Goal: Information Seeking & Learning: Learn about a topic

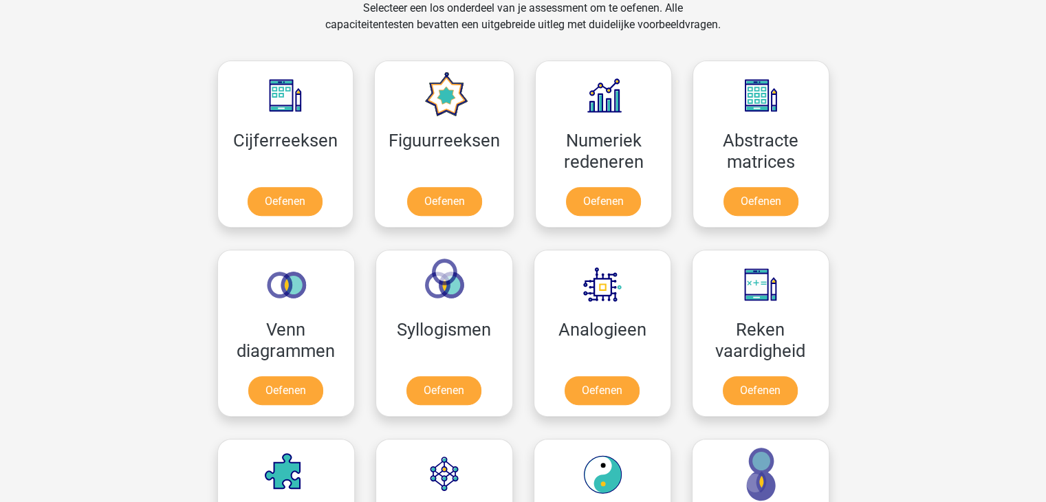
scroll to position [514, 0]
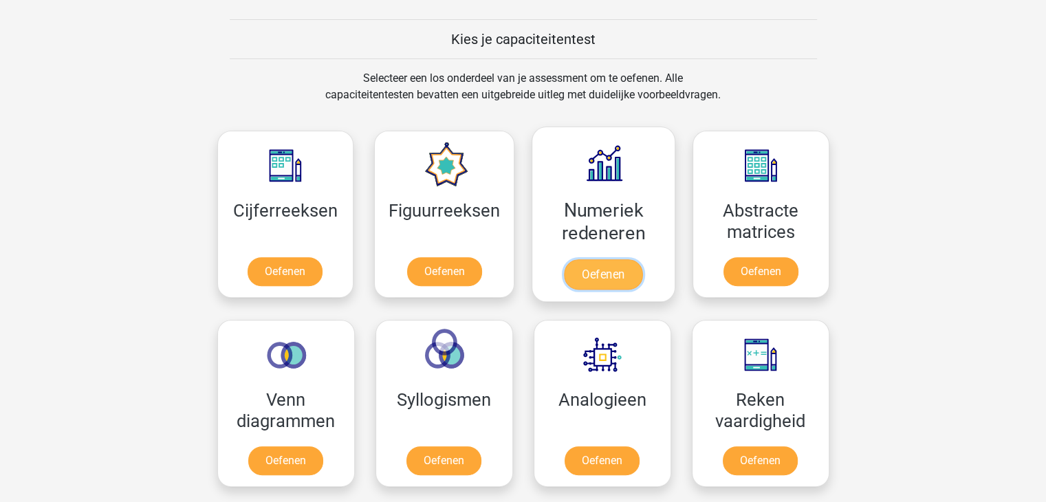
click at [611, 268] on link "Oefenen" at bounding box center [603, 274] width 78 height 30
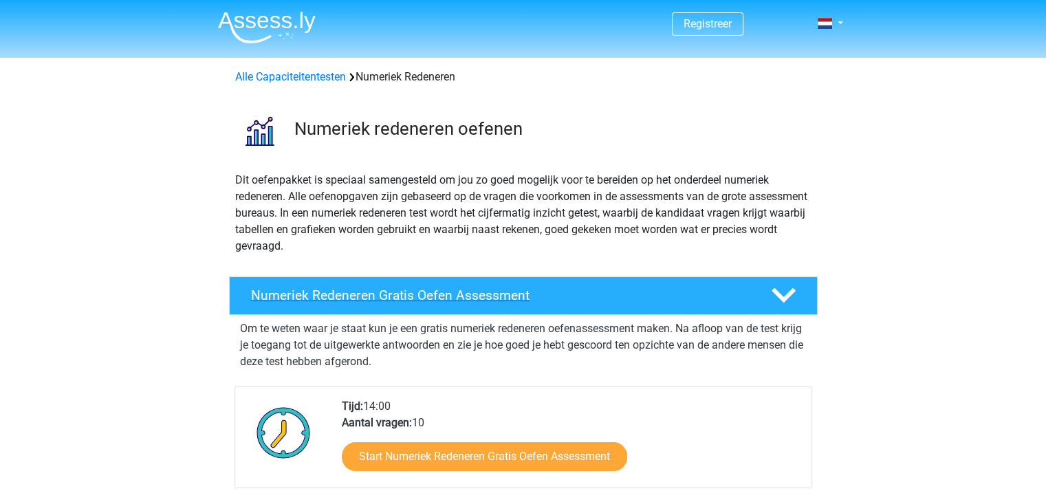
click at [787, 294] on polygon at bounding box center [784, 295] width 24 height 15
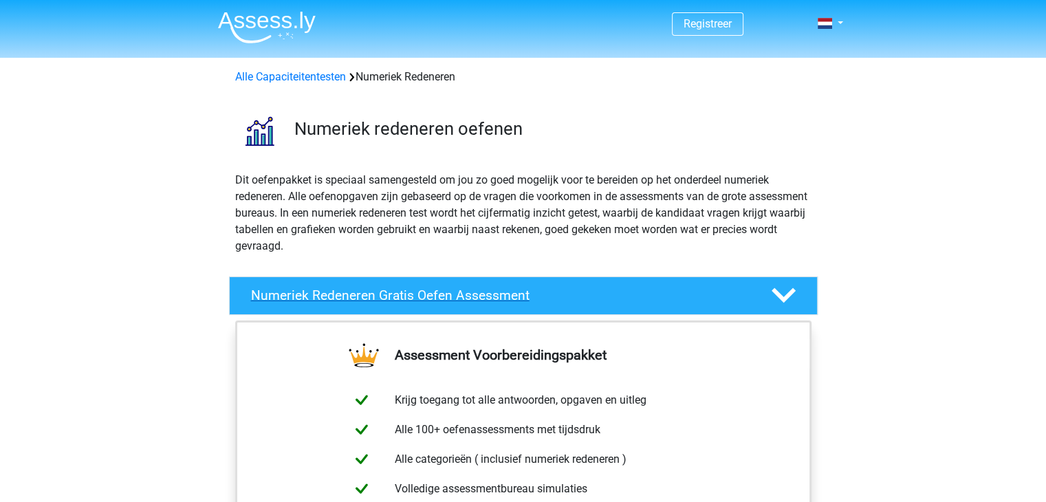
click at [787, 294] on polygon at bounding box center [784, 295] width 24 height 15
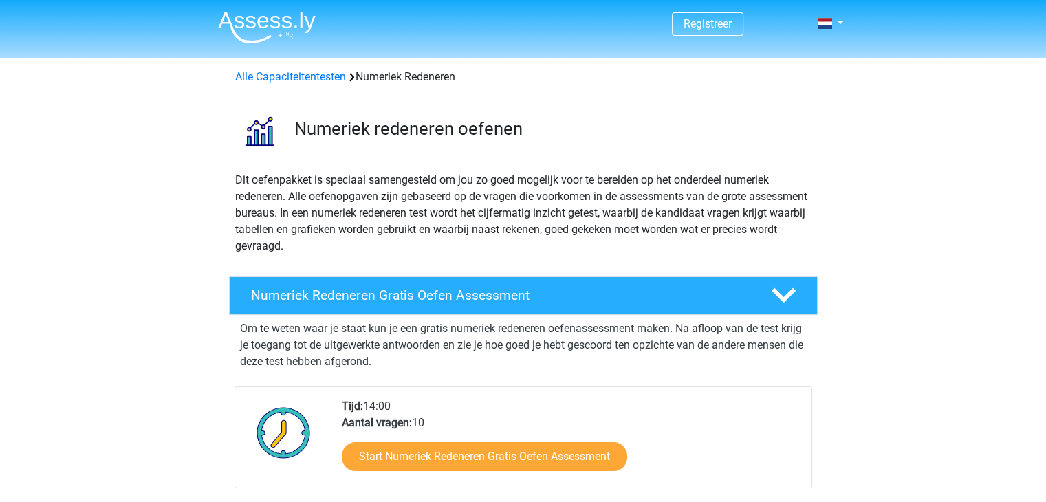
click at [424, 296] on h4 "Numeriek Redeneren Gratis Oefen Assessment" at bounding box center [500, 295] width 498 height 16
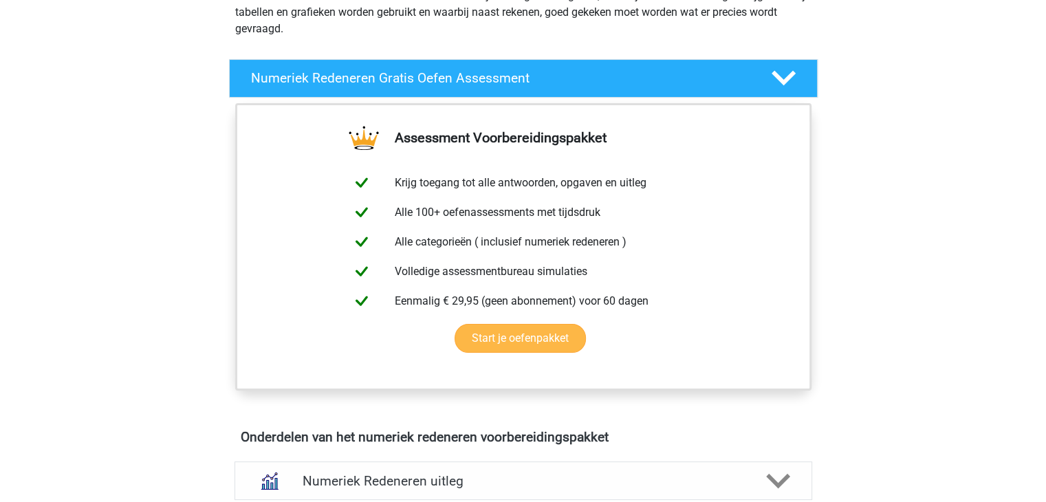
scroll to position [275, 0]
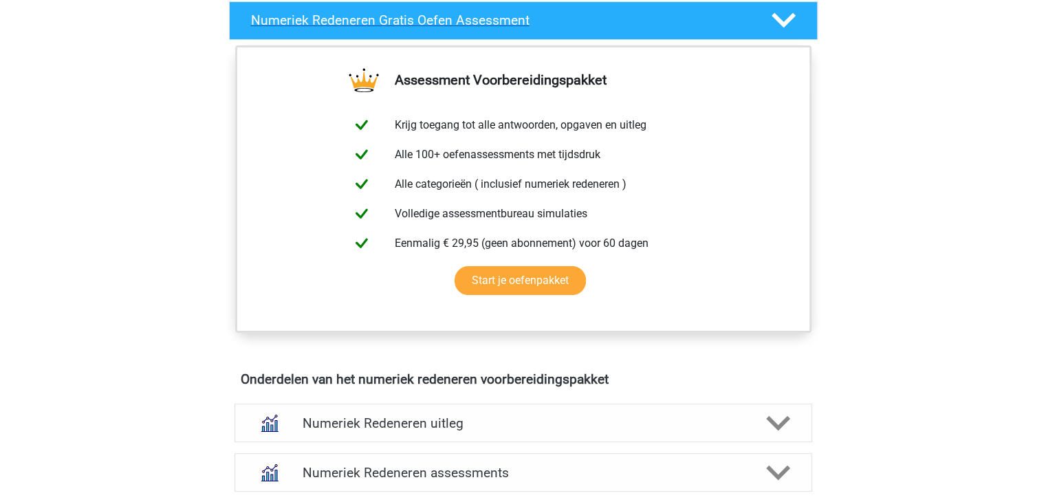
click at [787, 19] on polygon at bounding box center [784, 20] width 24 height 15
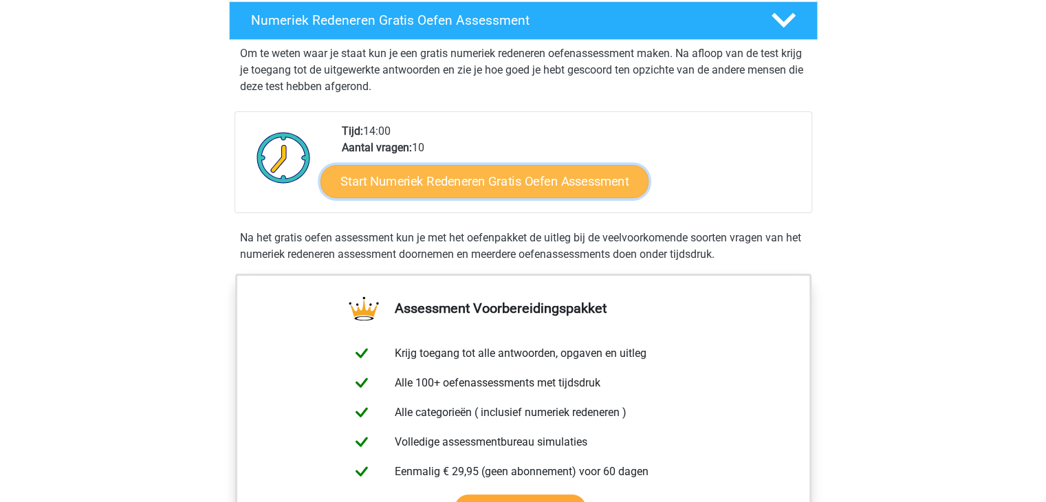
click at [460, 179] on link "Start Numeriek Redeneren Gratis Oefen Assessment" at bounding box center [485, 180] width 328 height 33
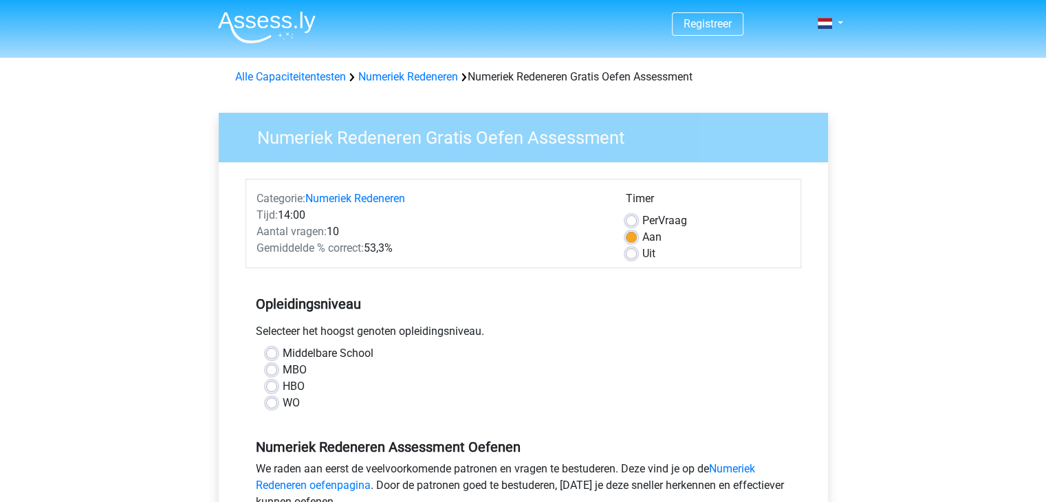
click at [283, 368] on label "MBO" at bounding box center [295, 370] width 24 height 17
click at [270, 368] on input "MBO" at bounding box center [271, 369] width 11 height 14
radio input "true"
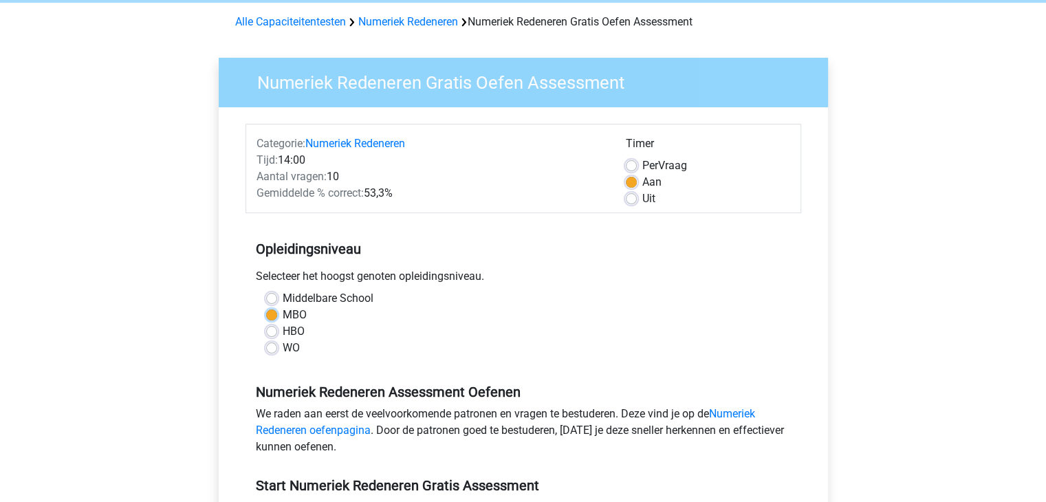
scroll to position [206, 0]
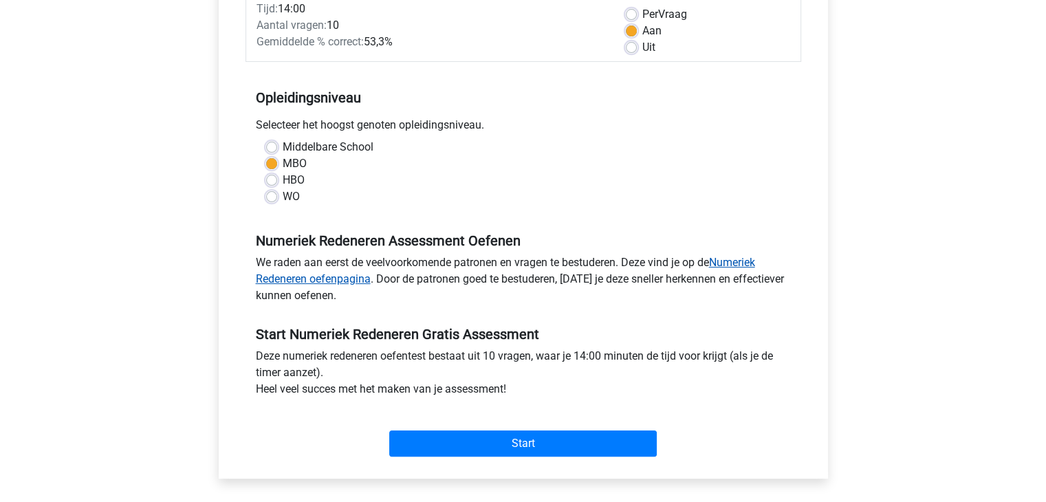
click at [735, 264] on link "Numeriek Redeneren oefenpagina" at bounding box center [505, 271] width 499 height 30
click at [326, 280] on link "Numeriek Redeneren oefenpagina" at bounding box center [505, 271] width 499 height 30
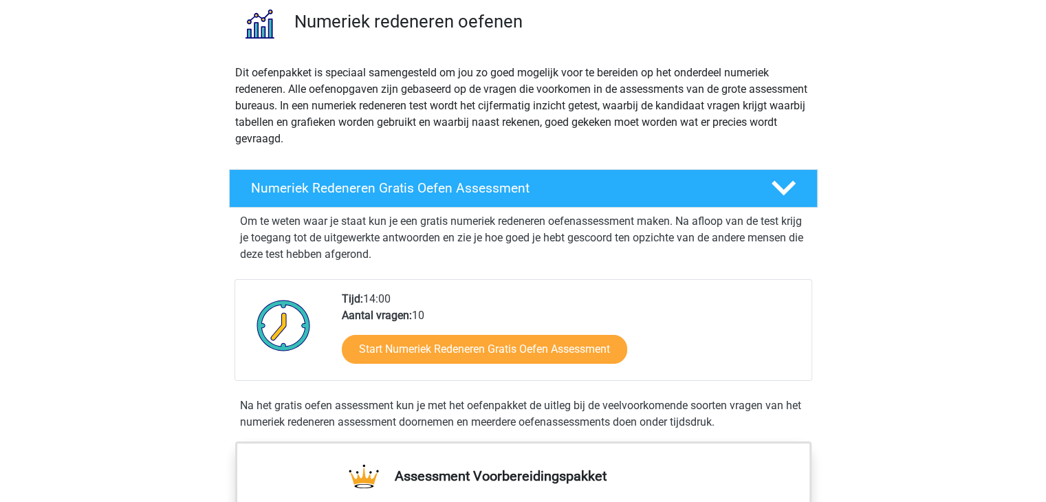
scroll to position [138, 0]
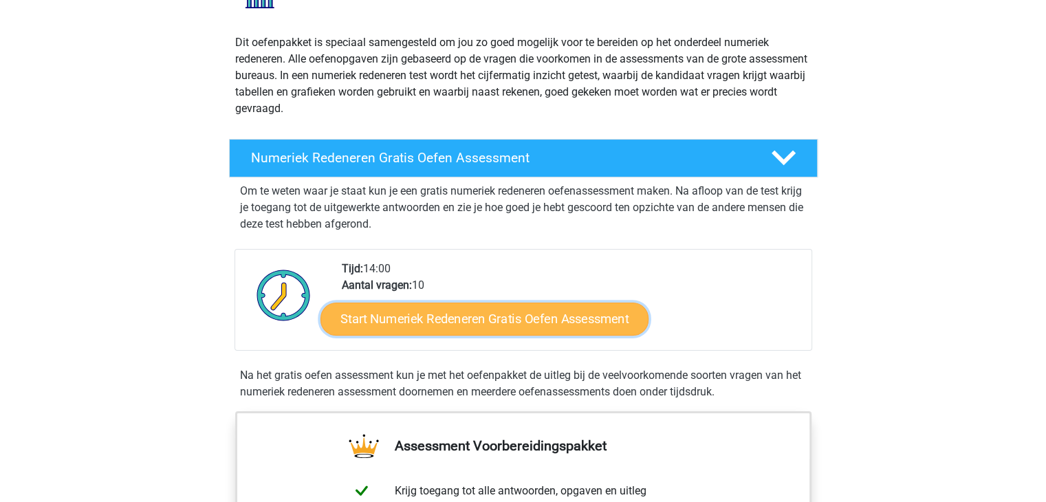
click at [530, 318] on link "Start Numeriek Redeneren Gratis Oefen Assessment" at bounding box center [485, 318] width 328 height 33
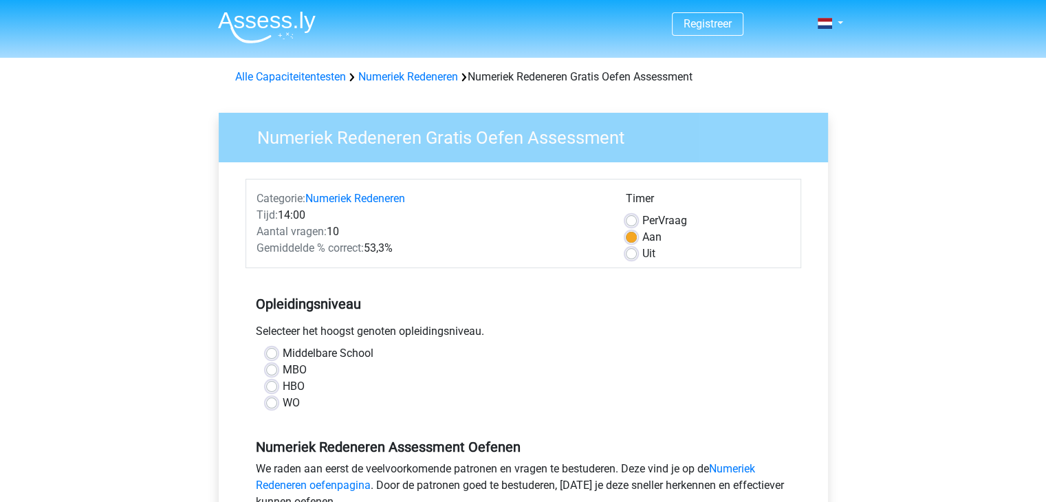
click at [283, 369] on label "MBO" at bounding box center [295, 370] width 24 height 17
click at [271, 369] on input "MBO" at bounding box center [271, 369] width 11 height 14
radio input "true"
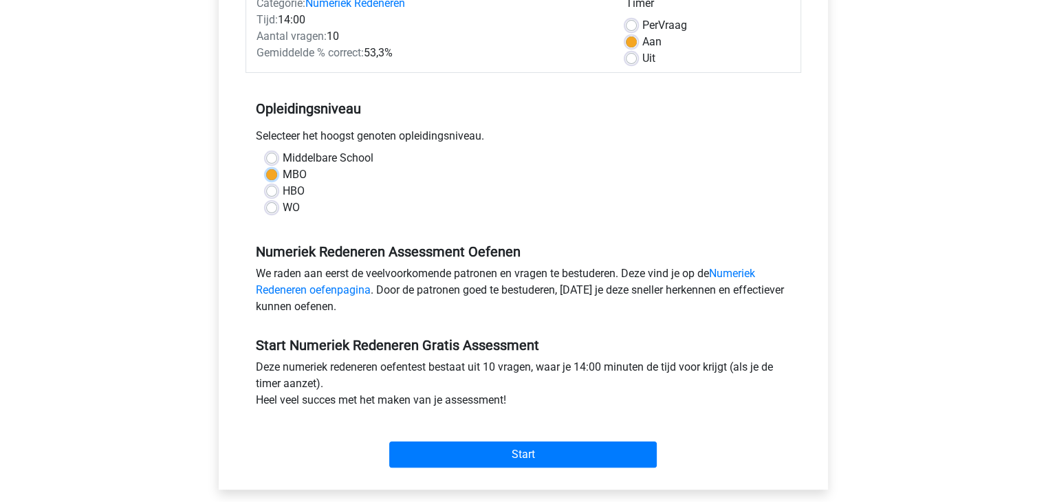
scroll to position [206, 0]
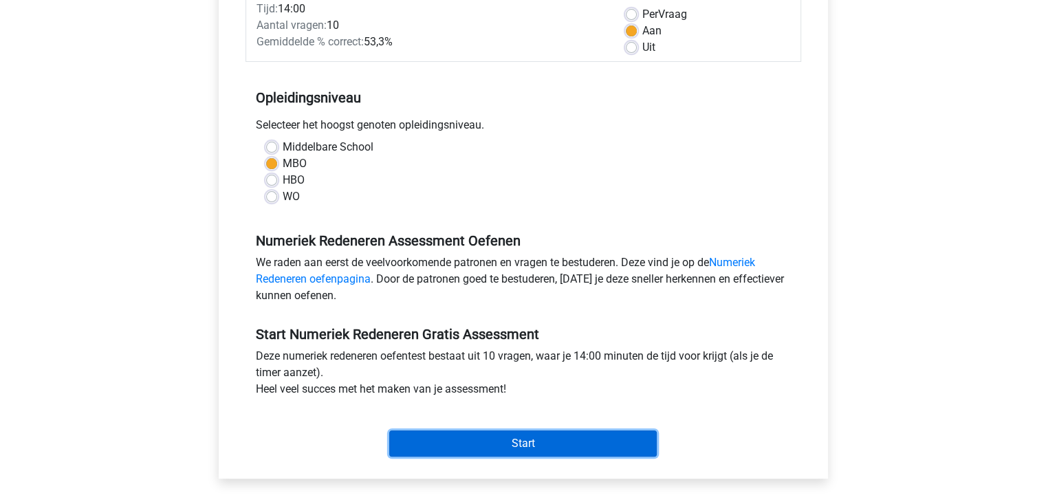
click at [523, 446] on input "Start" at bounding box center [523, 444] width 268 height 26
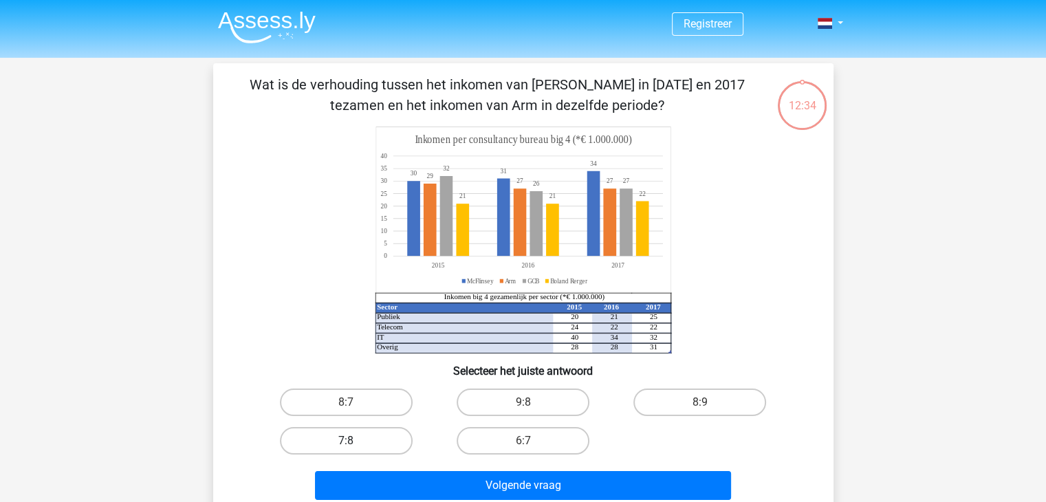
click at [365, 438] on label "7:8" at bounding box center [346, 441] width 133 height 28
click at [355, 441] on input "7:8" at bounding box center [350, 445] width 9 height 9
radio input "true"
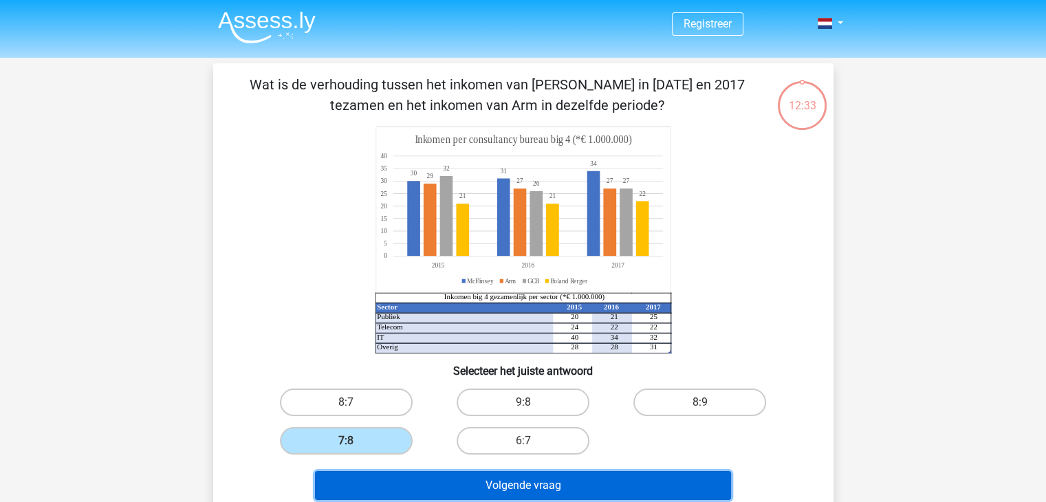
click at [524, 487] on button "Volgende vraag" at bounding box center [523, 485] width 416 height 29
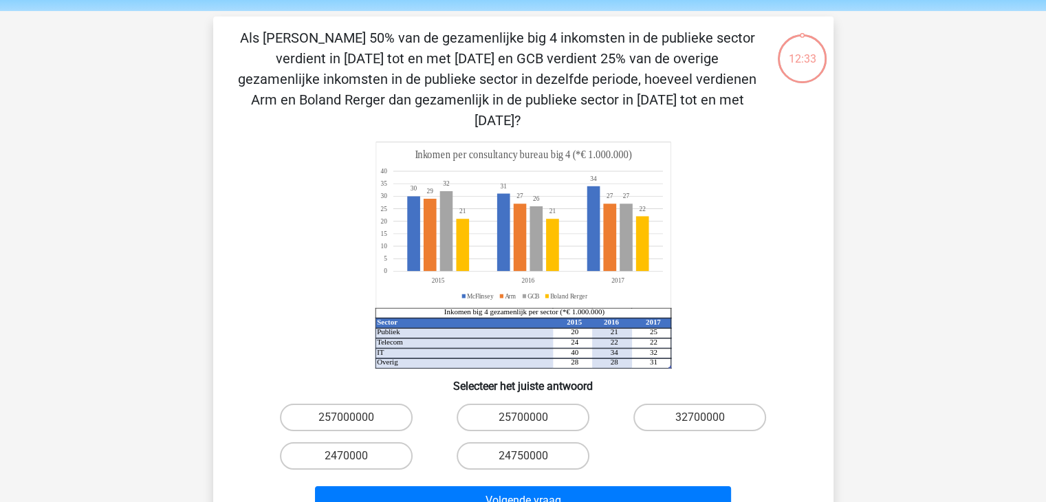
scroll to position [63, 0]
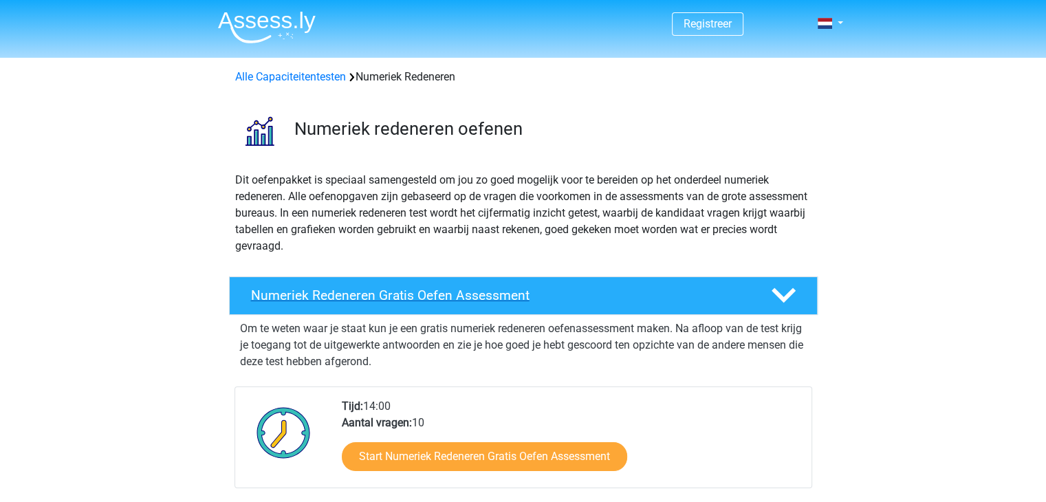
click at [780, 297] on polygon at bounding box center [784, 295] width 24 height 15
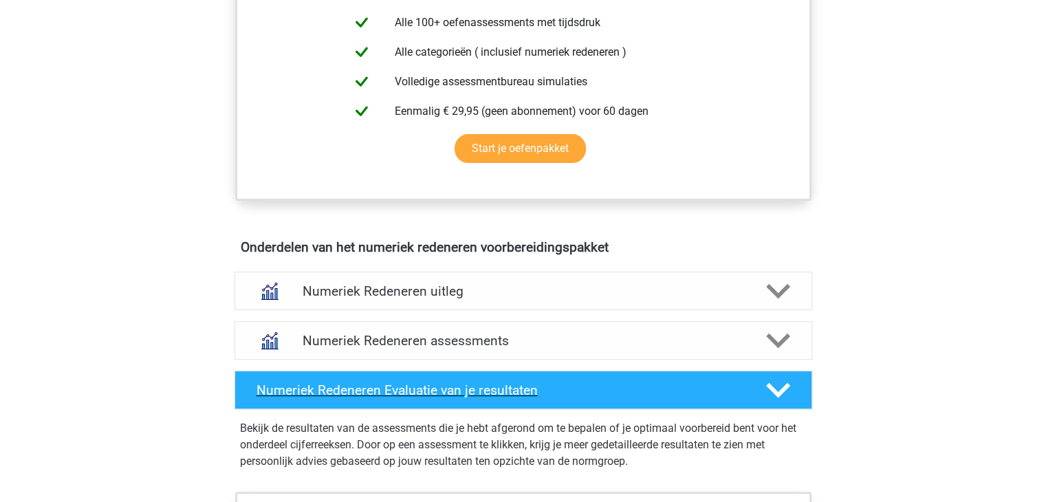
scroll to position [413, 0]
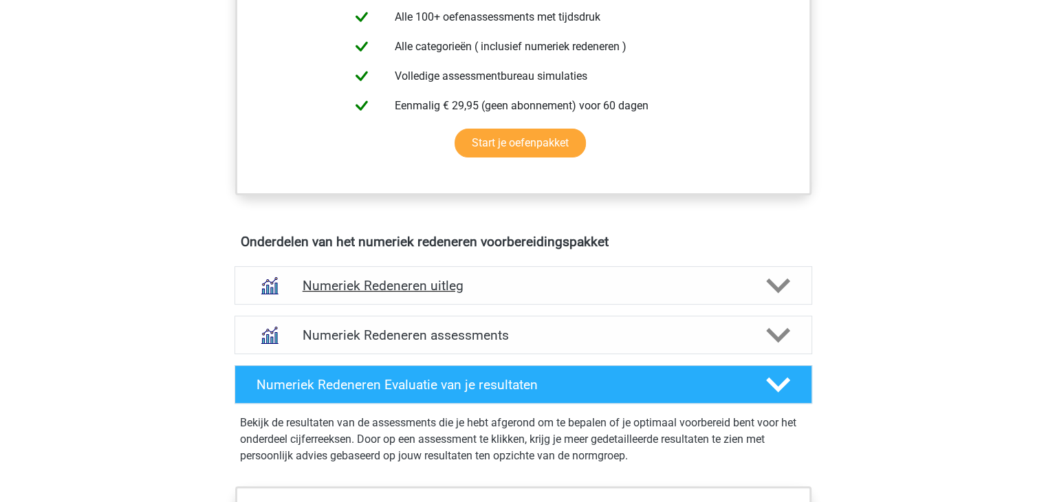
click at [447, 280] on h4 "Numeriek Redeneren uitleg" at bounding box center [524, 286] width 442 height 16
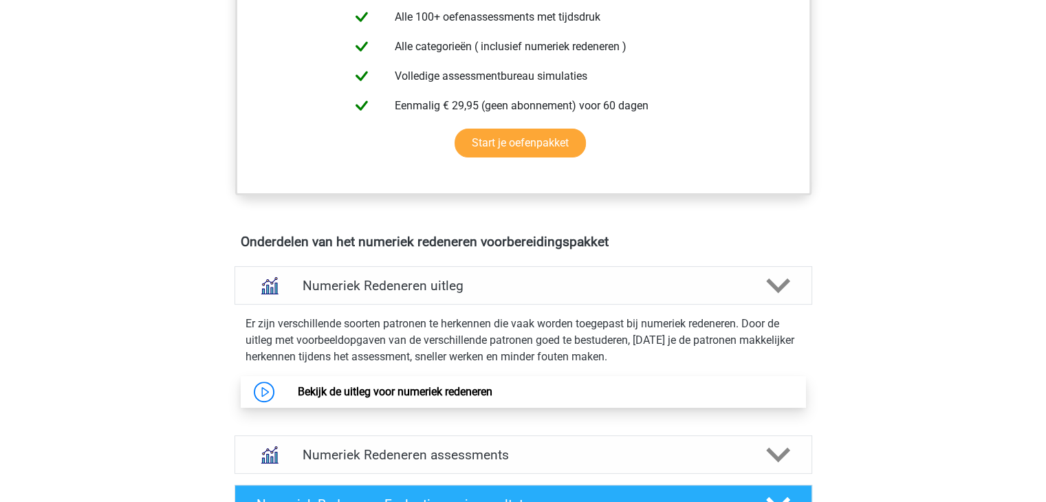
click at [450, 391] on link "Bekijk de uitleg voor numeriek redeneren" at bounding box center [395, 391] width 195 height 13
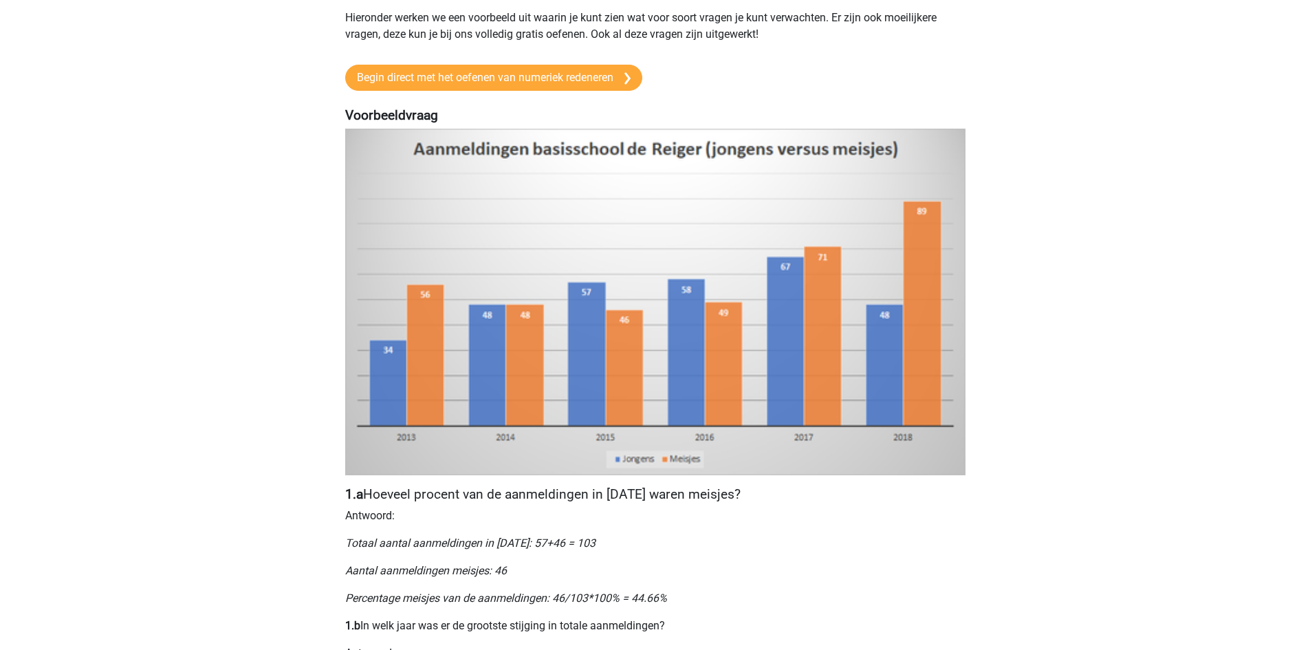
scroll to position [206, 0]
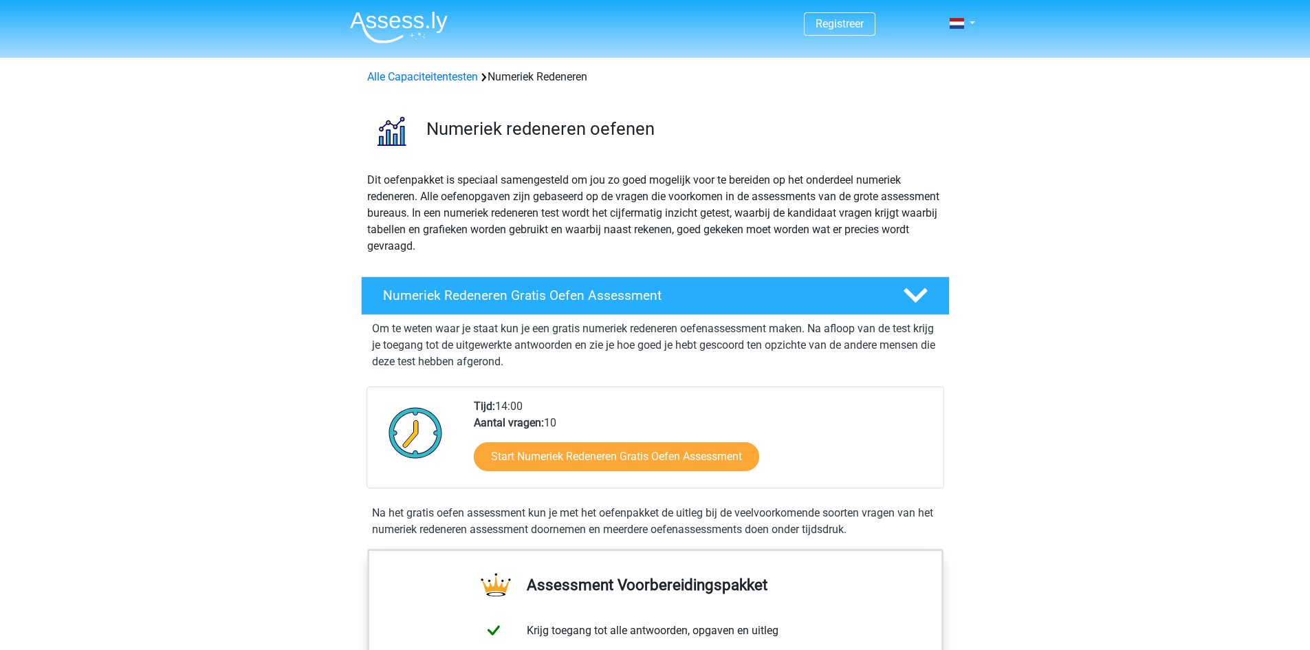
scroll to position [516, 0]
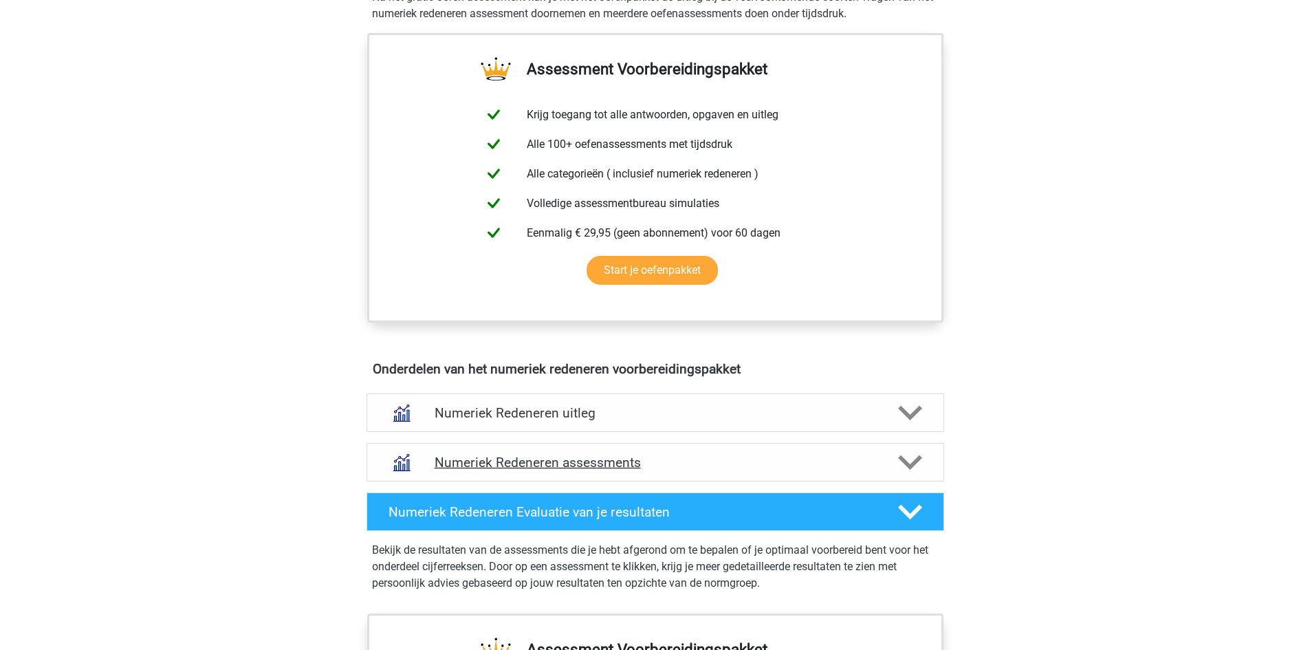
click at [909, 464] on polygon at bounding box center [910, 462] width 24 height 15
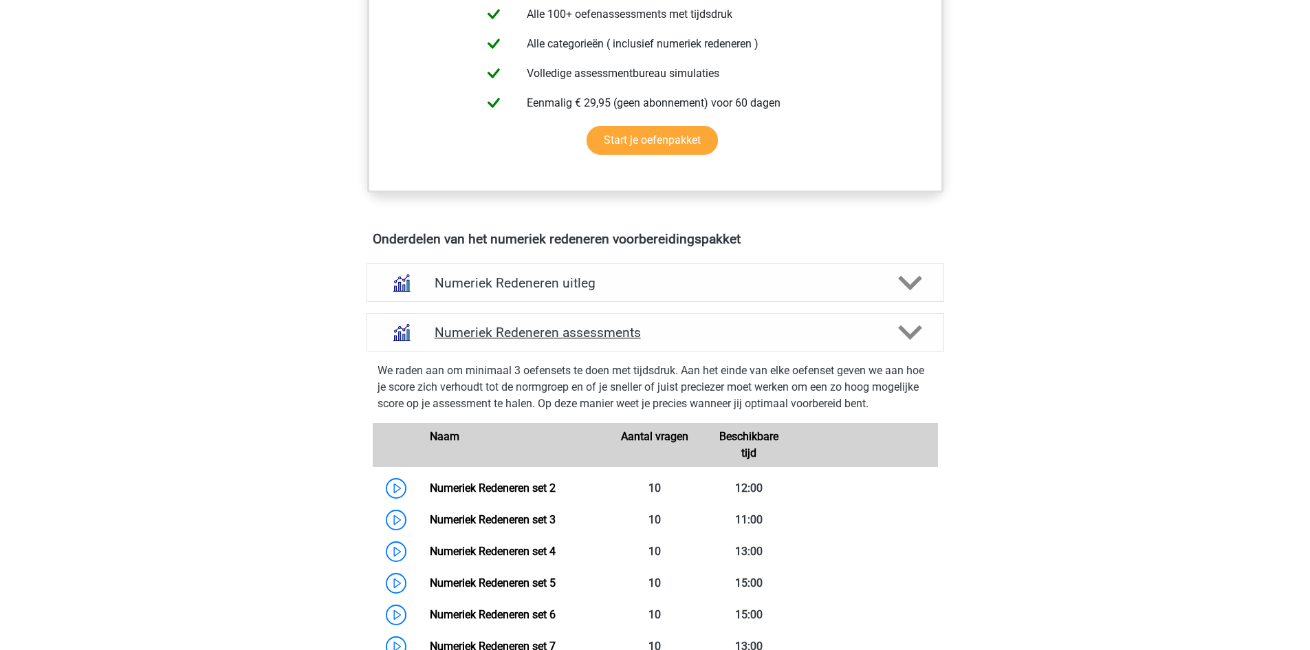
scroll to position [722, 0]
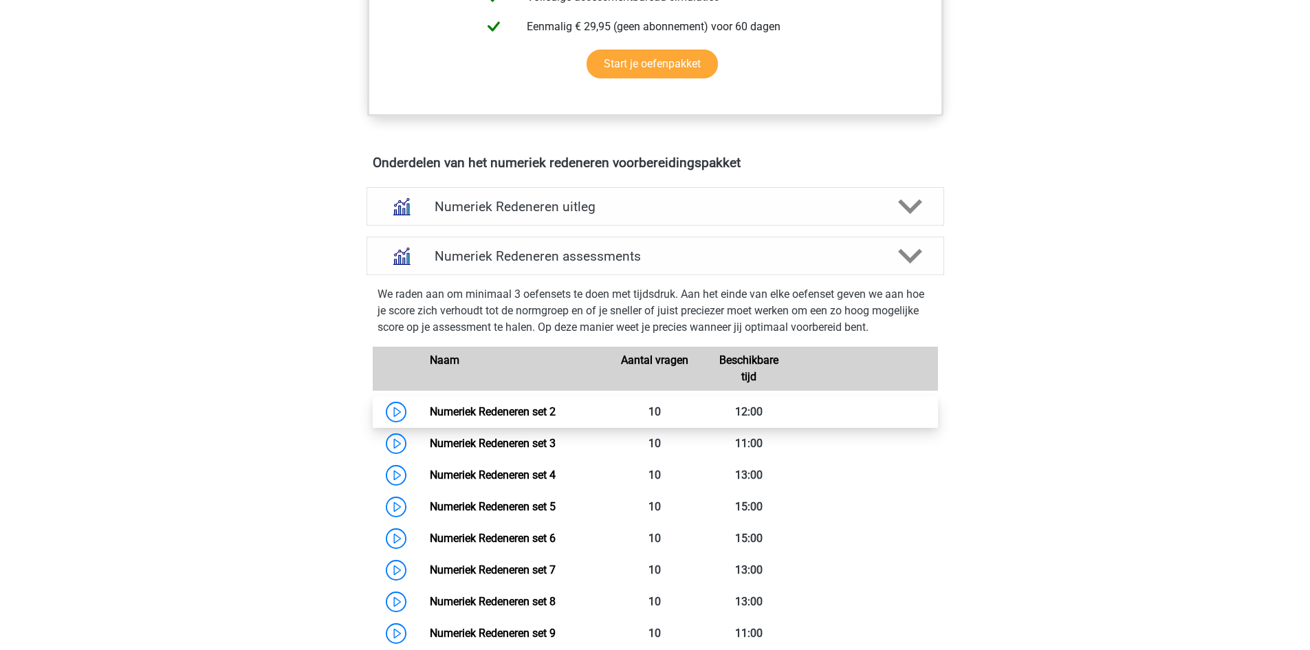
click at [430, 411] on link "Numeriek Redeneren set 2" at bounding box center [493, 411] width 126 height 13
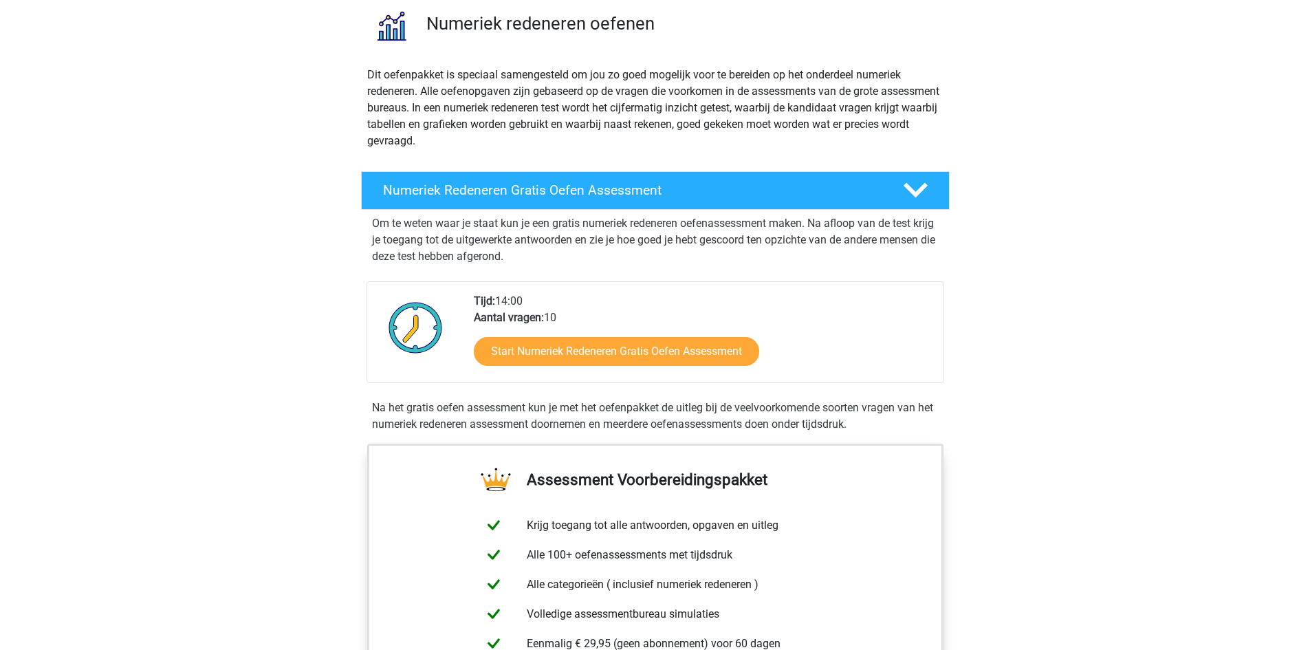
scroll to position [103, 0]
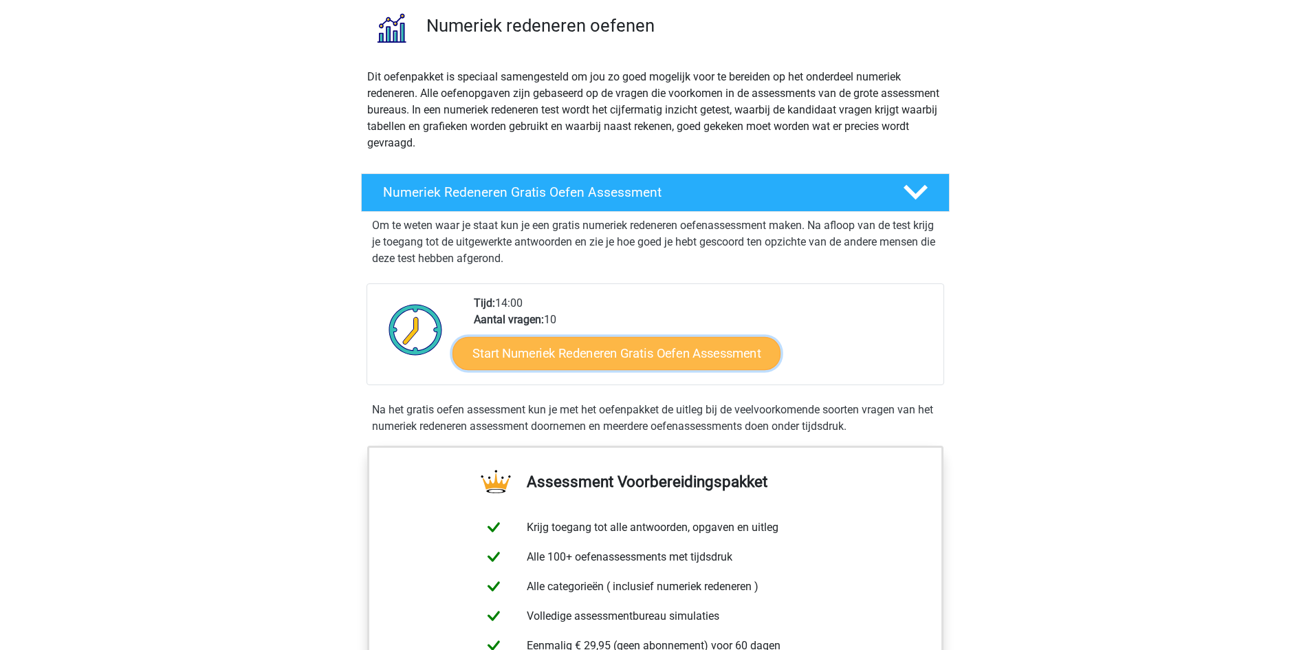
click at [604, 349] on link "Start Numeriek Redeneren Gratis Oefen Assessment" at bounding box center [617, 352] width 328 height 33
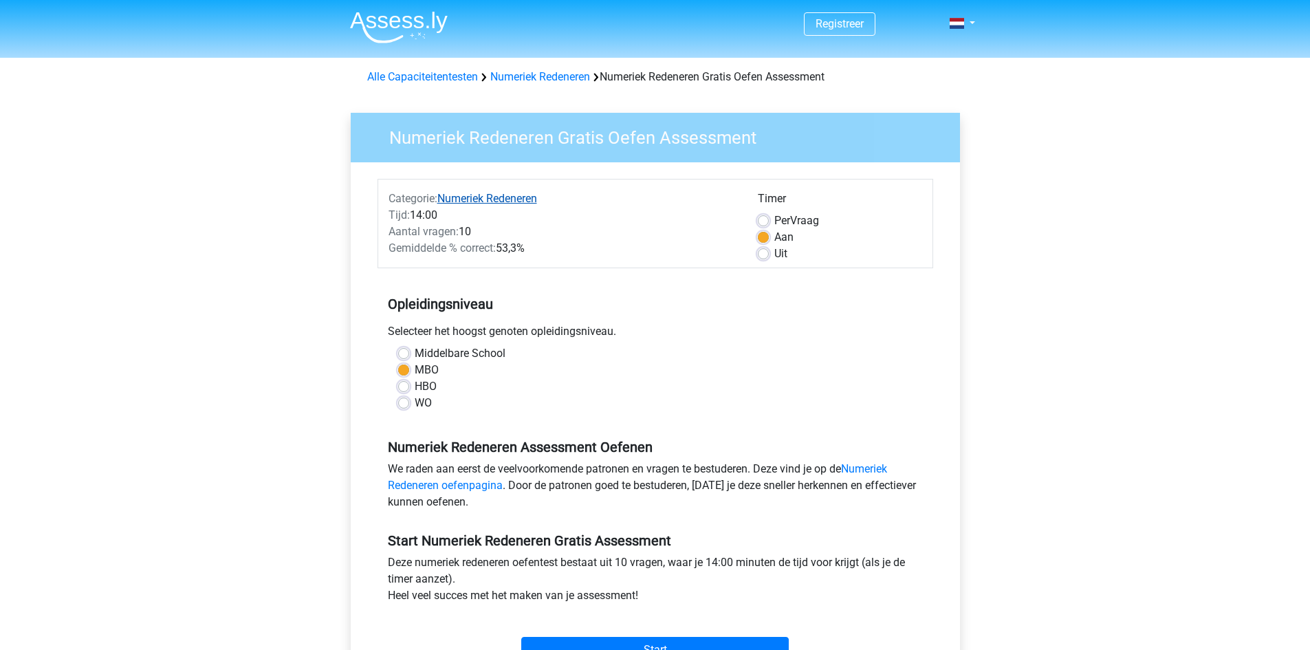
click at [473, 199] on link "Numeriek Redeneren" at bounding box center [487, 198] width 100 height 13
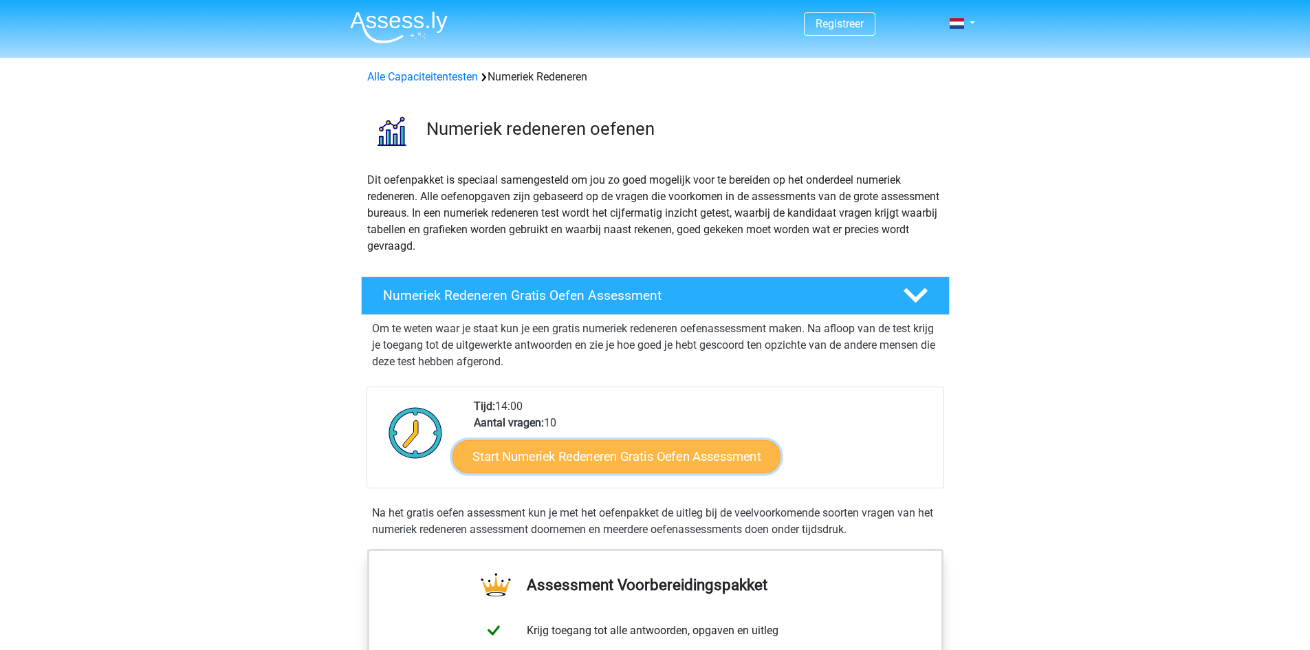
click at [618, 463] on link "Start Numeriek Redeneren Gratis Oefen Assessment" at bounding box center [617, 455] width 328 height 33
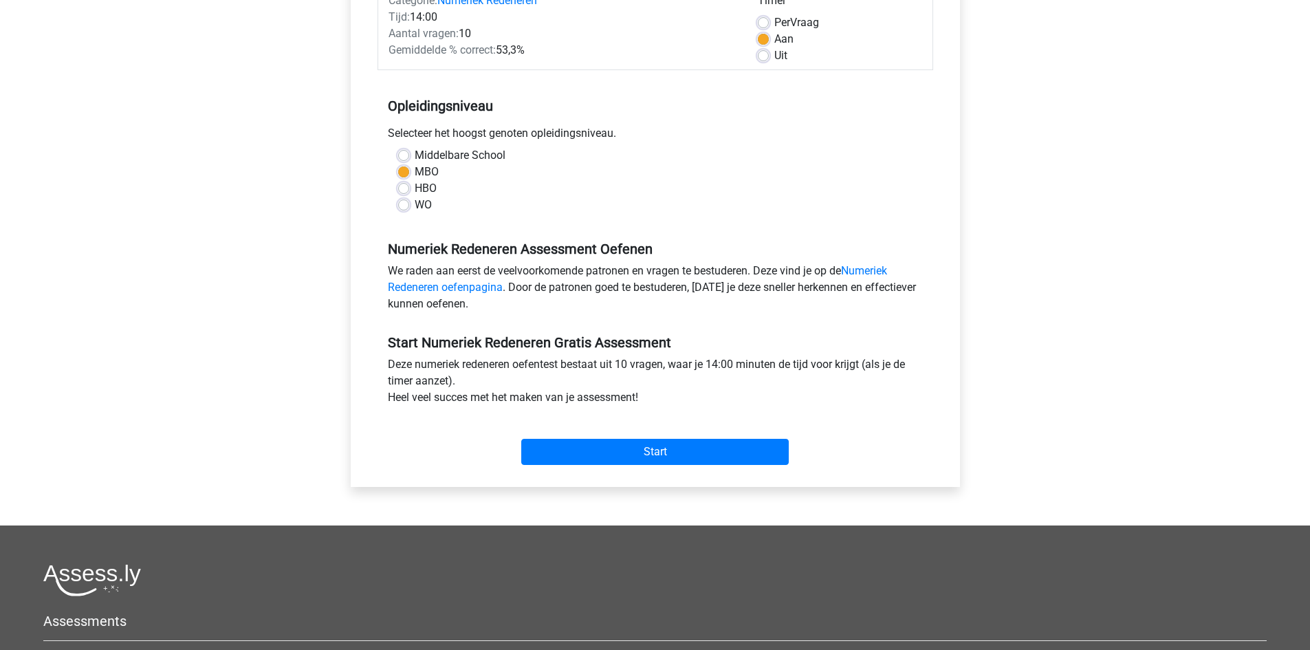
scroll to position [206, 0]
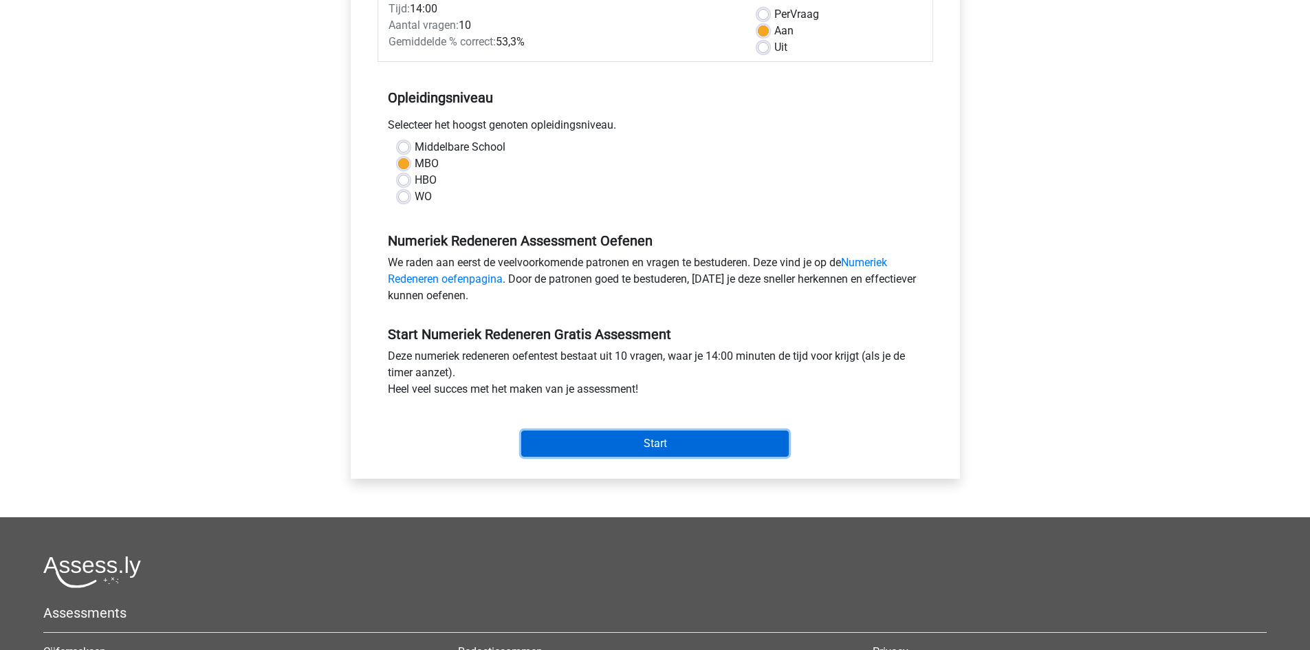
click at [662, 449] on input "Start" at bounding box center [655, 444] width 268 height 26
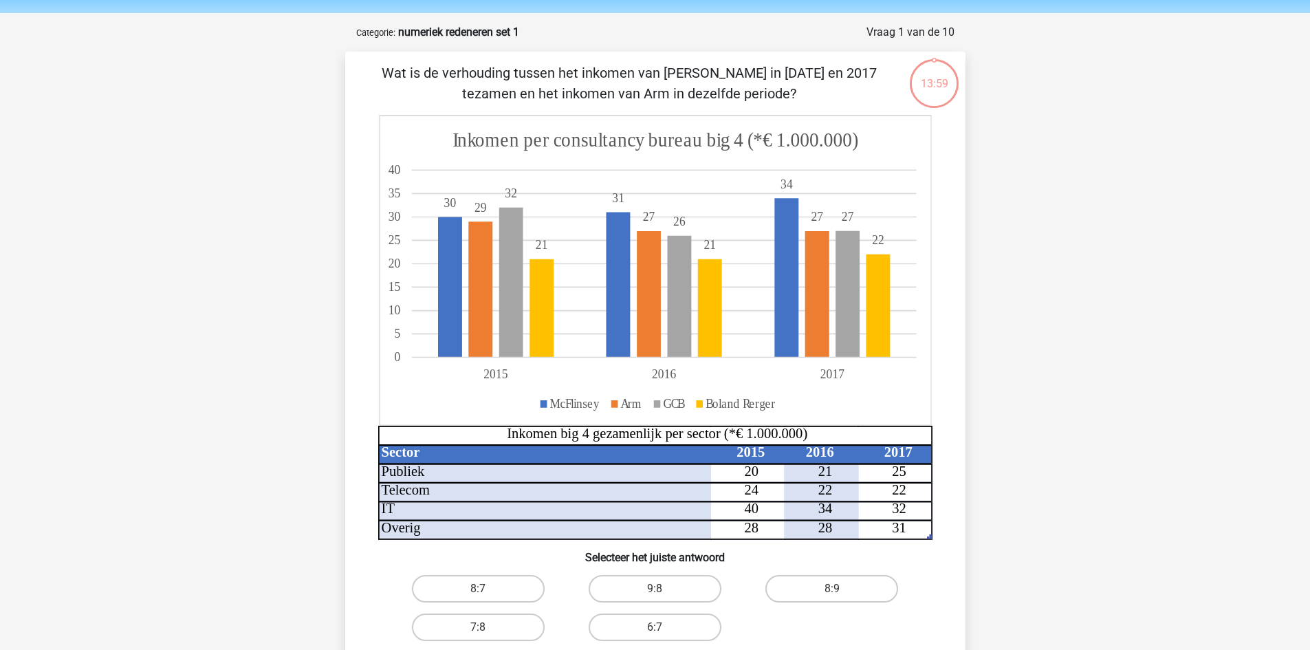
scroll to position [69, 0]
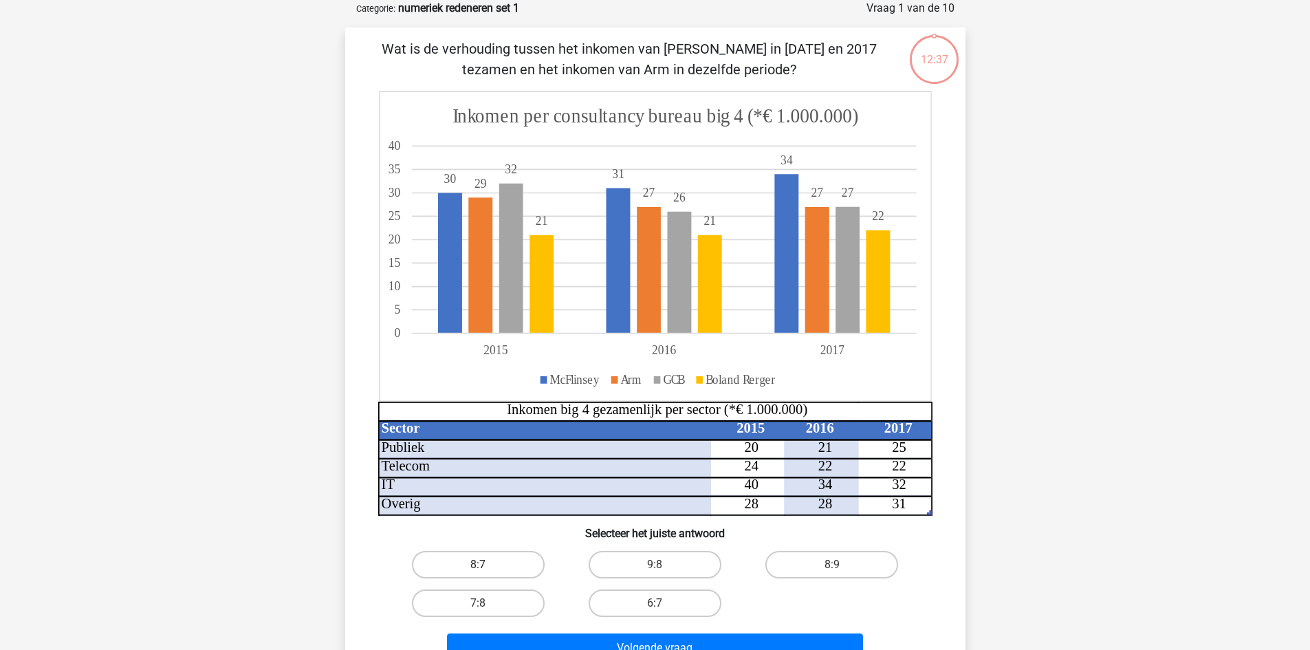
click at [481, 560] on label "8:7" at bounding box center [478, 565] width 133 height 28
click at [481, 565] on input "8:7" at bounding box center [482, 569] width 9 height 9
radio input "true"
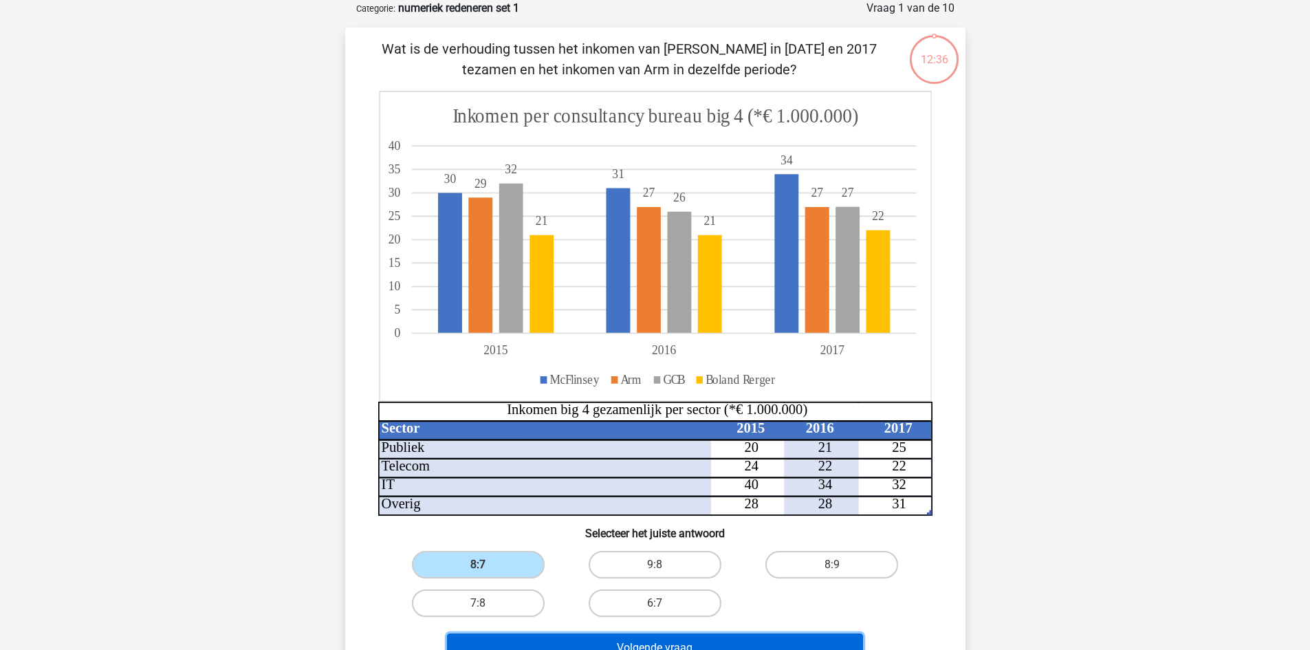
click at [671, 644] on button "Volgende vraag" at bounding box center [655, 647] width 416 height 29
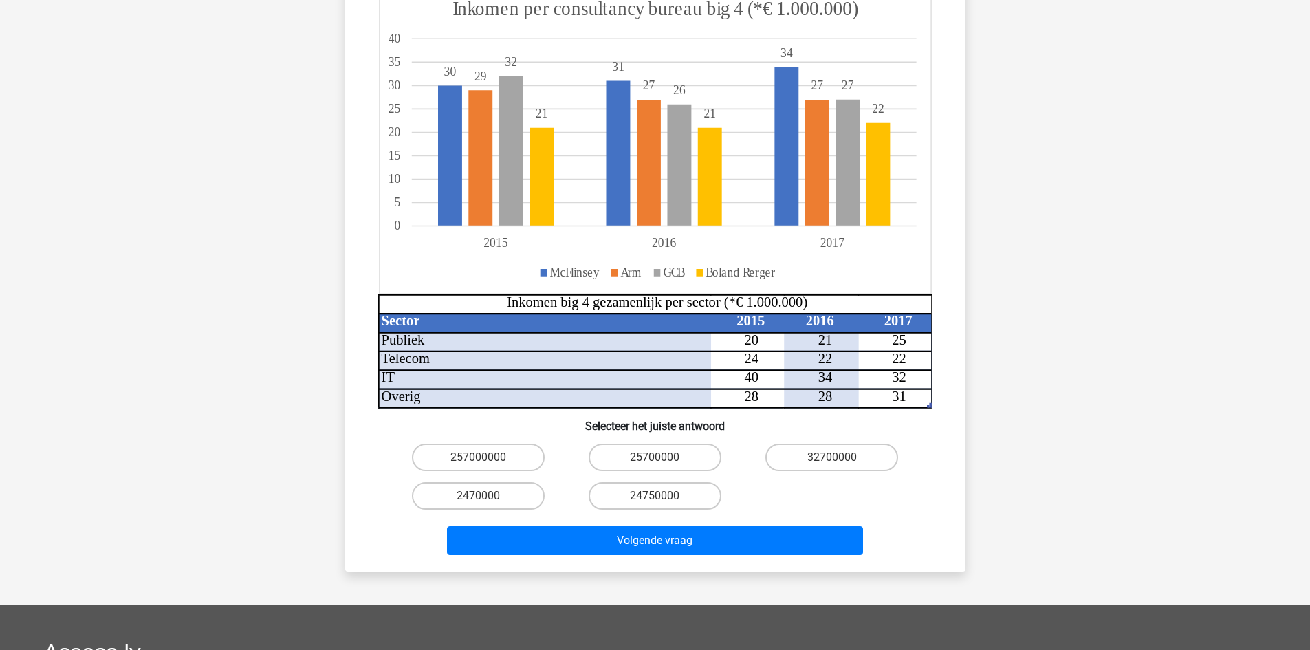
scroll to position [275, 0]
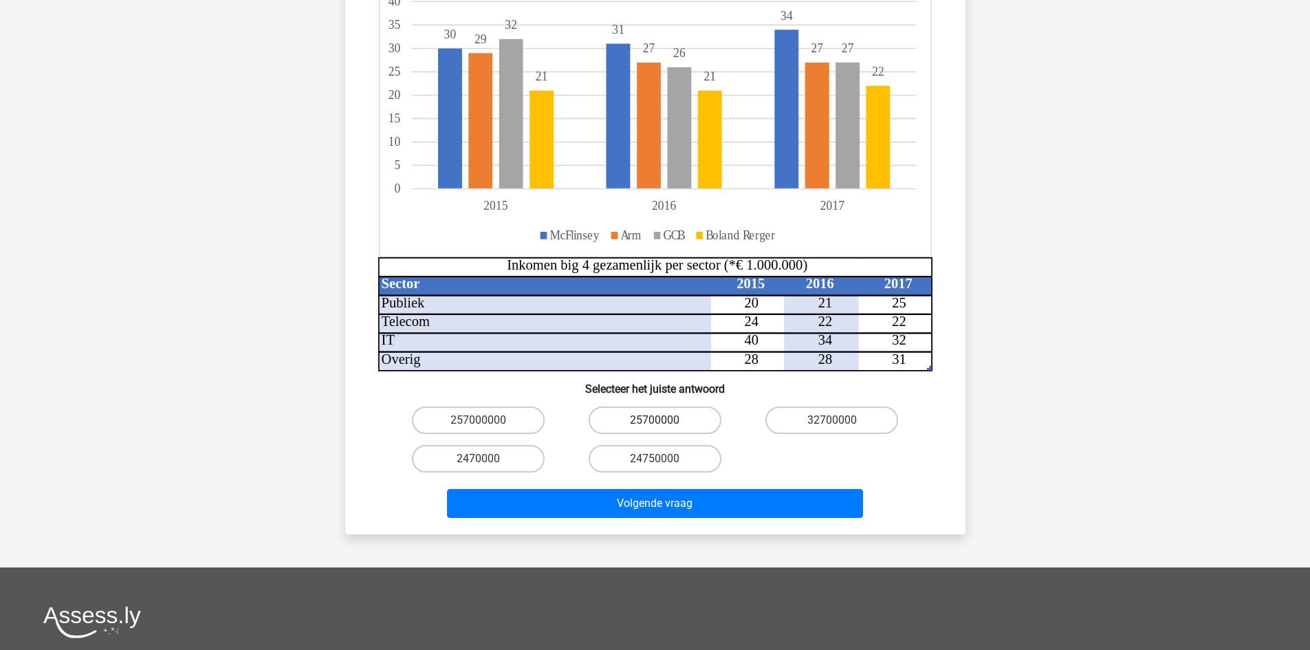
click at [649, 406] on label "25700000" at bounding box center [655, 420] width 133 height 28
click at [655, 420] on input "25700000" at bounding box center [659, 424] width 9 height 9
radio input "true"
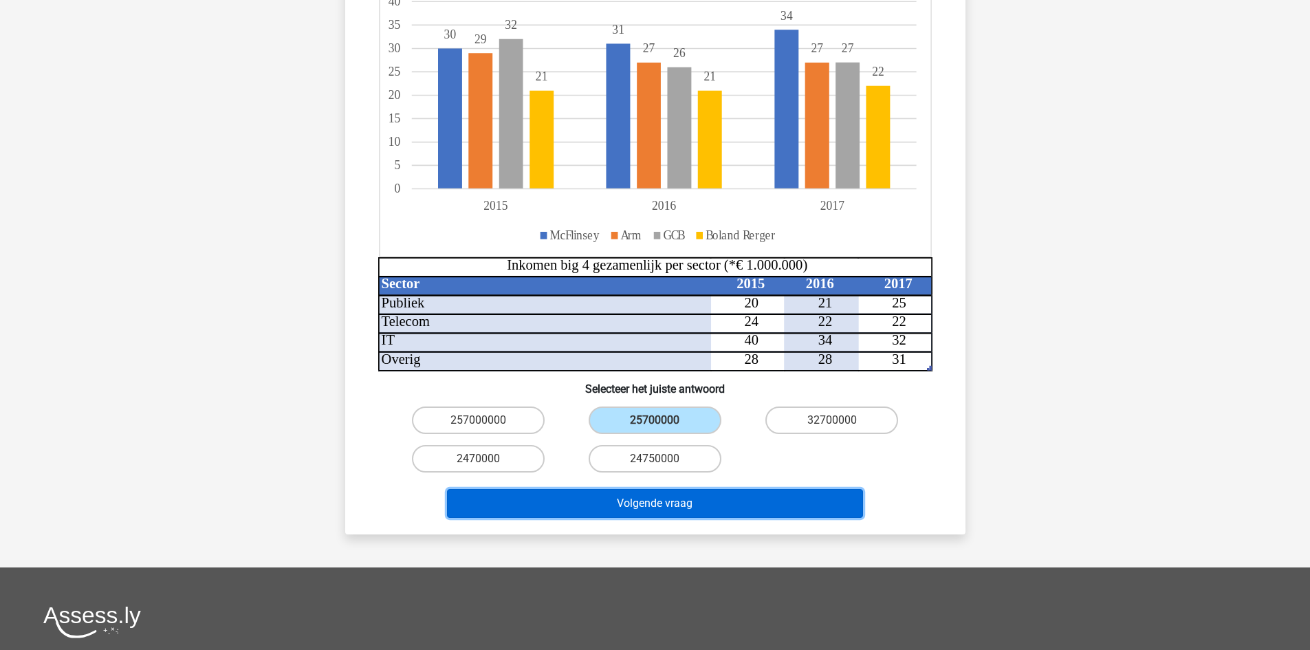
click at [670, 490] on button "Volgende vraag" at bounding box center [655, 503] width 416 height 29
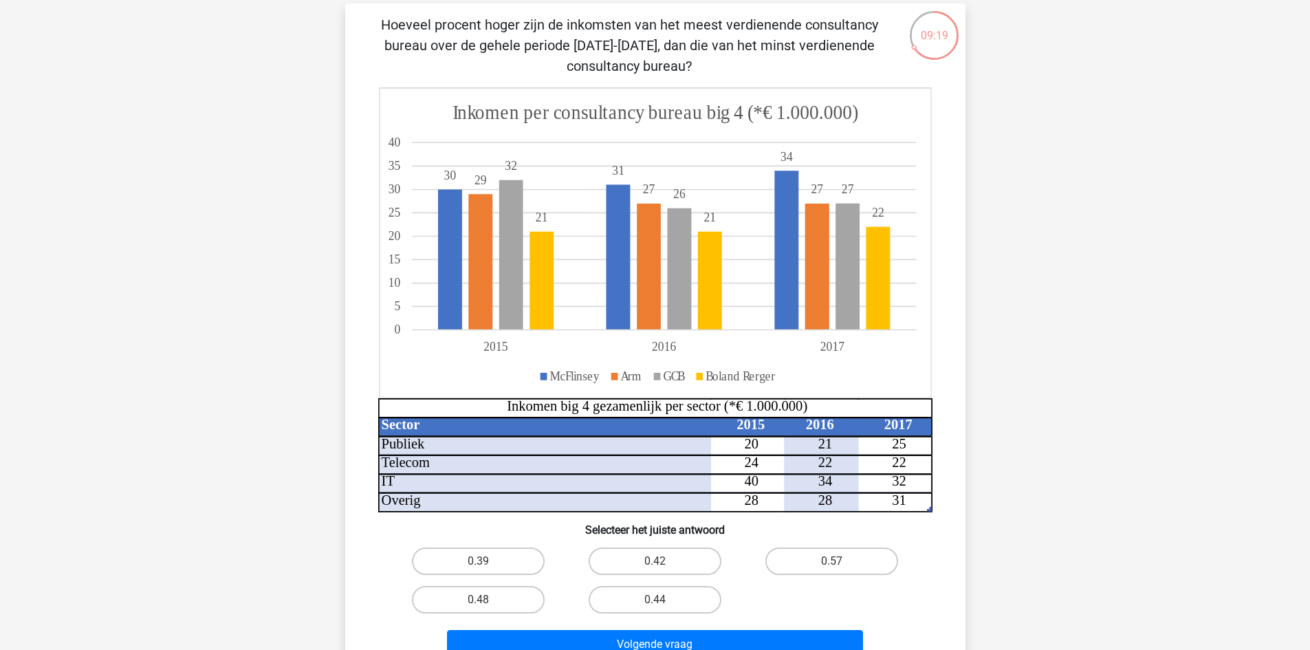
scroll to position [69, 0]
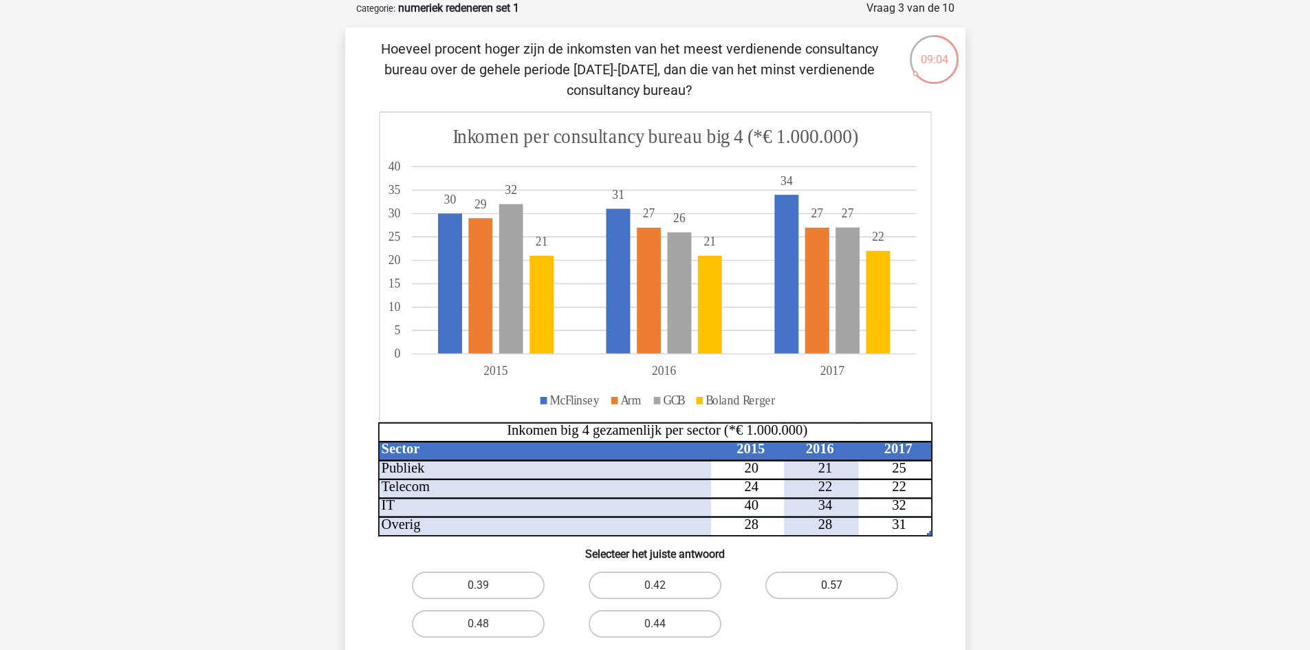
click at [864, 590] on label "0.57" at bounding box center [831, 586] width 133 height 28
click at [841, 590] on input "0.57" at bounding box center [836, 589] width 9 height 9
radio input "true"
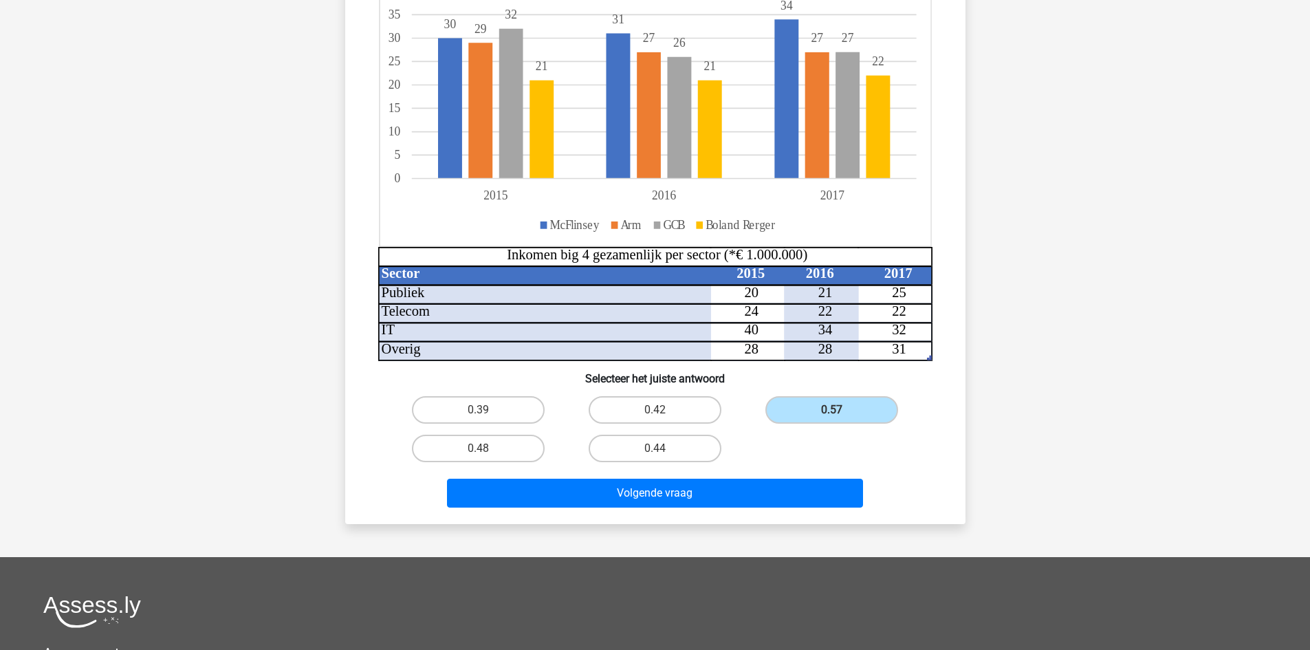
scroll to position [275, 0]
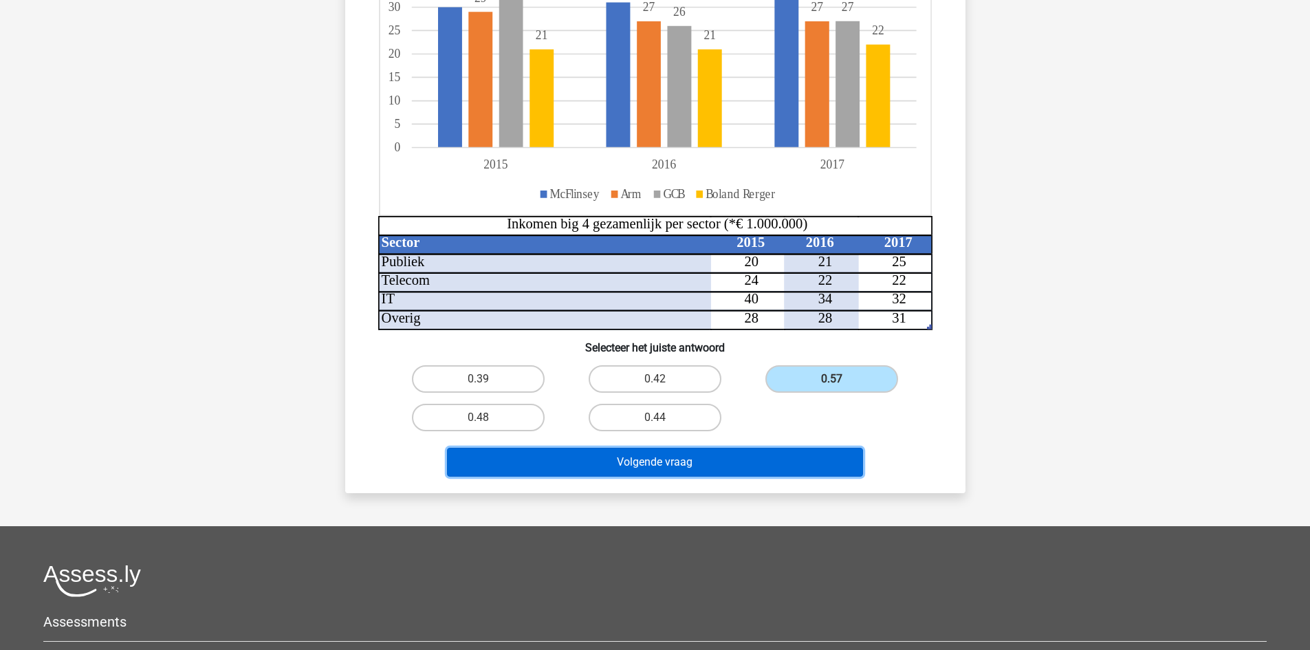
click at [818, 453] on button "Volgende vraag" at bounding box center [655, 462] width 416 height 29
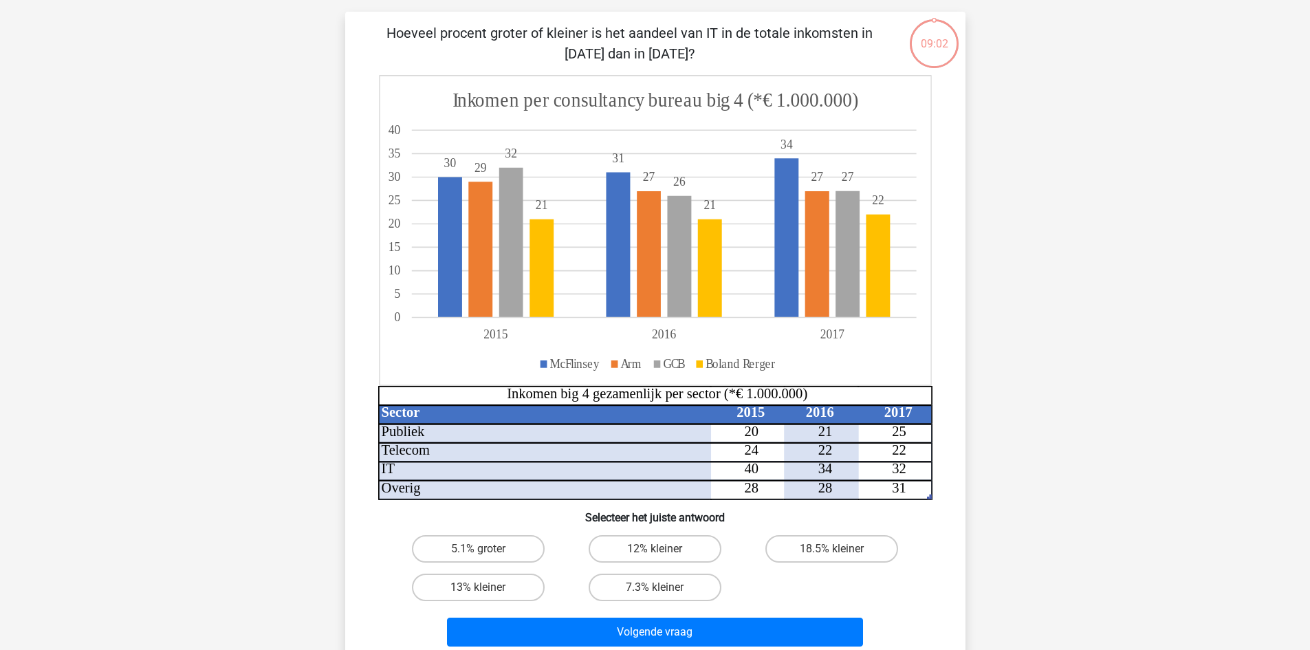
scroll to position [69, 0]
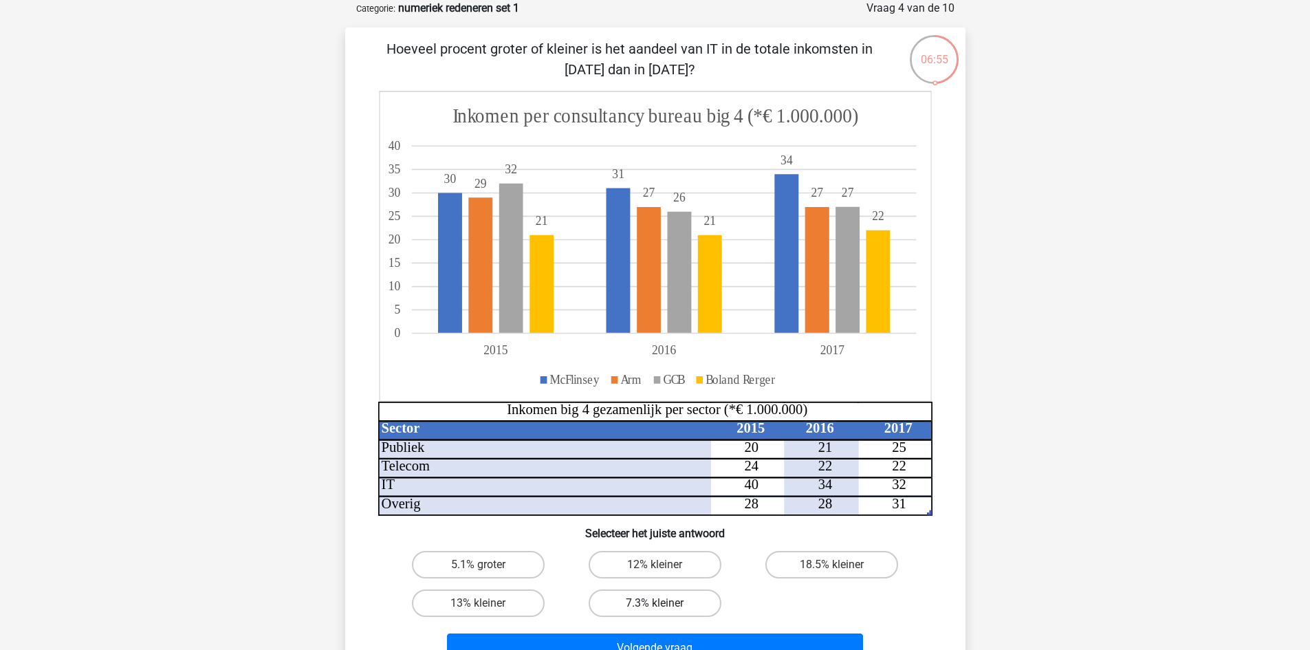
click at [699, 605] on label "7.3% kleiner" at bounding box center [655, 603] width 133 height 28
click at [664, 605] on input "7.3% kleiner" at bounding box center [659, 607] width 9 height 9
radio input "true"
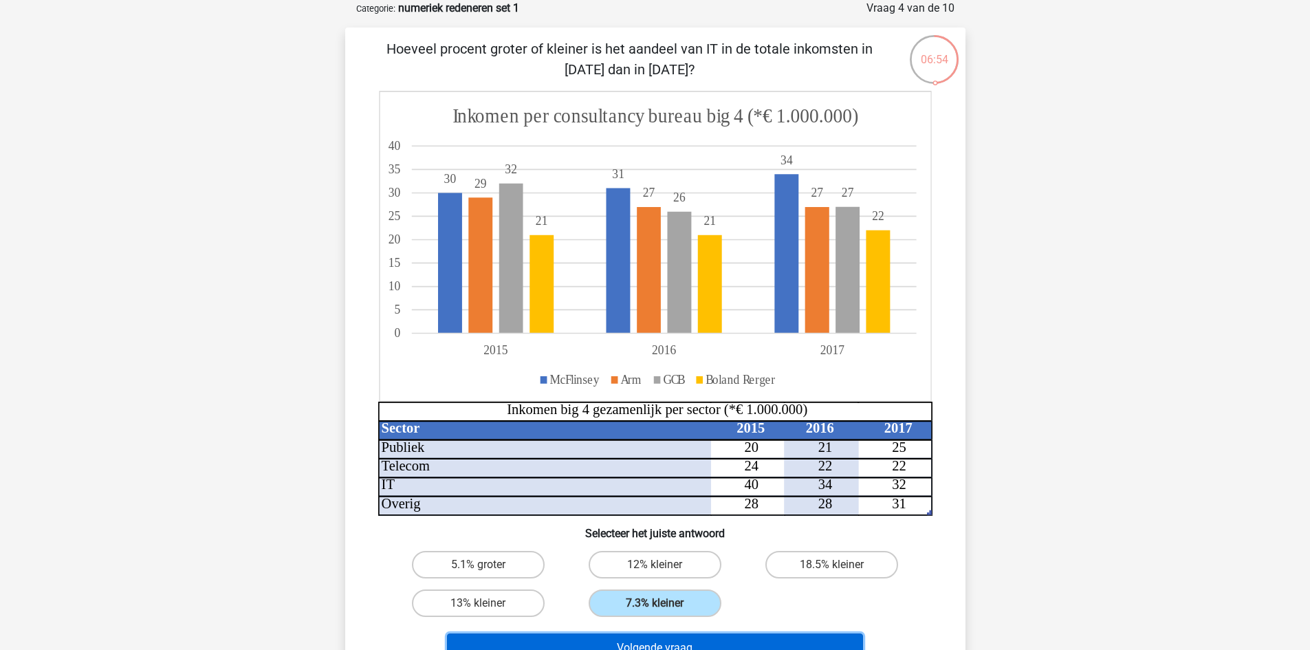
click at [722, 637] on button "Volgende vraag" at bounding box center [655, 647] width 416 height 29
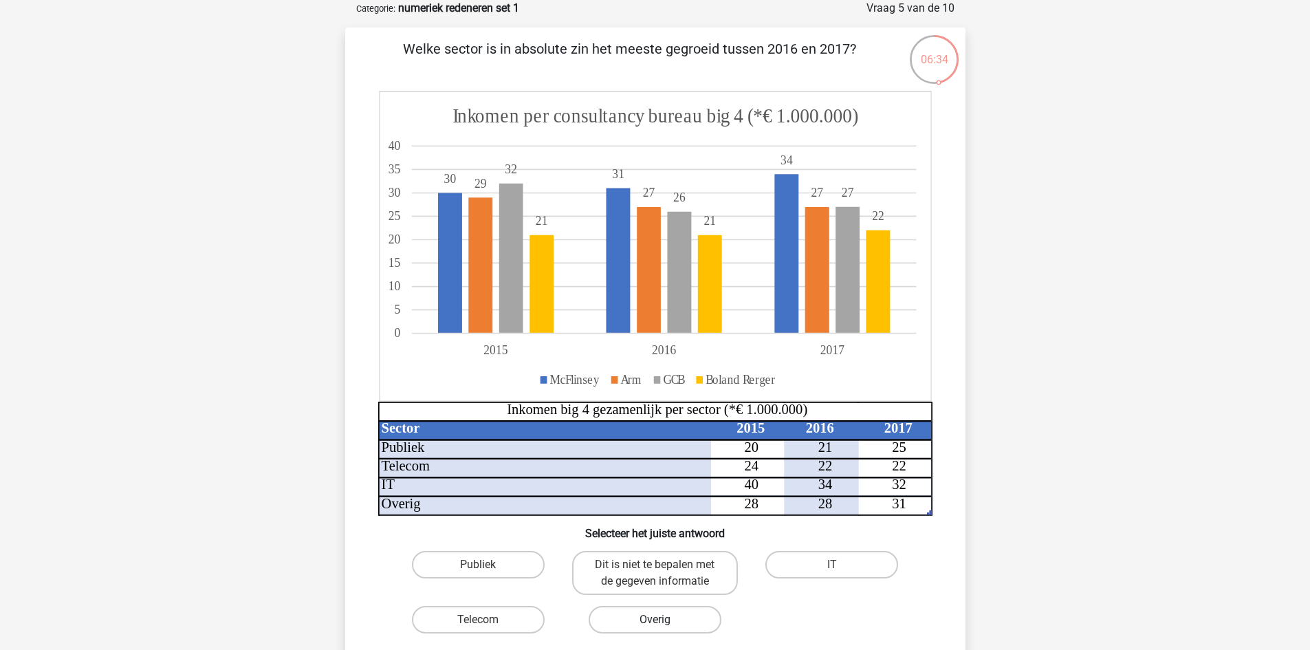
click at [638, 622] on label "Overig" at bounding box center [655, 620] width 133 height 28
click at [655, 622] on input "Overig" at bounding box center [659, 624] width 9 height 9
radio input "true"
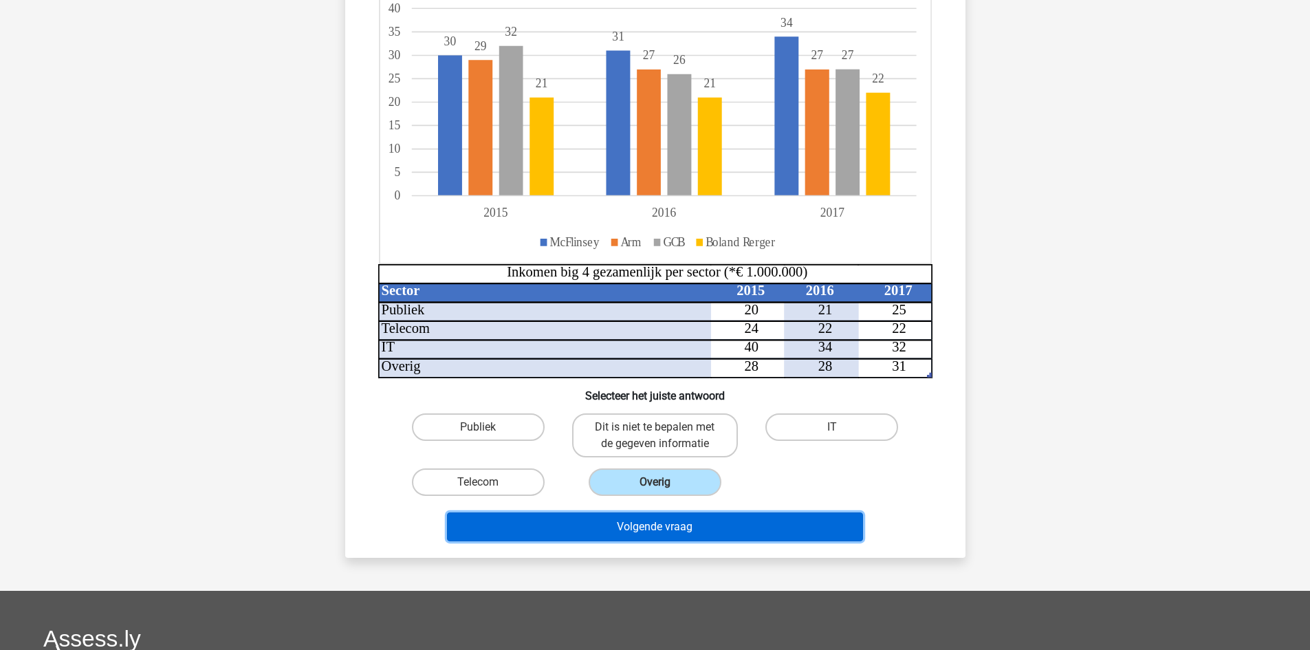
click at [766, 531] on button "Volgende vraag" at bounding box center [655, 526] width 416 height 29
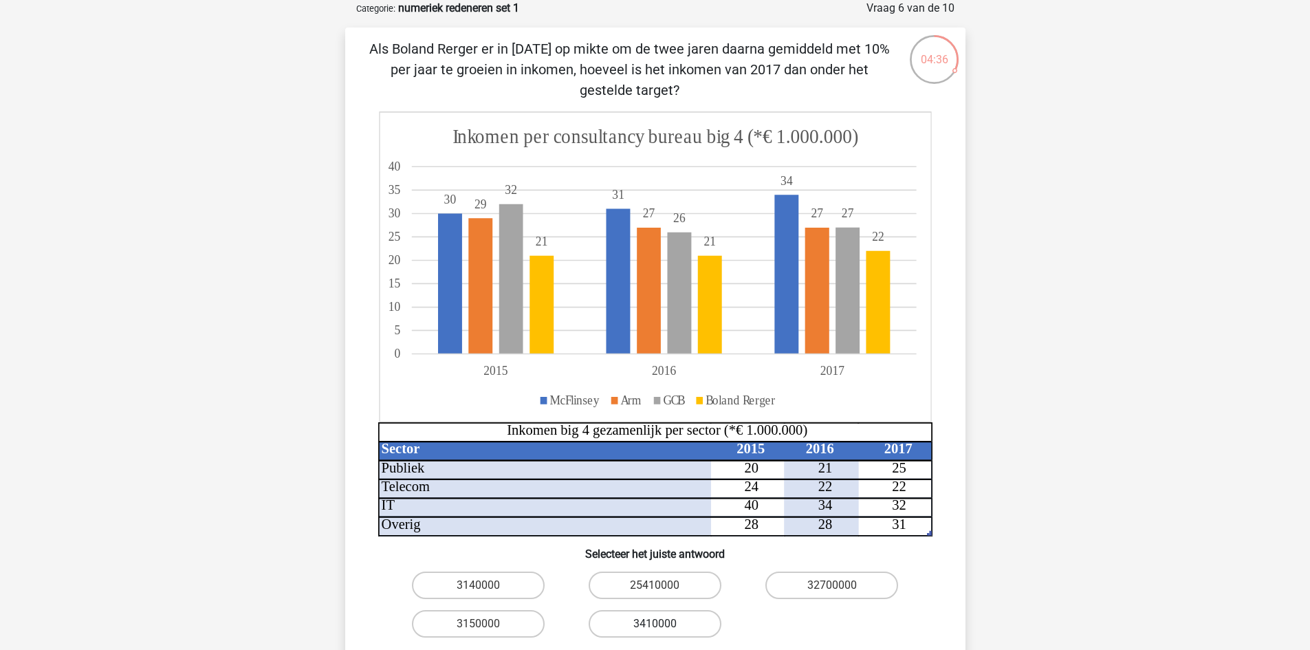
click at [627, 621] on label "3410000" at bounding box center [655, 624] width 133 height 28
click at [655, 624] on input "3410000" at bounding box center [659, 628] width 9 height 9
radio input "true"
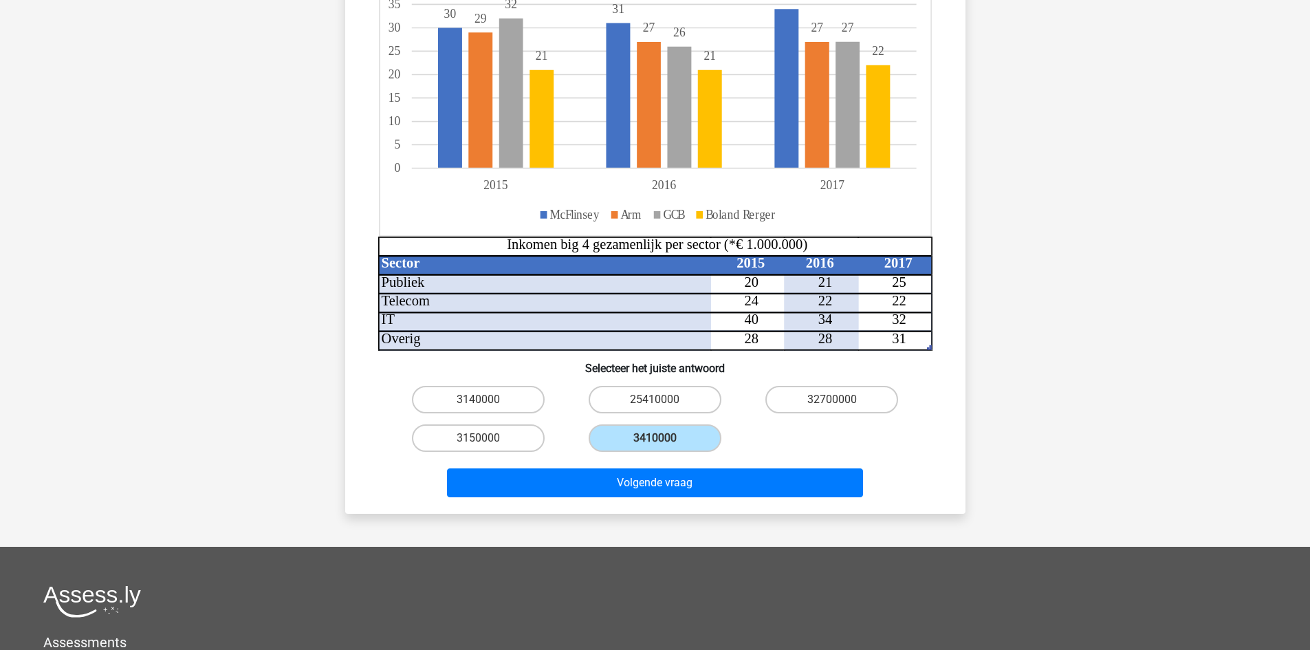
scroll to position [275, 0]
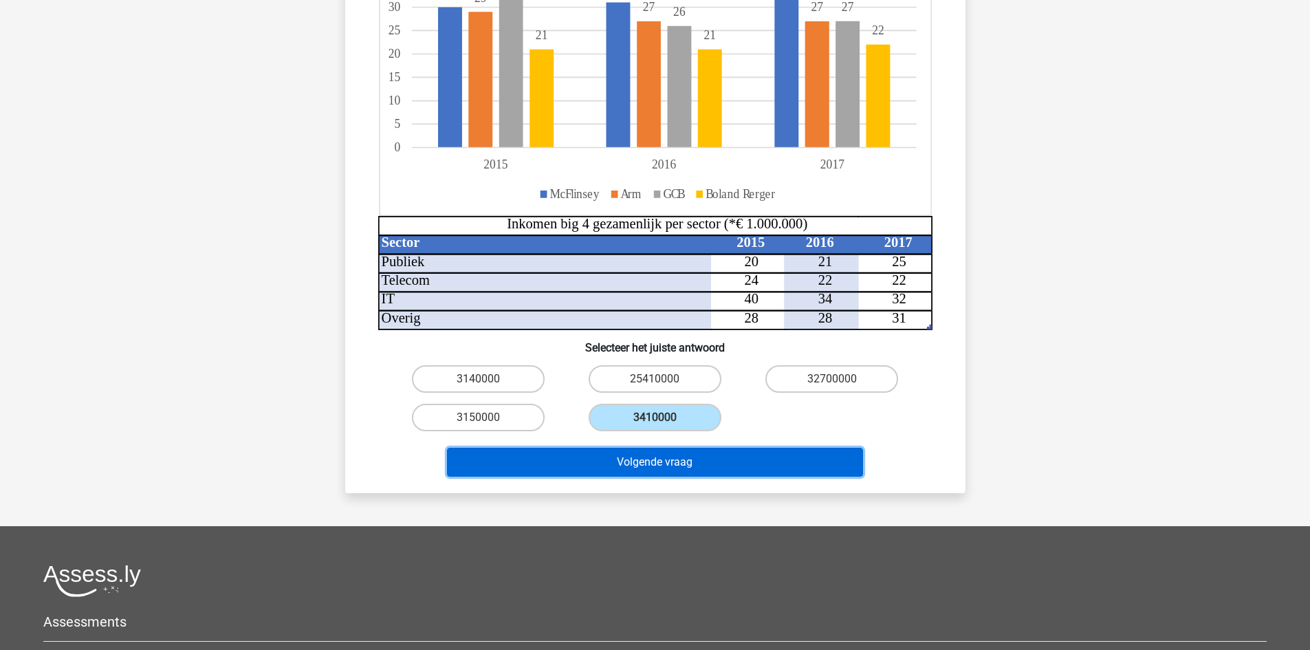
click at [703, 459] on button "Volgende vraag" at bounding box center [655, 462] width 416 height 29
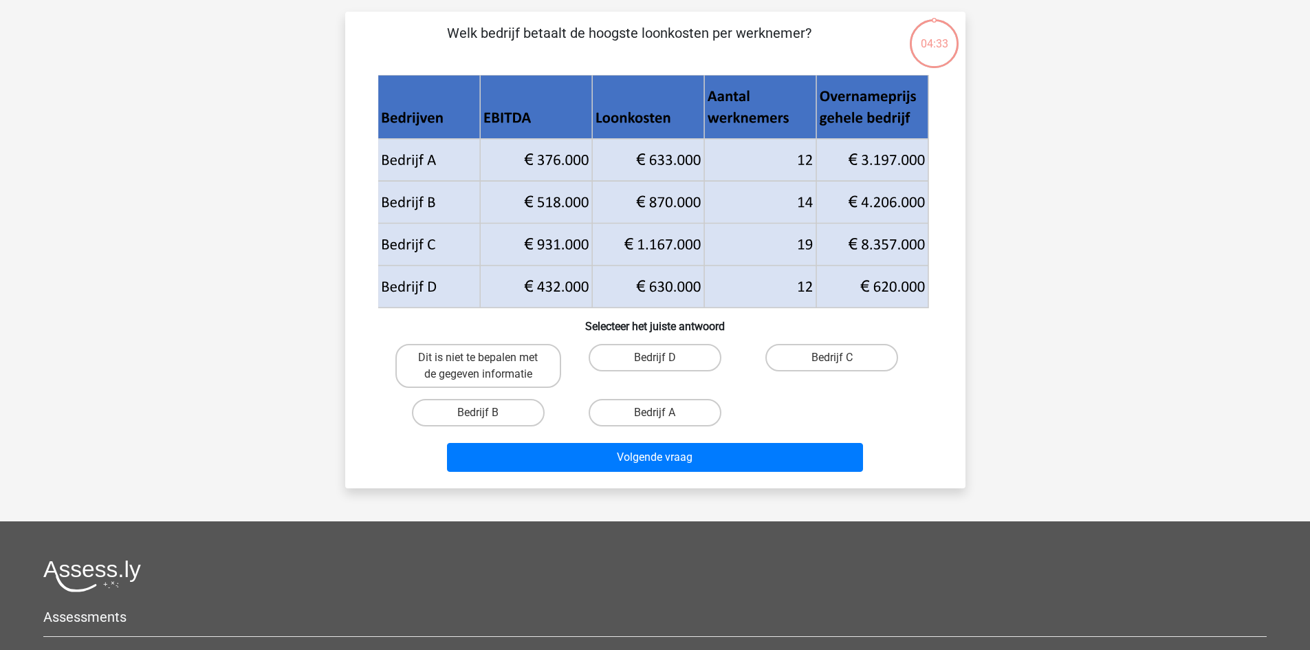
scroll to position [69, 0]
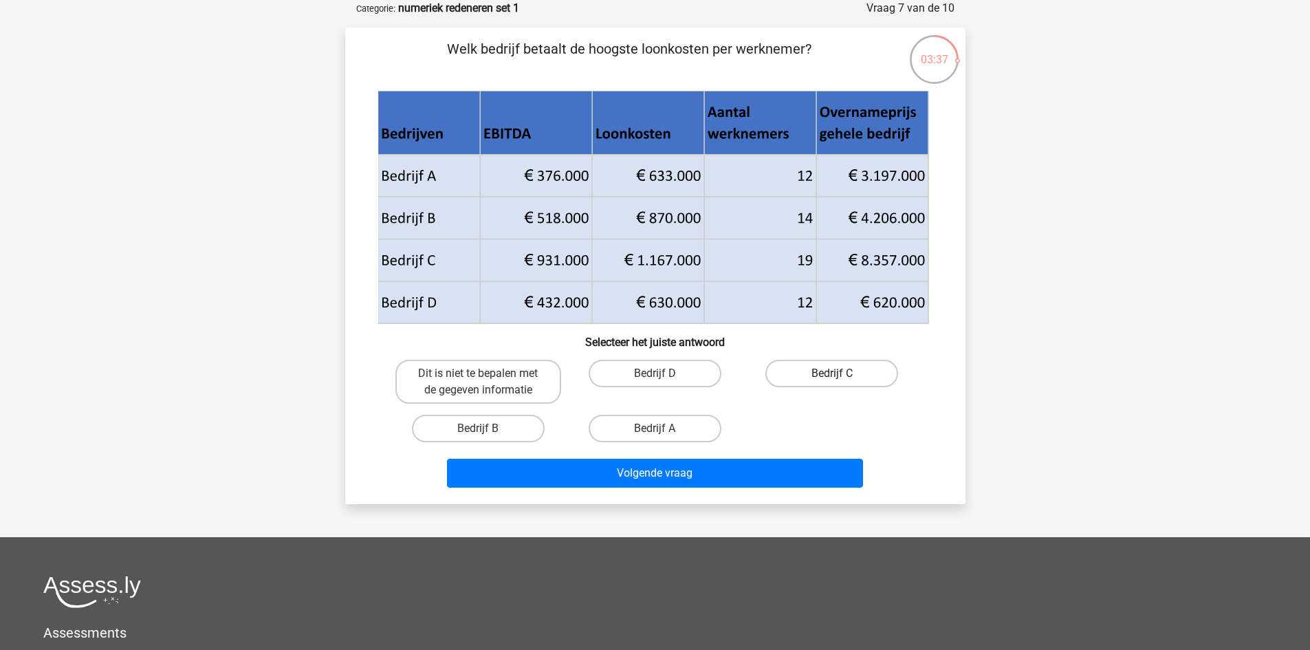
click at [801, 373] on label "Bedrijf C" at bounding box center [831, 374] width 133 height 28
click at [832, 373] on input "Bedrijf C" at bounding box center [836, 377] width 9 height 9
radio input "true"
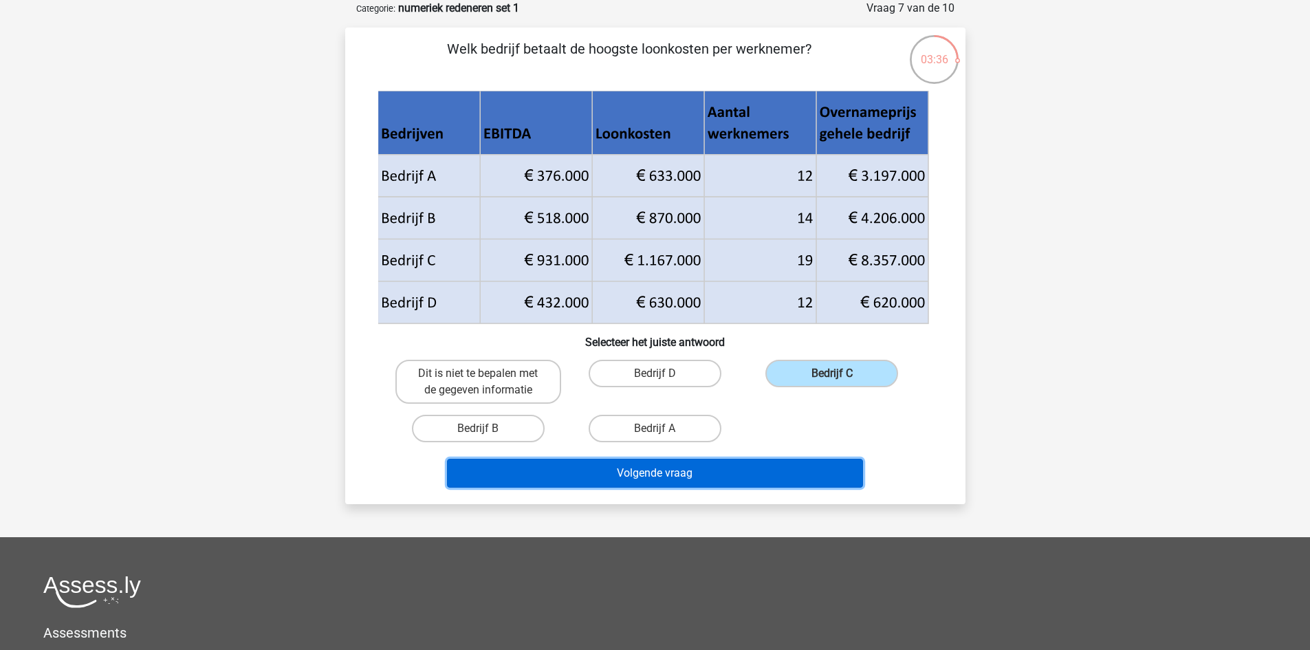
click at [739, 475] on button "Volgende vraag" at bounding box center [655, 473] width 416 height 29
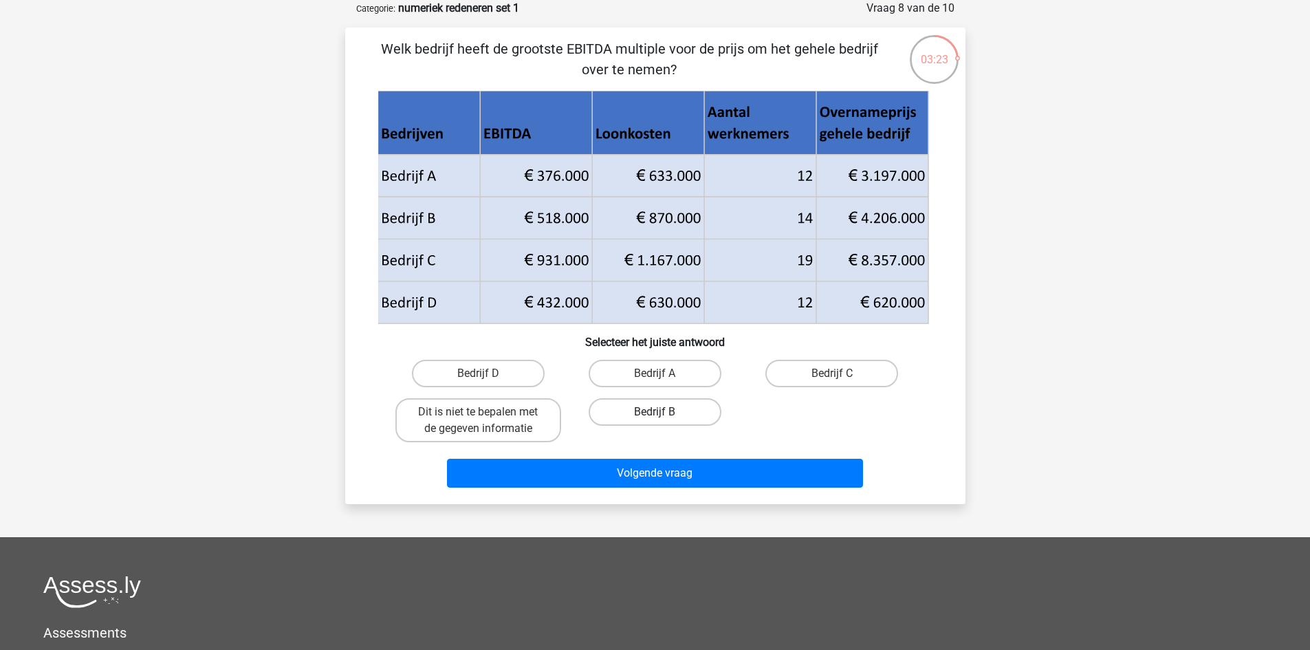
click at [652, 412] on label "Bedrijf B" at bounding box center [655, 412] width 133 height 28
click at [655, 412] on input "Bedrijf B" at bounding box center [659, 416] width 9 height 9
radio input "true"
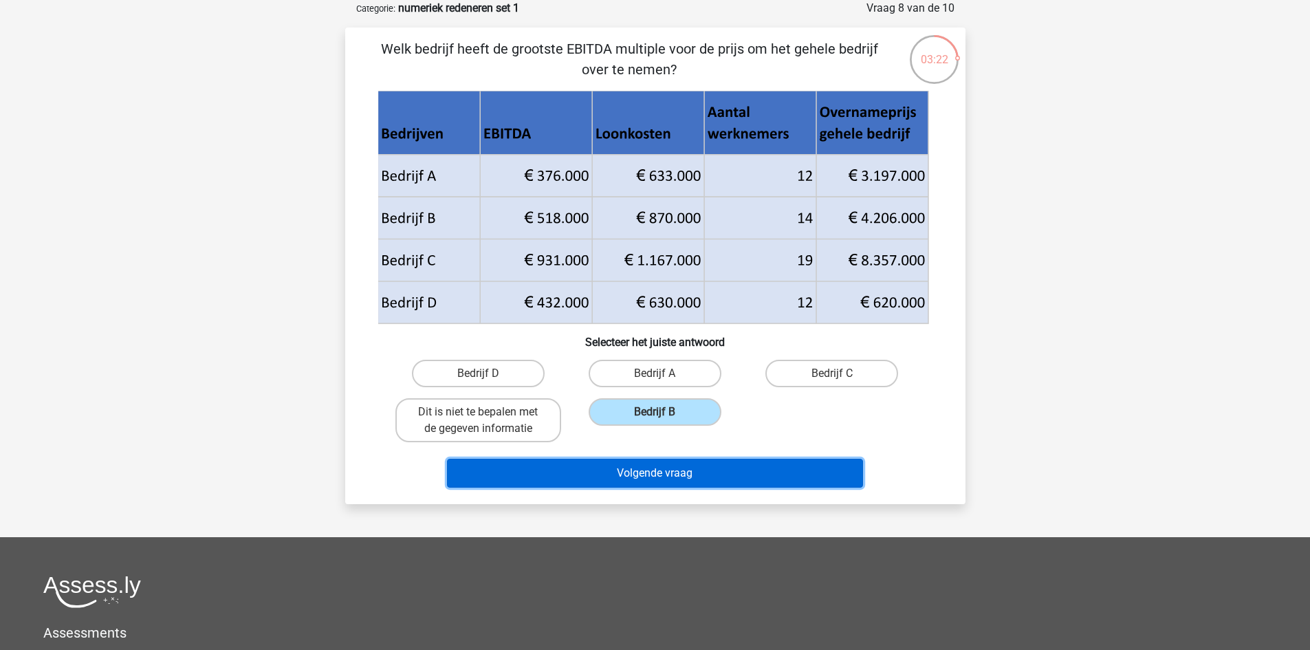
click at [663, 475] on button "Volgende vraag" at bounding box center [655, 473] width 416 height 29
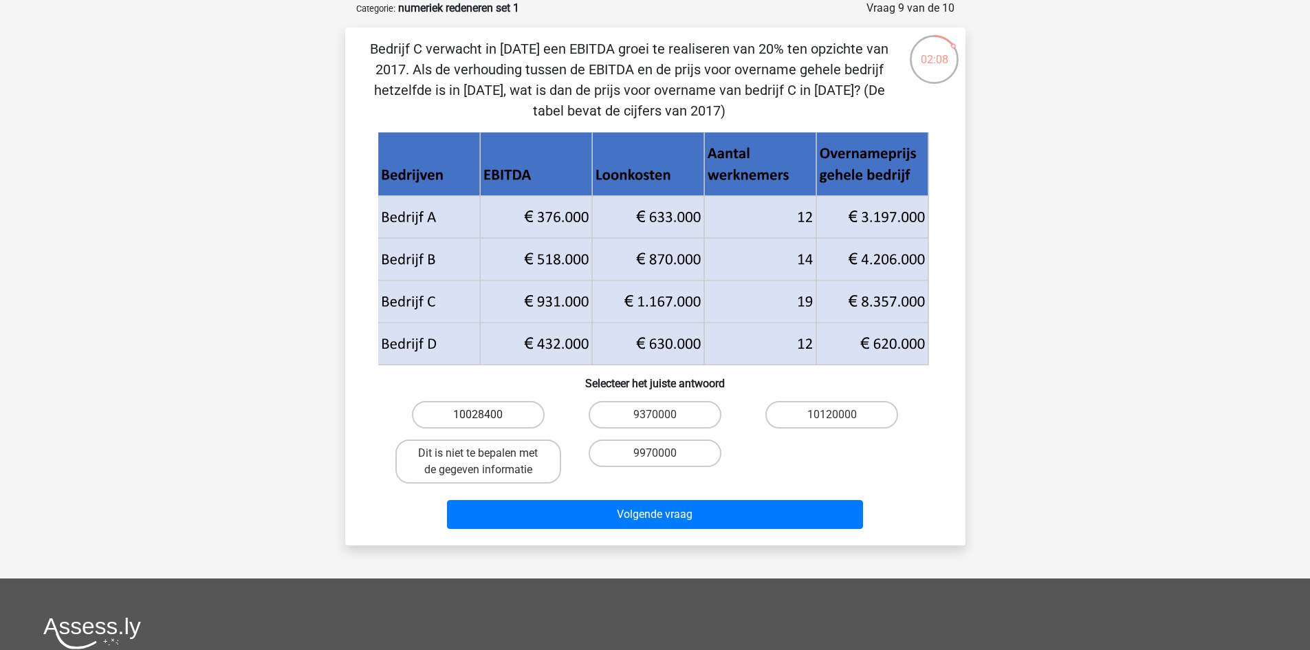
click at [519, 415] on label "10028400" at bounding box center [478, 415] width 133 height 28
click at [487, 415] on input "10028400" at bounding box center [482, 419] width 9 height 9
radio input "true"
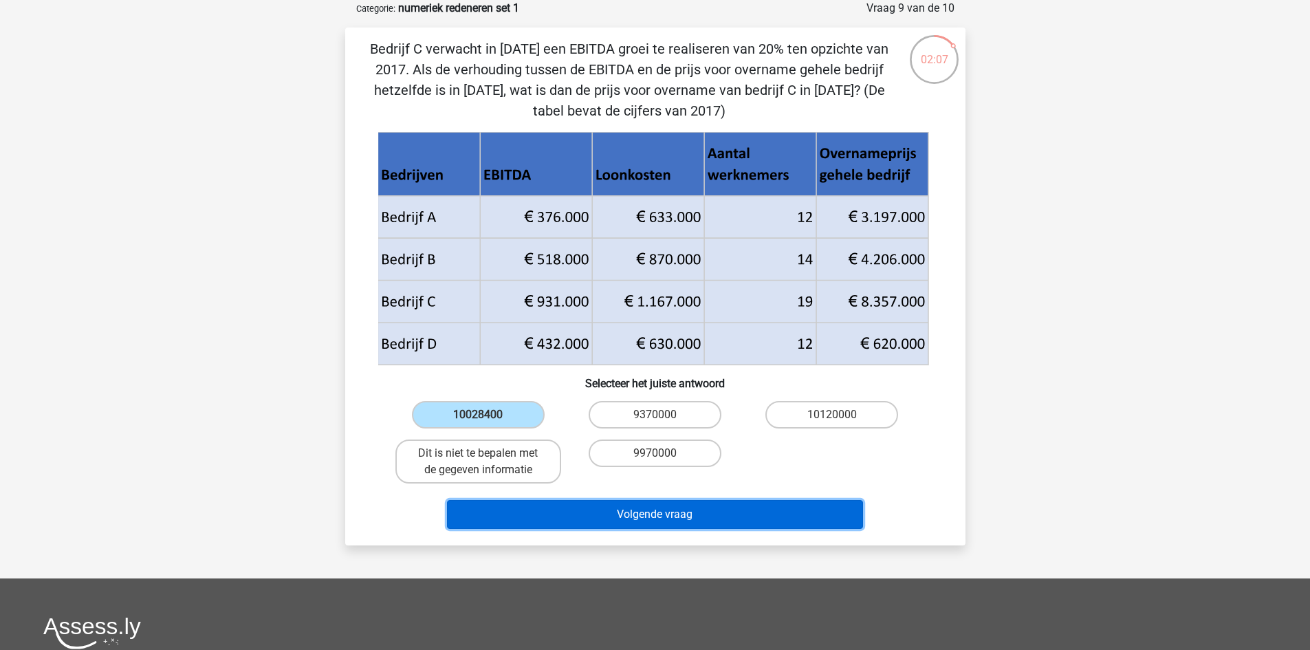
click at [591, 510] on button "Volgende vraag" at bounding box center [655, 514] width 416 height 29
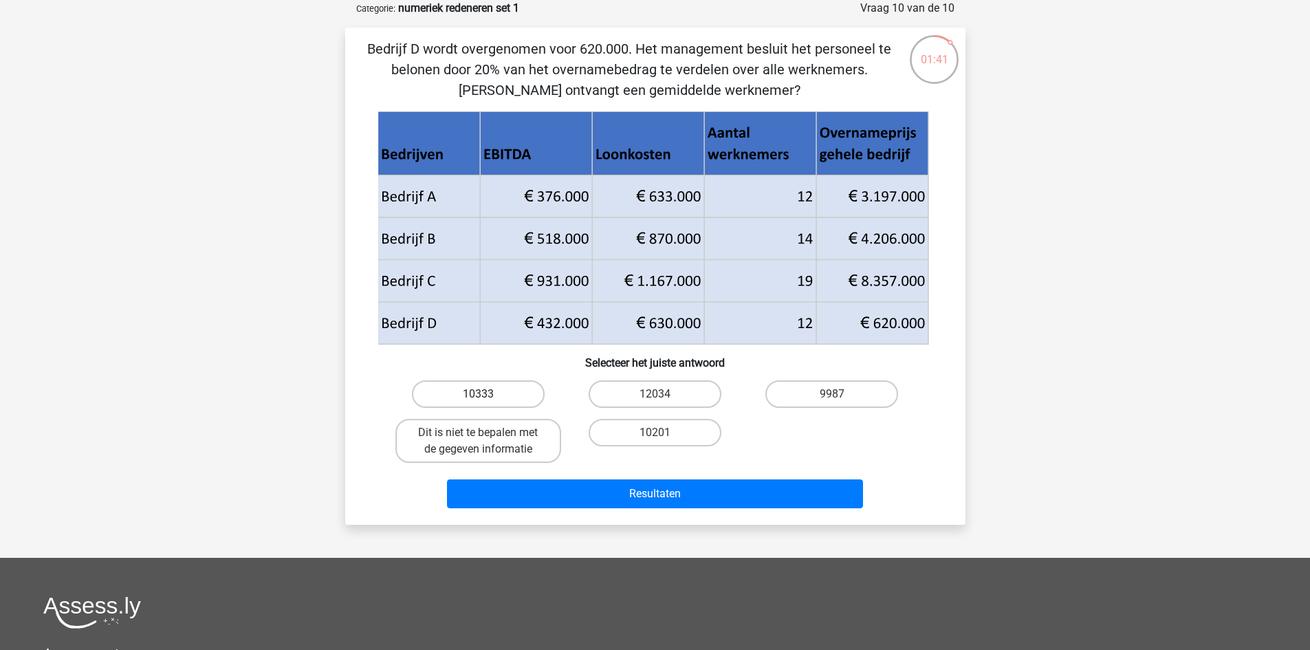
click at [500, 395] on label "10333" at bounding box center [478, 394] width 133 height 28
click at [487, 395] on input "10333" at bounding box center [482, 398] width 9 height 9
radio input "true"
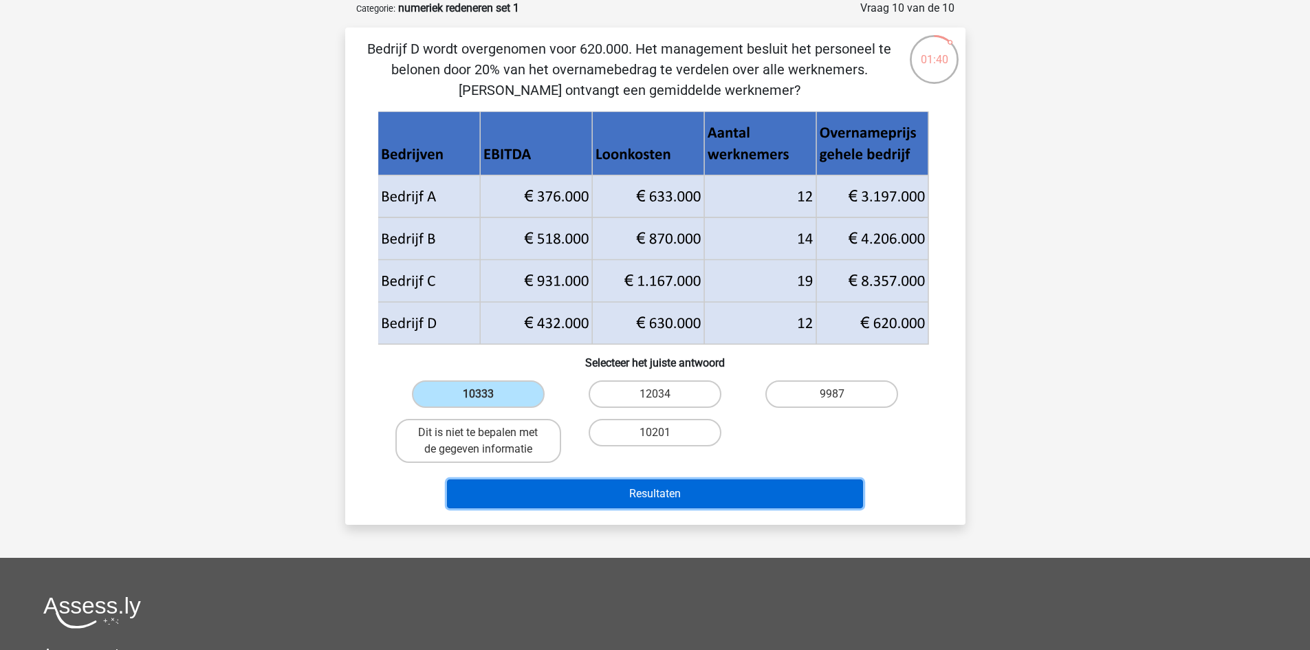
click at [647, 500] on button "Resultaten" at bounding box center [655, 493] width 416 height 29
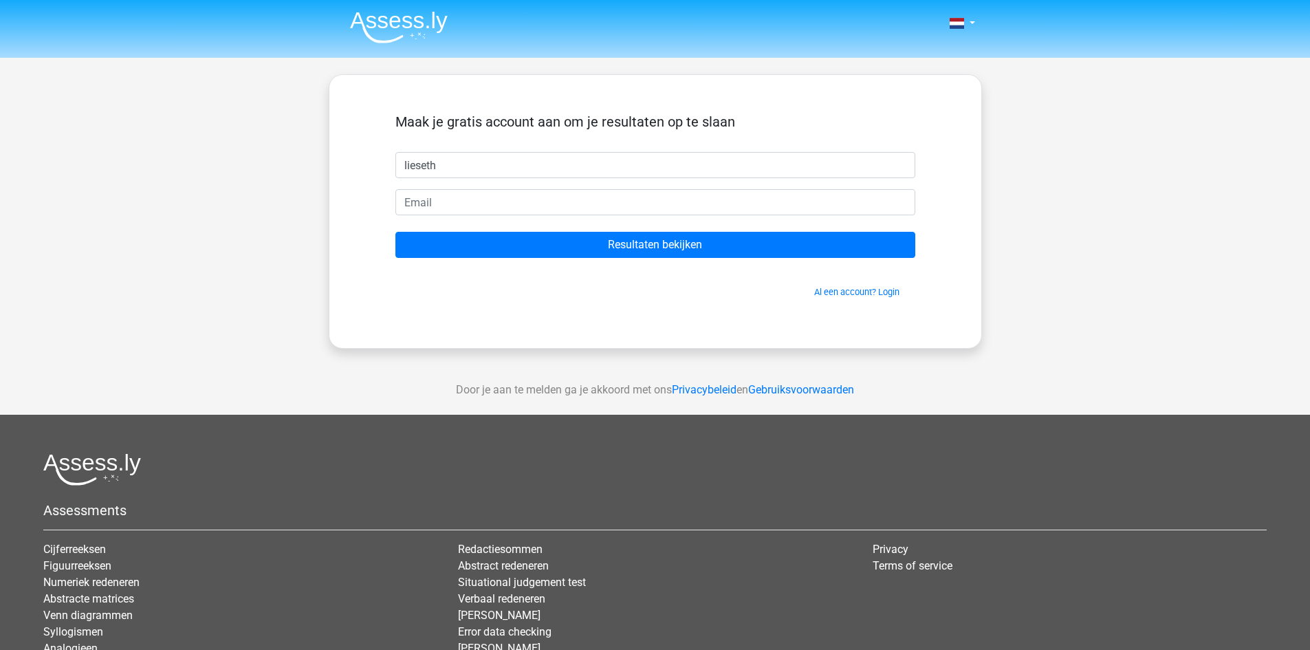
type input "lieseth"
click at [498, 206] on input "email" at bounding box center [655, 202] width 520 height 26
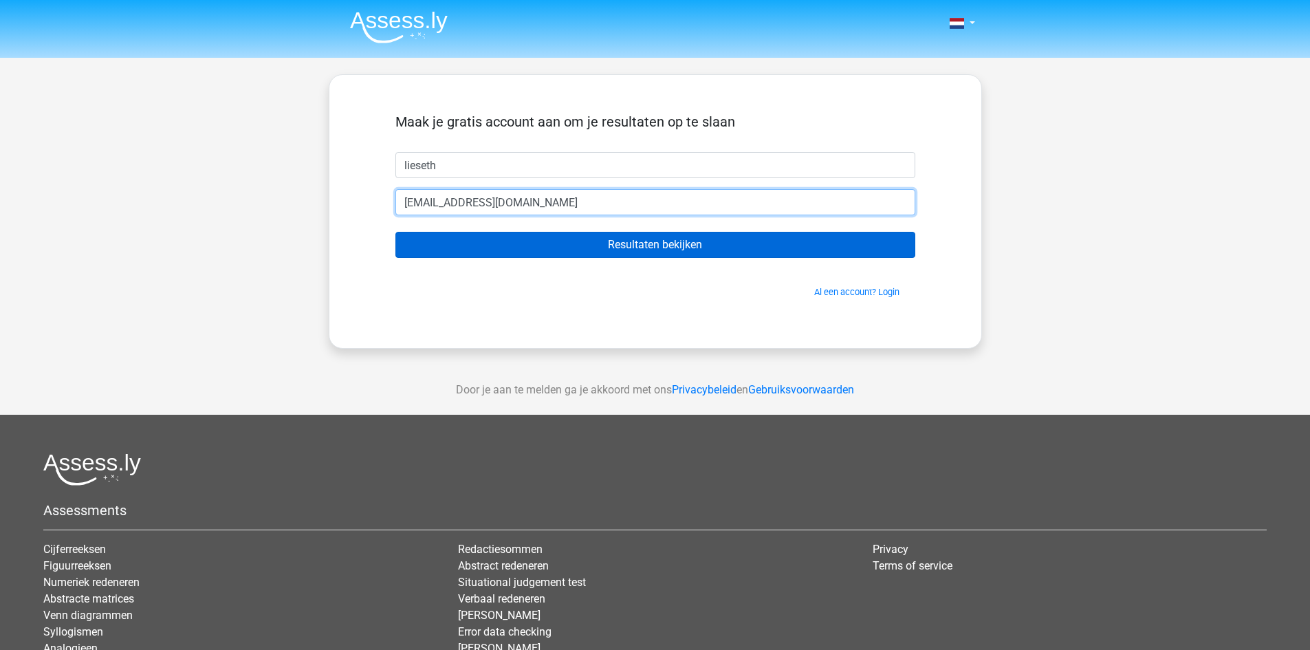
type input "[EMAIL_ADDRESS][DOMAIN_NAME]"
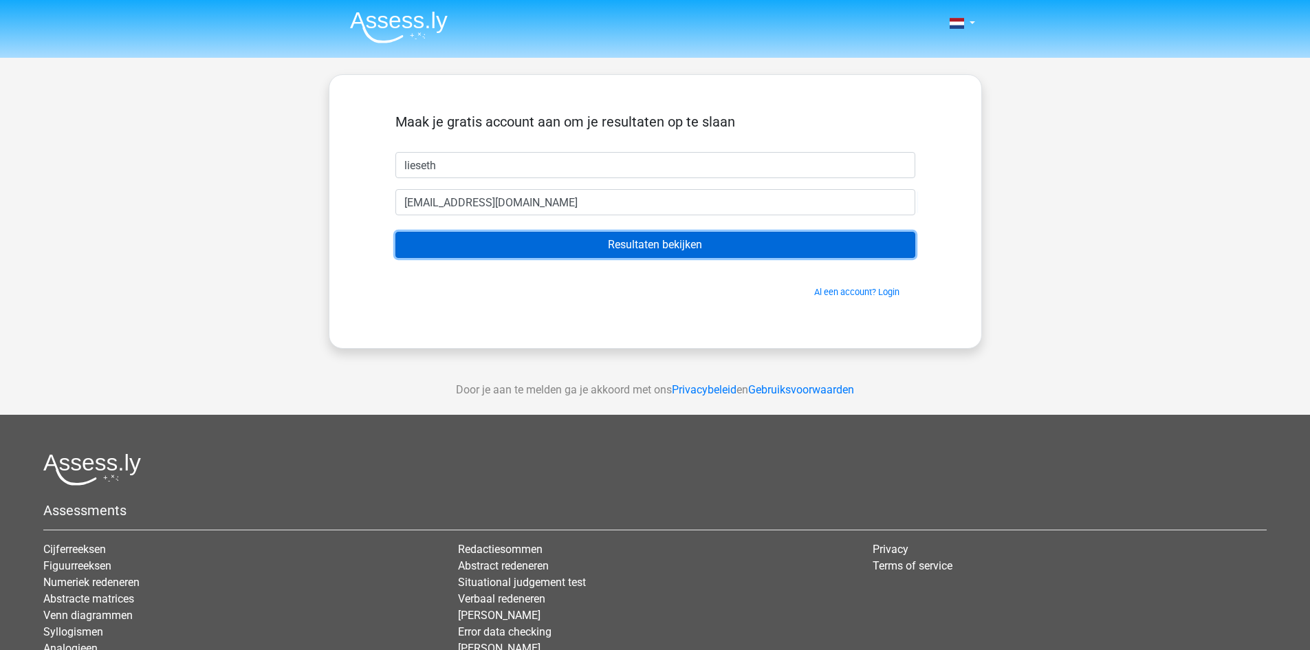
click at [629, 239] on input "Resultaten bekijken" at bounding box center [655, 245] width 520 height 26
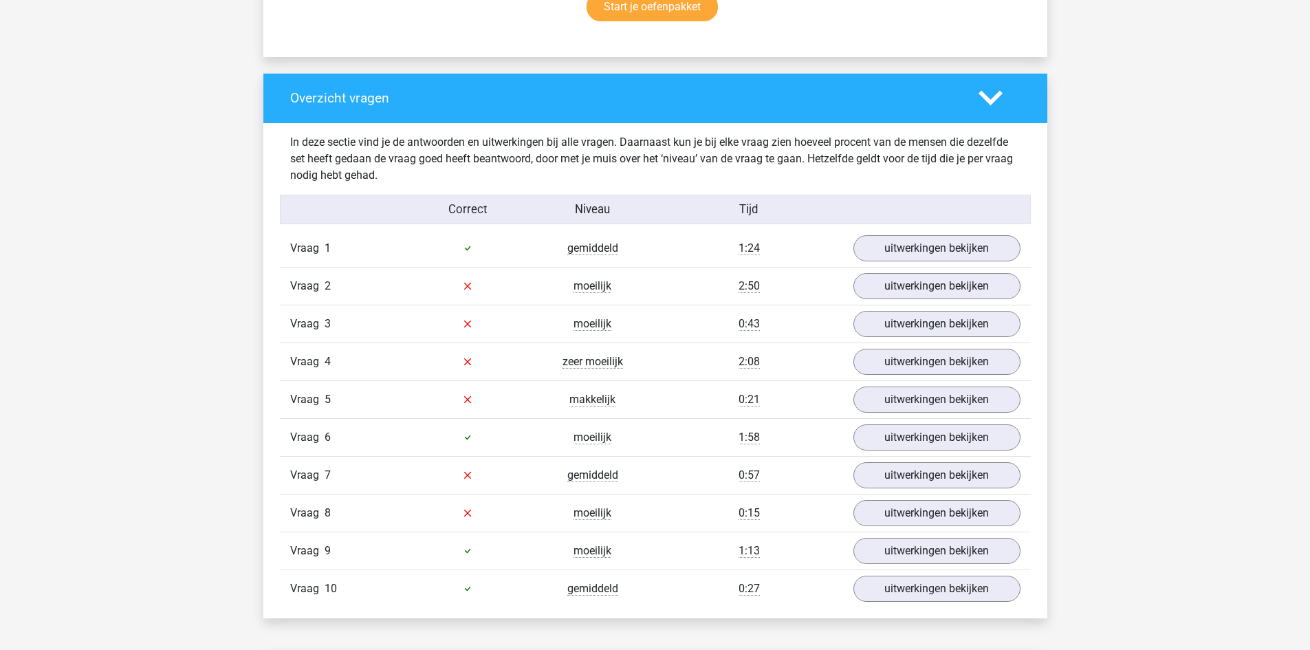
scroll to position [963, 0]
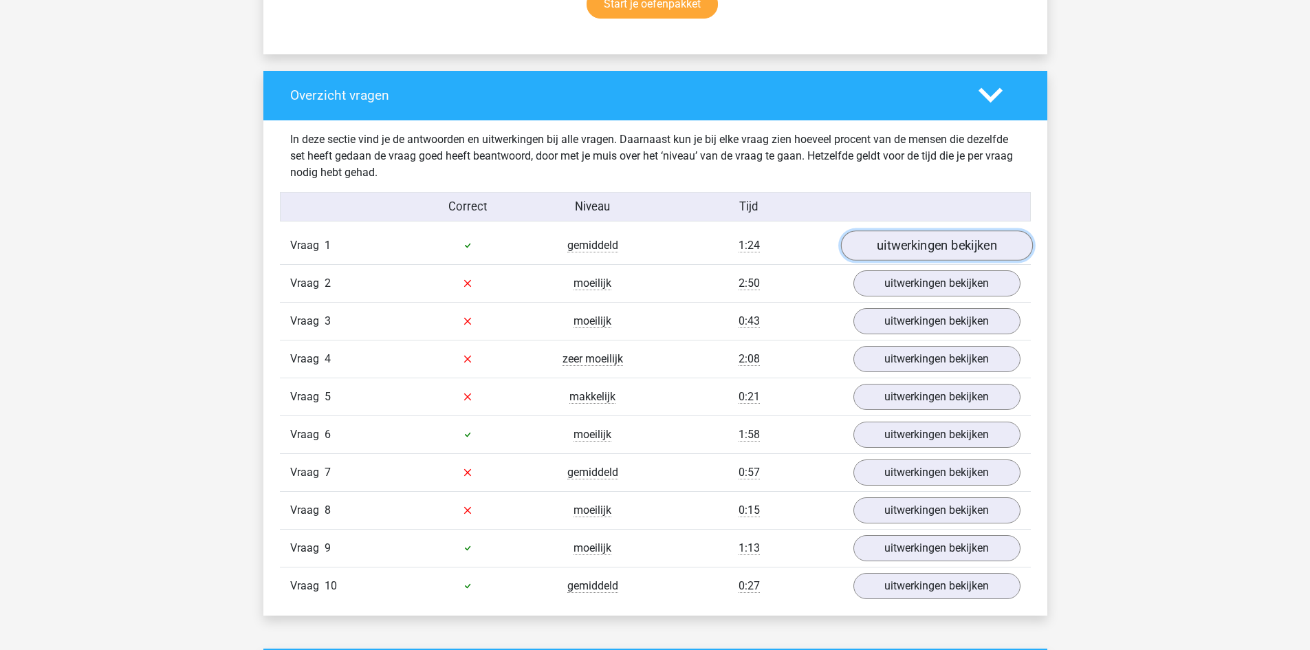
click at [915, 247] on link "uitwerkingen bekijken" at bounding box center [936, 245] width 192 height 30
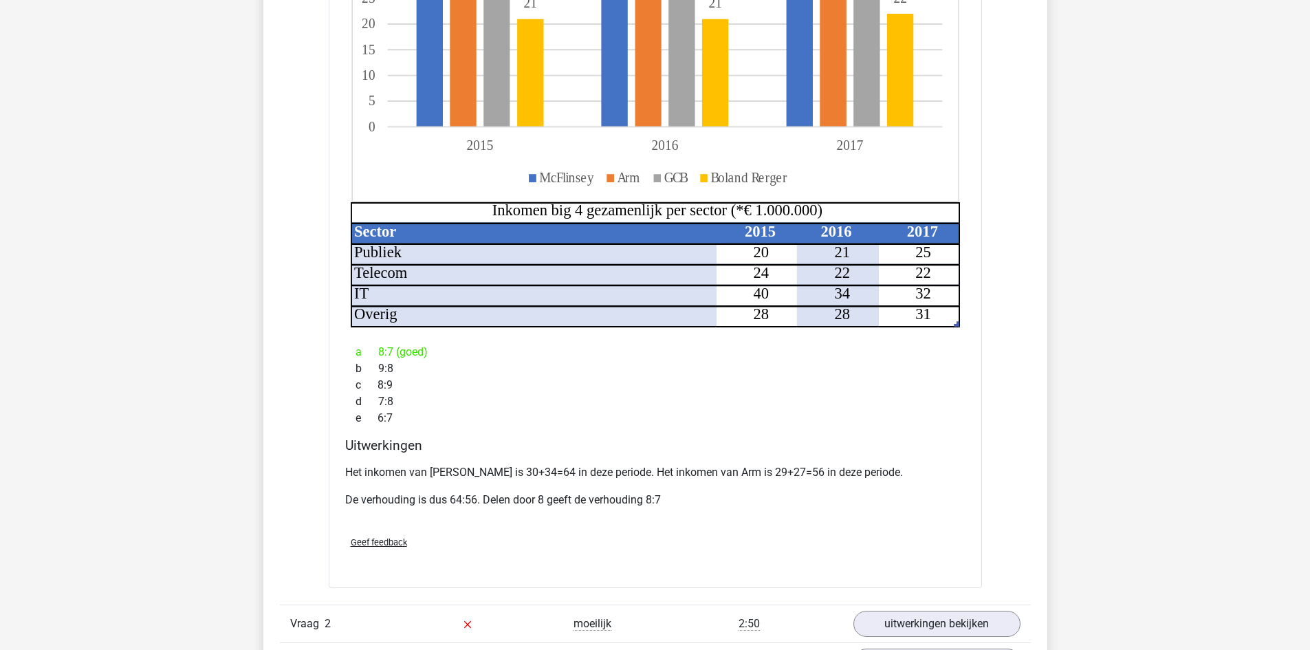
scroll to position [1444, 0]
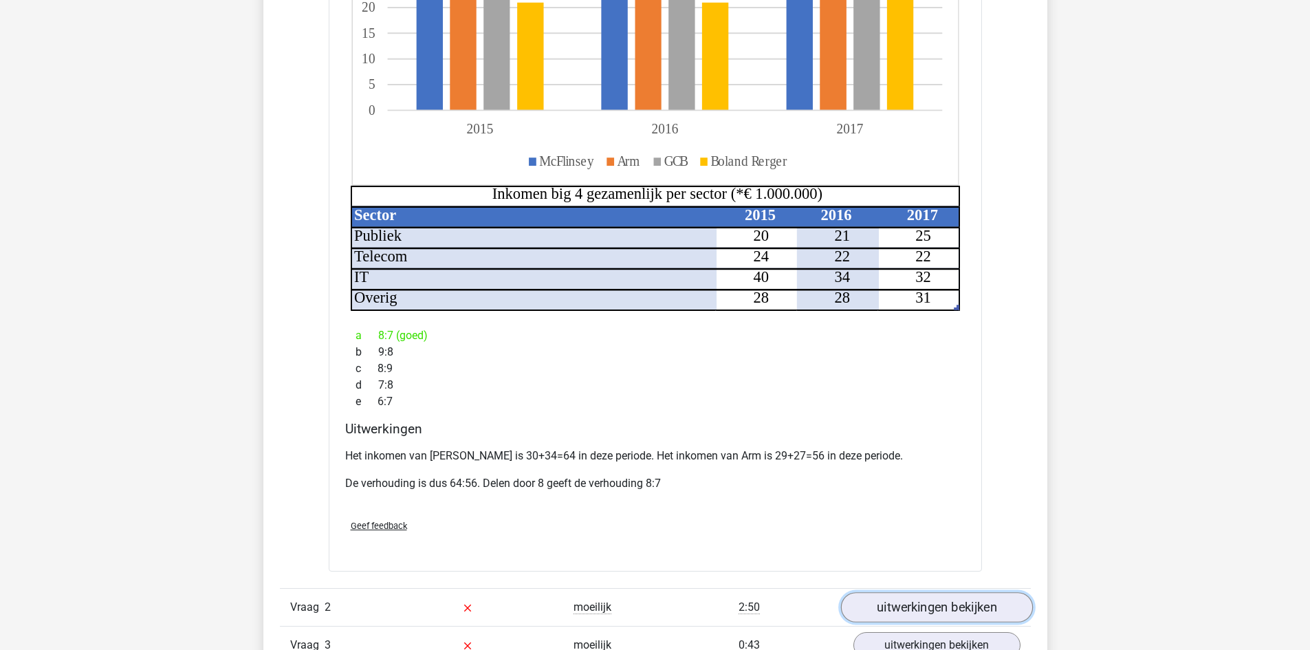
click at [904, 592] on link "uitwerkingen bekijken" at bounding box center [936, 607] width 192 height 30
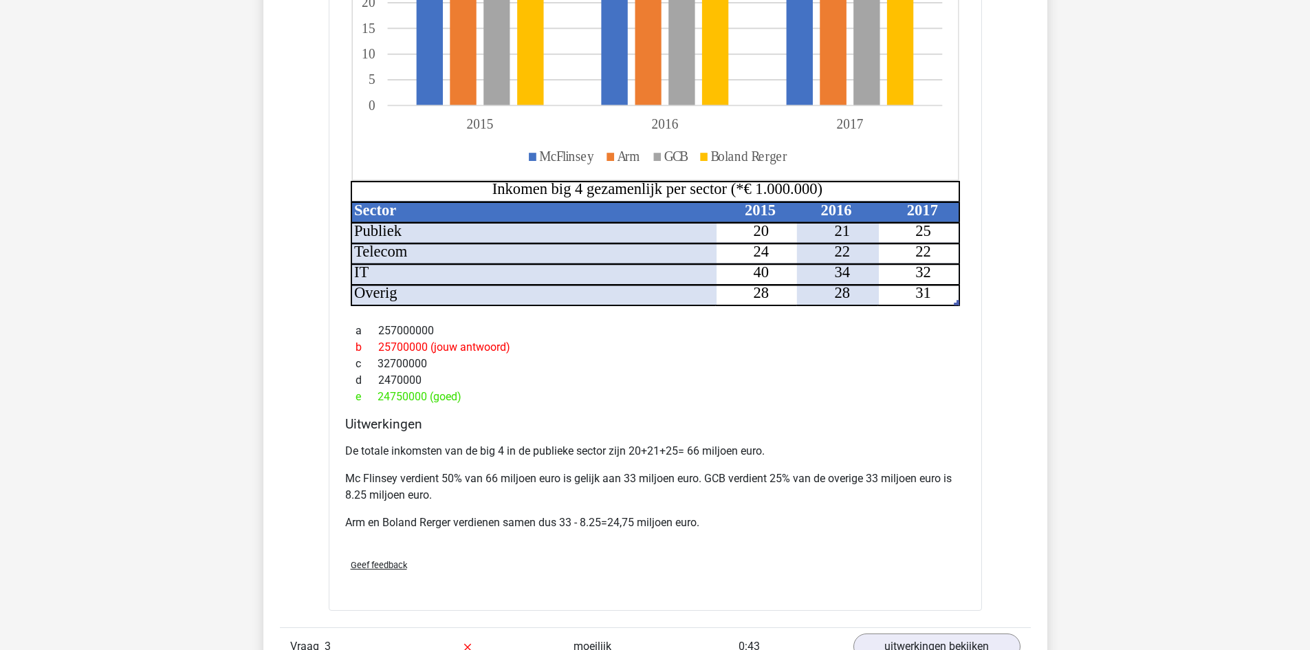
scroll to position [2407, 0]
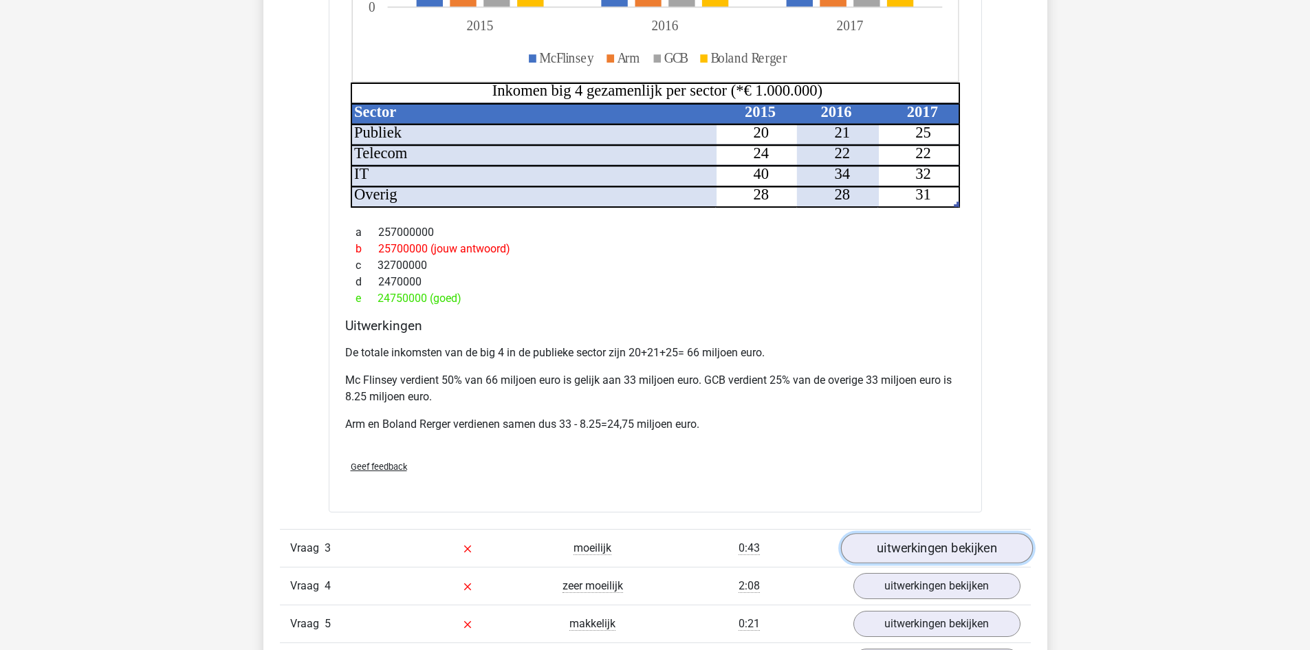
click at [902, 533] on link "uitwerkingen bekijken" at bounding box center [936, 548] width 192 height 30
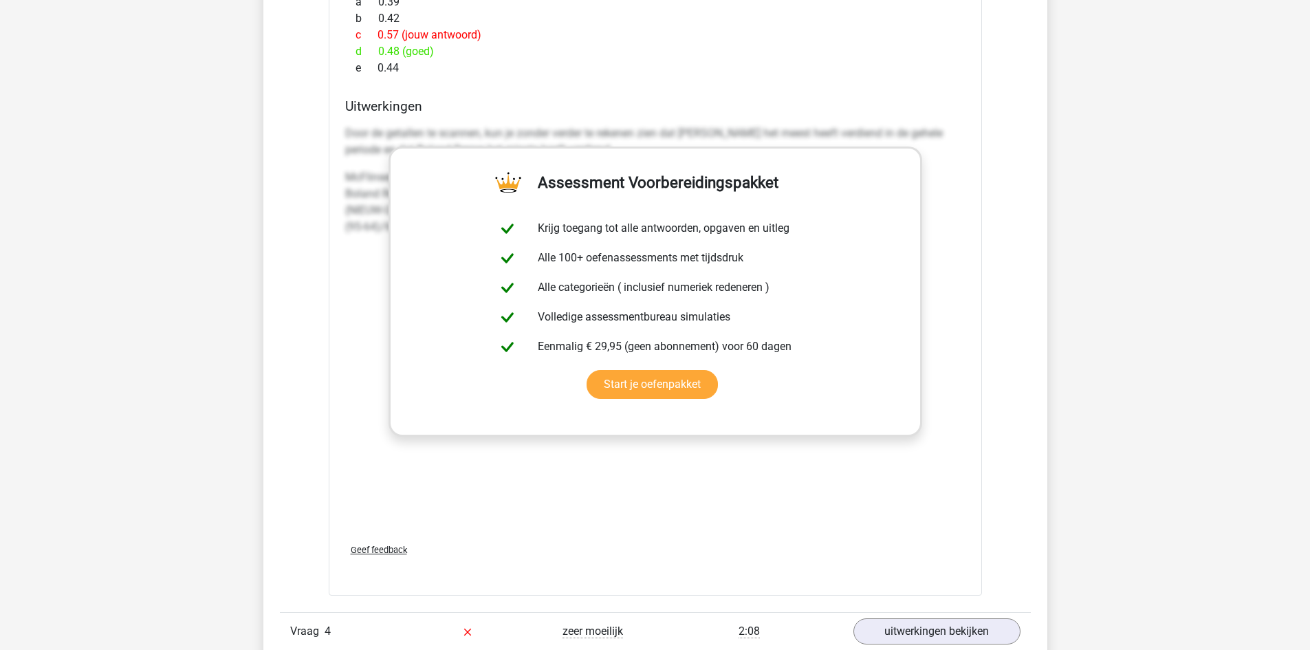
scroll to position [3576, 0]
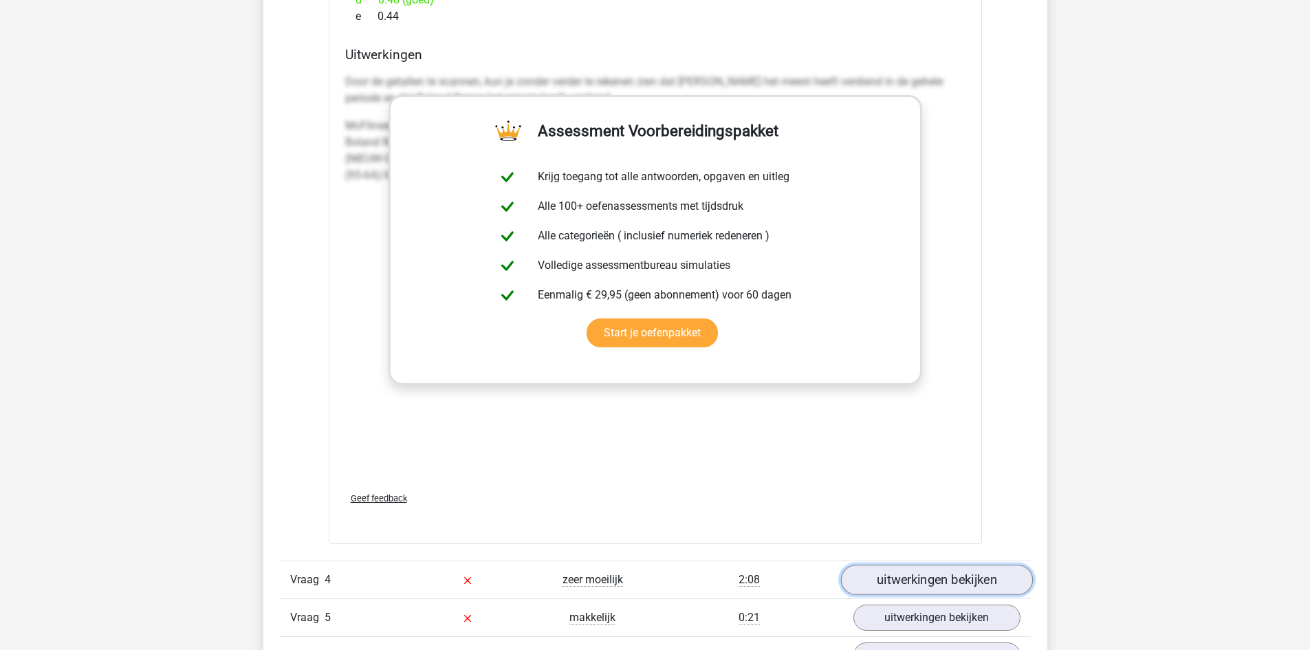
click at [878, 568] on link "uitwerkingen bekijken" at bounding box center [936, 580] width 192 height 30
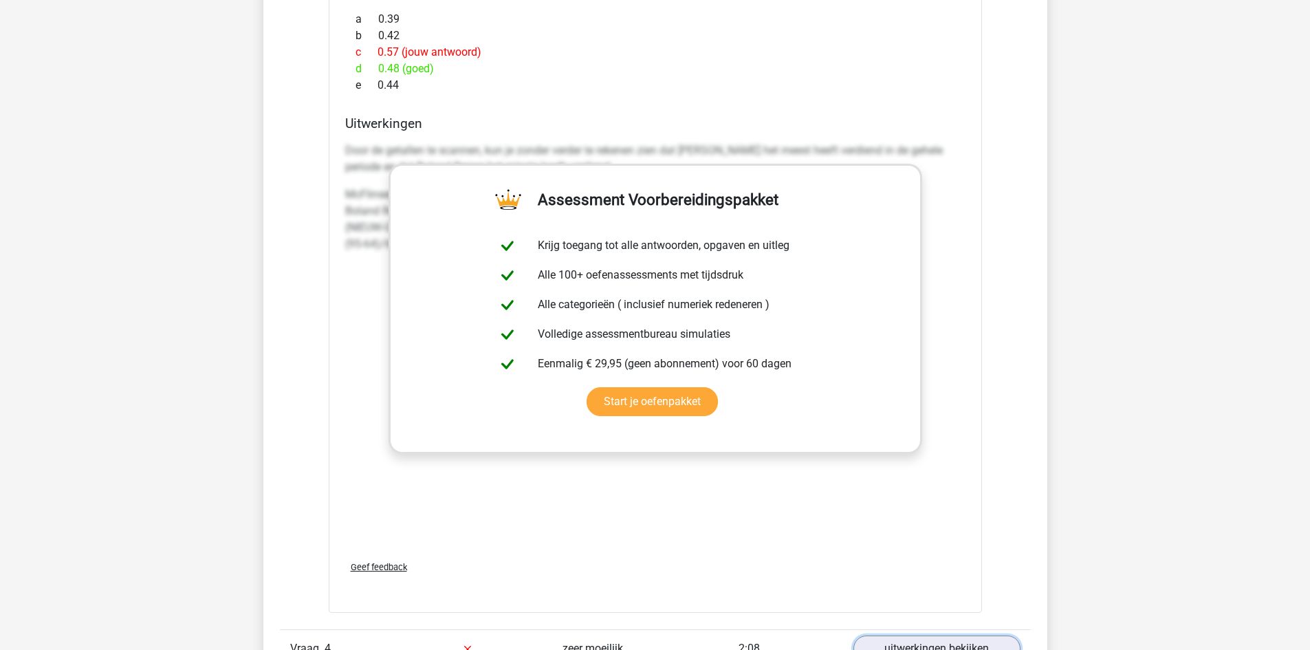
scroll to position [3233, 0]
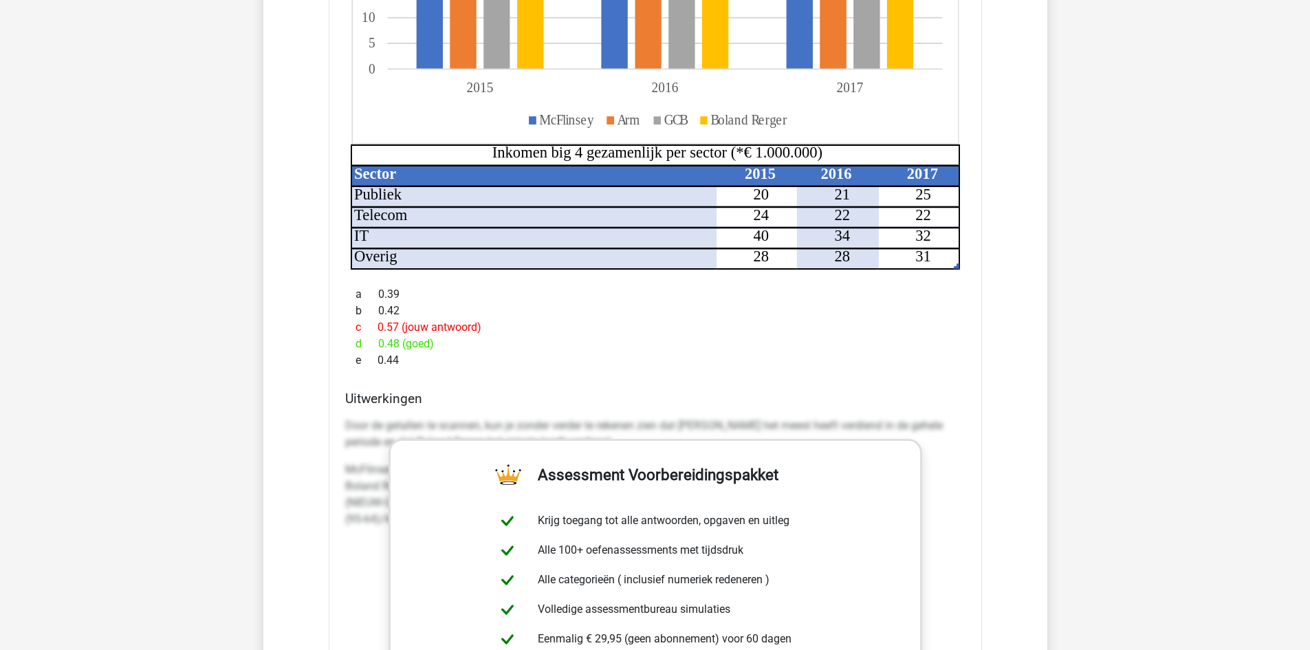
click at [627, 352] on div "e 0.44" at bounding box center [655, 360] width 620 height 17
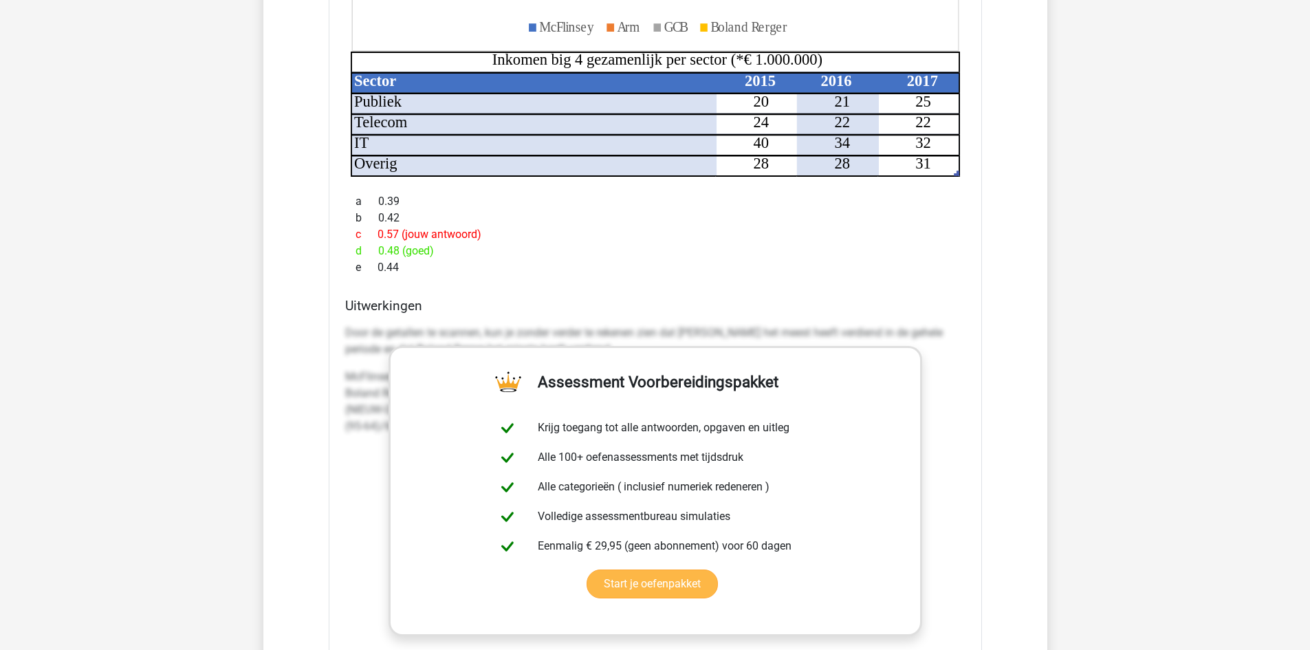
scroll to position [3301, 0]
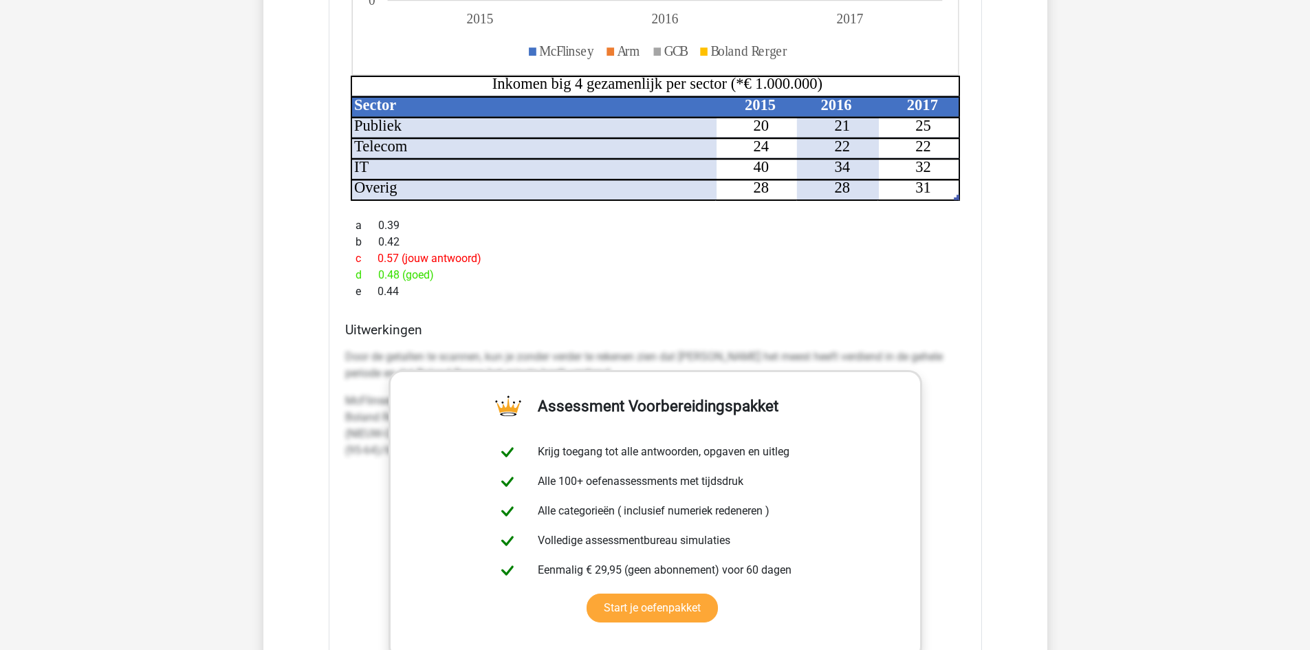
click at [979, 380] on div "Hoeveel procent hoger zijn de inkomsten van het meest verdienende consultancy b…" at bounding box center [655, 254] width 653 height 1130
click at [959, 353] on p "Door de getallen te scannen, kun je zonder verder te rekenen zien dat McFlinsey…" at bounding box center [655, 365] width 620 height 33
click at [866, 285] on div "a 0.39 b 0.42 c 0.57 (jouw antwoord) d 0.48 (goed) e 0.44" at bounding box center [655, 259] width 620 height 94
click at [477, 290] on div "Hoeveel procent hoger zijn de inkomsten van het meest verdienende consultancy b…" at bounding box center [655, 254] width 653 height 1130
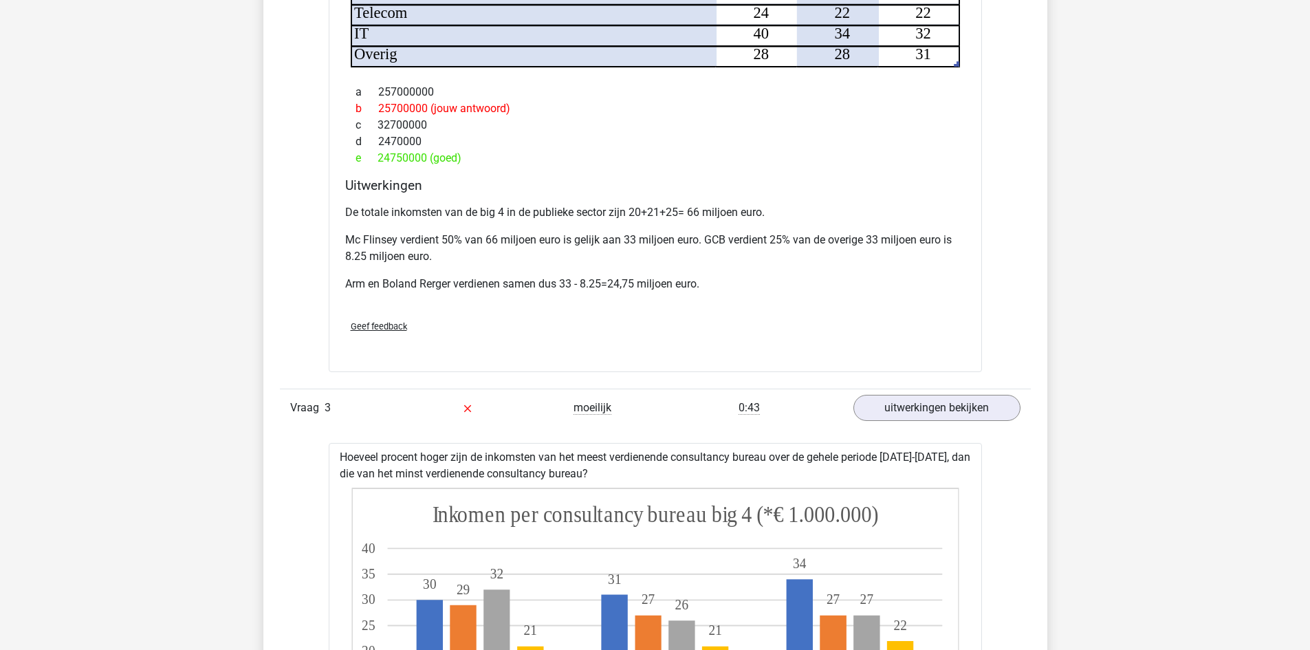
scroll to position [2545, 0]
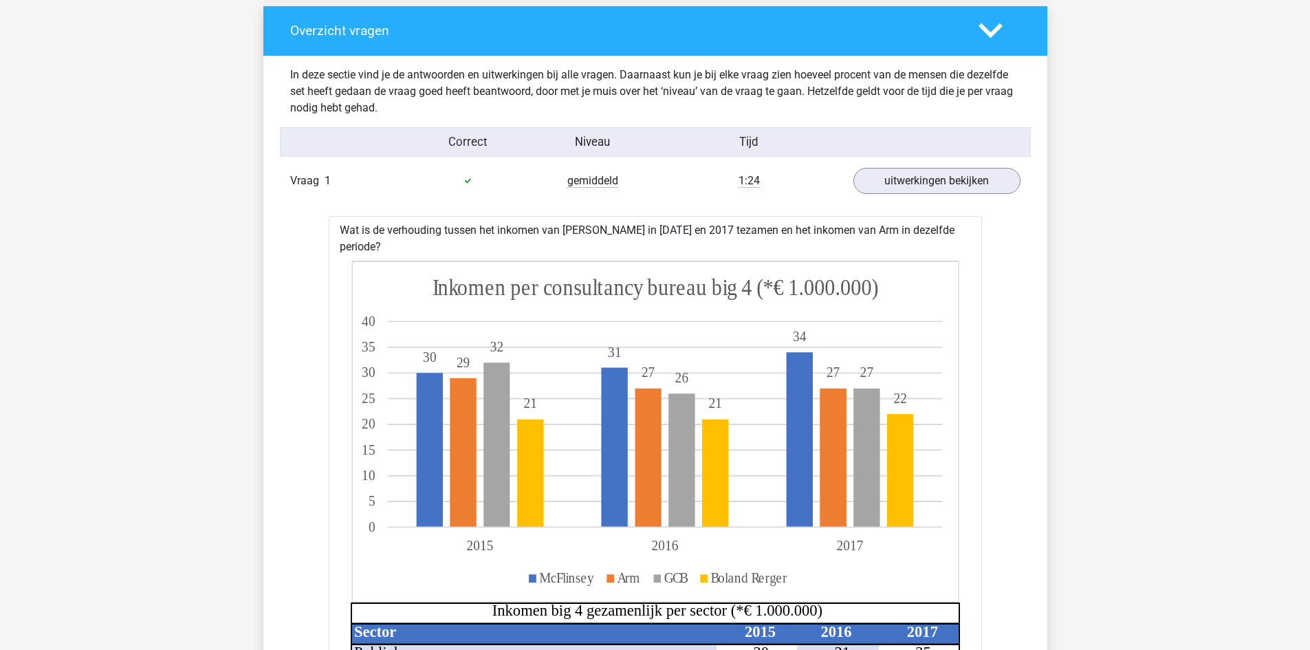
scroll to position [825, 0]
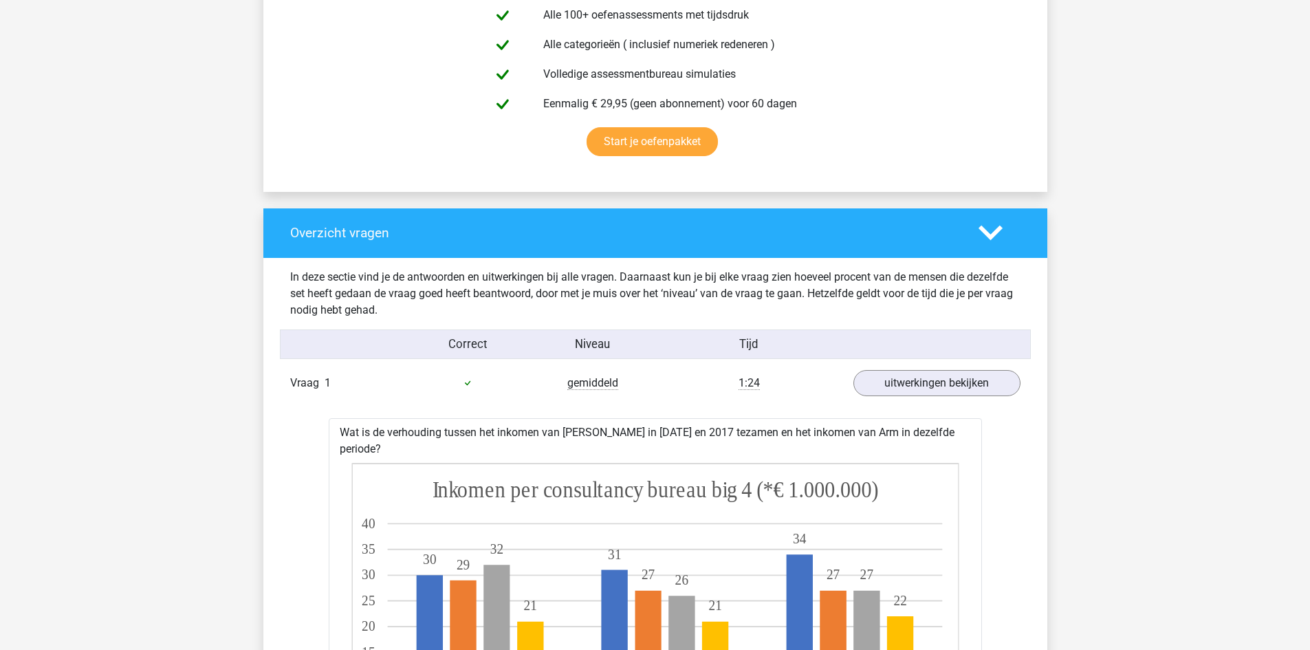
click at [987, 233] on polygon at bounding box center [991, 233] width 24 height 15
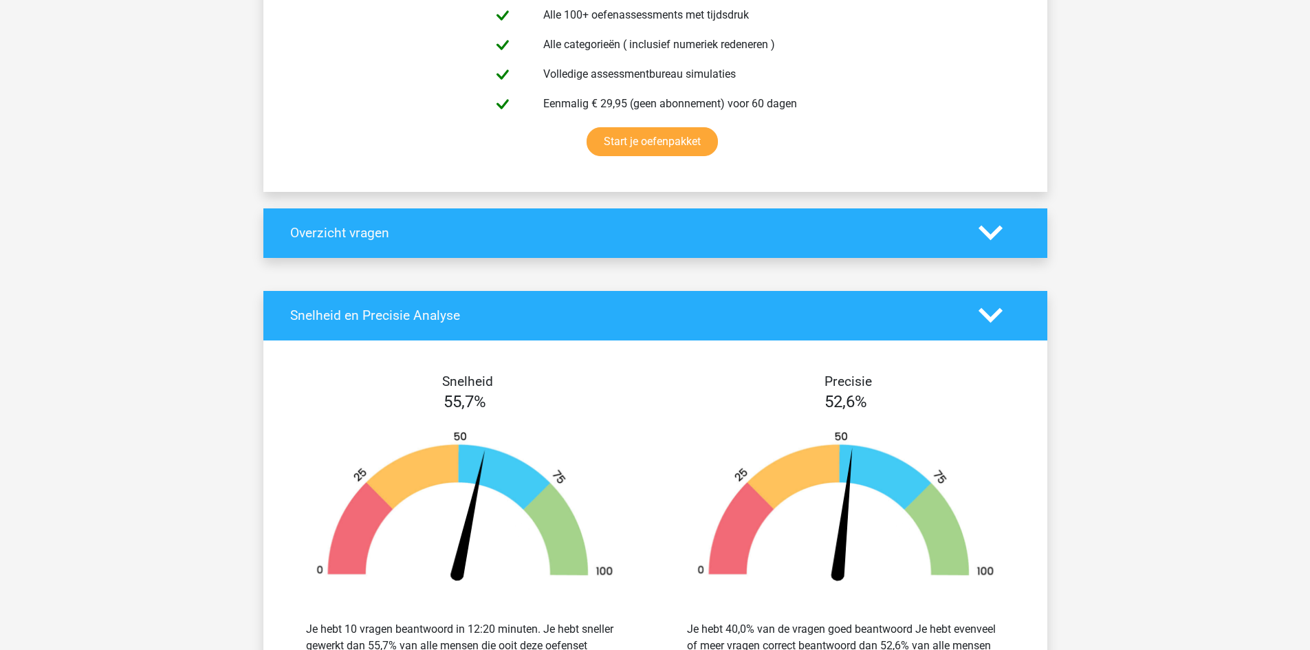
click at [986, 233] on polygon at bounding box center [991, 233] width 24 height 15
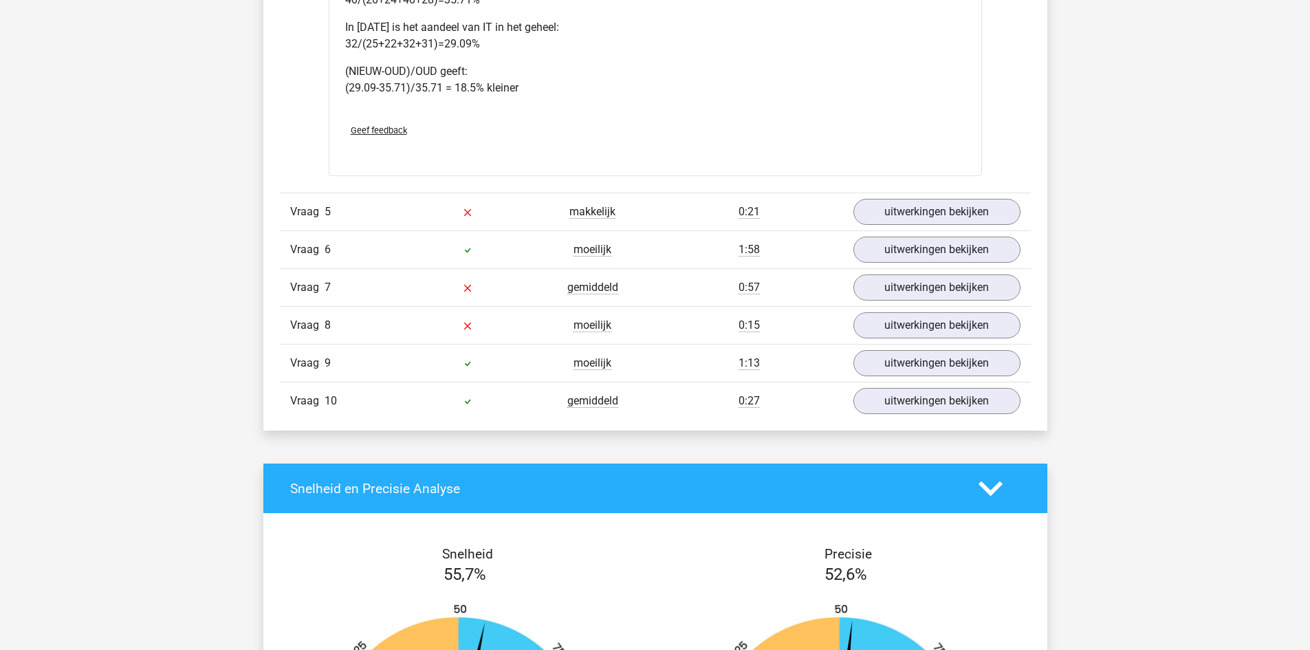
scroll to position [4883, 0]
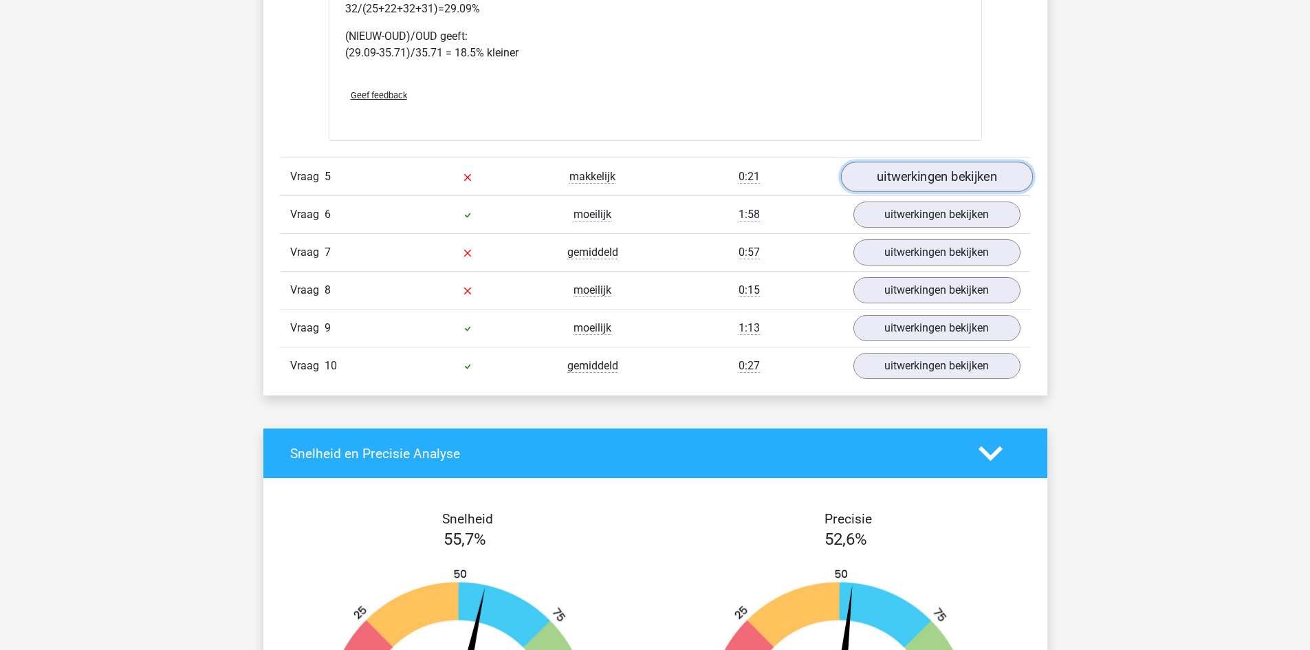
click at [917, 165] on link "uitwerkingen bekijken" at bounding box center [936, 177] width 192 height 30
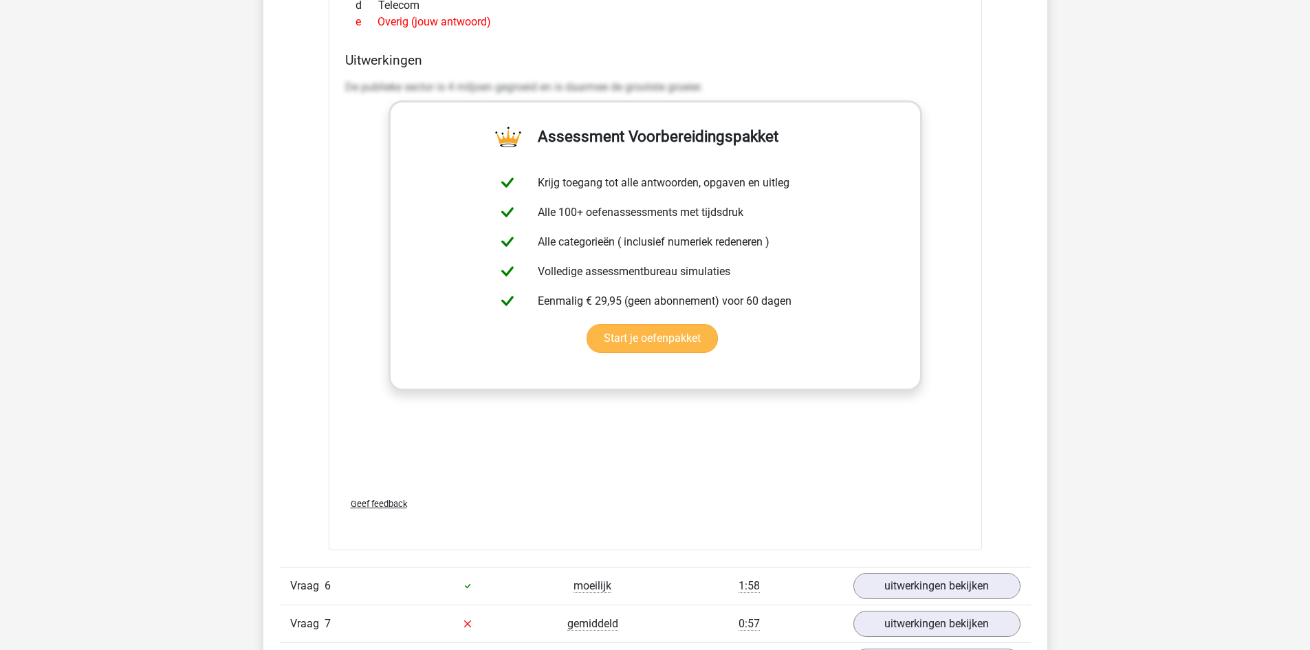
scroll to position [5777, 0]
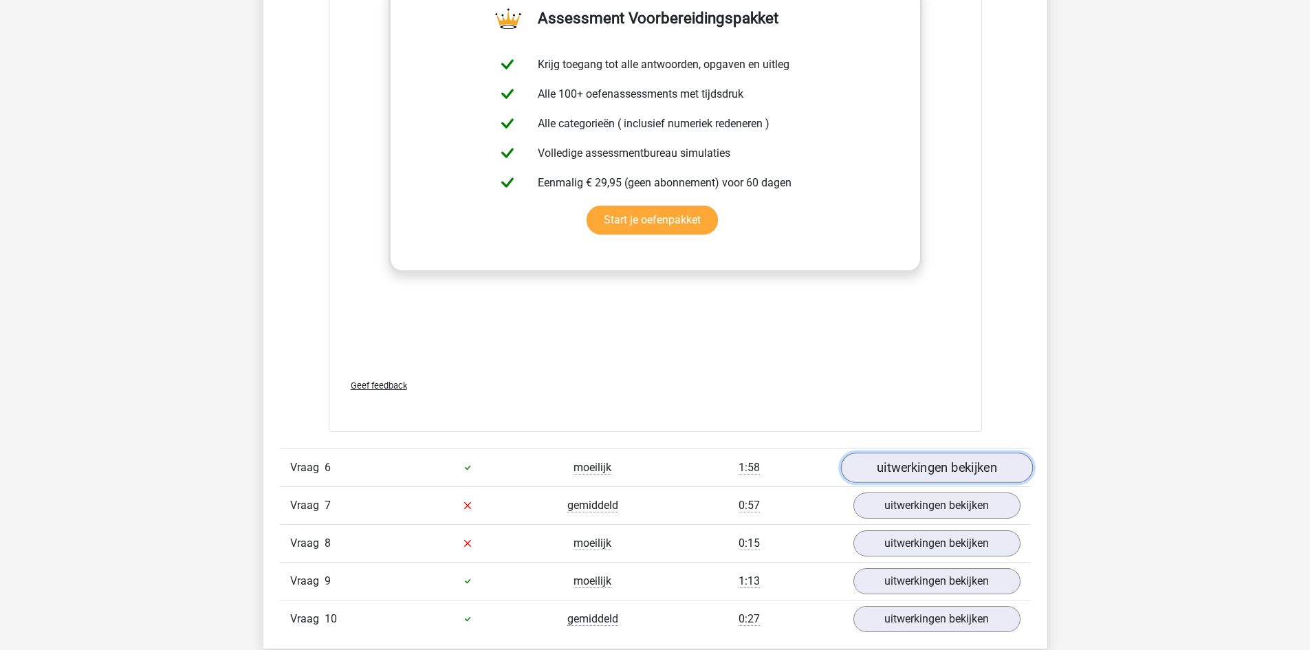
click at [888, 455] on link "uitwerkingen bekijken" at bounding box center [936, 468] width 192 height 30
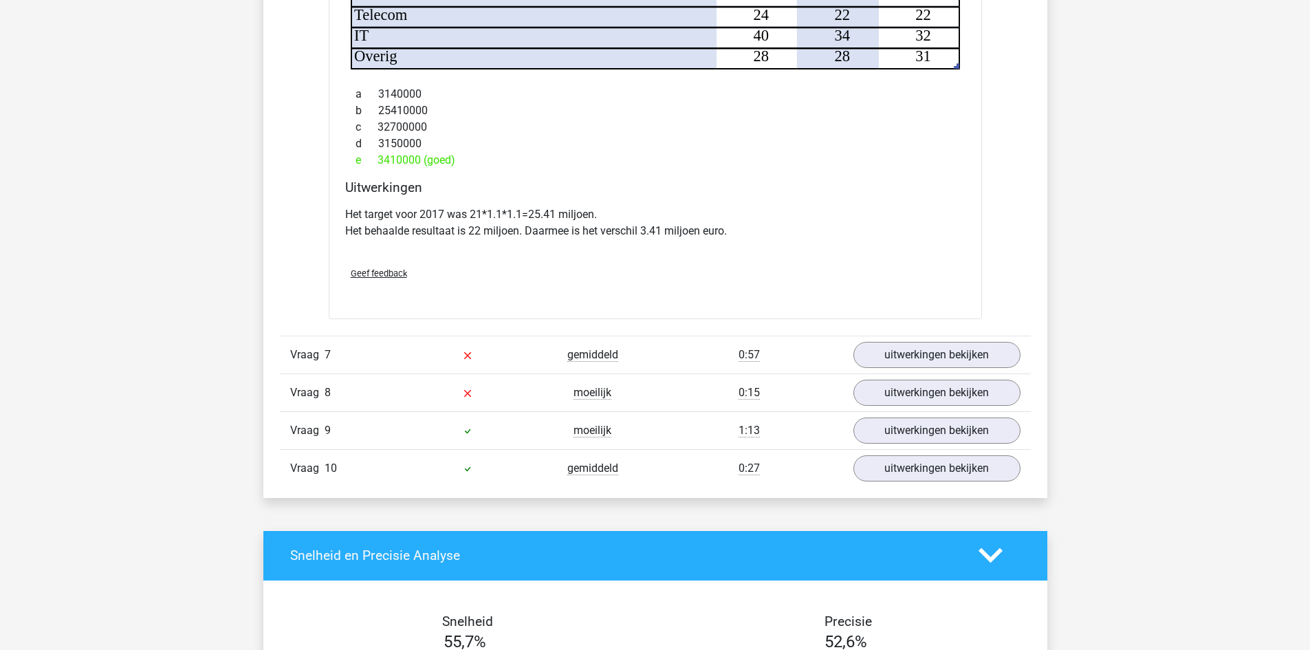
scroll to position [6740, 0]
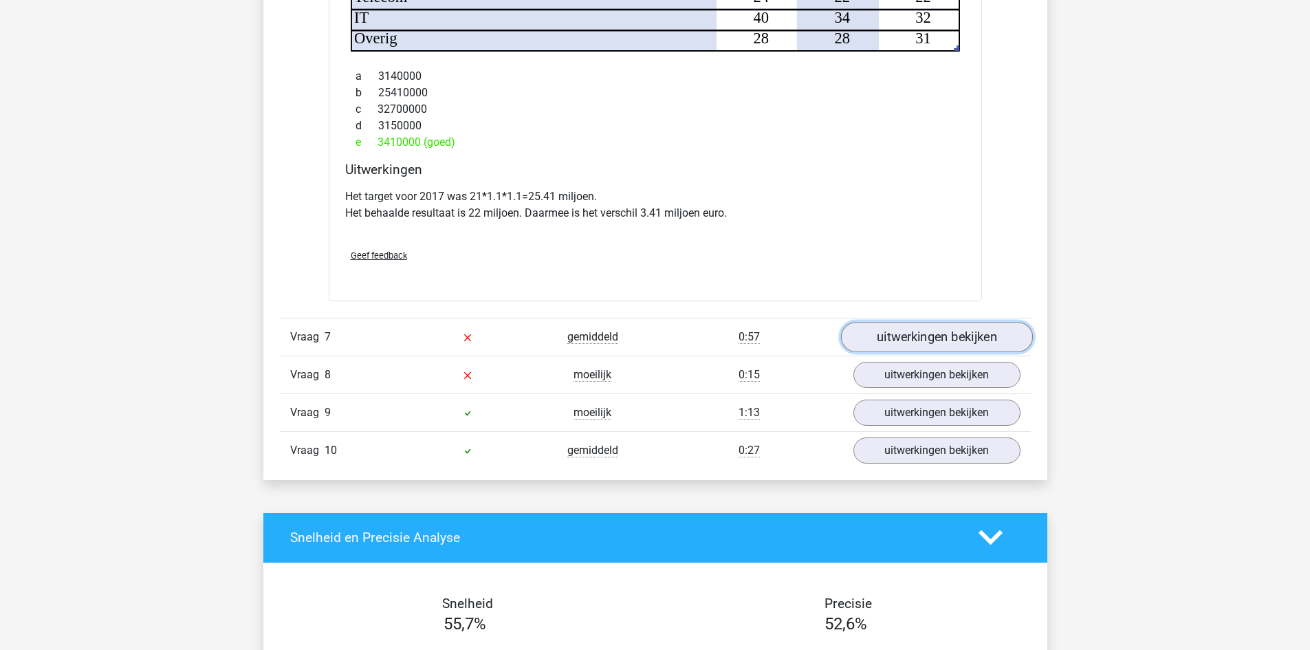
click at [891, 322] on link "uitwerkingen bekijken" at bounding box center [936, 337] width 192 height 30
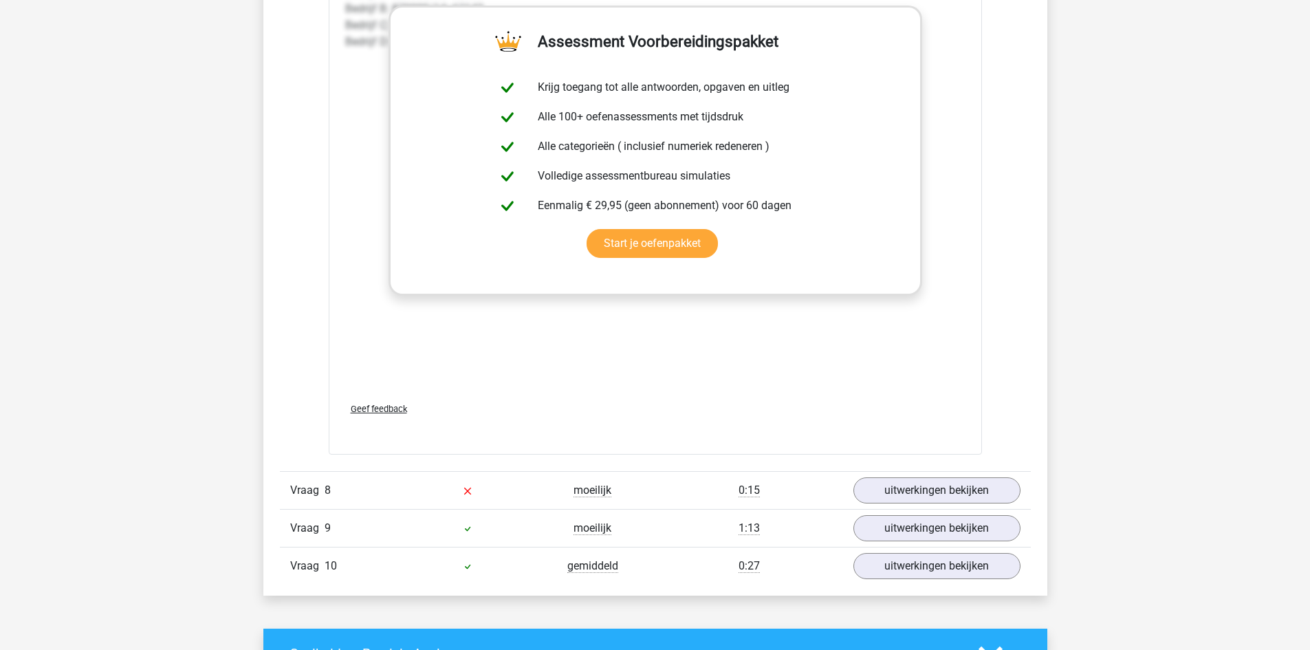
scroll to position [7566, 0]
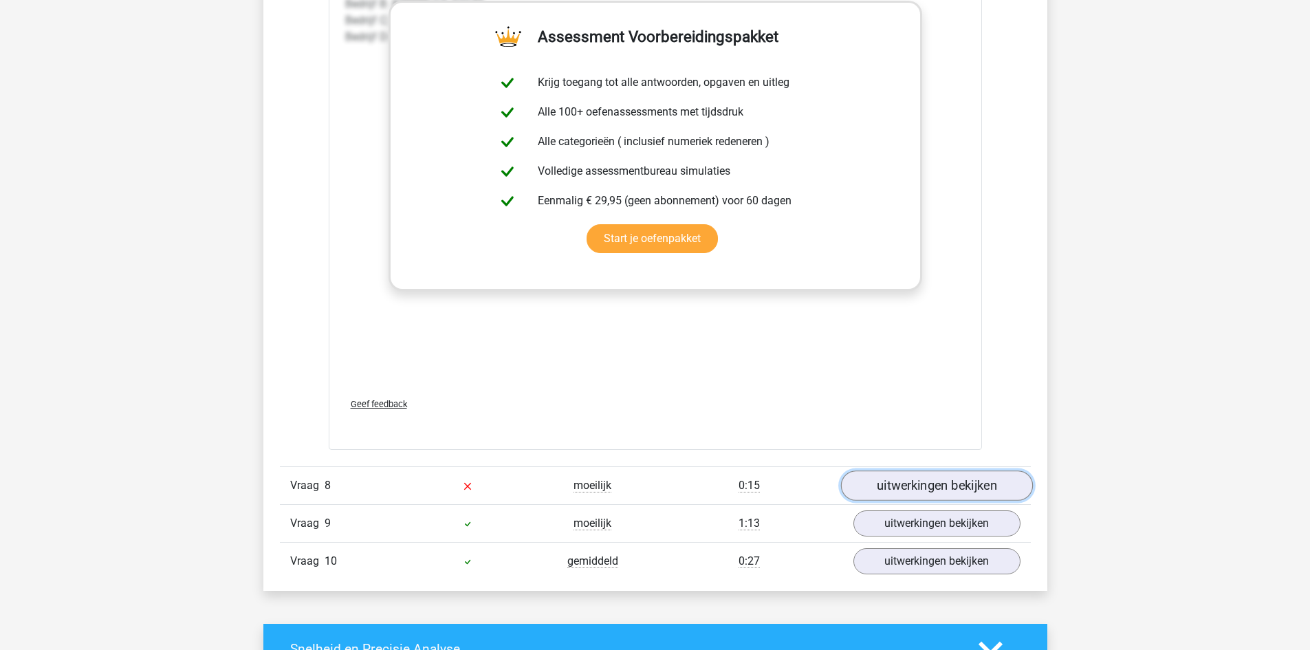
click at [926, 470] on link "uitwerkingen bekijken" at bounding box center [936, 485] width 192 height 30
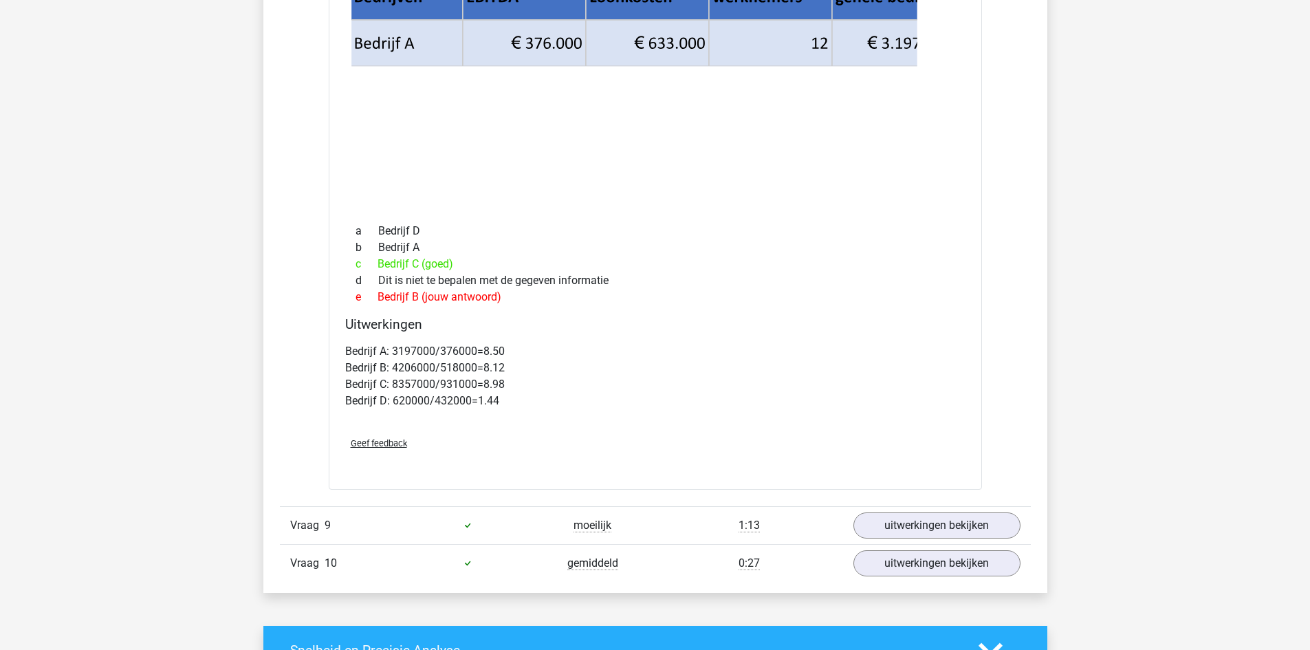
scroll to position [8185, 0]
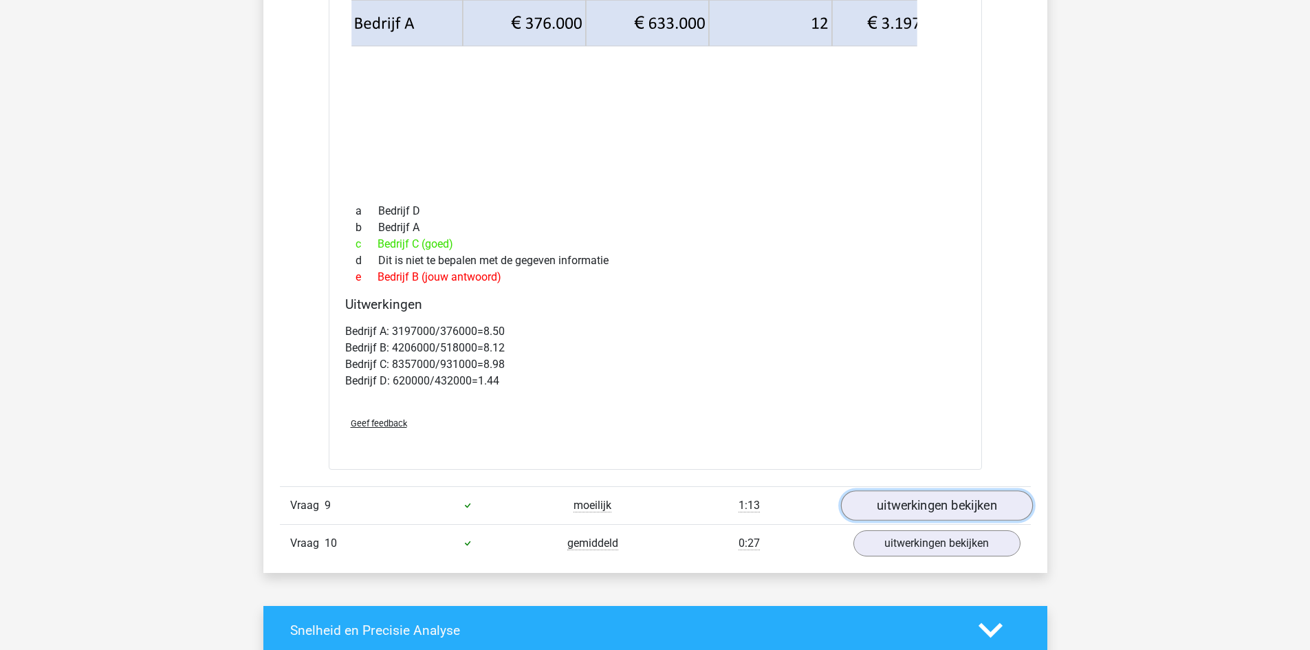
click at [880, 496] on link "uitwerkingen bekijken" at bounding box center [936, 505] width 192 height 30
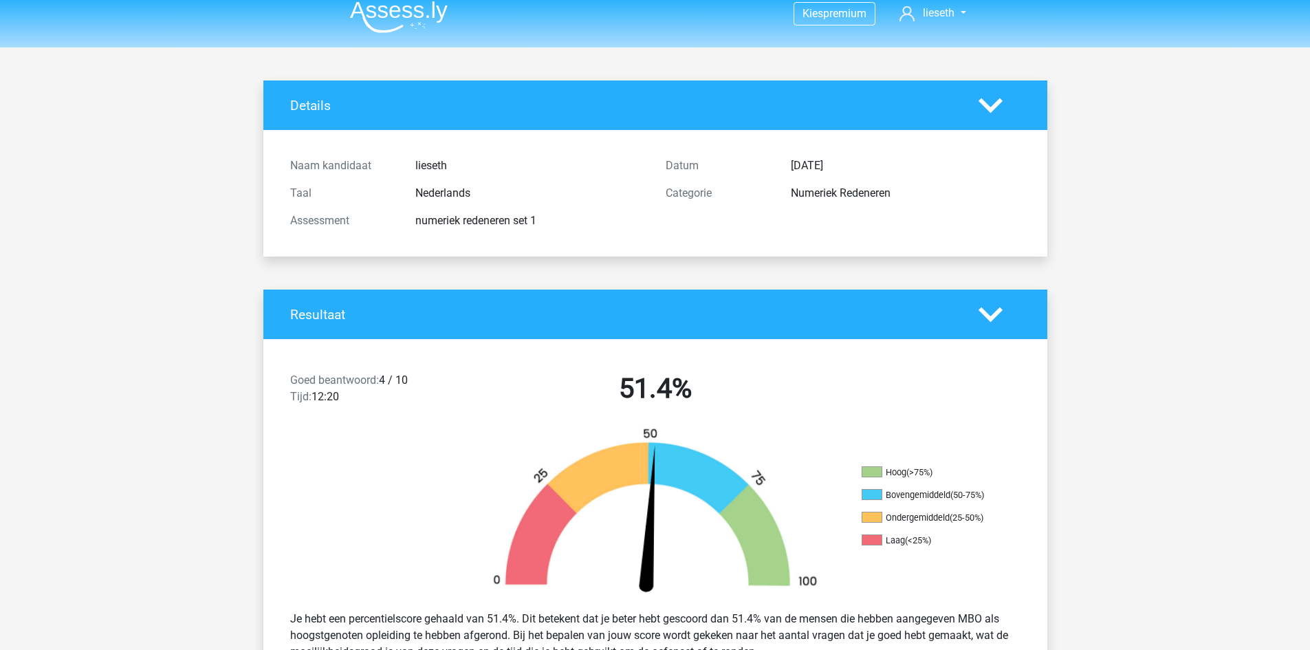
scroll to position [0, 0]
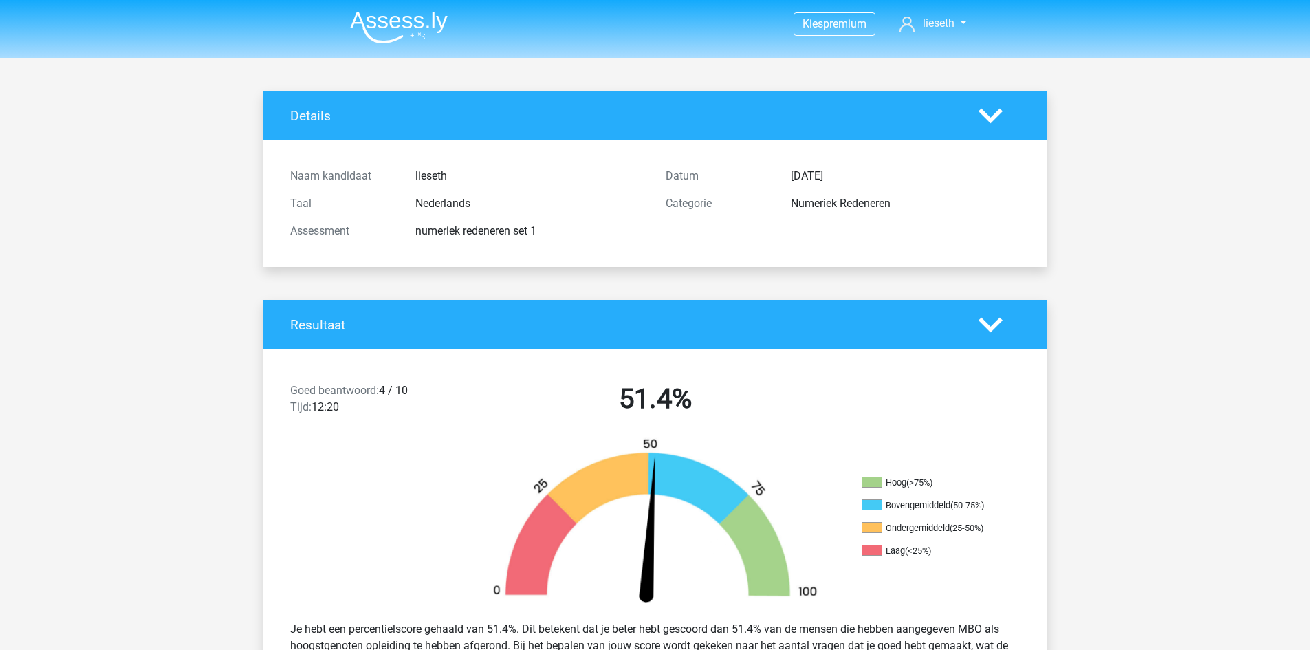
click at [984, 110] on icon at bounding box center [991, 116] width 24 height 24
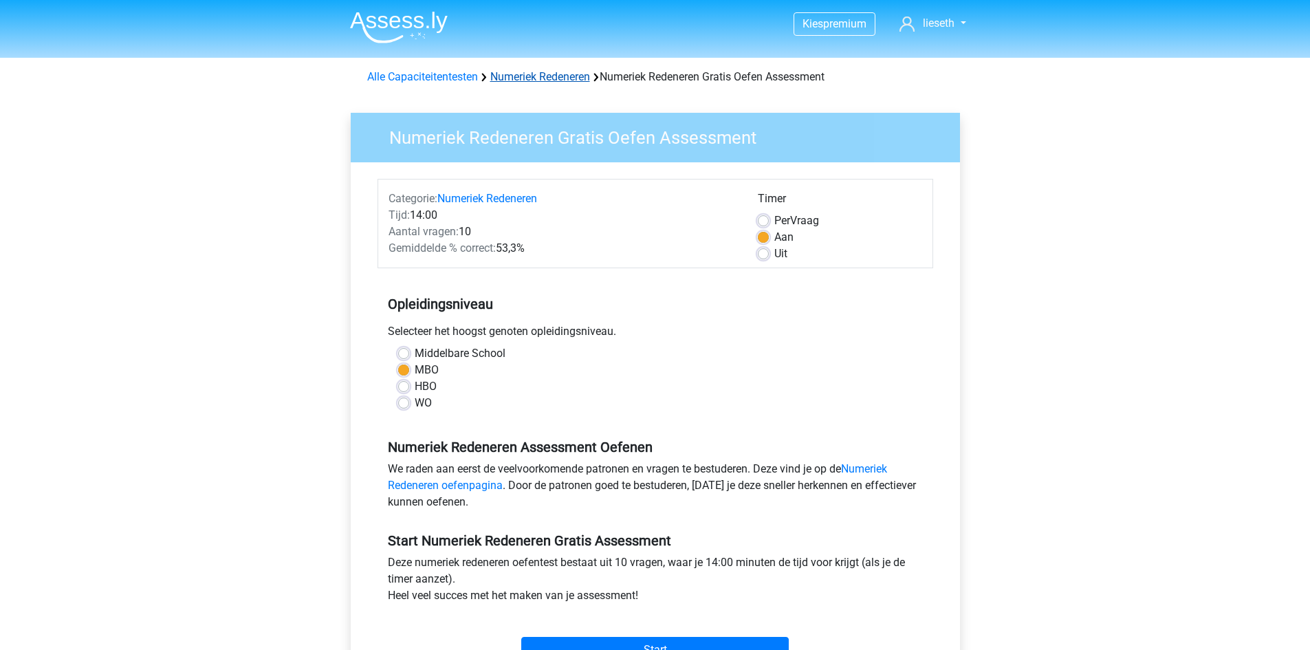
click at [543, 75] on link "Numeriek Redeneren" at bounding box center [540, 76] width 100 height 13
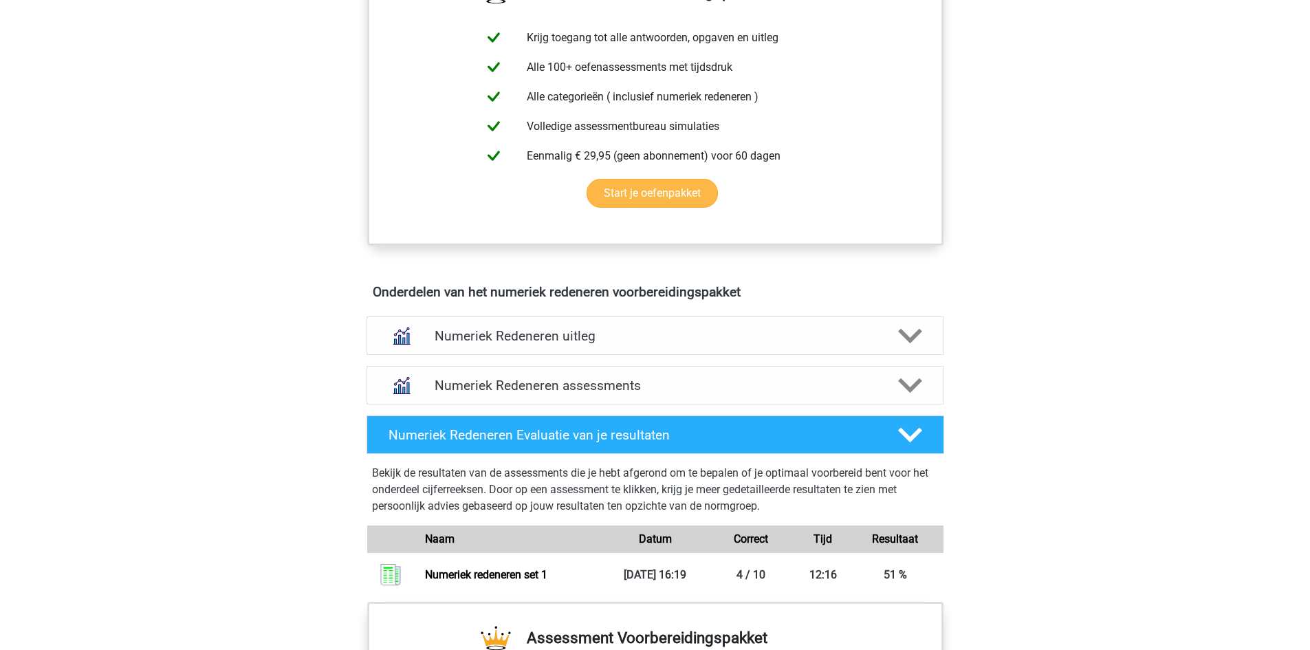
scroll to position [619, 0]
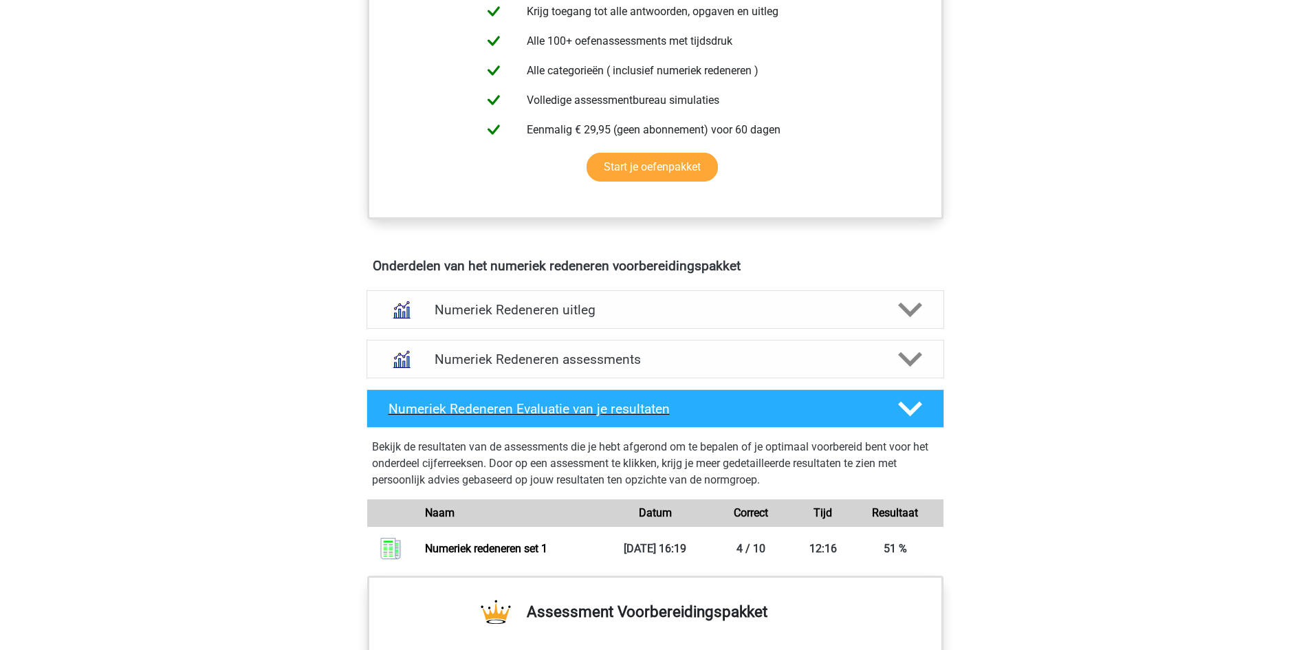
click at [914, 415] on icon at bounding box center [910, 409] width 24 height 24
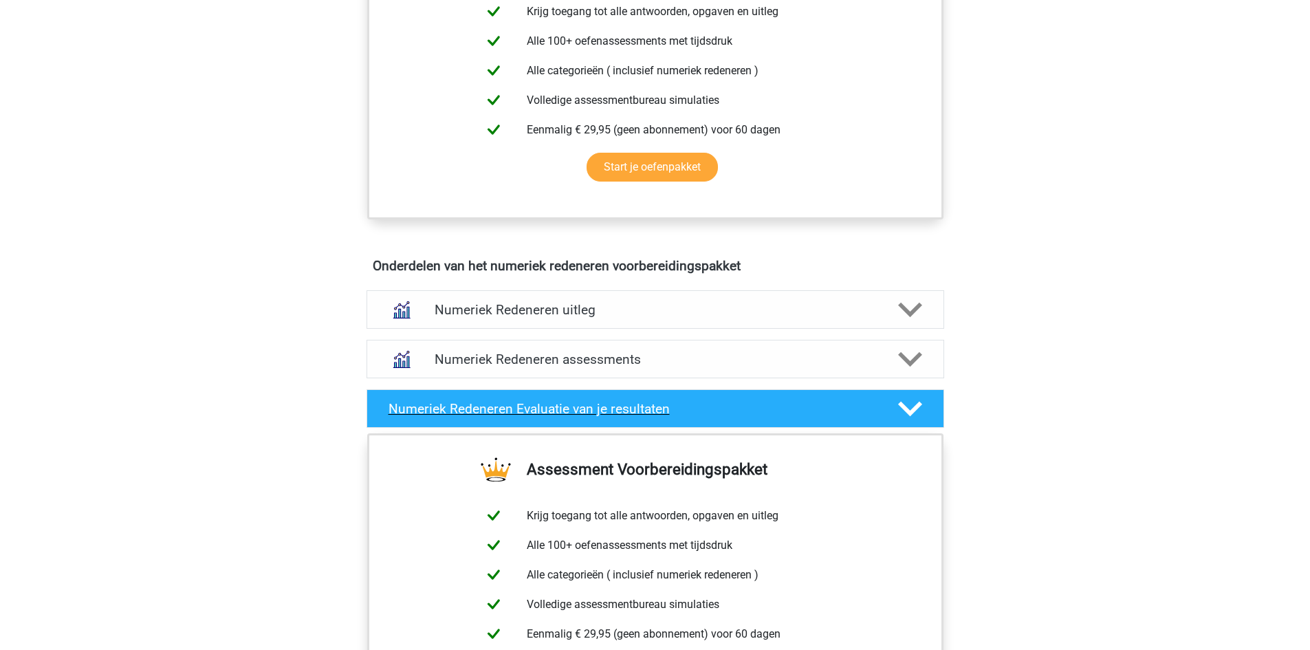
click at [914, 415] on icon at bounding box center [910, 409] width 24 height 24
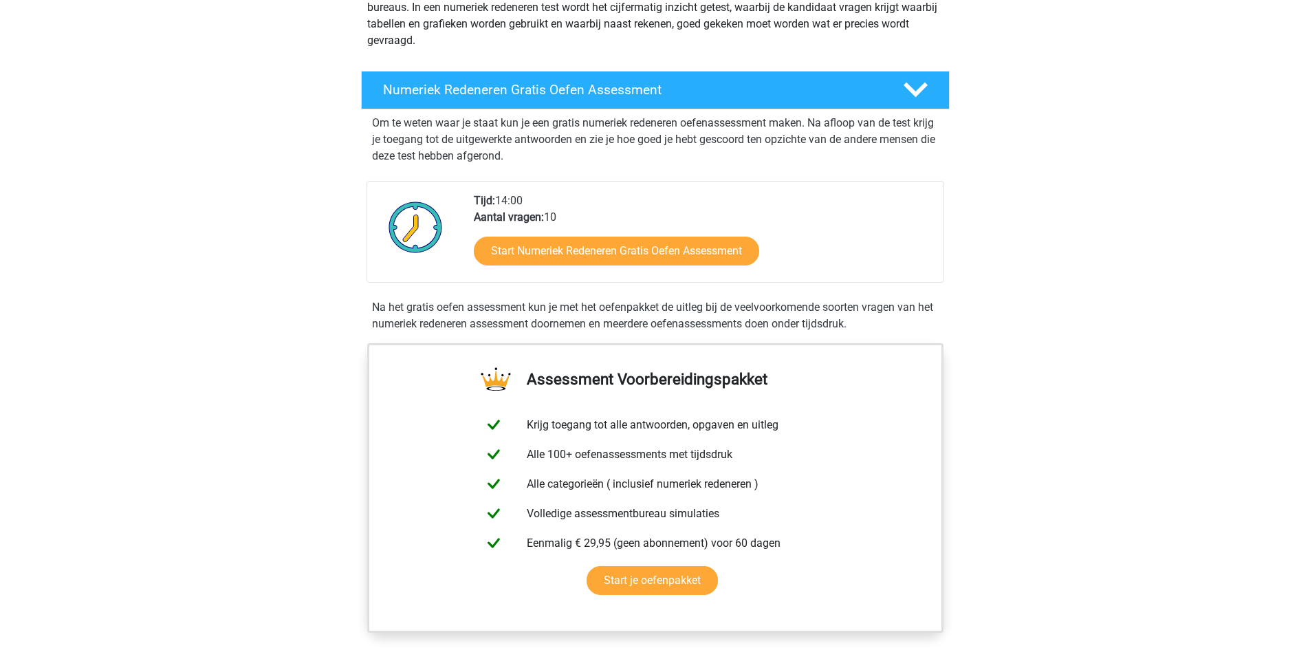
scroll to position [413, 0]
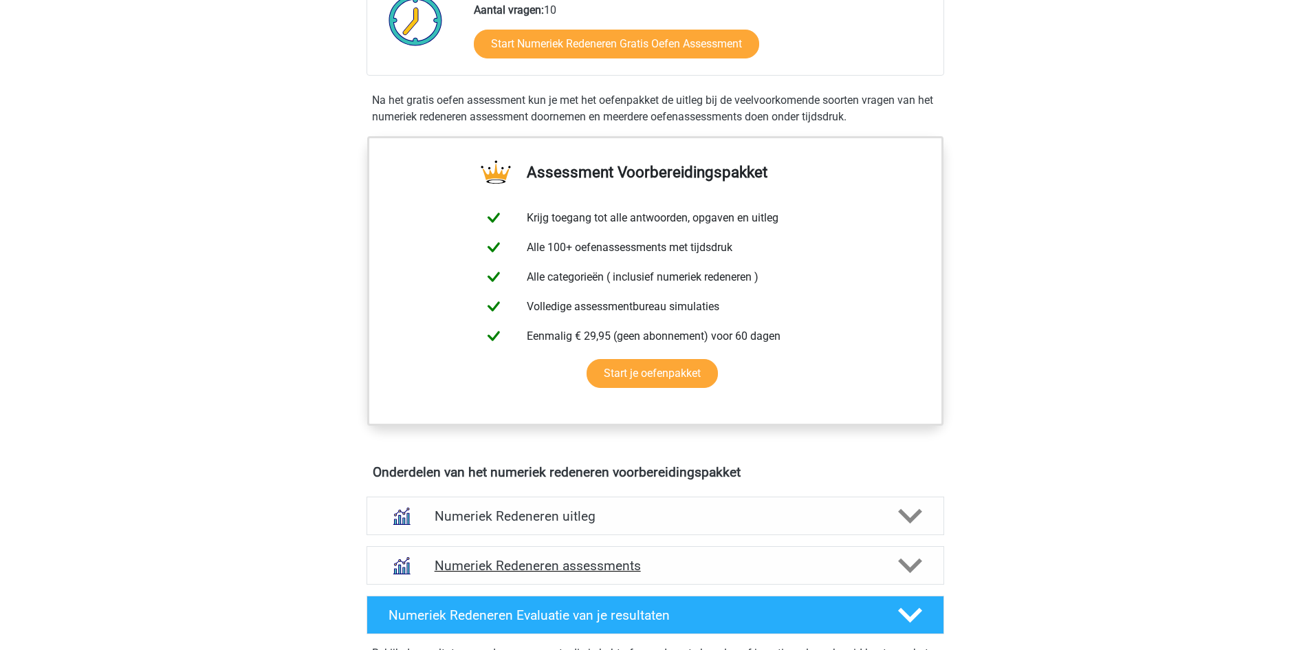
click at [904, 563] on polygon at bounding box center [910, 565] width 24 height 15
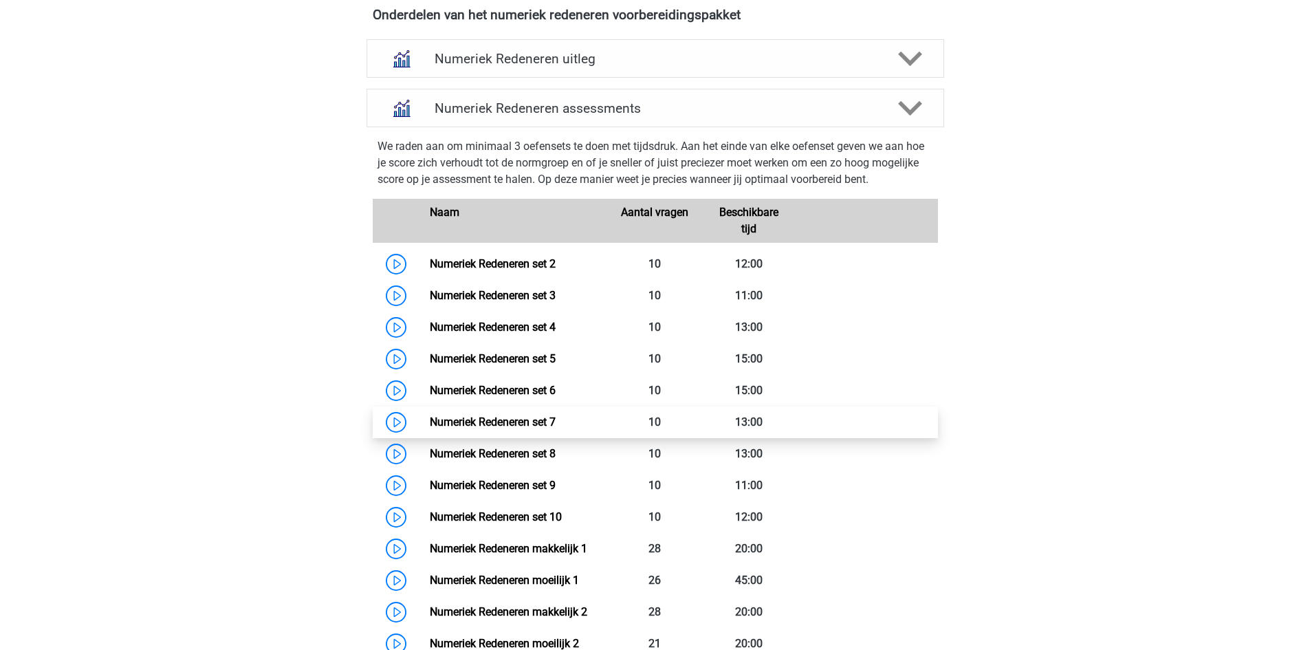
scroll to position [894, 0]
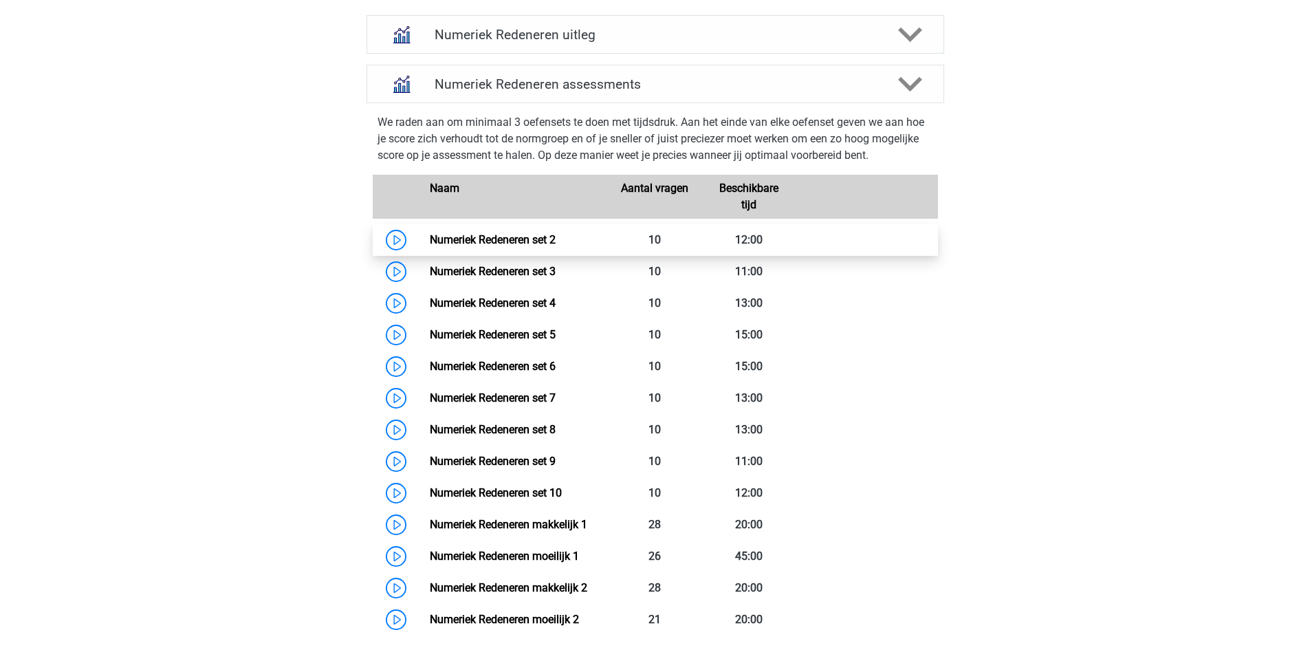
click at [430, 238] on link "Numeriek Redeneren set 2" at bounding box center [493, 239] width 126 height 13
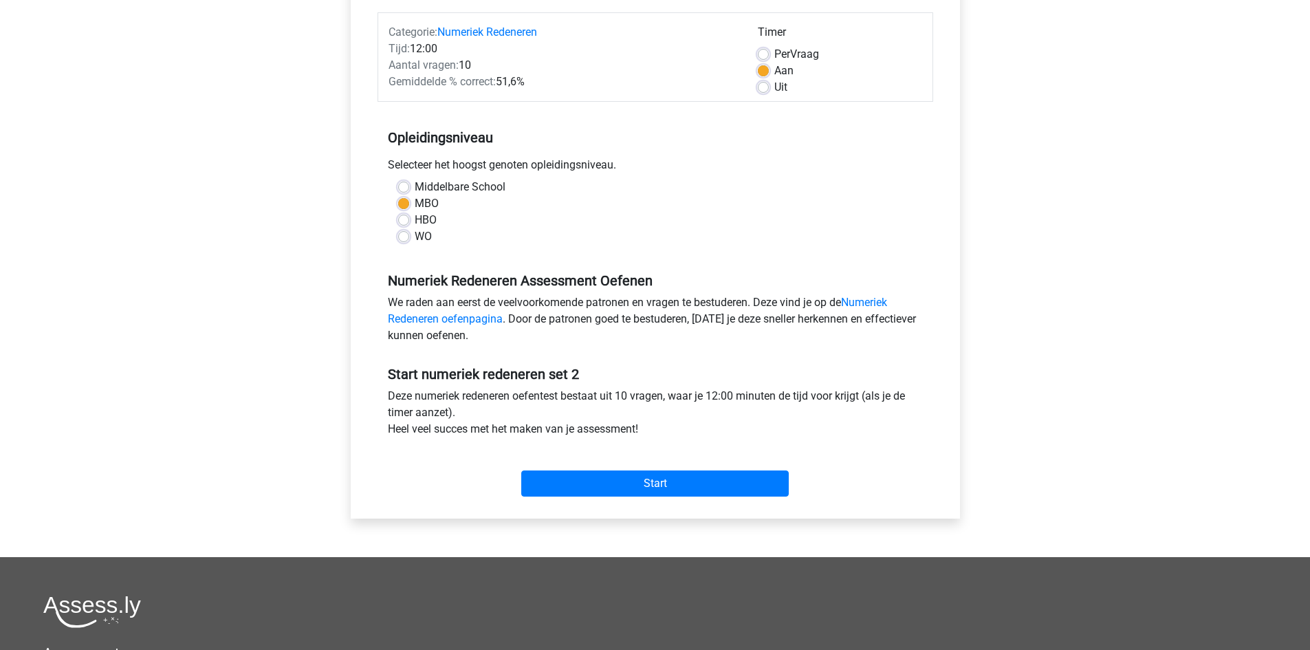
scroll to position [206, 0]
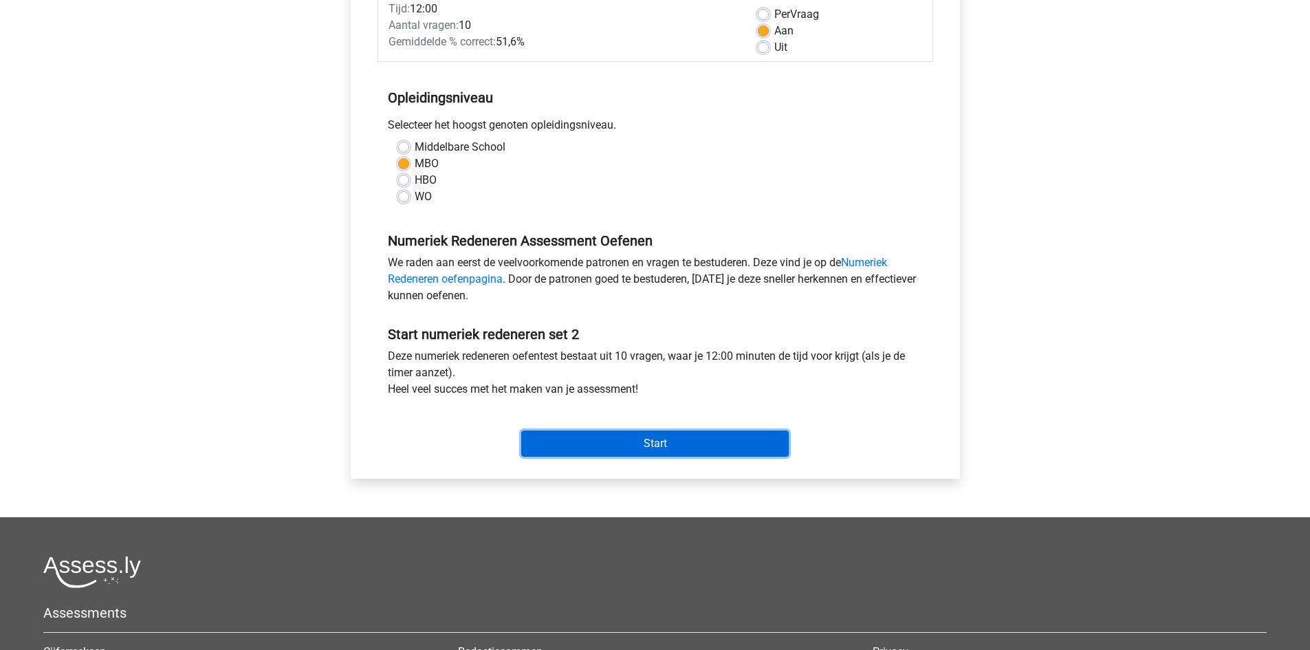
click at [644, 440] on input "Start" at bounding box center [655, 444] width 268 height 26
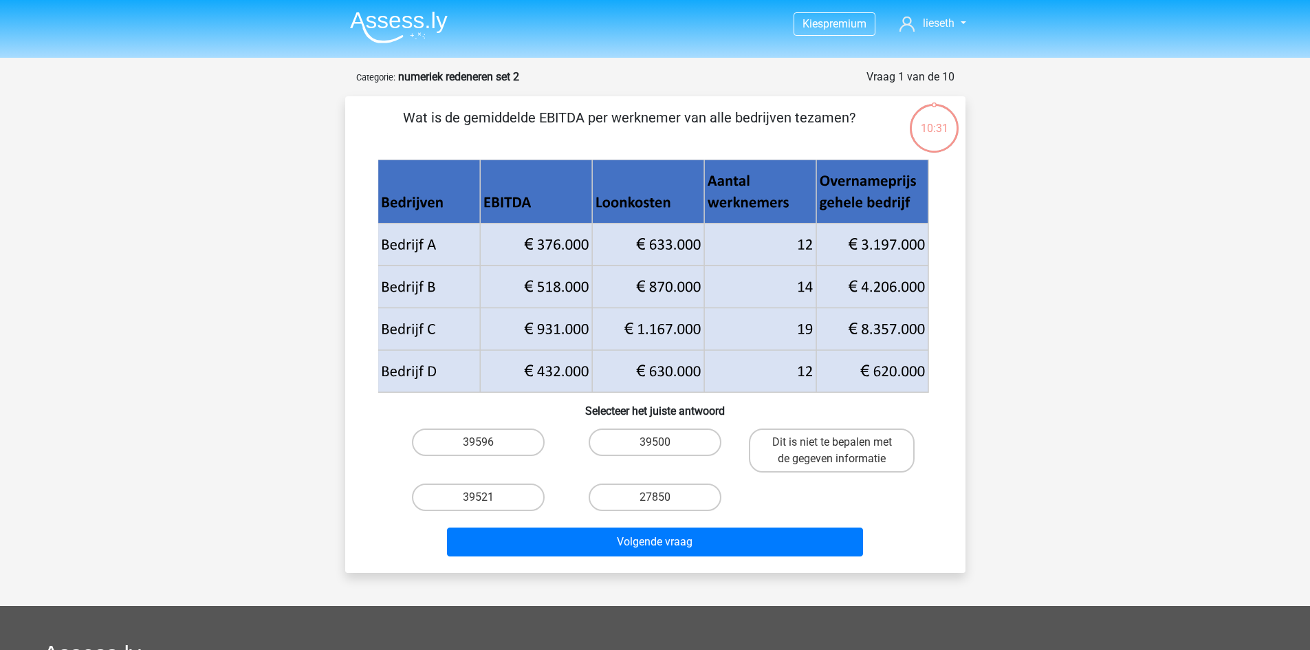
click at [486, 448] on input "39596" at bounding box center [482, 446] width 9 height 9
radio input "true"
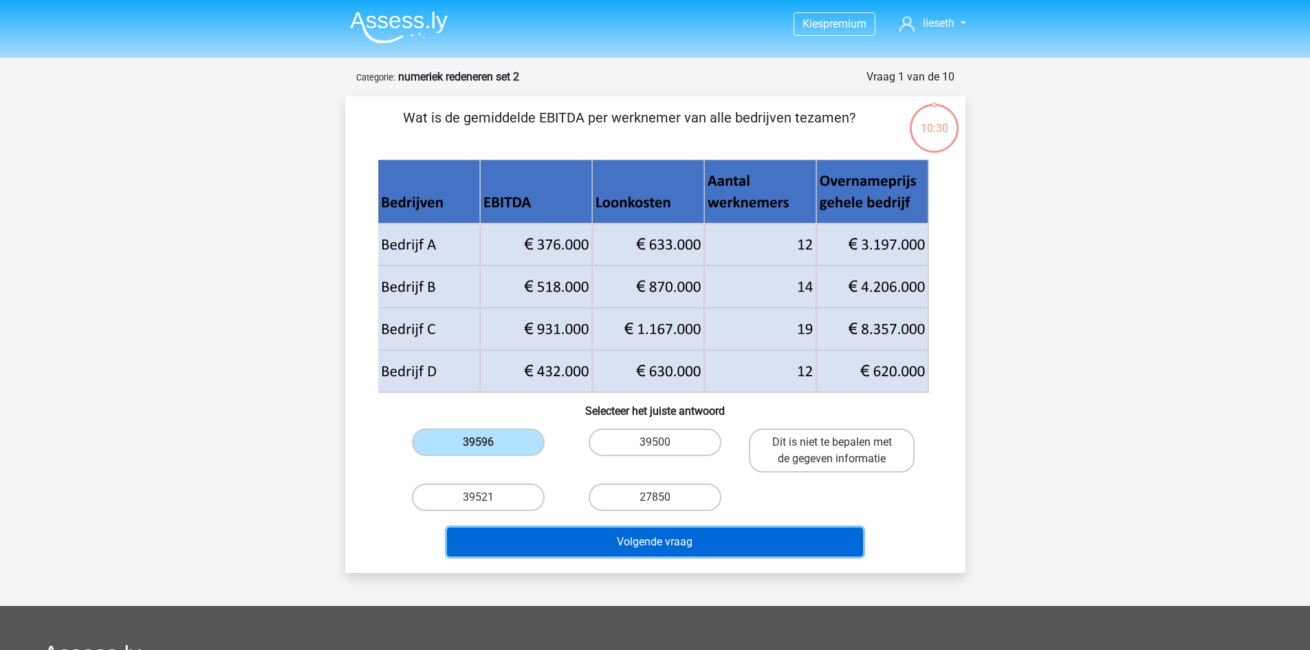
click at [651, 544] on button "Volgende vraag" at bounding box center [655, 542] width 416 height 29
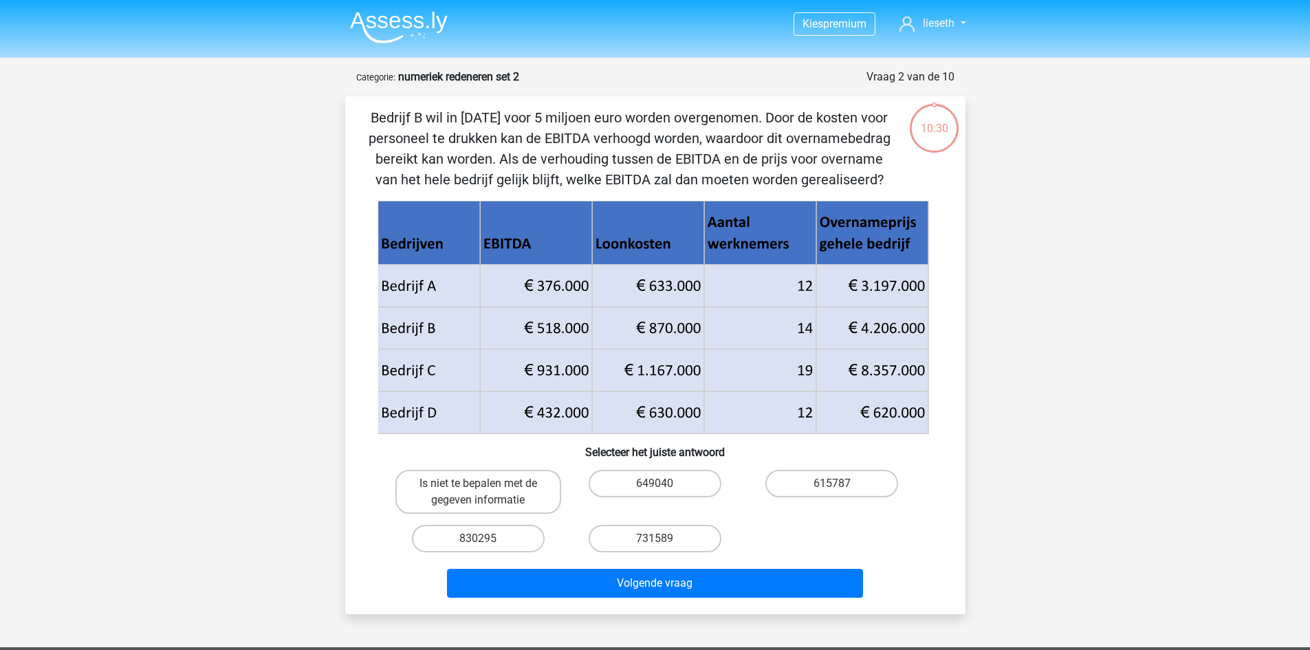
scroll to position [69, 0]
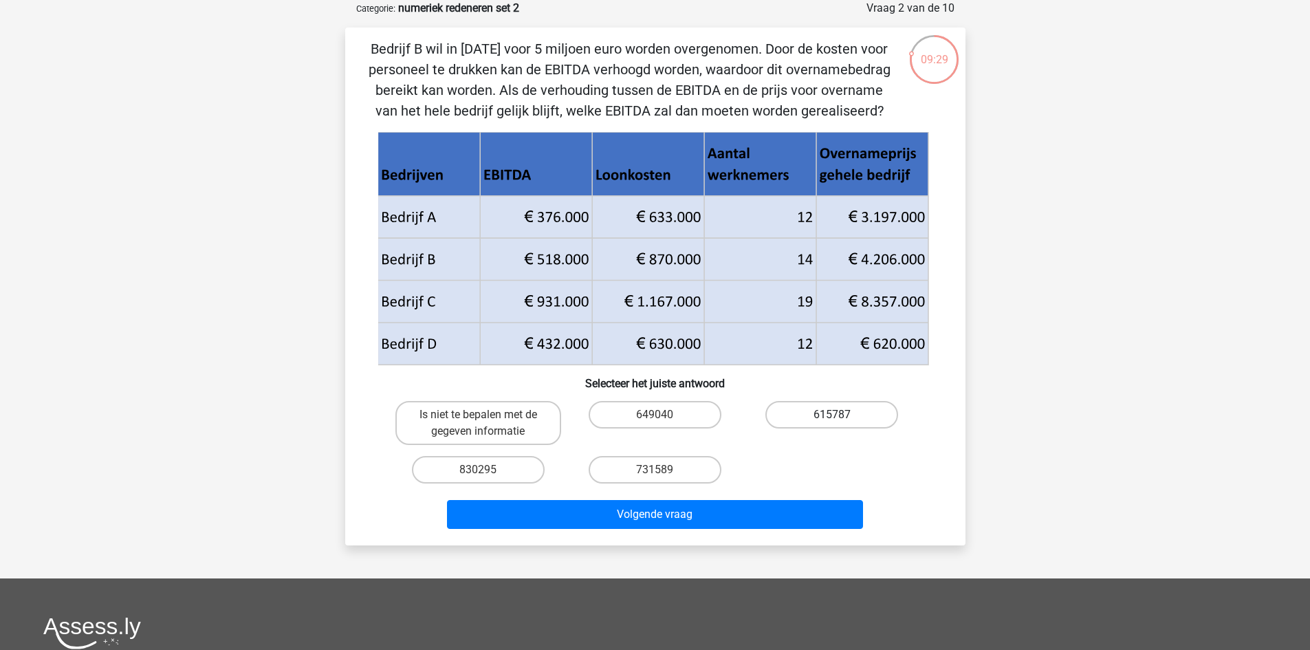
click at [851, 419] on label "615787" at bounding box center [831, 415] width 133 height 28
click at [841, 419] on input "615787" at bounding box center [836, 419] width 9 height 9
radio input "true"
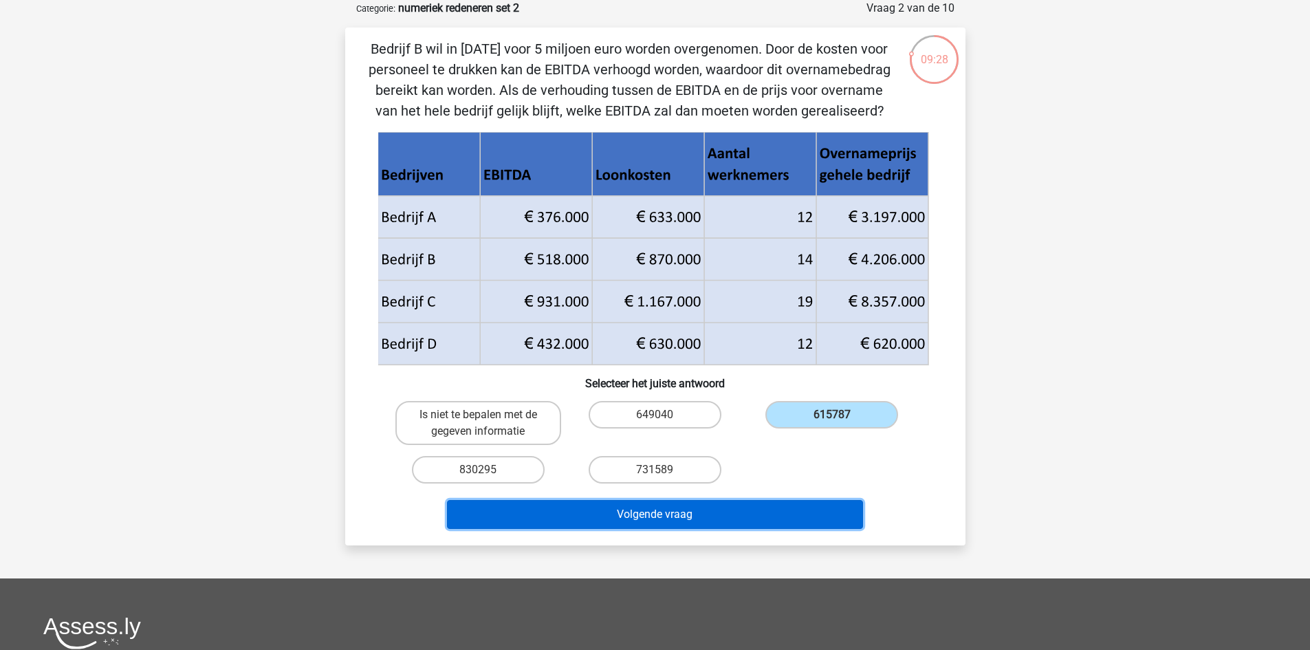
click at [816, 513] on button "Volgende vraag" at bounding box center [655, 514] width 416 height 29
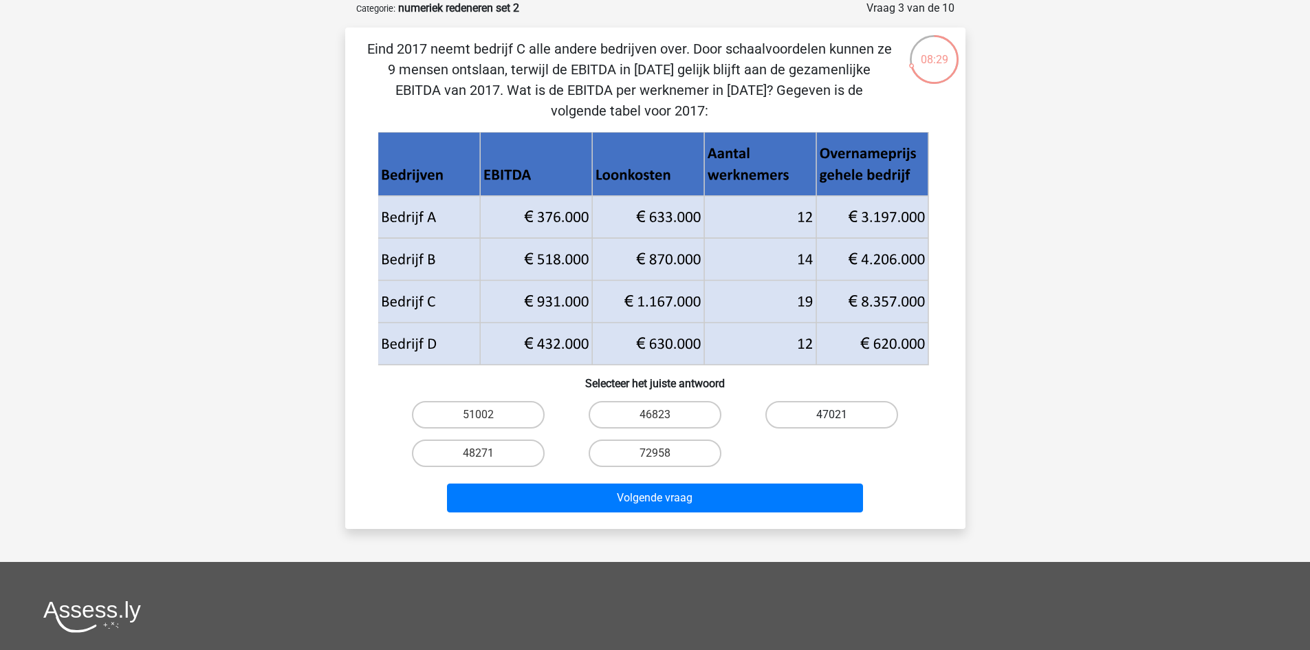
click at [851, 406] on label "47021" at bounding box center [831, 415] width 133 height 28
click at [841, 415] on input "47021" at bounding box center [836, 419] width 9 height 9
radio input "true"
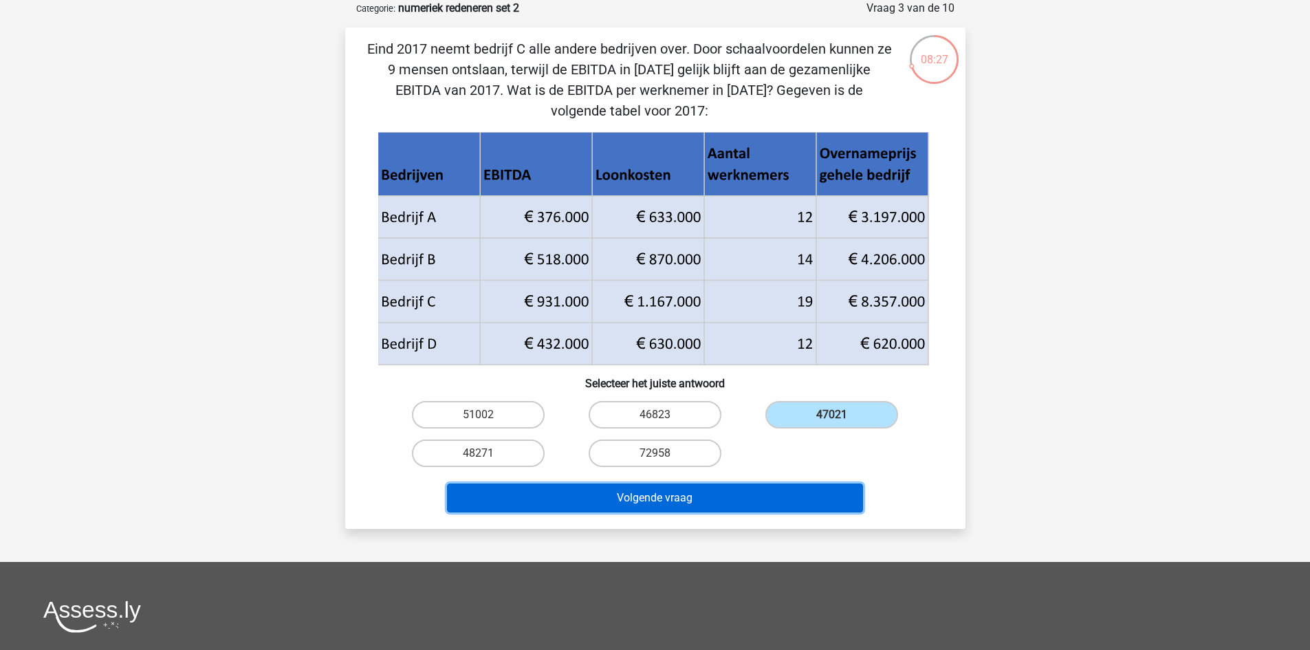
click at [750, 489] on button "Volgende vraag" at bounding box center [655, 498] width 416 height 29
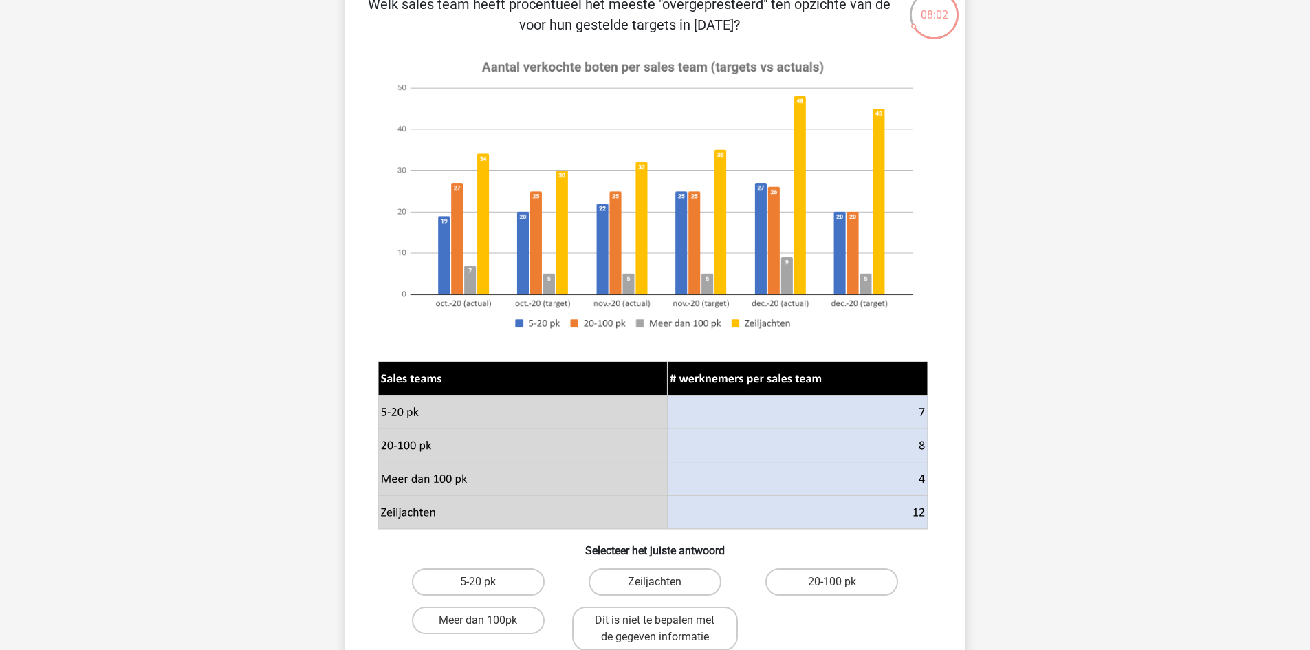
scroll to position [138, 0]
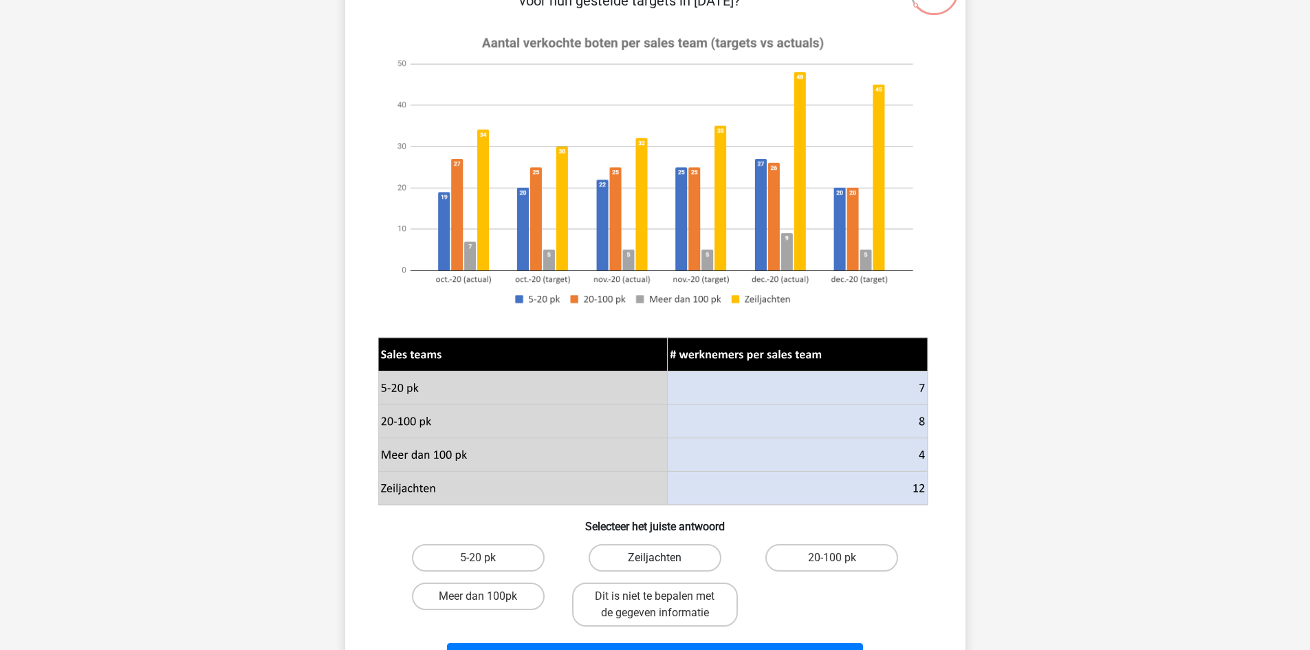
click at [666, 558] on label "Zeiljachten" at bounding box center [655, 558] width 133 height 28
click at [664, 558] on input "Zeiljachten" at bounding box center [659, 562] width 9 height 9
radio input "true"
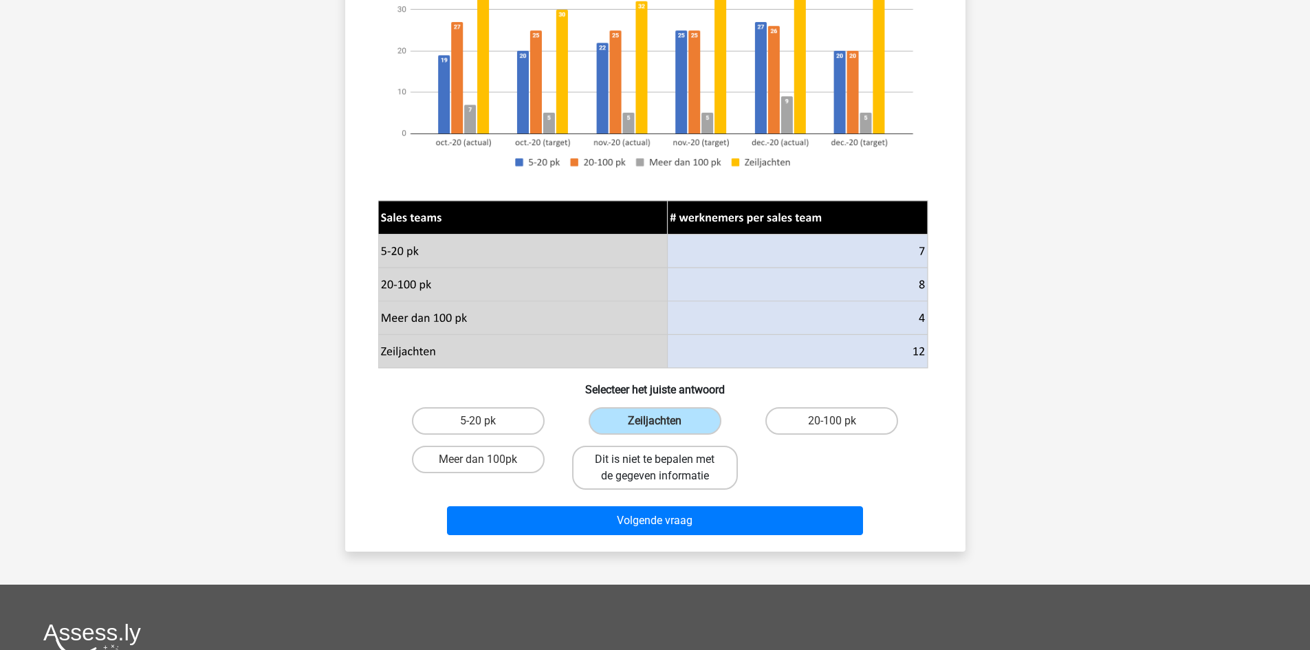
scroll to position [275, 0]
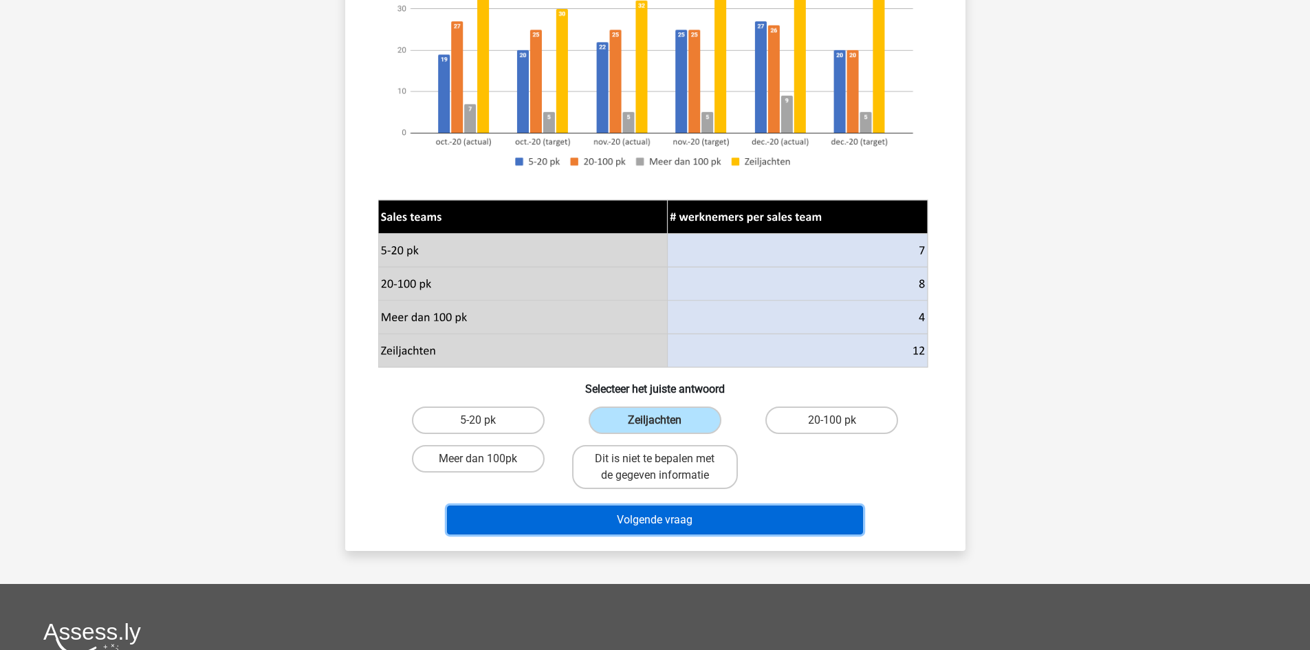
click at [664, 523] on button "Volgende vraag" at bounding box center [655, 520] width 416 height 29
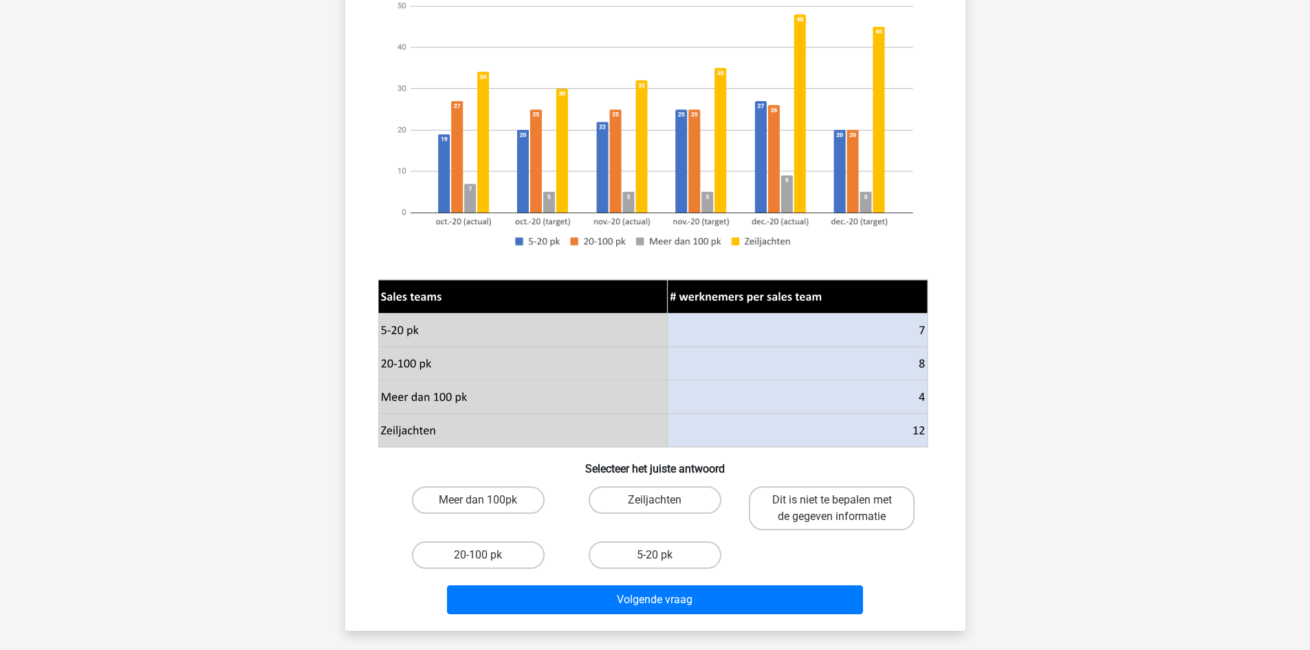
scroll to position [206, 0]
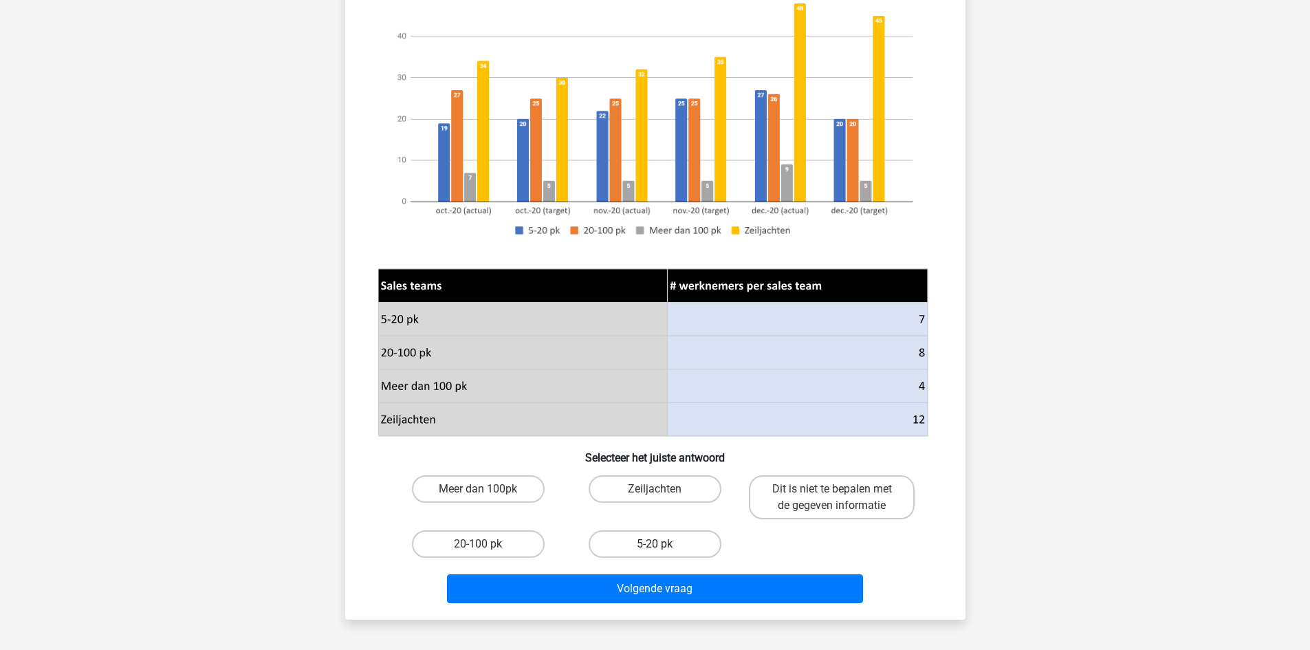
click at [632, 539] on label "5-20 pk" at bounding box center [655, 544] width 133 height 28
click at [655, 544] on input "5-20 pk" at bounding box center [659, 548] width 9 height 9
radio input "true"
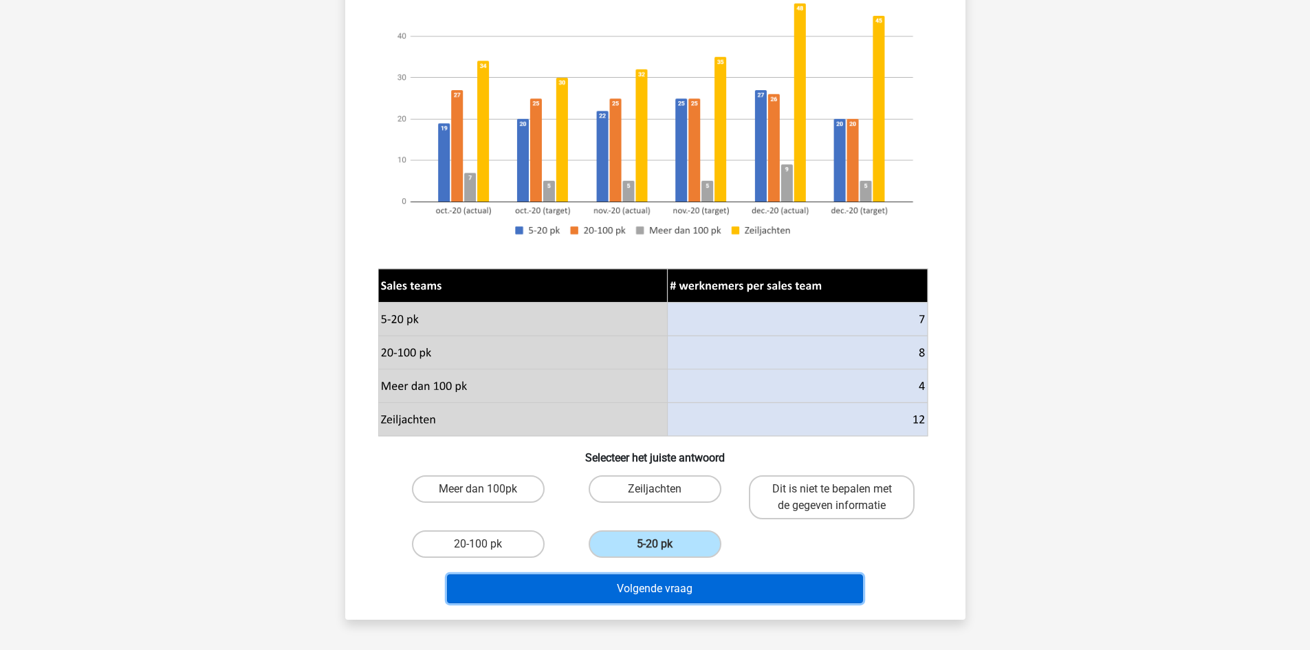
click at [643, 591] on button "Volgende vraag" at bounding box center [655, 588] width 416 height 29
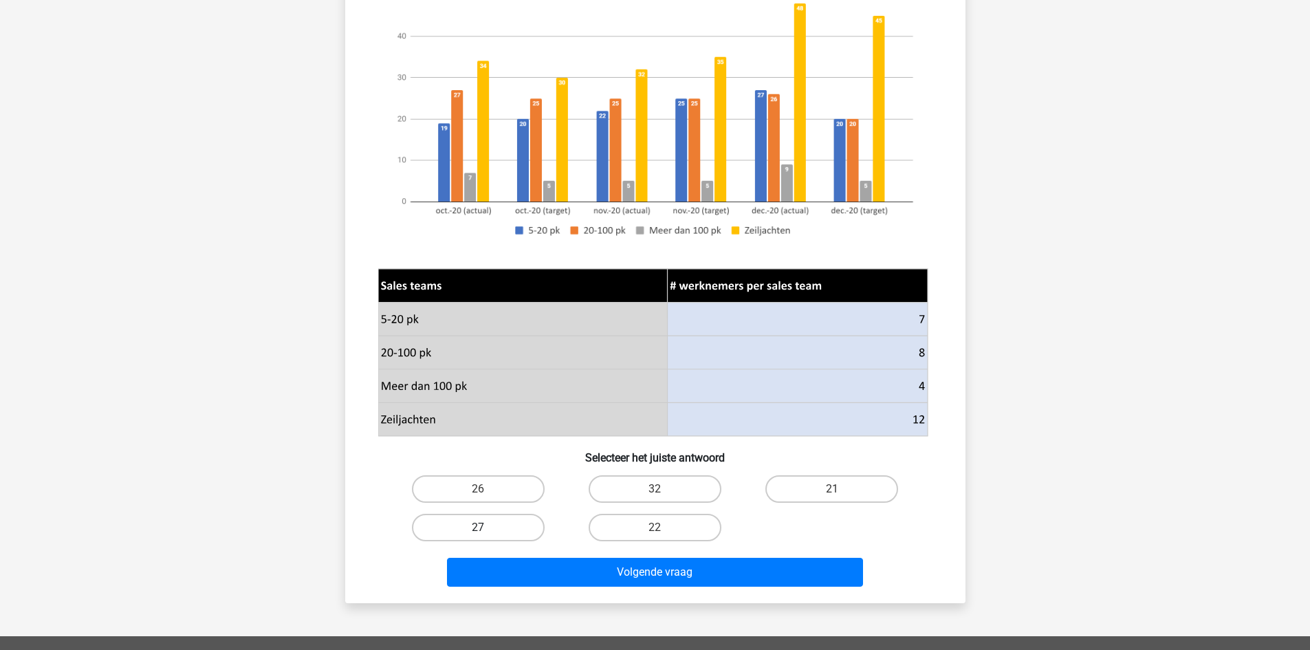
click at [492, 530] on label "27" at bounding box center [478, 528] width 133 height 28
click at [487, 530] on input "27" at bounding box center [482, 532] width 9 height 9
radio input "true"
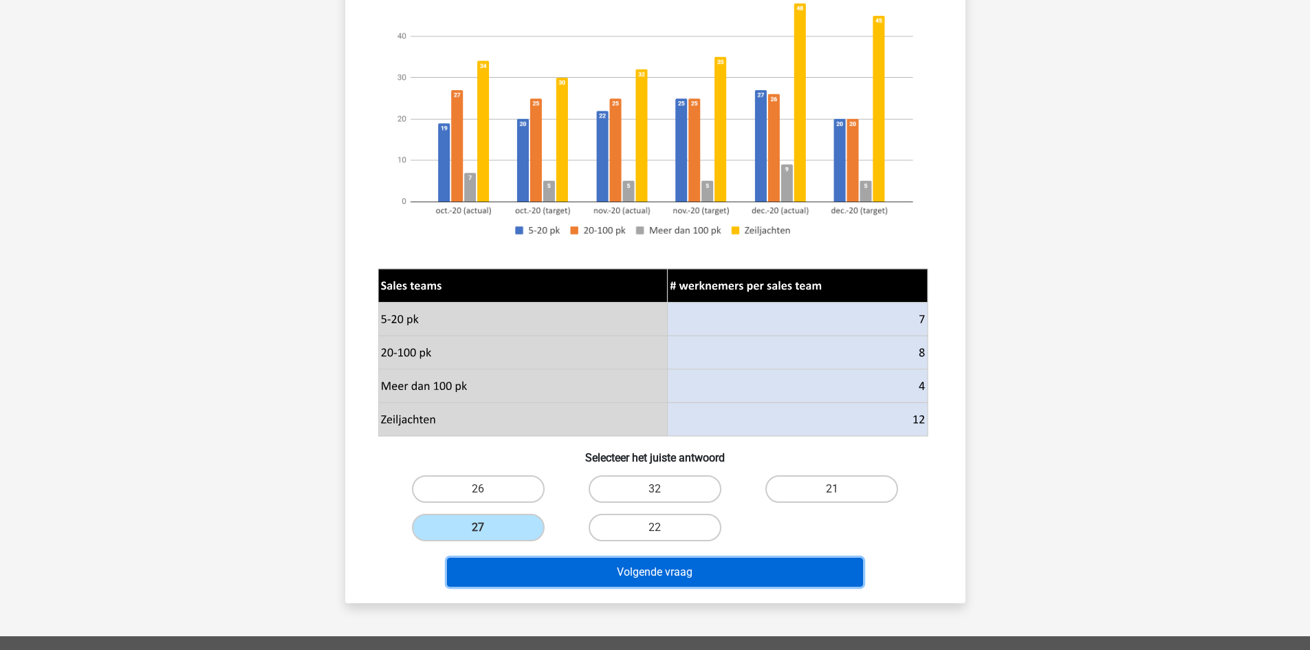
click at [631, 575] on button "Volgende vraag" at bounding box center [655, 572] width 416 height 29
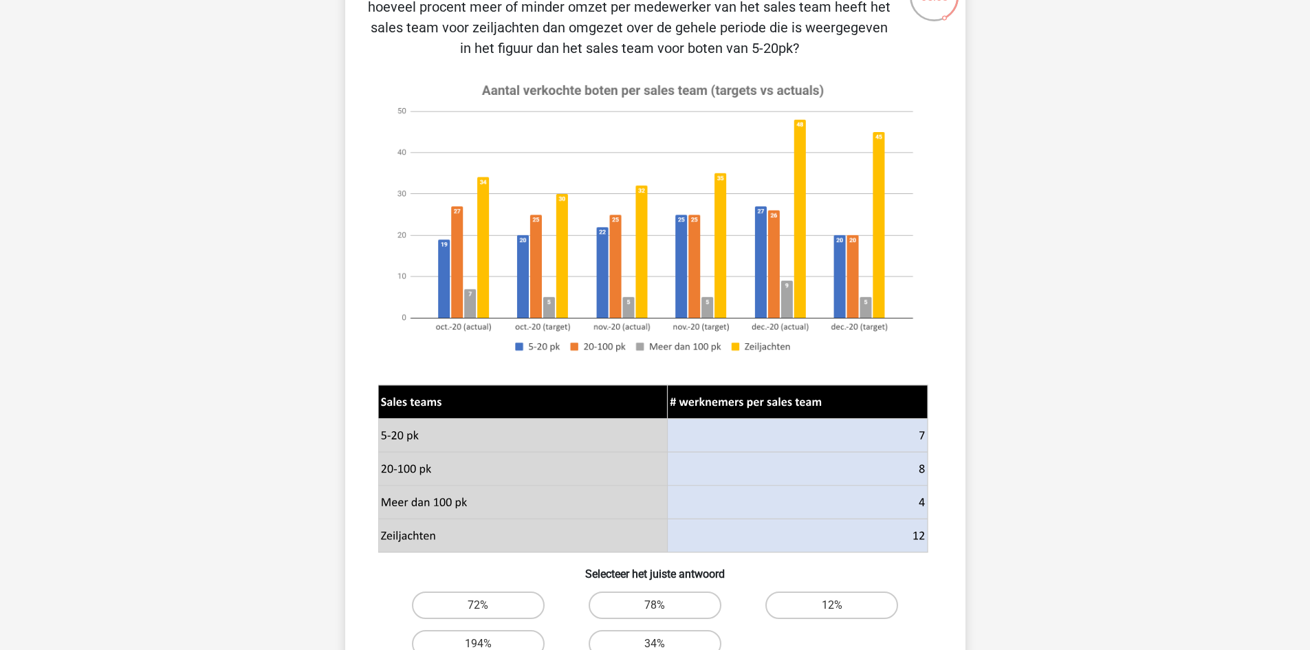
scroll to position [275, 0]
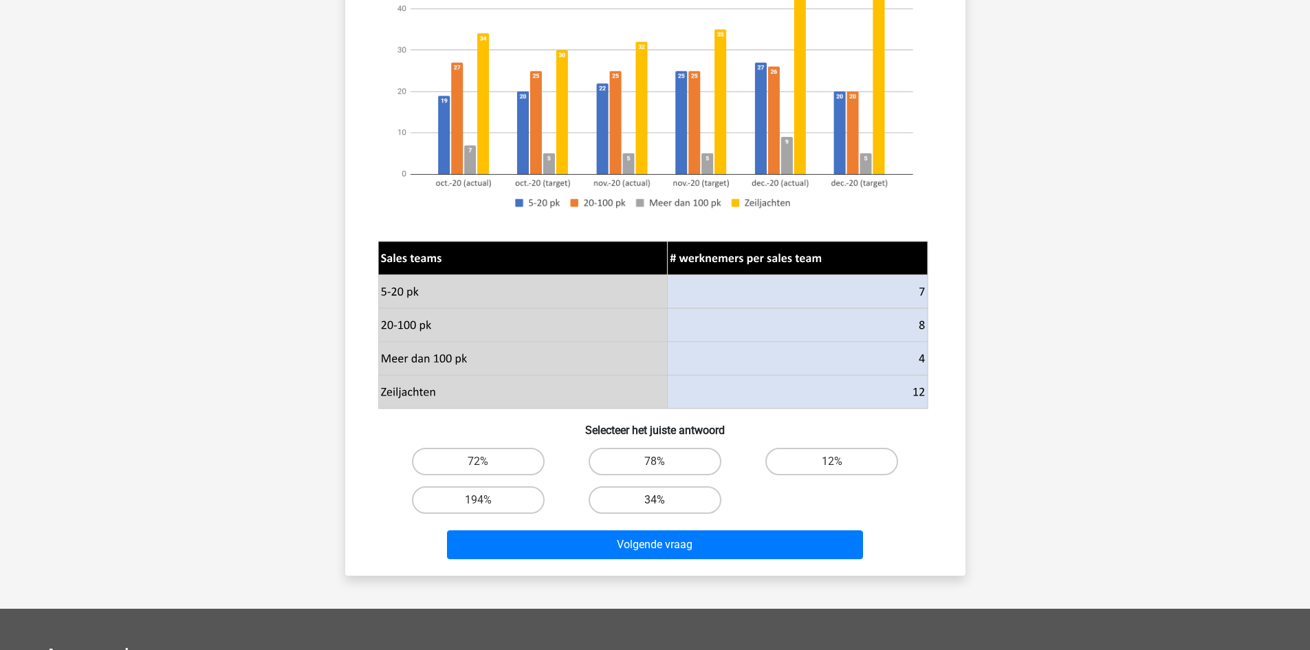
click at [631, 504] on label "34%" at bounding box center [655, 500] width 133 height 28
click at [655, 504] on input "34%" at bounding box center [659, 504] width 9 height 9
radio input "true"
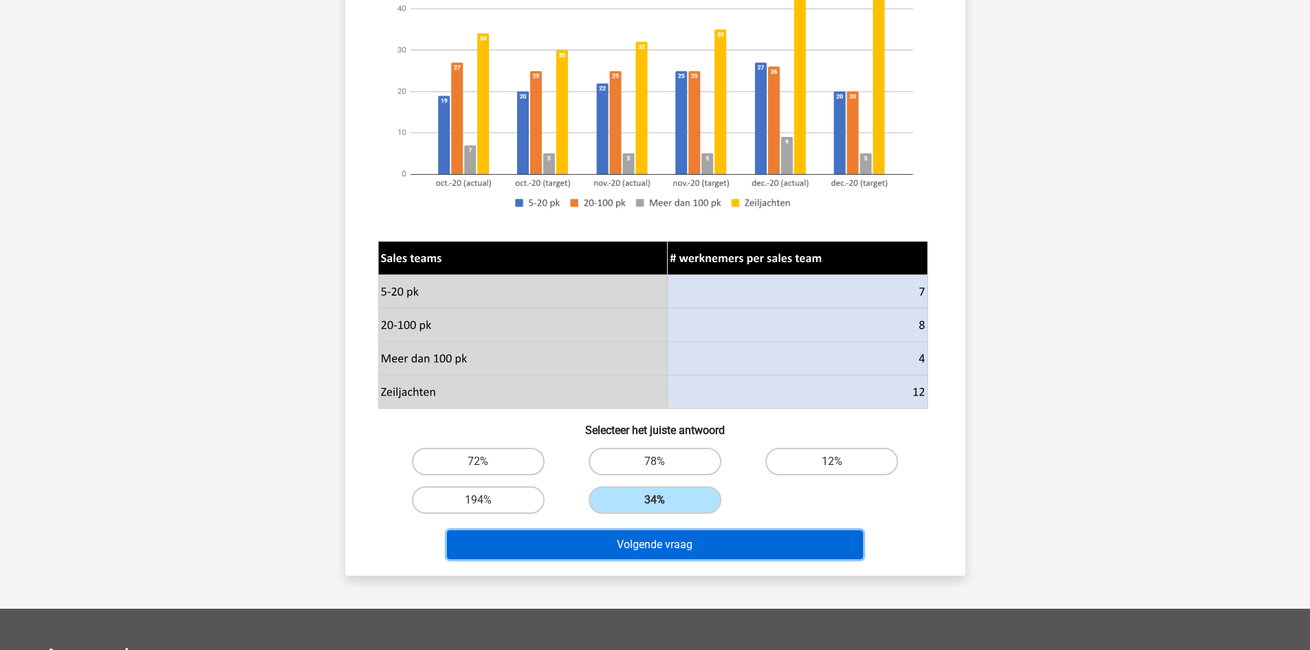
click at [643, 550] on button "Volgende vraag" at bounding box center [655, 544] width 416 height 29
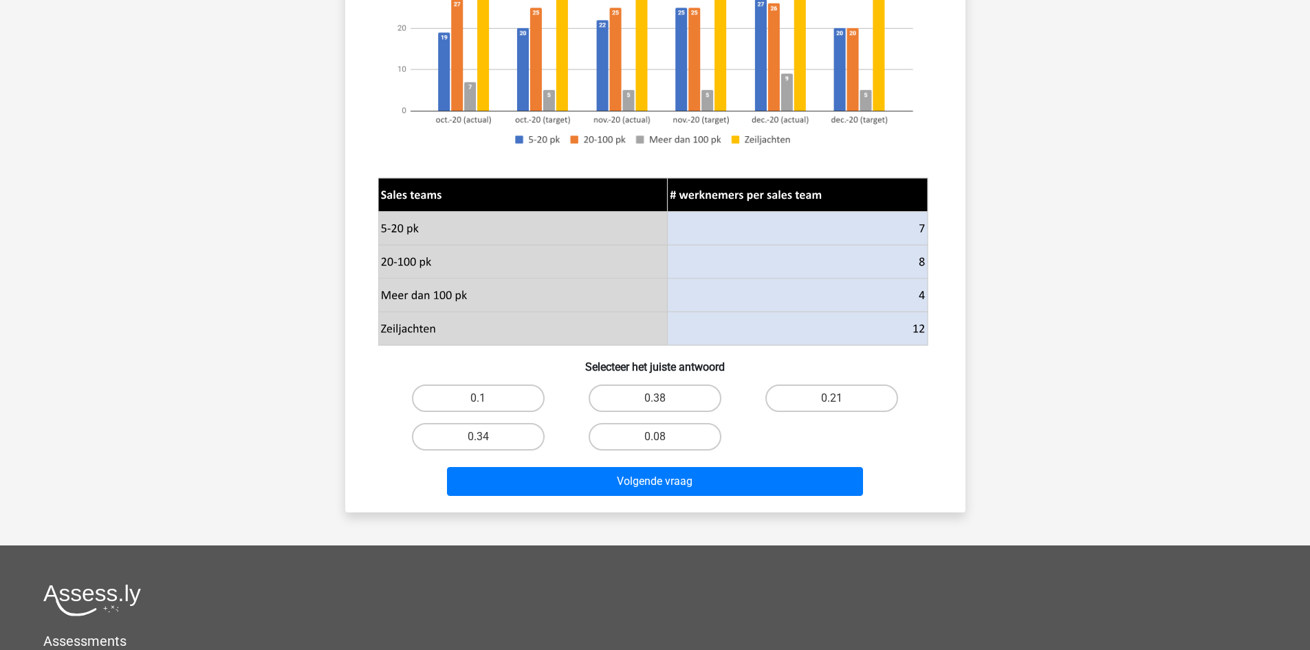
scroll to position [413, 0]
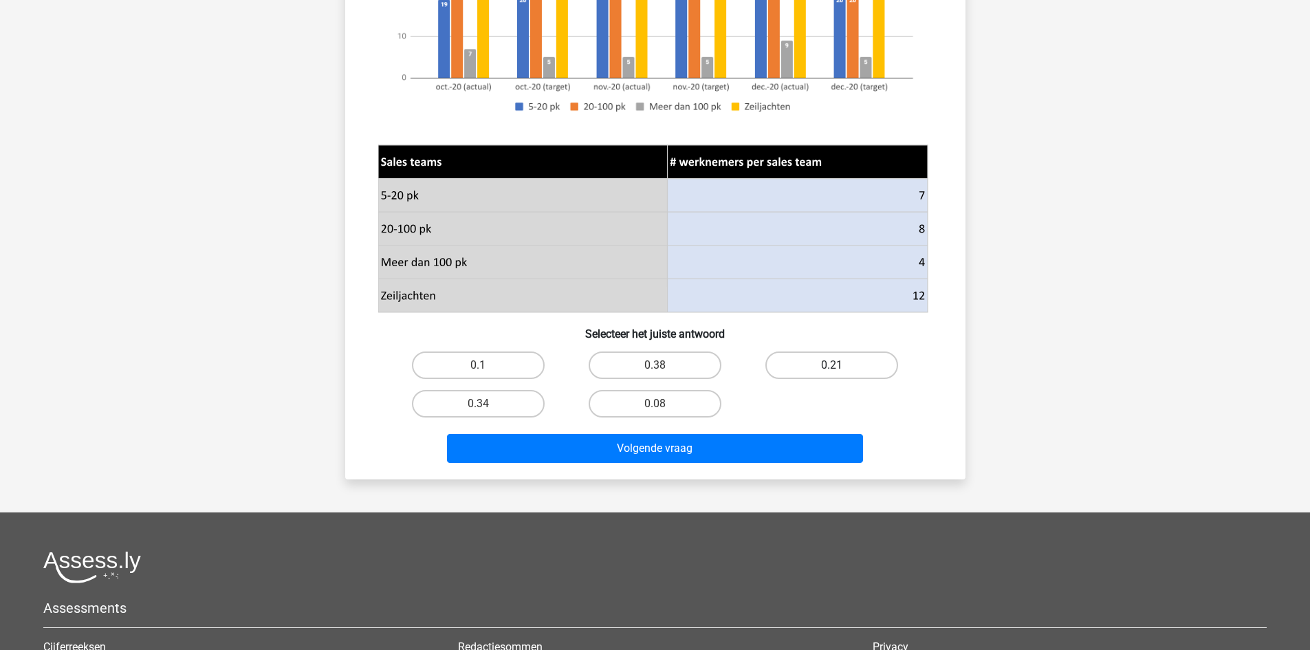
click at [800, 360] on label "0.21" at bounding box center [831, 365] width 133 height 28
click at [832, 365] on input "0.21" at bounding box center [836, 369] width 9 height 9
radio input "true"
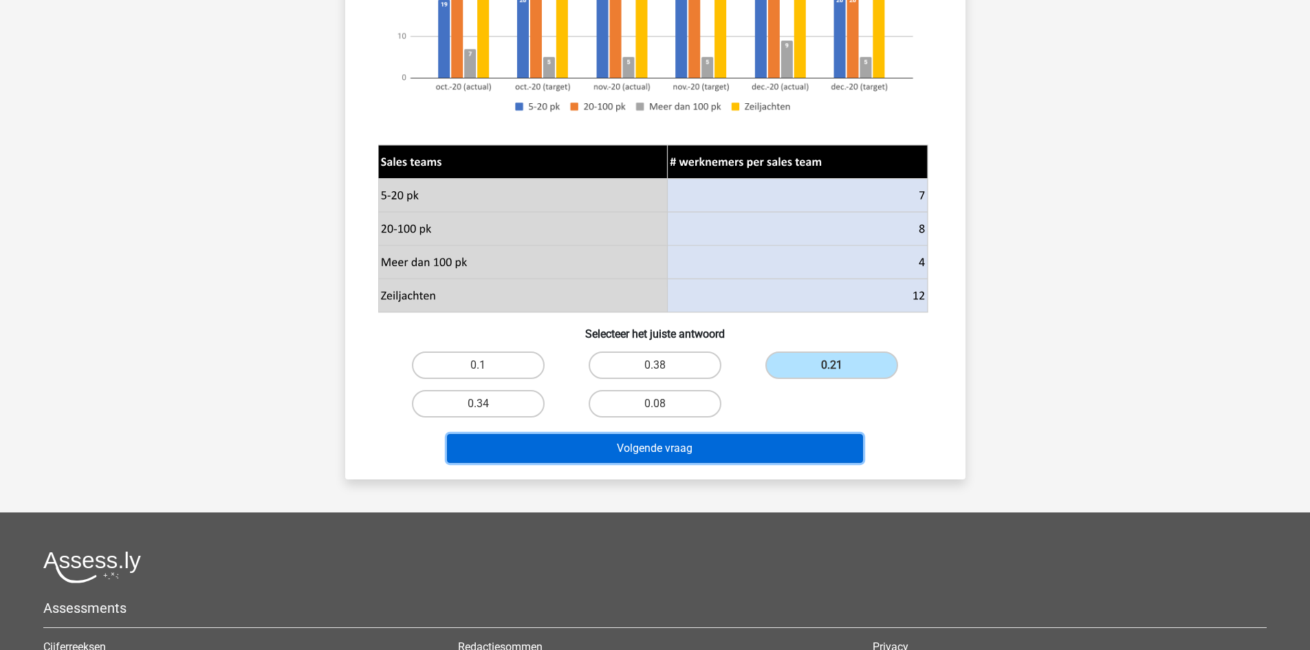
click at [727, 446] on button "Volgende vraag" at bounding box center [655, 448] width 416 height 29
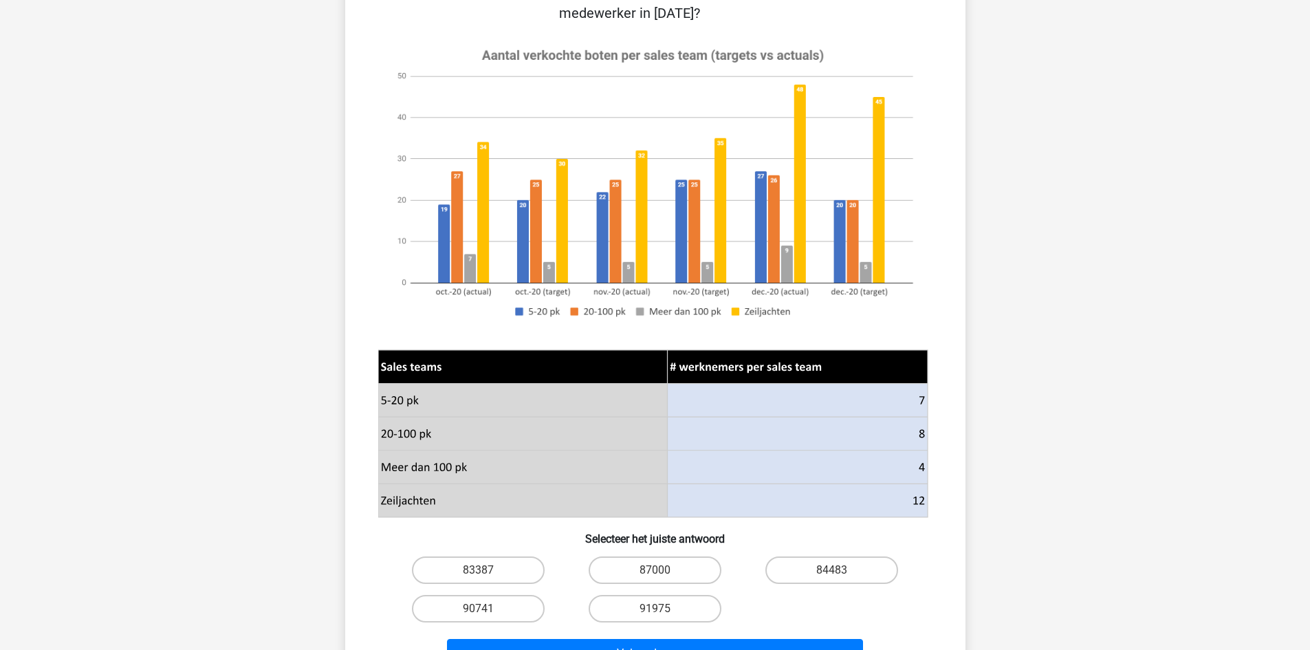
scroll to position [344, 0]
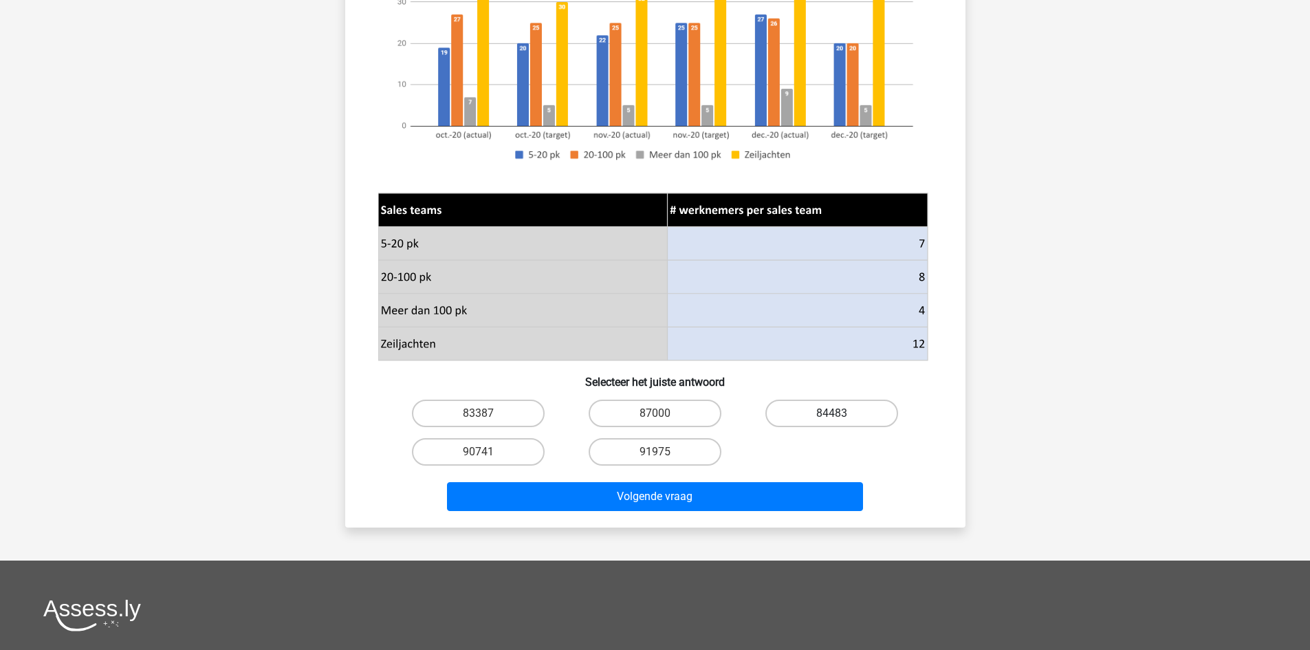
click at [823, 409] on label "84483" at bounding box center [831, 414] width 133 height 28
click at [832, 413] on input "84483" at bounding box center [836, 417] width 9 height 9
radio input "true"
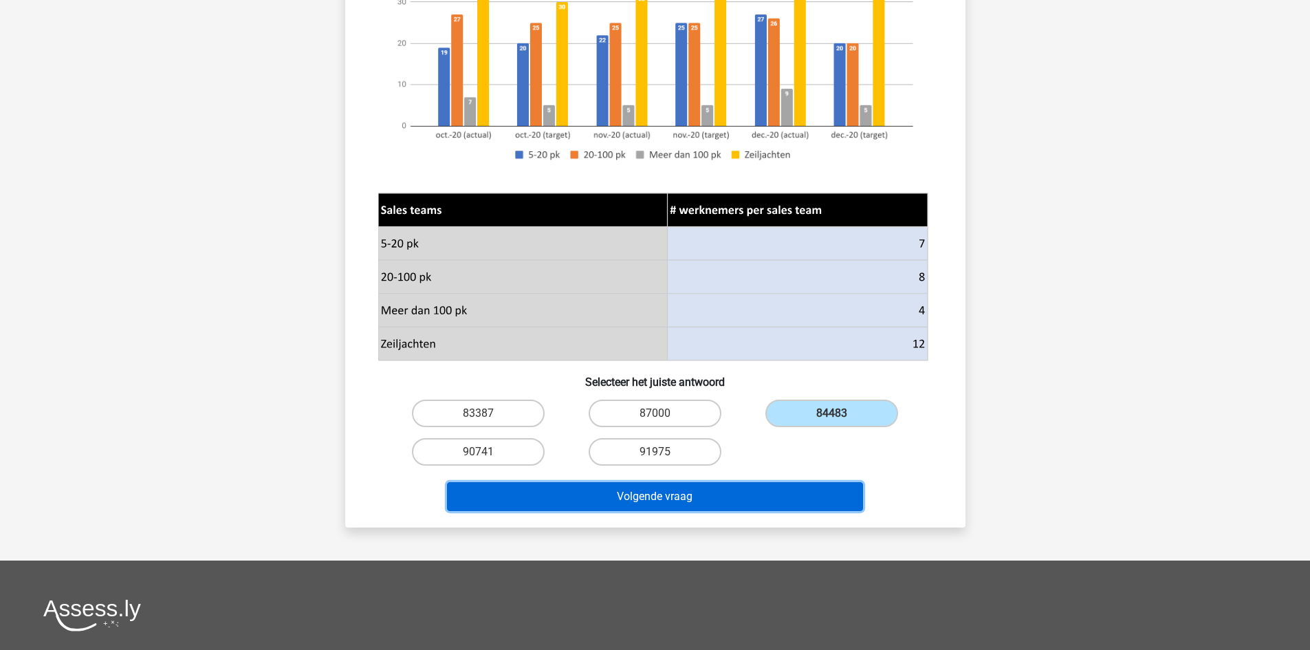
click at [722, 500] on button "Volgende vraag" at bounding box center [655, 496] width 416 height 29
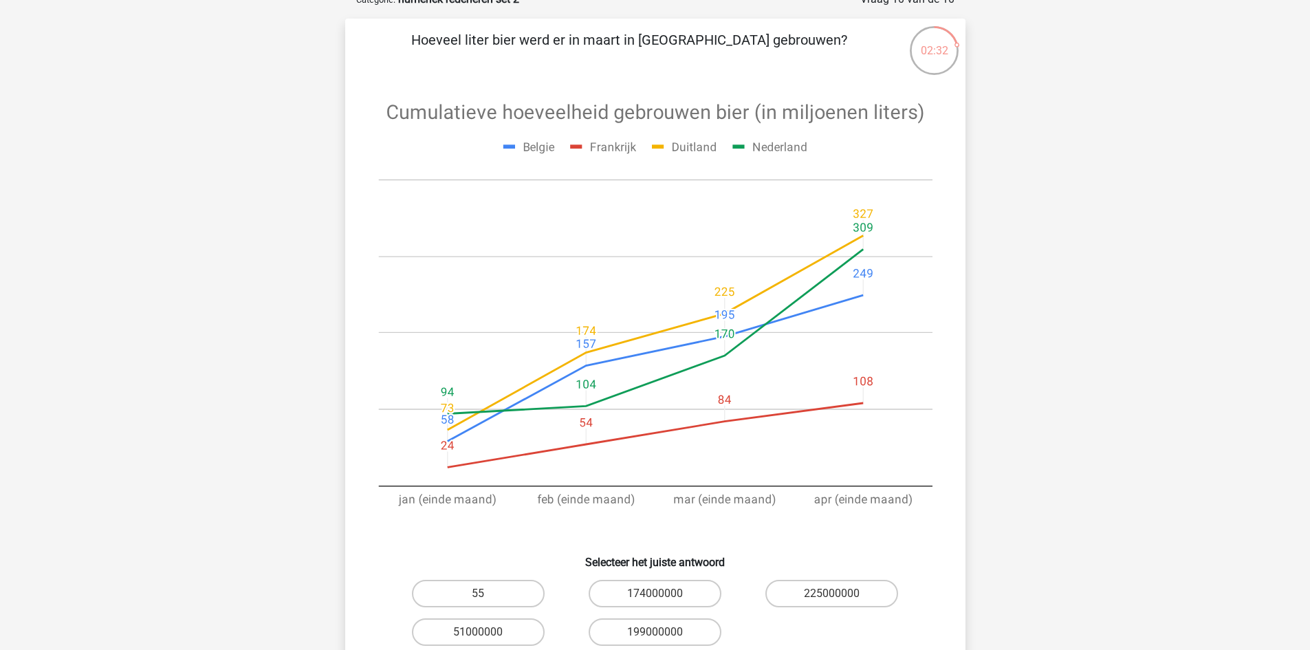
scroll to position [69, 0]
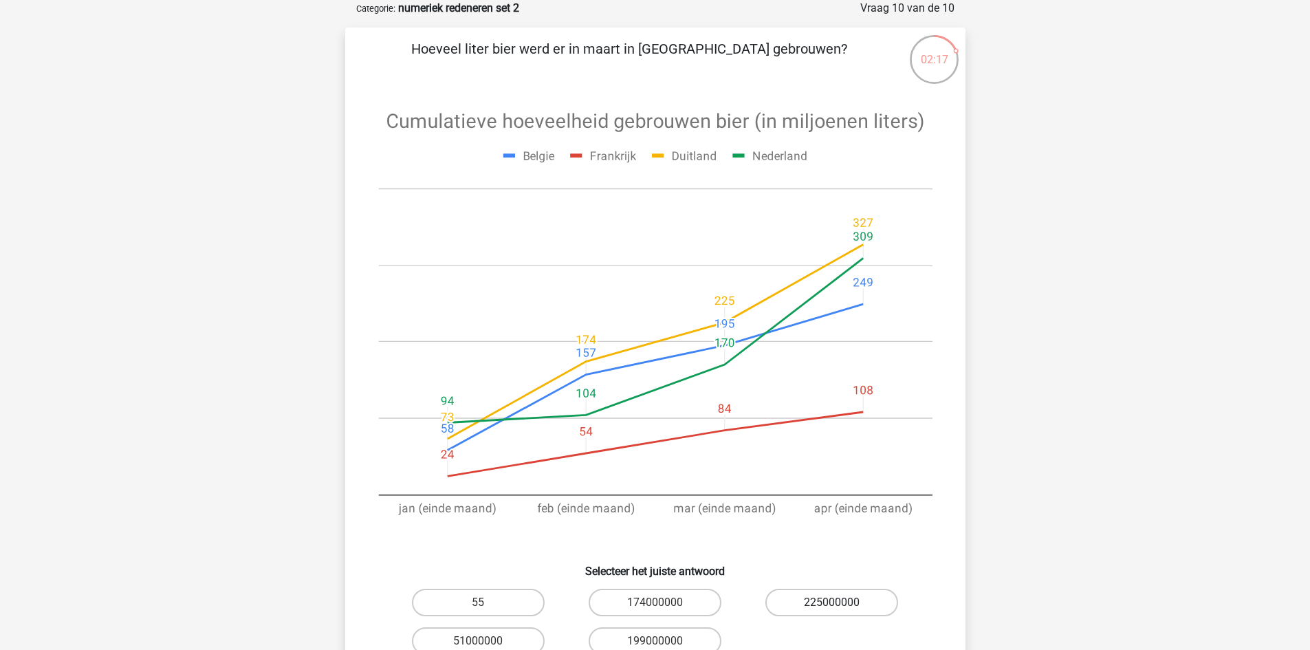
click at [798, 605] on label "225000000" at bounding box center [831, 603] width 133 height 28
click at [832, 605] on input "225000000" at bounding box center [836, 606] width 9 height 9
radio input "true"
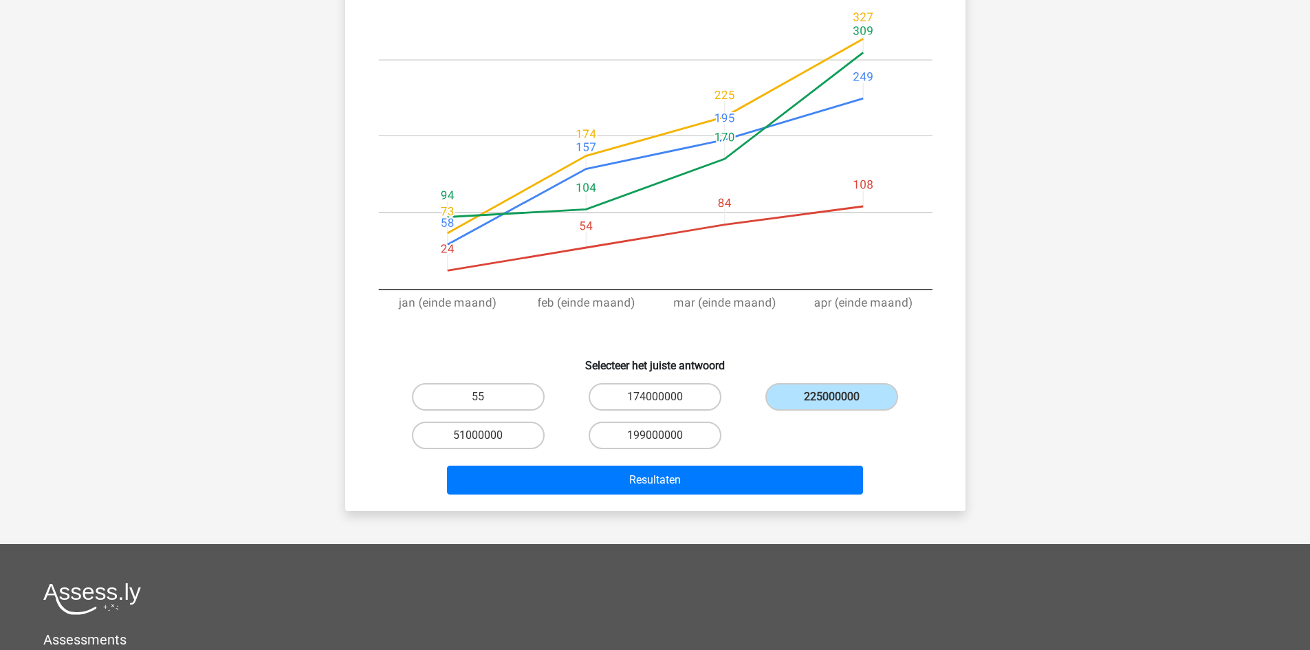
scroll to position [275, 0]
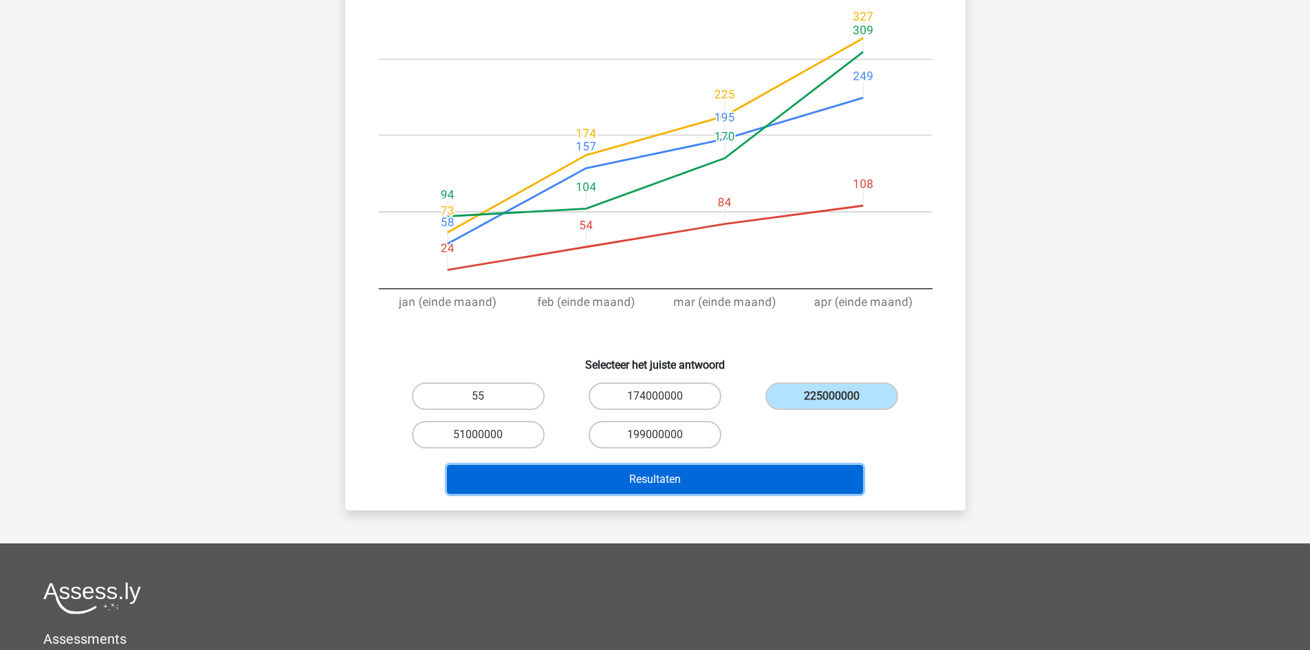
click at [750, 486] on button "Resultaten" at bounding box center [655, 479] width 416 height 29
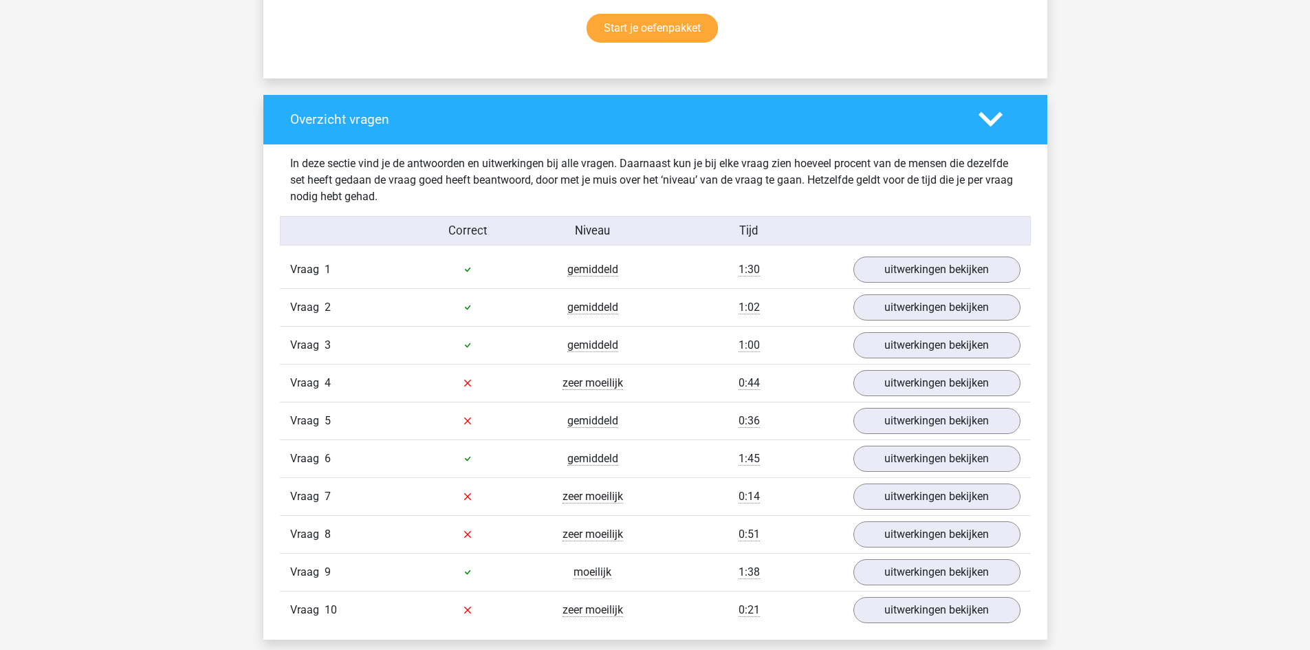
scroll to position [963, 0]
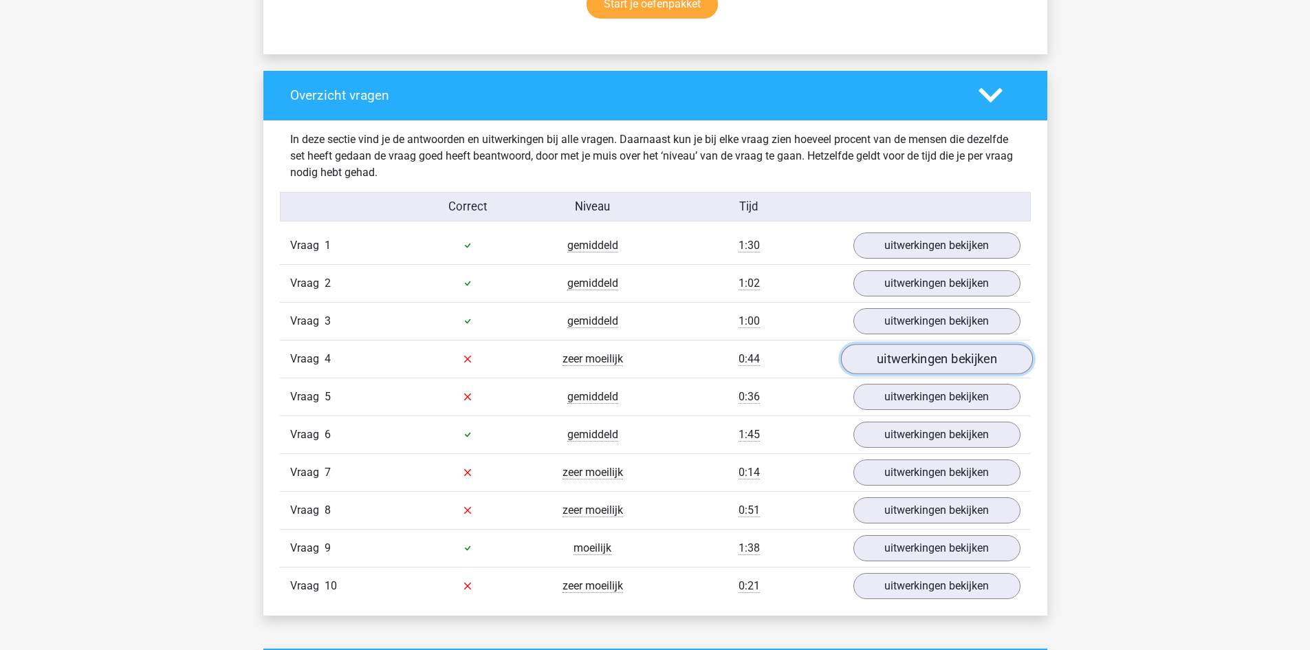
click at [887, 366] on link "uitwerkingen bekijken" at bounding box center [936, 359] width 192 height 30
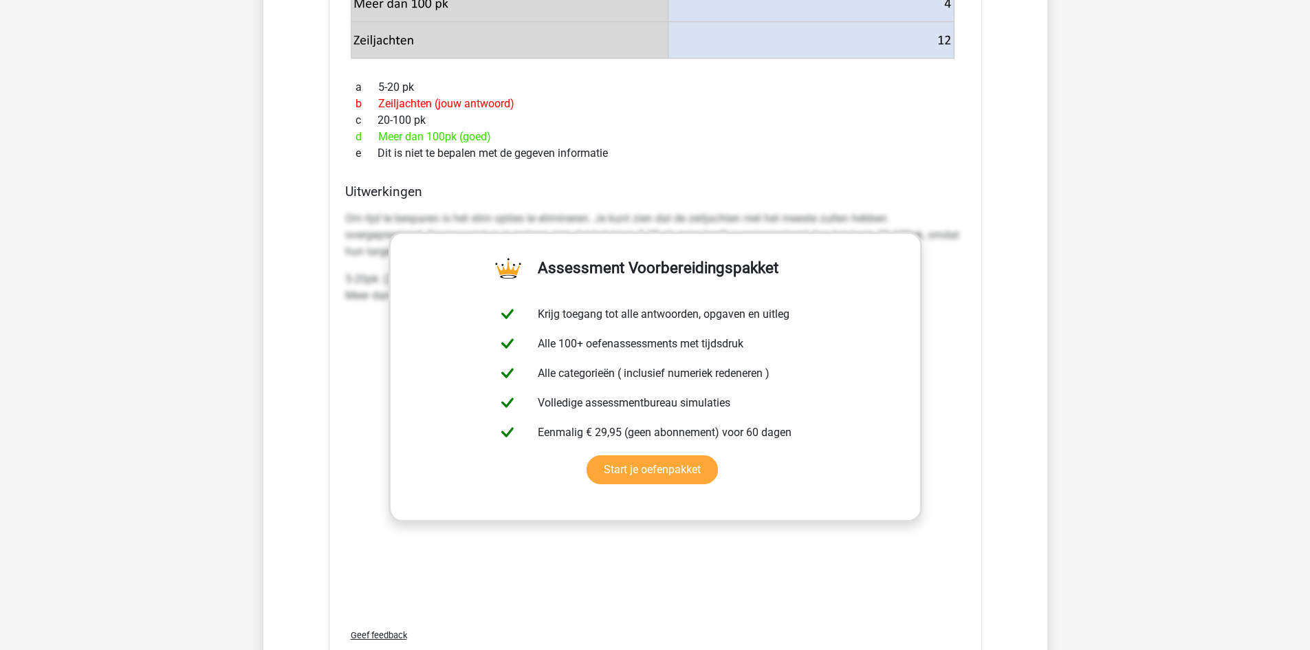
scroll to position [2201, 0]
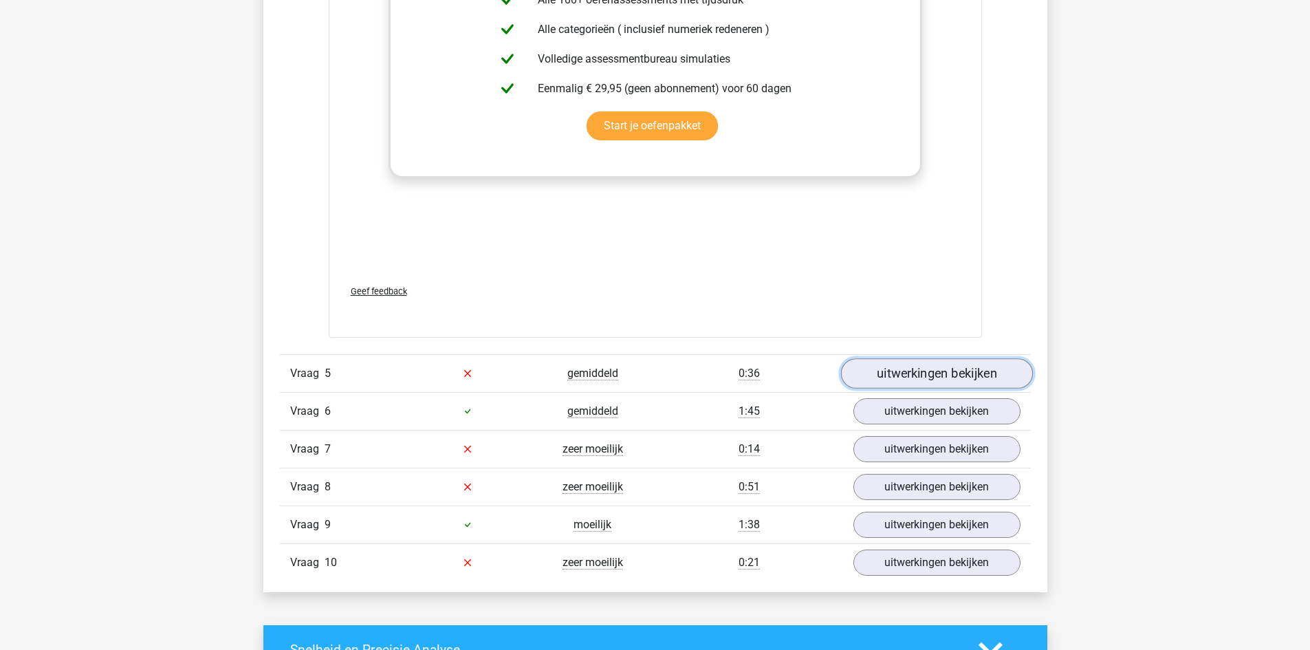
click at [890, 389] on link "uitwerkingen bekijken" at bounding box center [936, 373] width 192 height 30
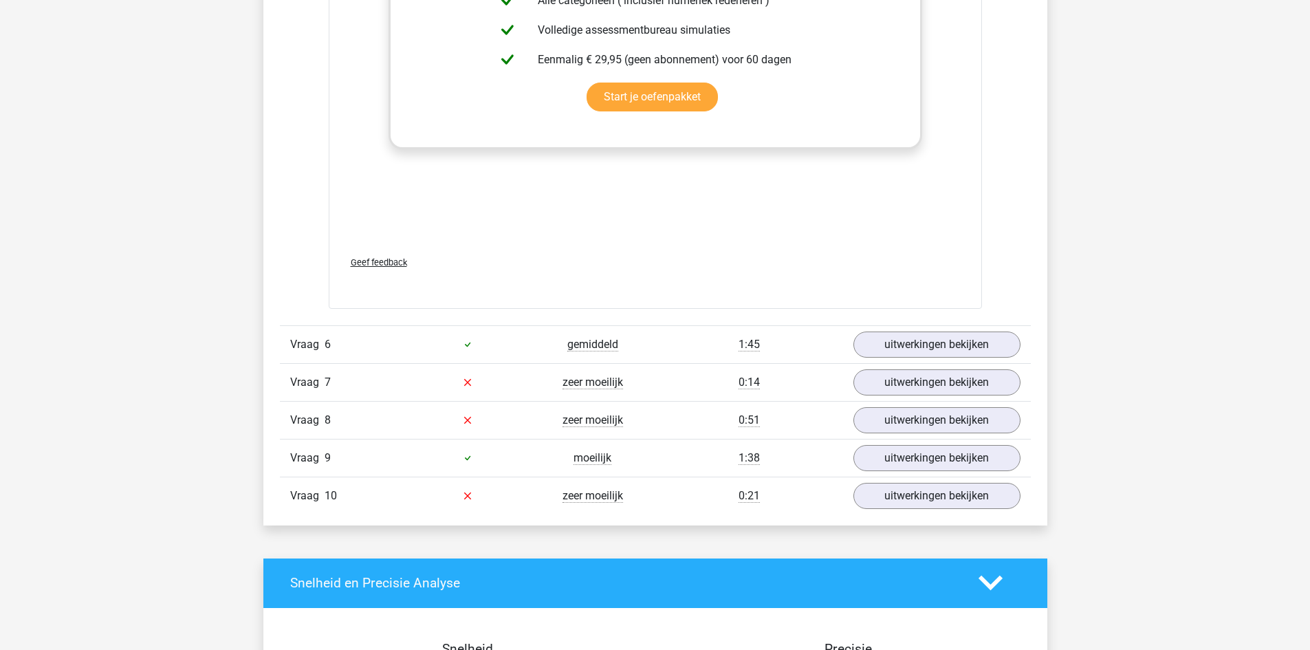
scroll to position [3576, 0]
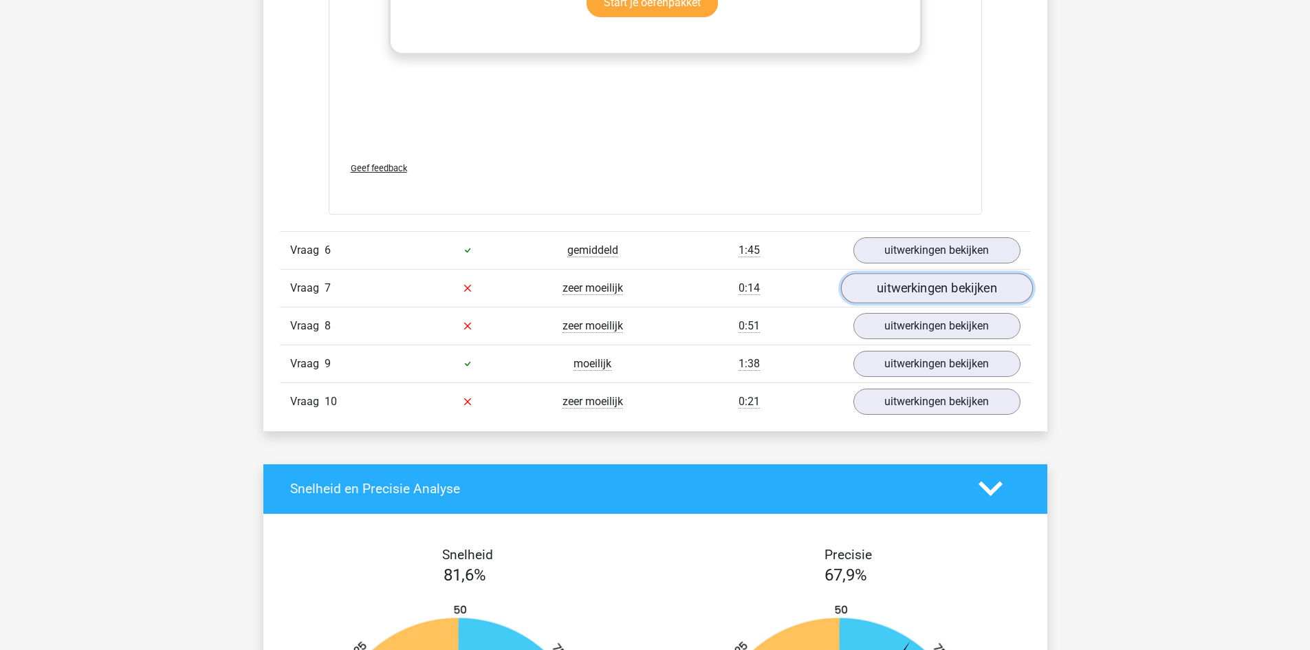
click at [958, 303] on link "uitwerkingen bekijken" at bounding box center [936, 288] width 192 height 30
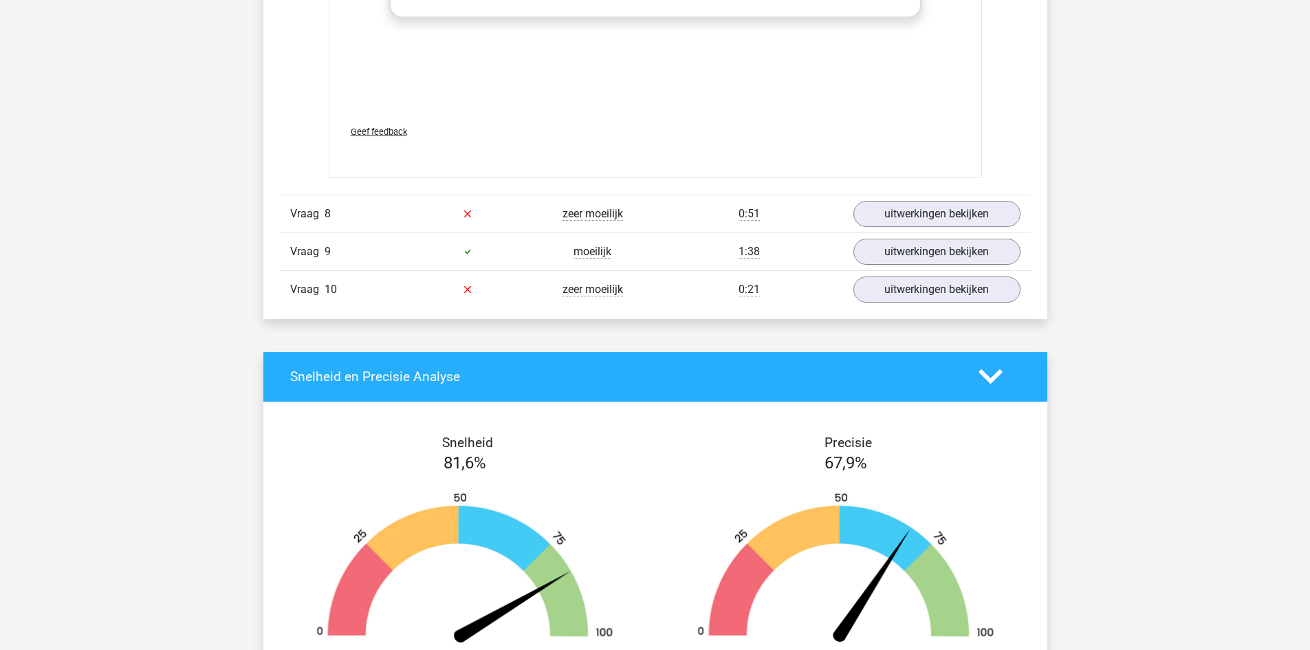
scroll to position [5090, 0]
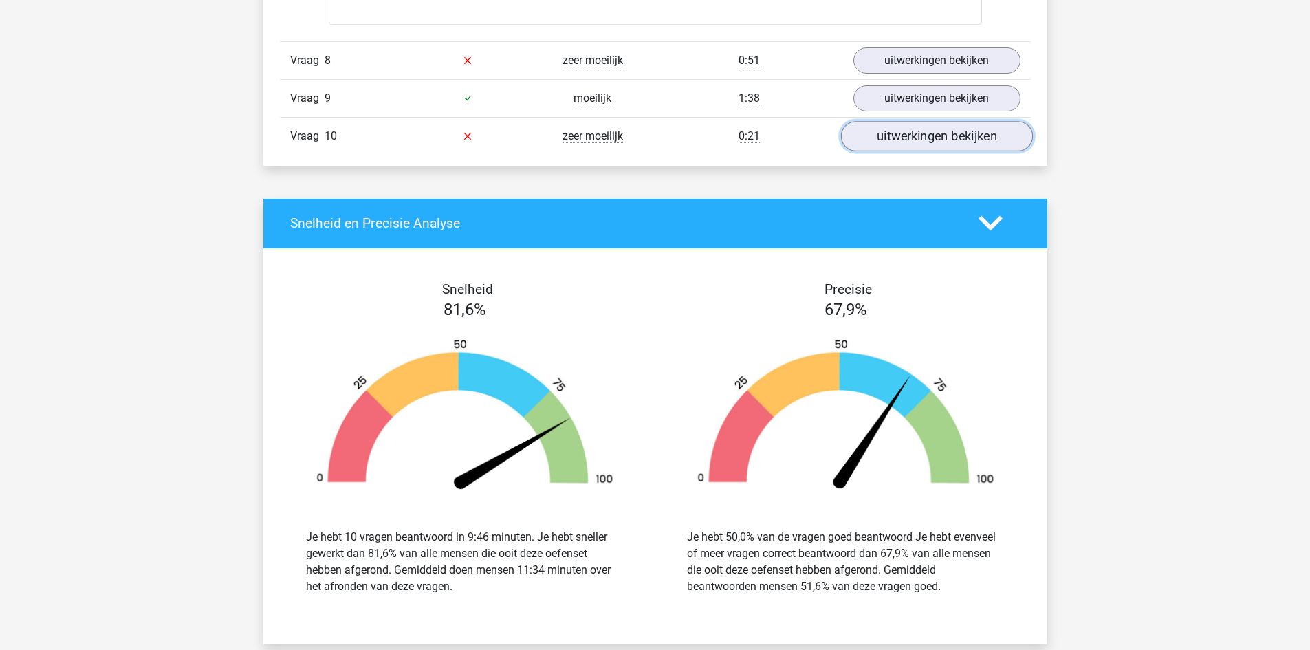
click at [906, 151] on link "uitwerkingen bekijken" at bounding box center [936, 136] width 192 height 30
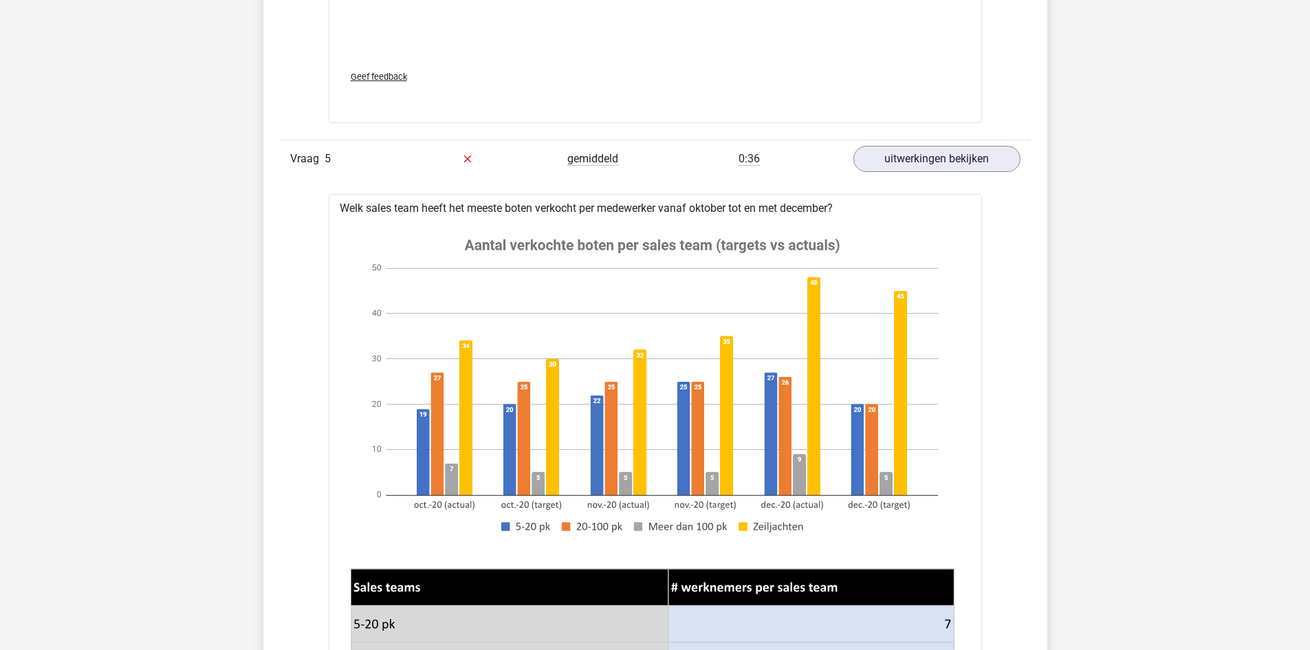
scroll to position [2270, 0]
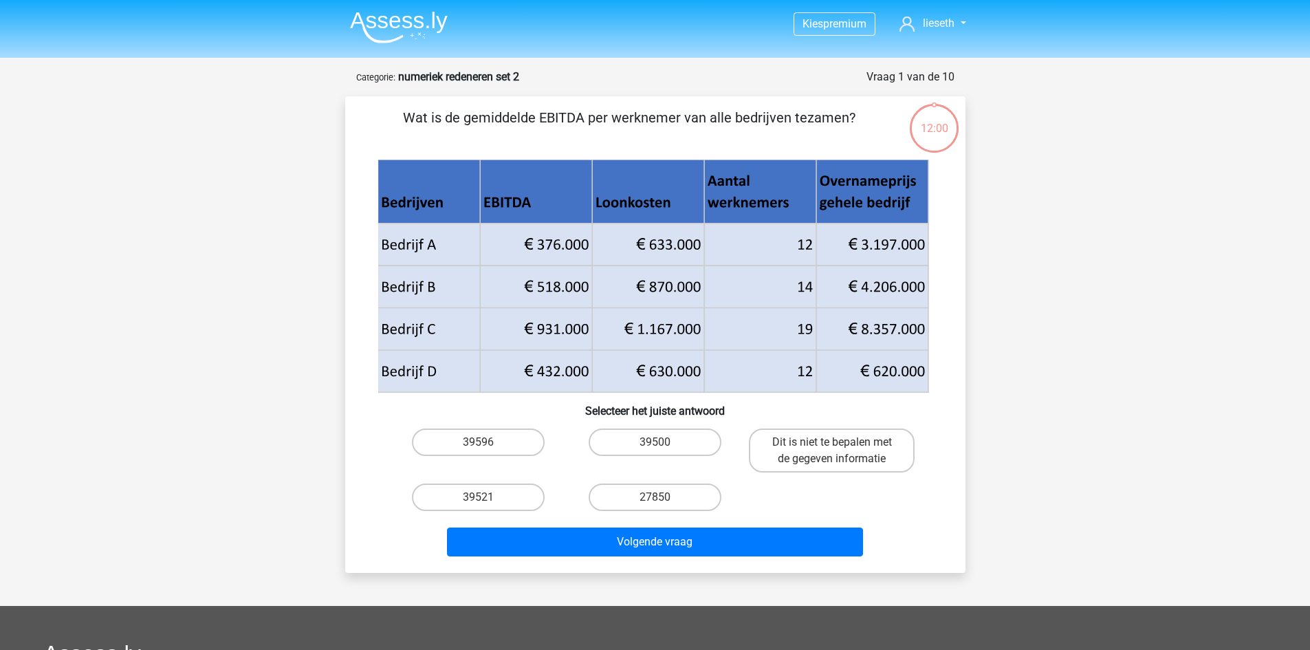
scroll to position [275, 0]
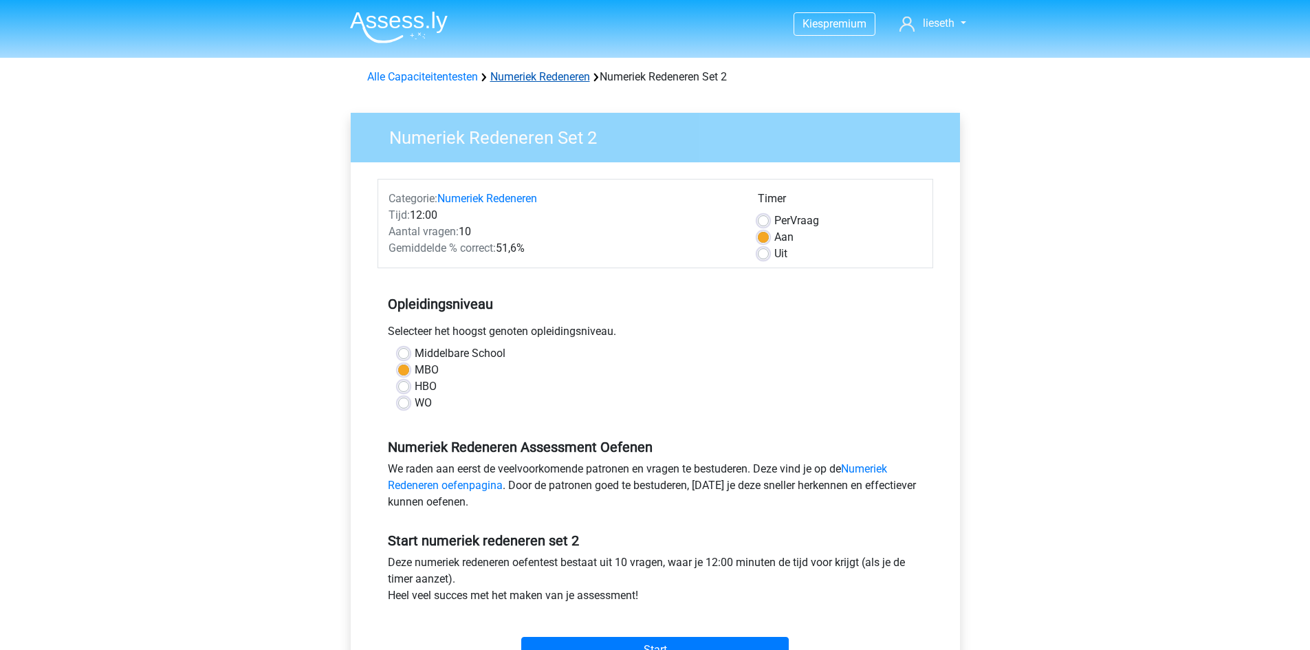
click at [544, 74] on link "Numeriek Redeneren" at bounding box center [540, 76] width 100 height 13
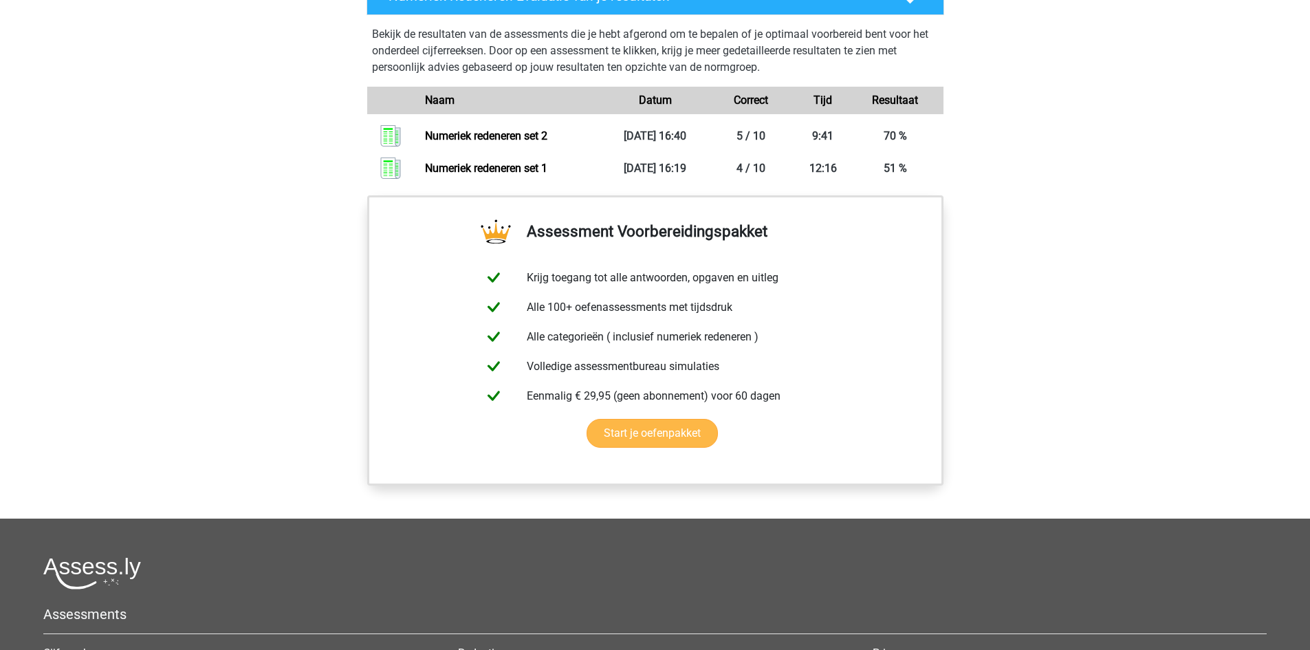
scroll to position [757, 0]
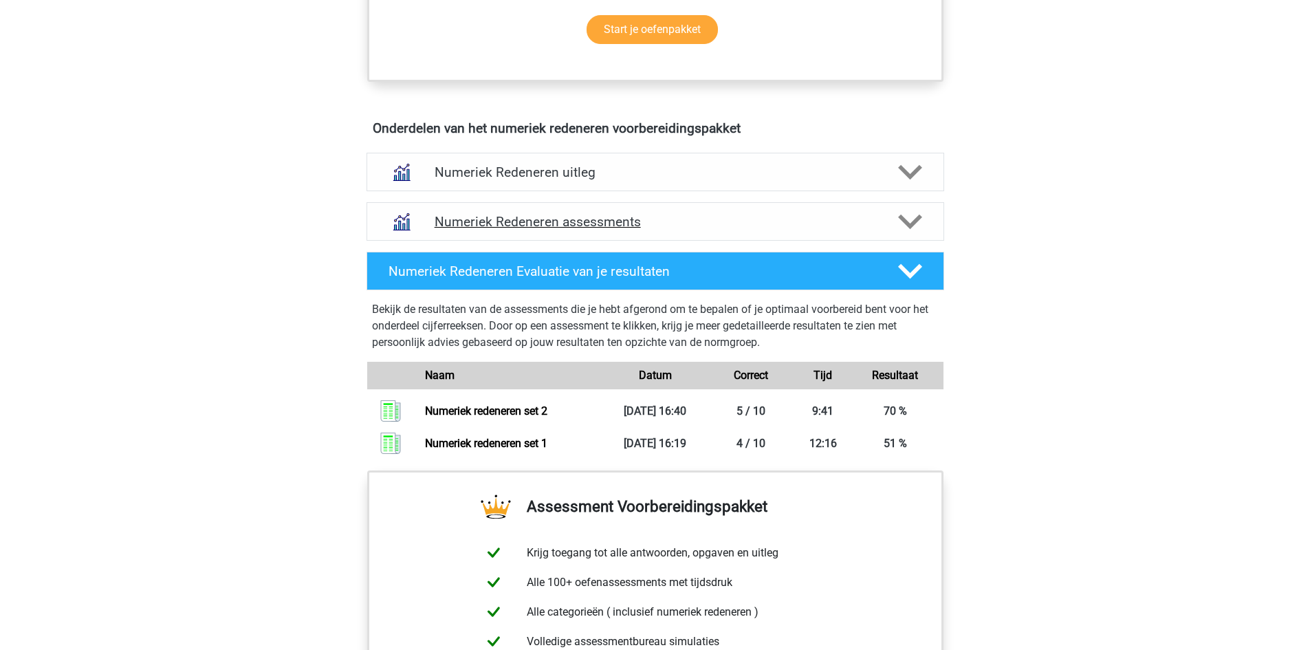
click at [911, 218] on icon at bounding box center [910, 222] width 24 height 24
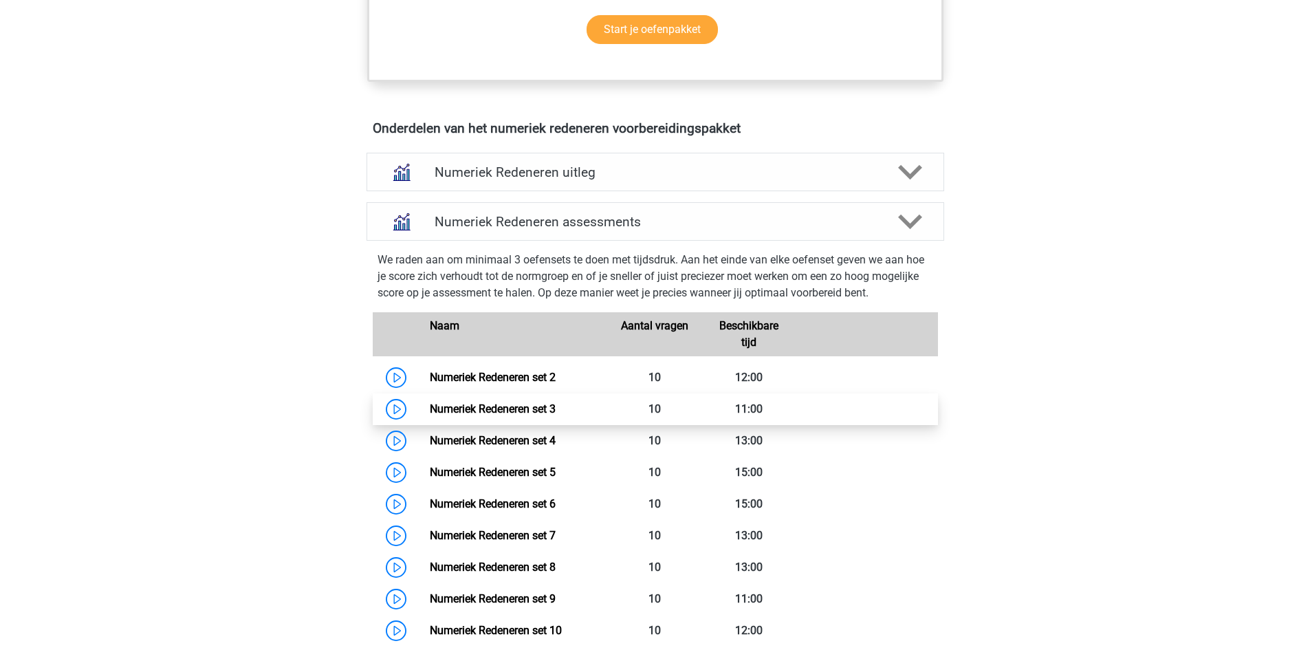
click at [430, 410] on link "Numeriek Redeneren set 3" at bounding box center [493, 408] width 126 height 13
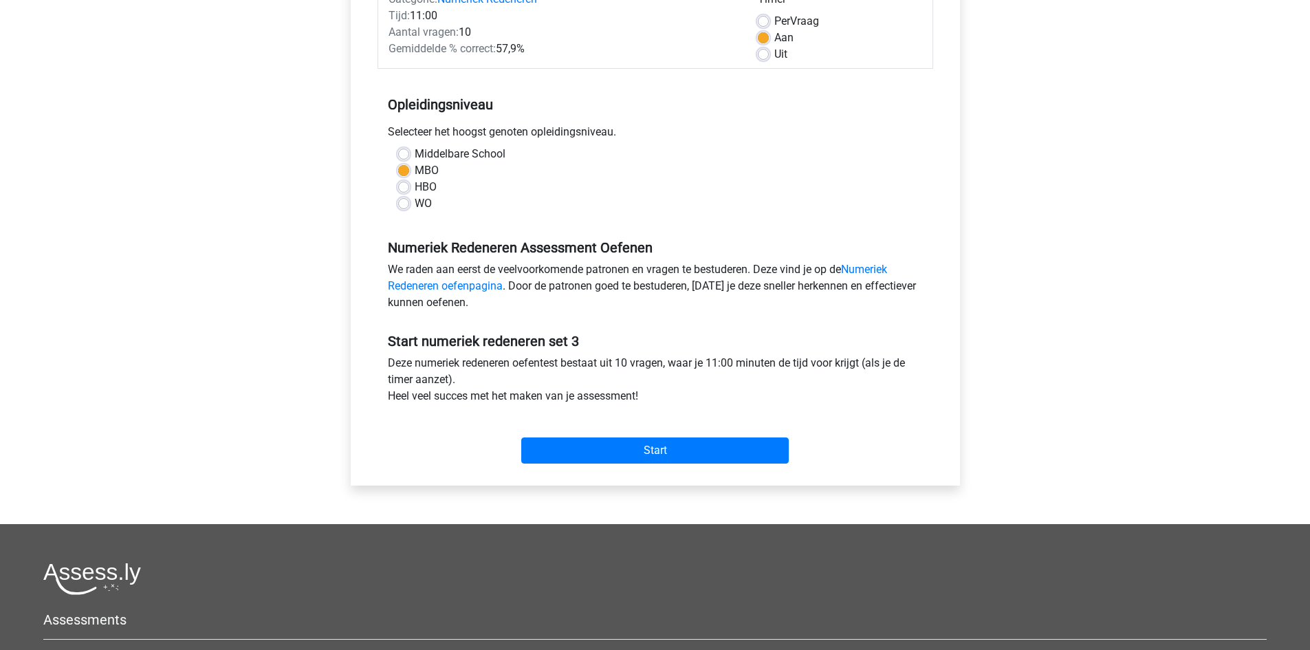
scroll to position [206, 0]
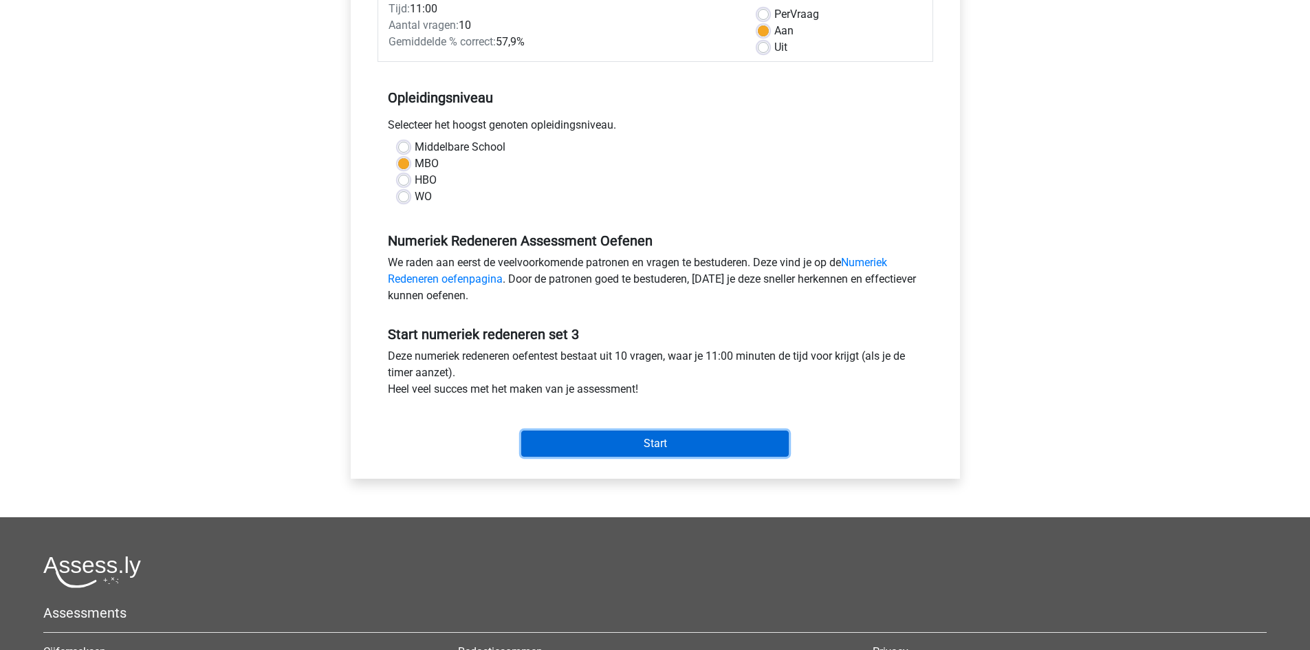
click at [670, 448] on input "Start" at bounding box center [655, 444] width 268 height 26
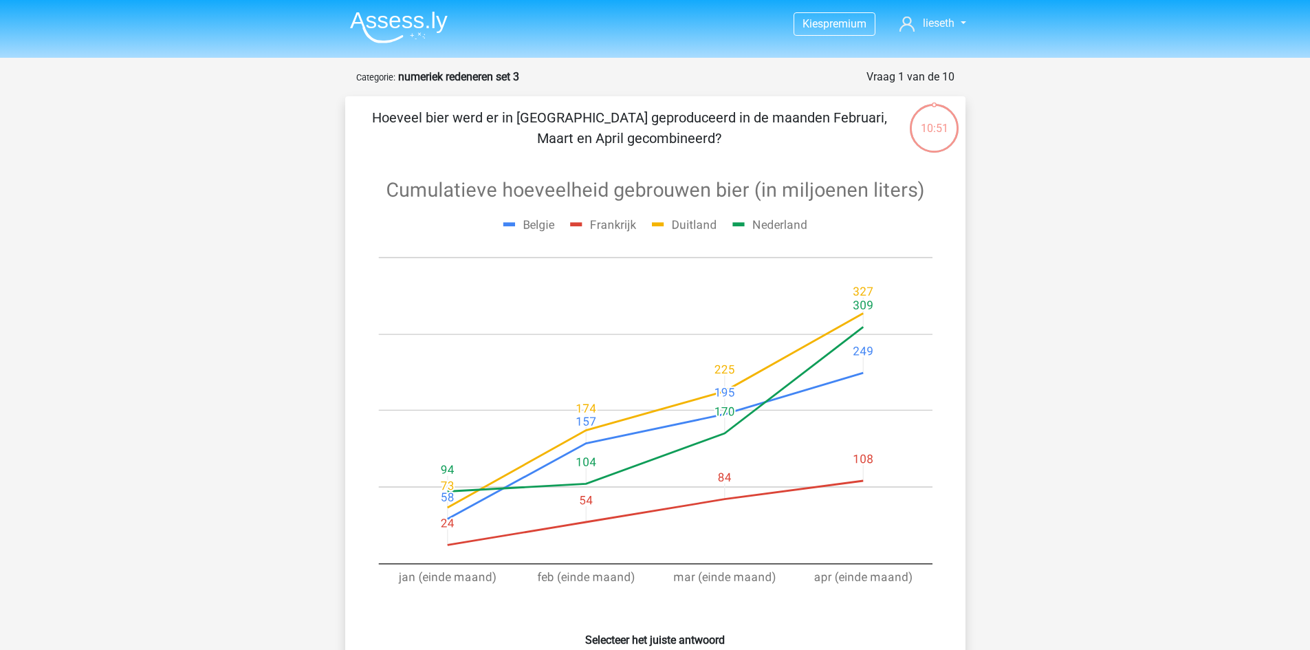
scroll to position [69, 0]
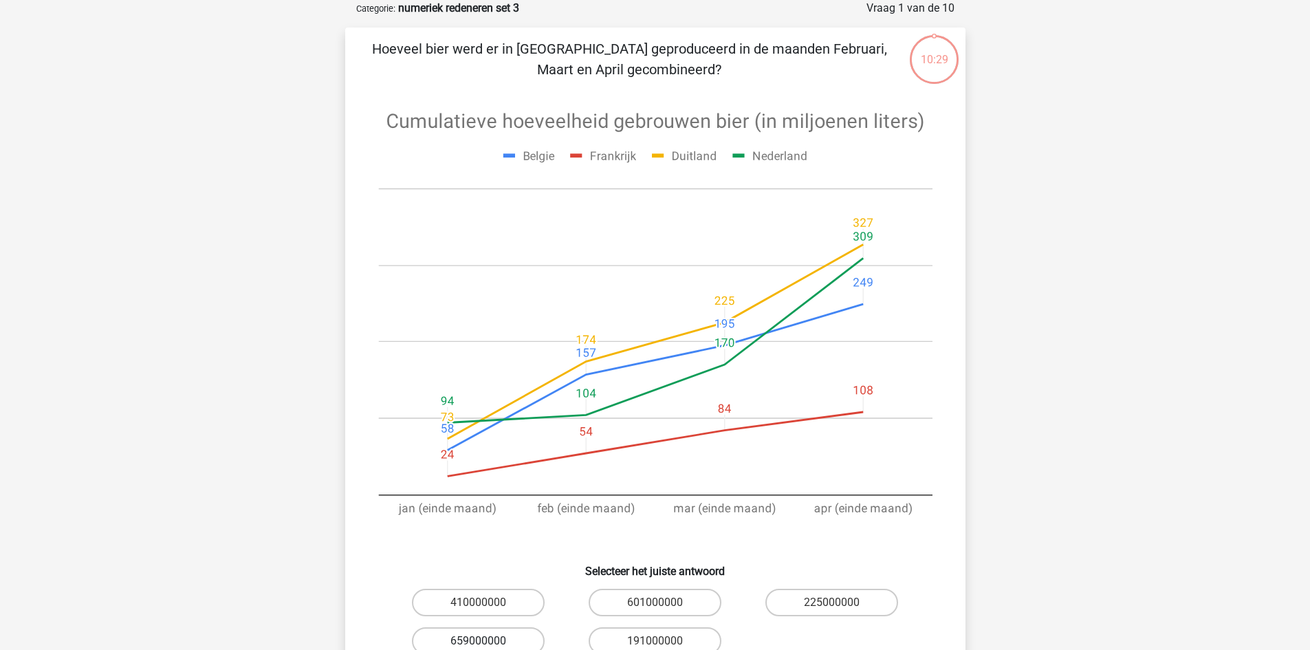
click at [517, 635] on label "659000000" at bounding box center [478, 641] width 133 height 28
click at [487, 641] on input "659000000" at bounding box center [482, 645] width 9 height 9
radio input "true"
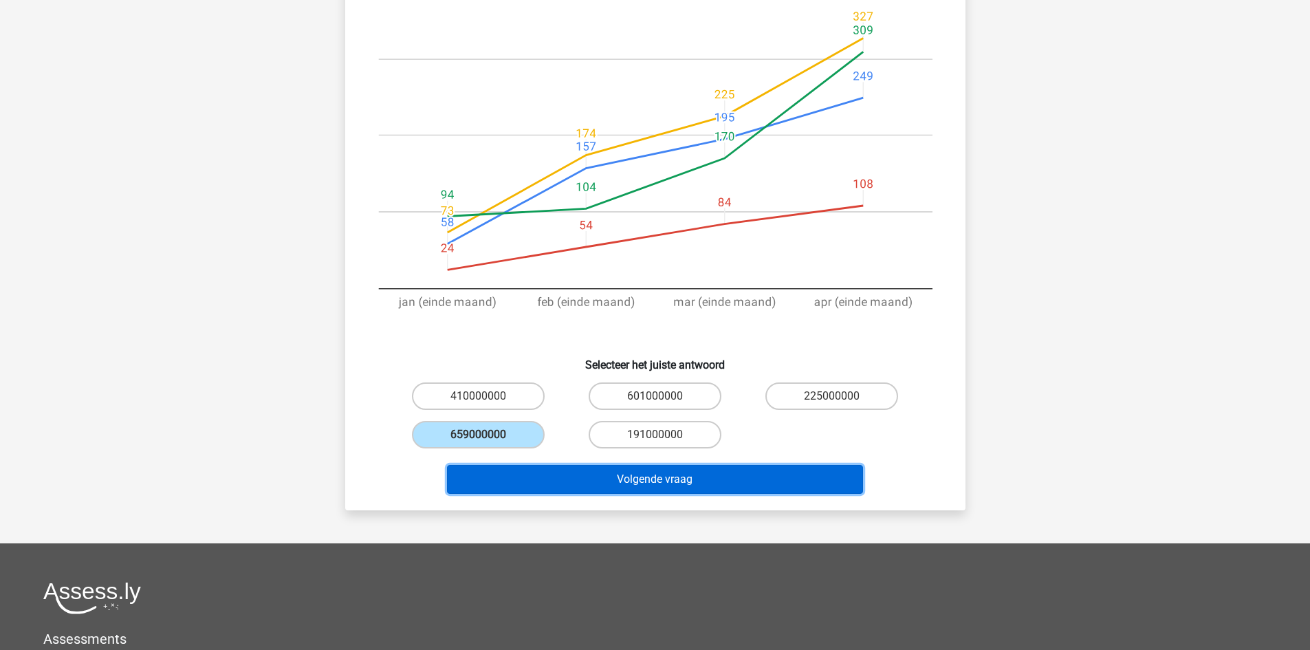
click at [630, 468] on button "Volgende vraag" at bounding box center [655, 479] width 416 height 29
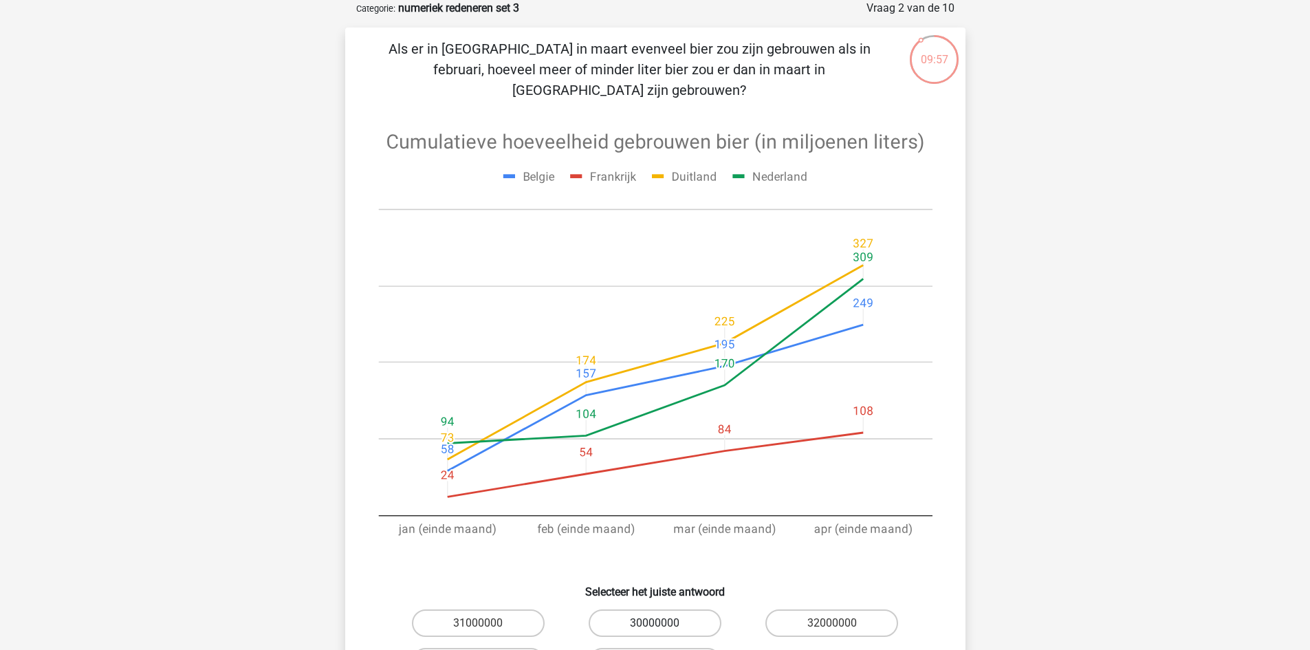
click at [671, 609] on label "30000000" at bounding box center [655, 623] width 133 height 28
click at [664, 623] on input "30000000" at bounding box center [659, 627] width 9 height 9
radio input "true"
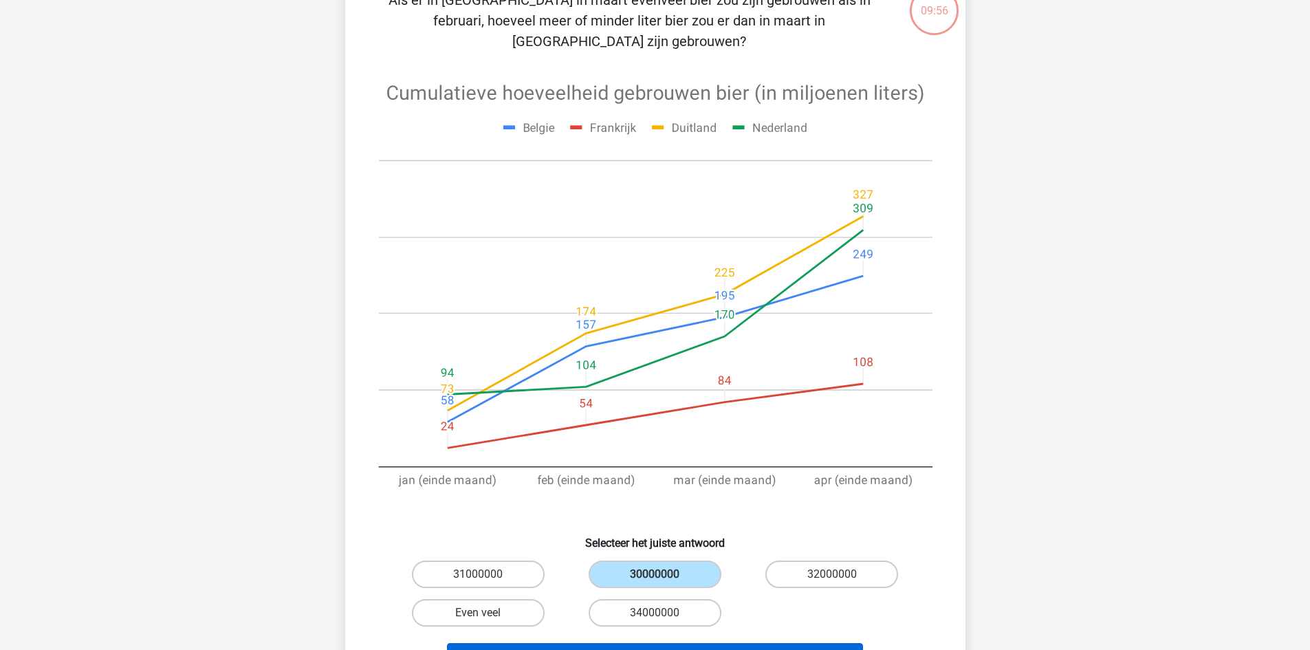
scroll to position [206, 0]
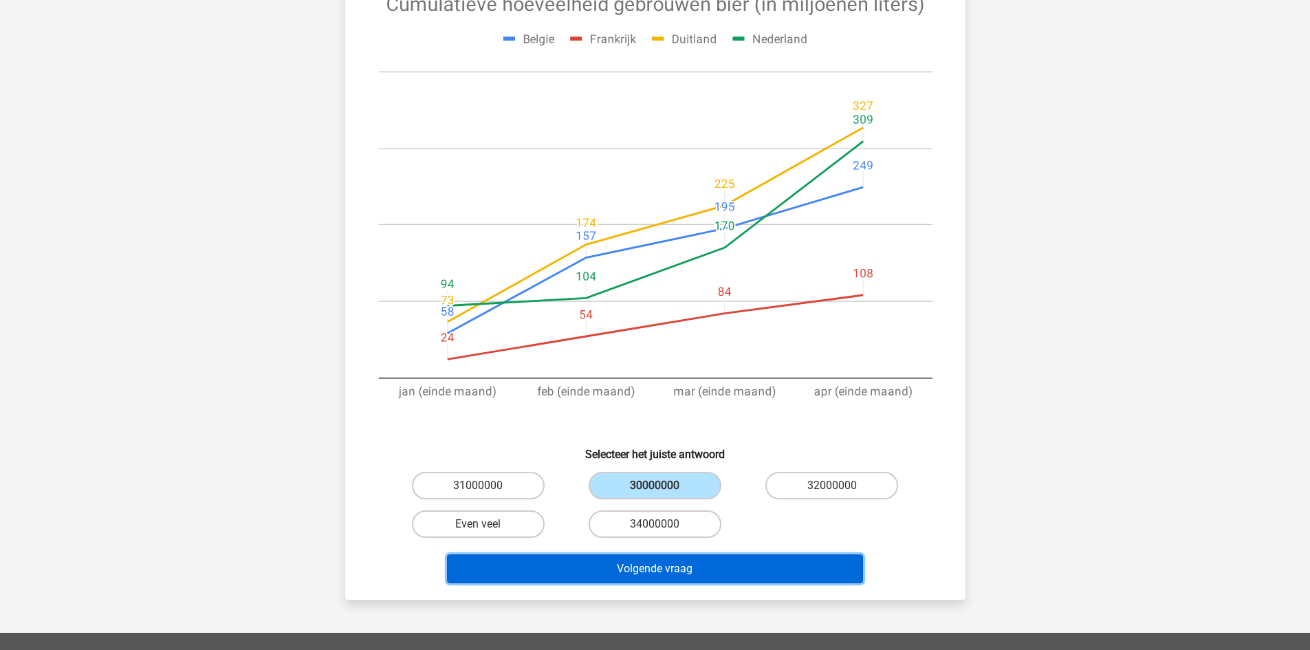
click at [673, 554] on button "Volgende vraag" at bounding box center [655, 568] width 416 height 29
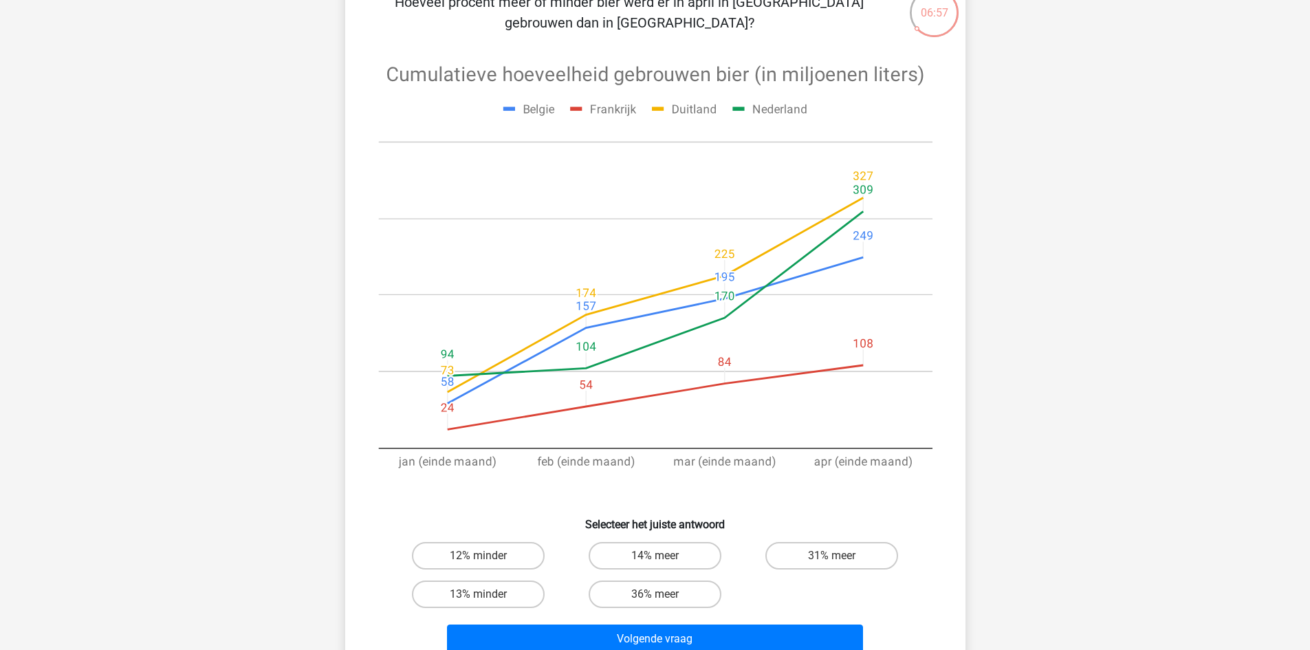
scroll to position [138, 0]
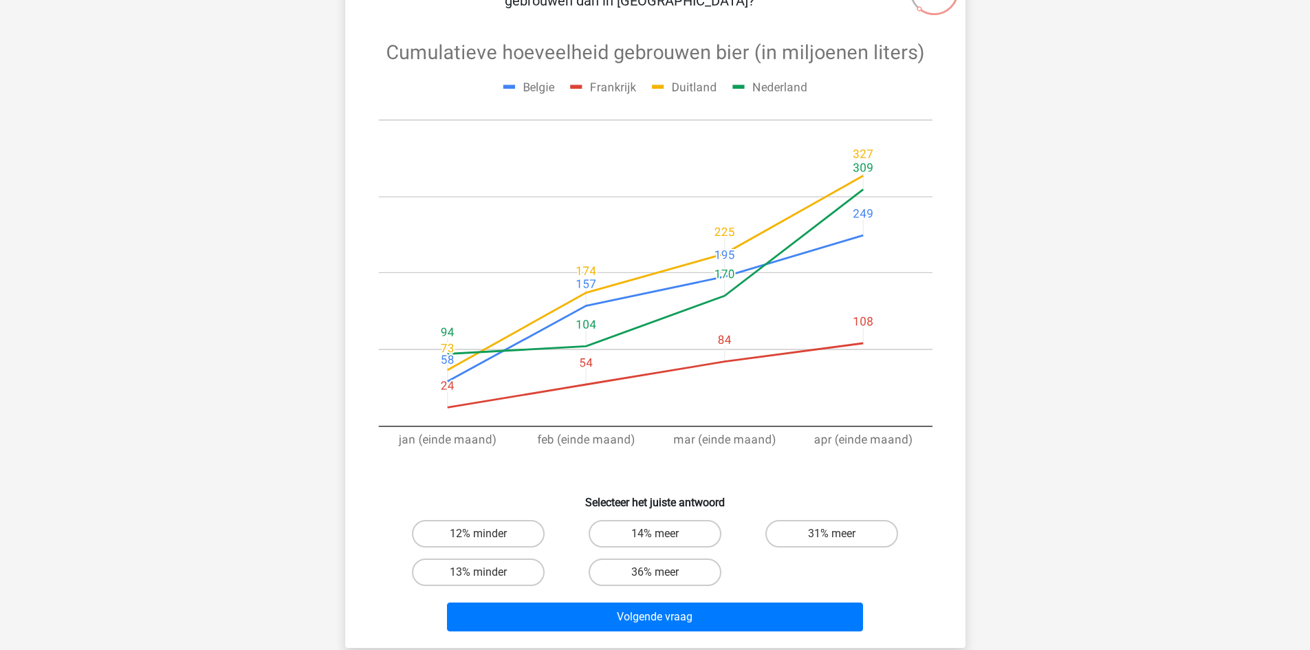
click at [485, 534] on input "12% minder" at bounding box center [482, 538] width 9 height 9
radio input "true"
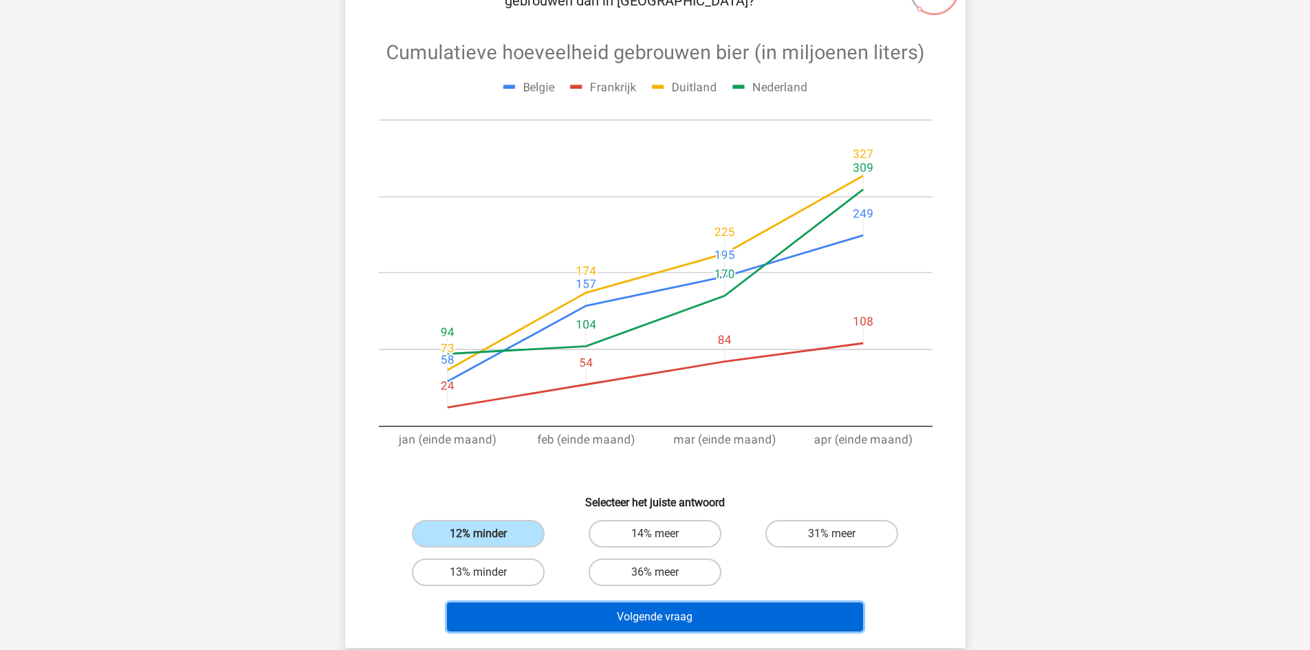
click at [615, 615] on button "Volgende vraag" at bounding box center [655, 616] width 416 height 29
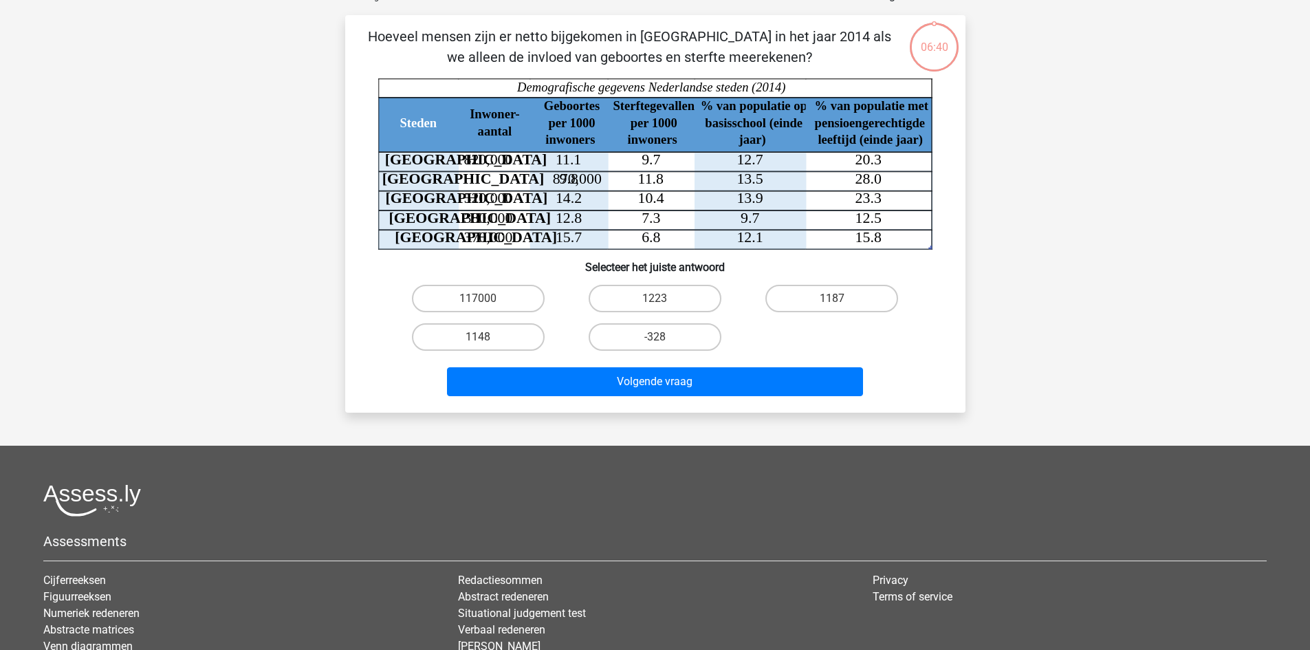
scroll to position [69, 0]
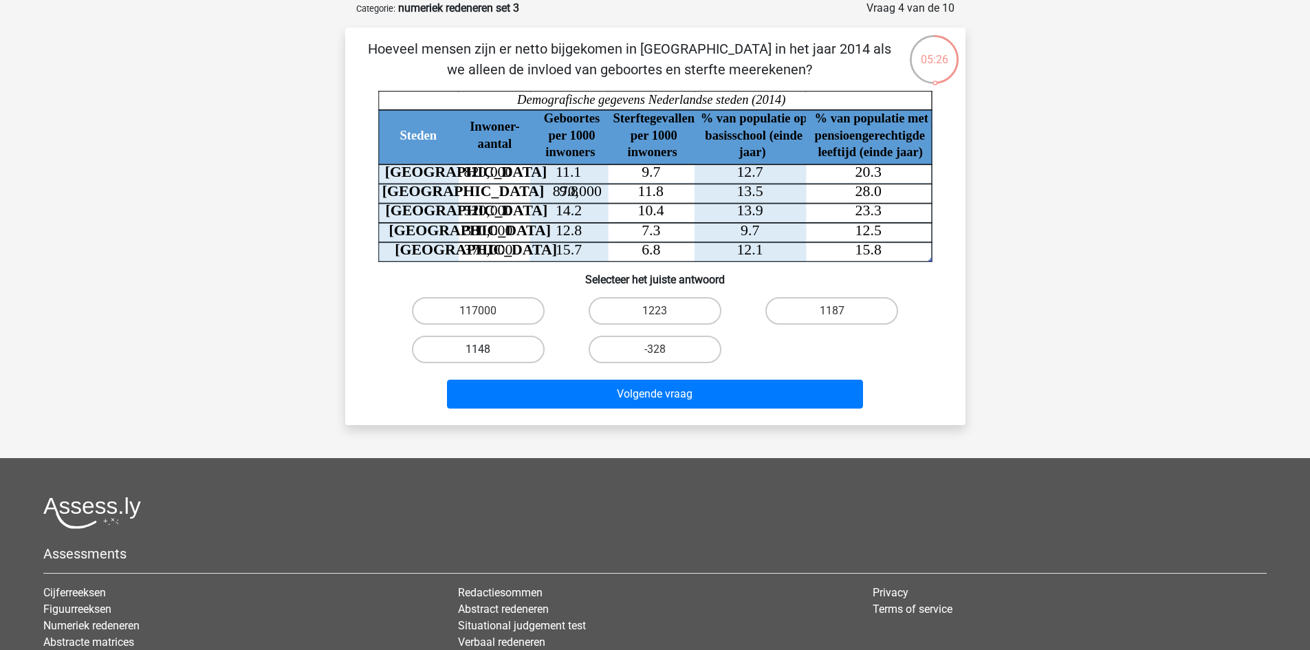
click at [518, 352] on label "1148" at bounding box center [478, 350] width 133 height 28
click at [487, 352] on input "1148" at bounding box center [482, 353] width 9 height 9
radio input "true"
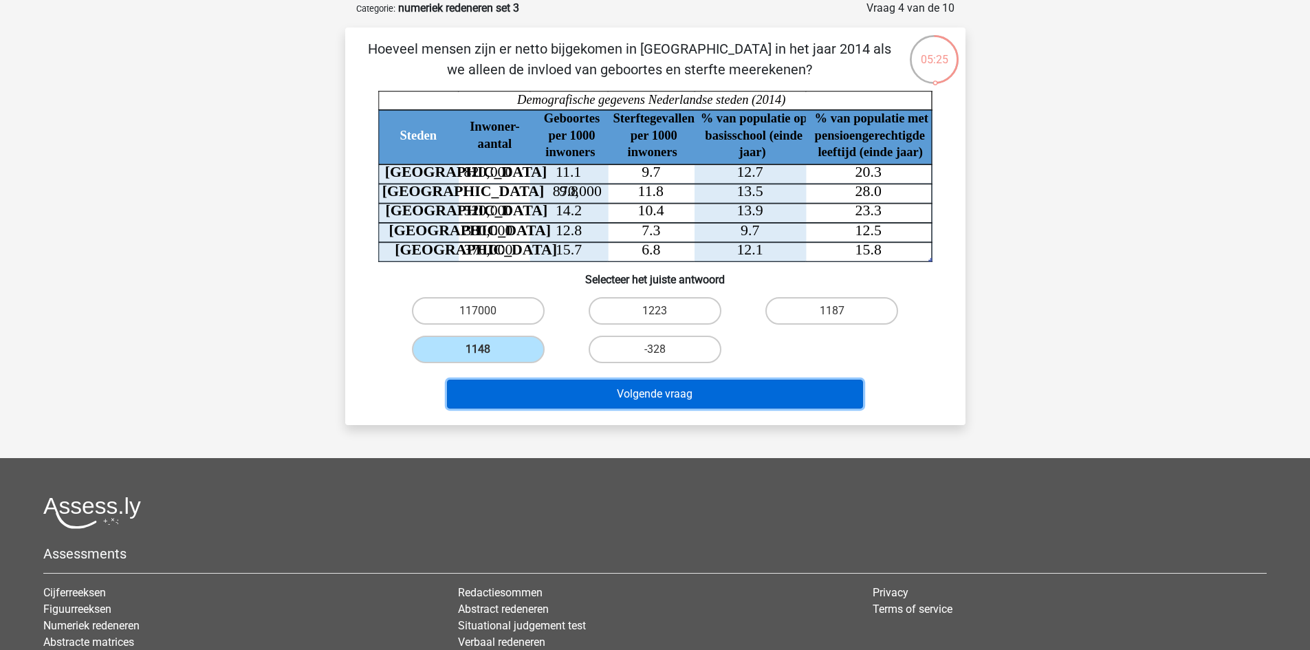
click at [655, 401] on button "Volgende vraag" at bounding box center [655, 394] width 416 height 29
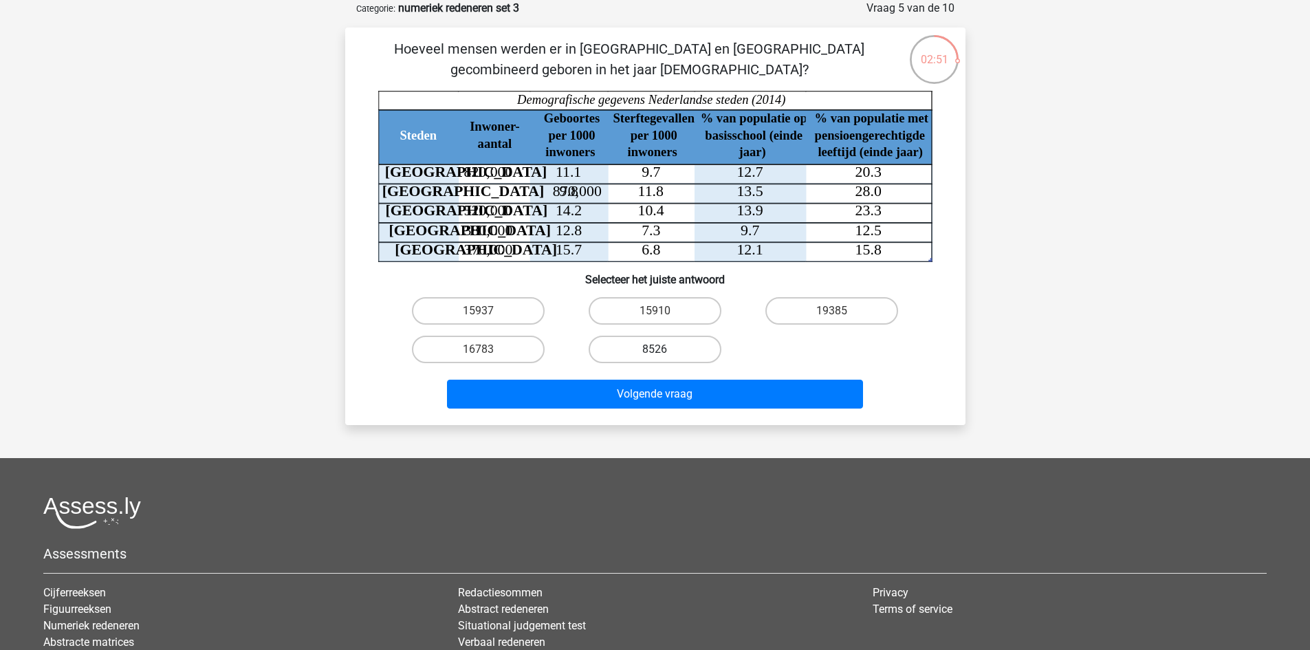
click at [666, 354] on label "8526" at bounding box center [655, 350] width 133 height 28
click at [664, 354] on input "8526" at bounding box center [659, 353] width 9 height 9
radio input "true"
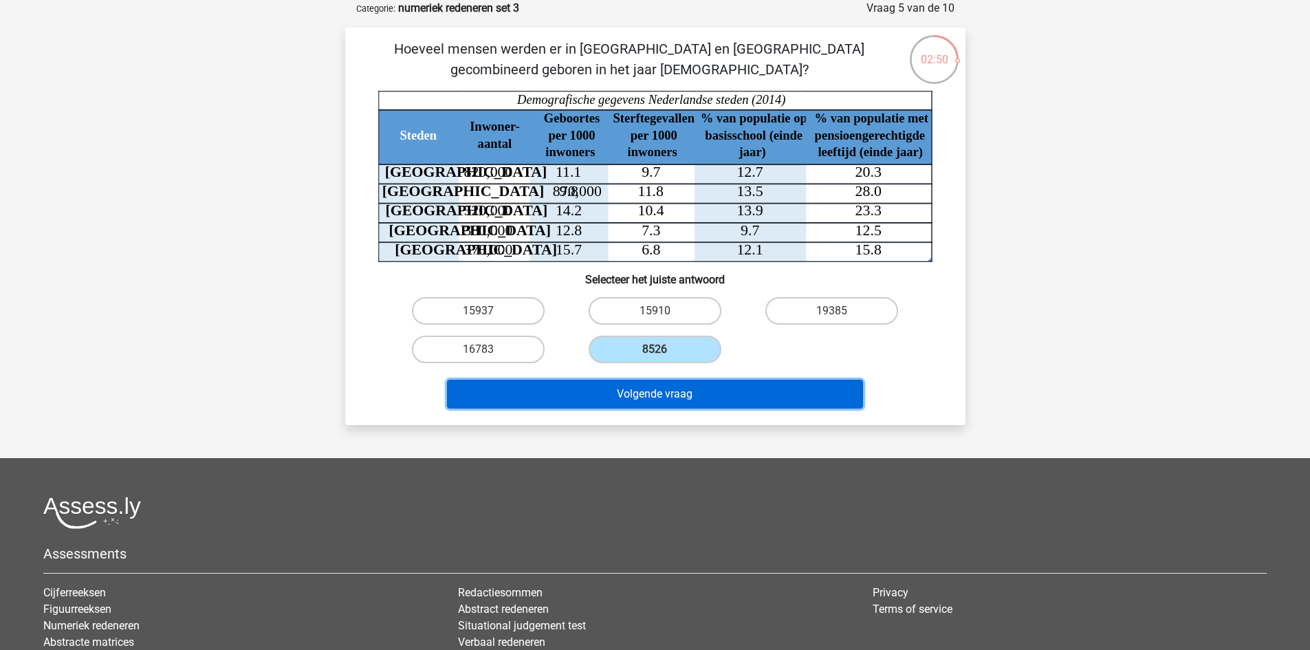
click at [669, 386] on button "Volgende vraag" at bounding box center [655, 394] width 416 height 29
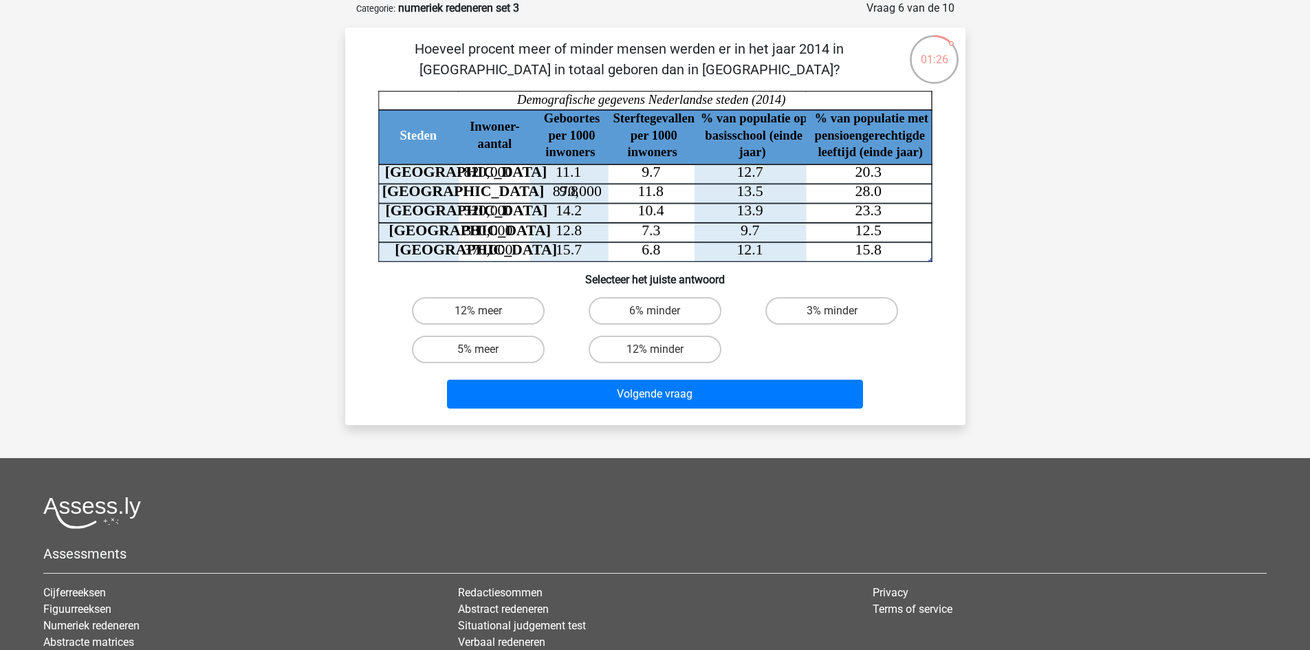
click at [660, 312] on input "6% minder" at bounding box center [659, 315] width 9 height 9
radio input "true"
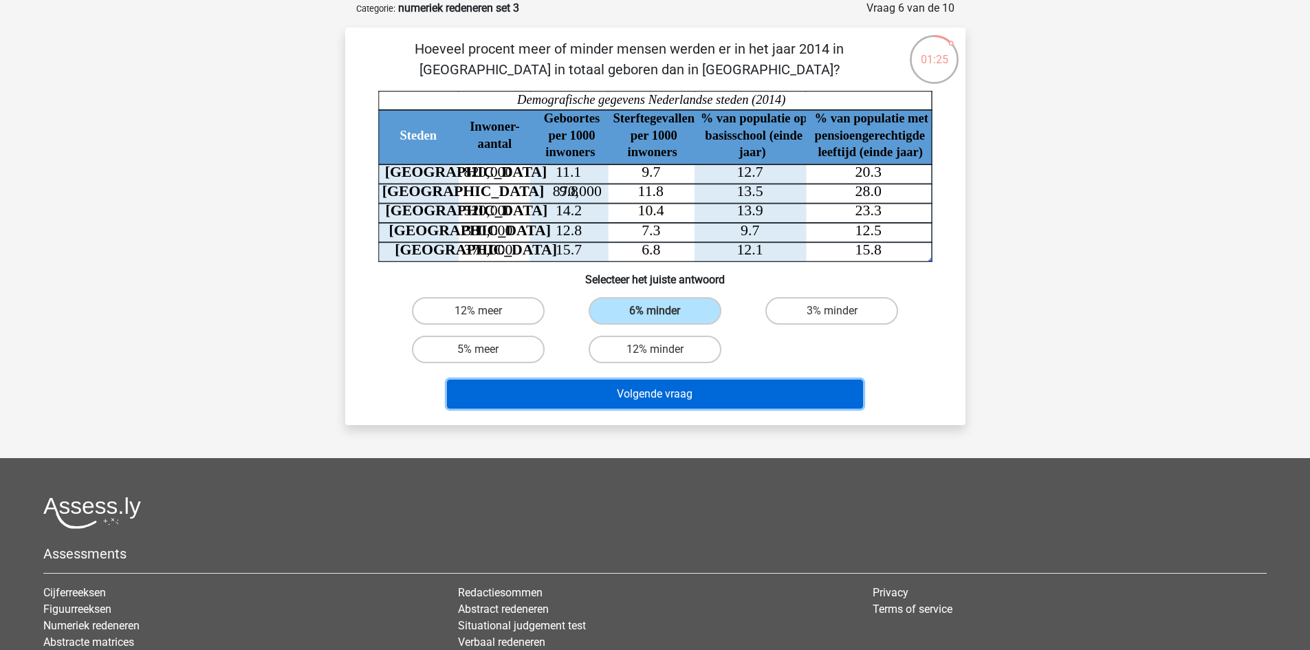
click at [673, 395] on button "Volgende vraag" at bounding box center [655, 394] width 416 height 29
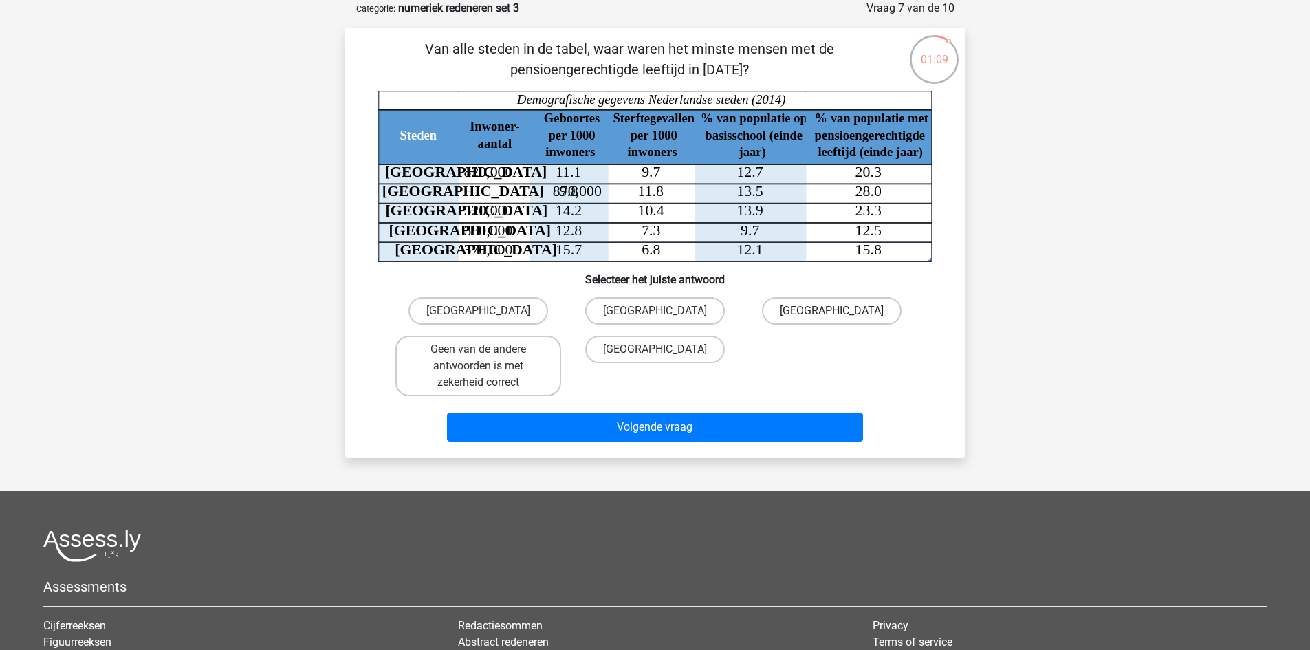
click at [834, 303] on label "Eindhoven" at bounding box center [832, 311] width 140 height 28
click at [834, 311] on input "Eindhoven" at bounding box center [836, 315] width 9 height 9
radio input "true"
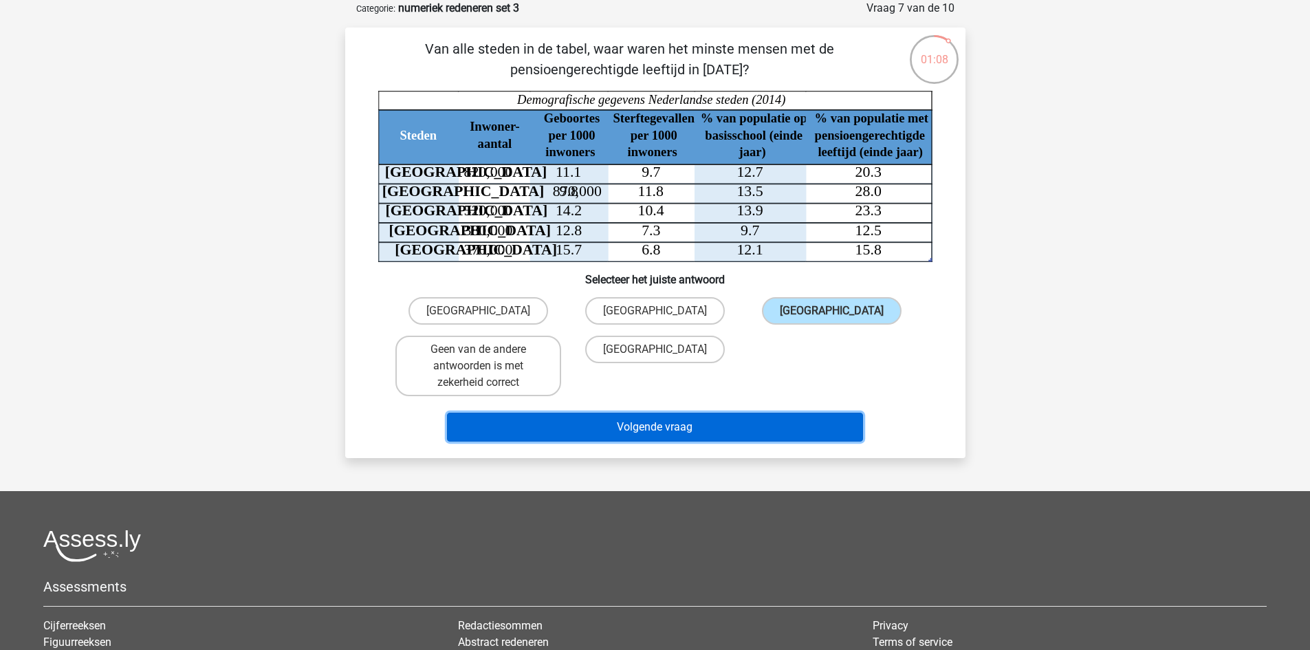
click at [801, 419] on button "Volgende vraag" at bounding box center [655, 427] width 416 height 29
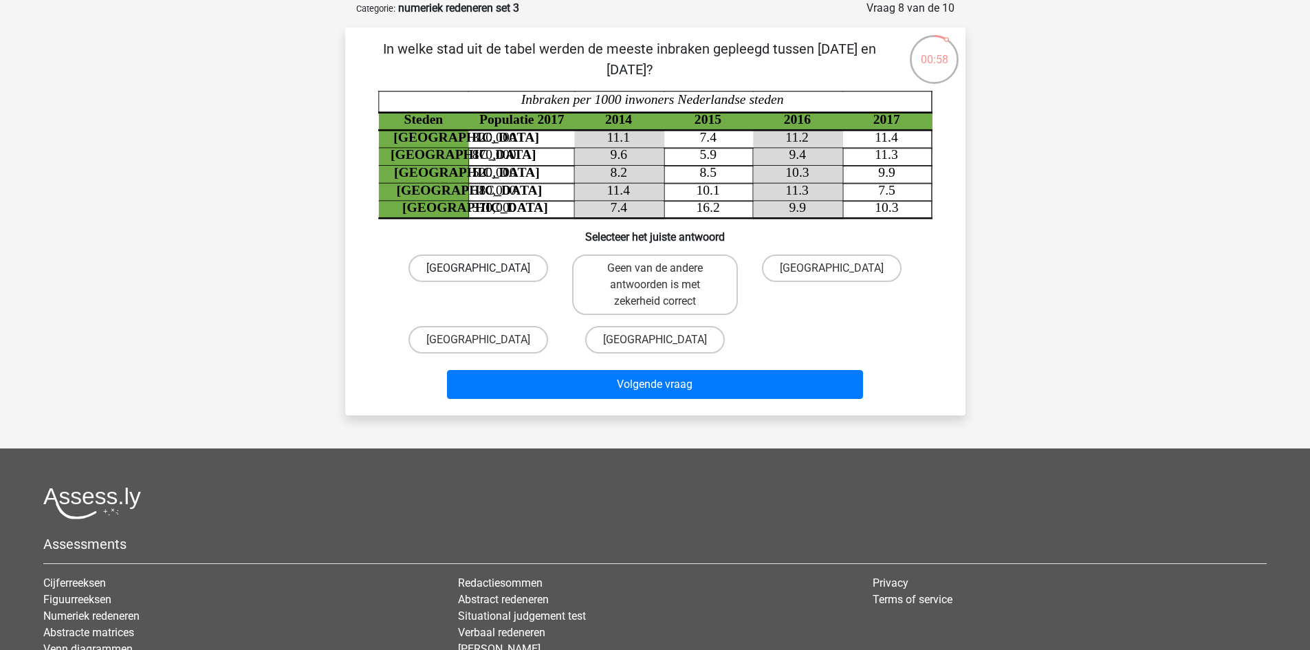
click at [486, 265] on label "Utrecht" at bounding box center [479, 268] width 140 height 28
click at [486, 268] on input "Utrecht" at bounding box center [482, 272] width 9 height 9
radio input "true"
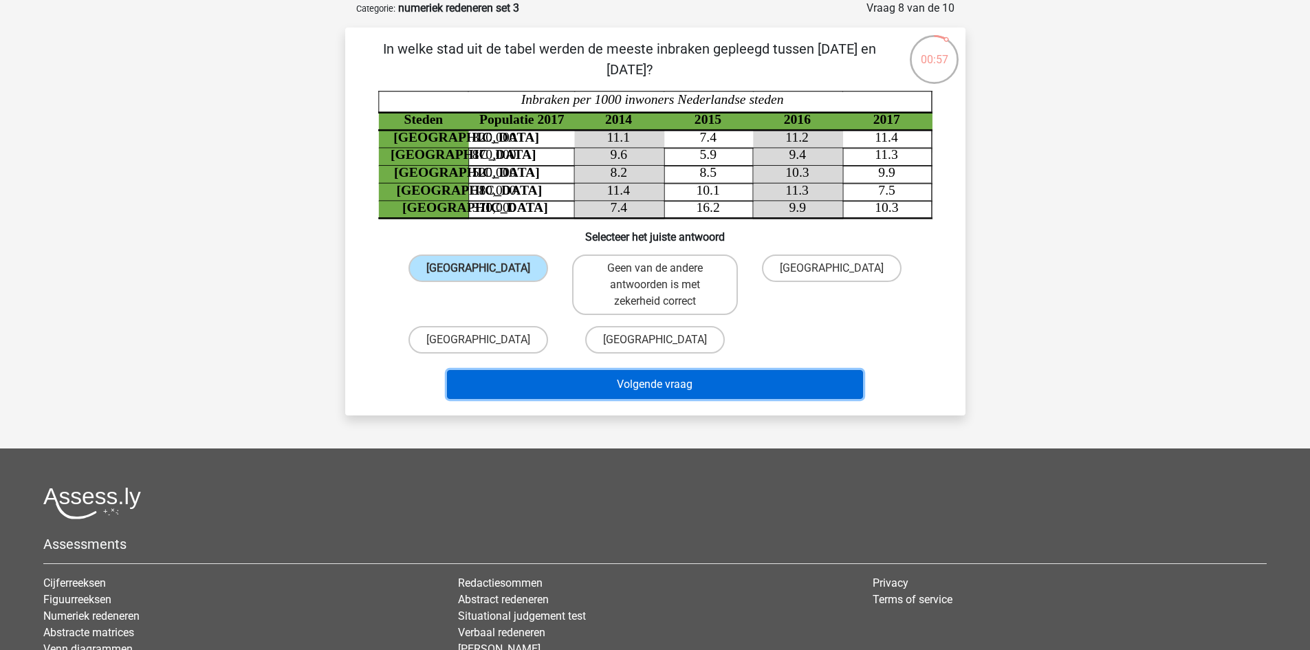
click at [549, 384] on button "Volgende vraag" at bounding box center [655, 384] width 416 height 29
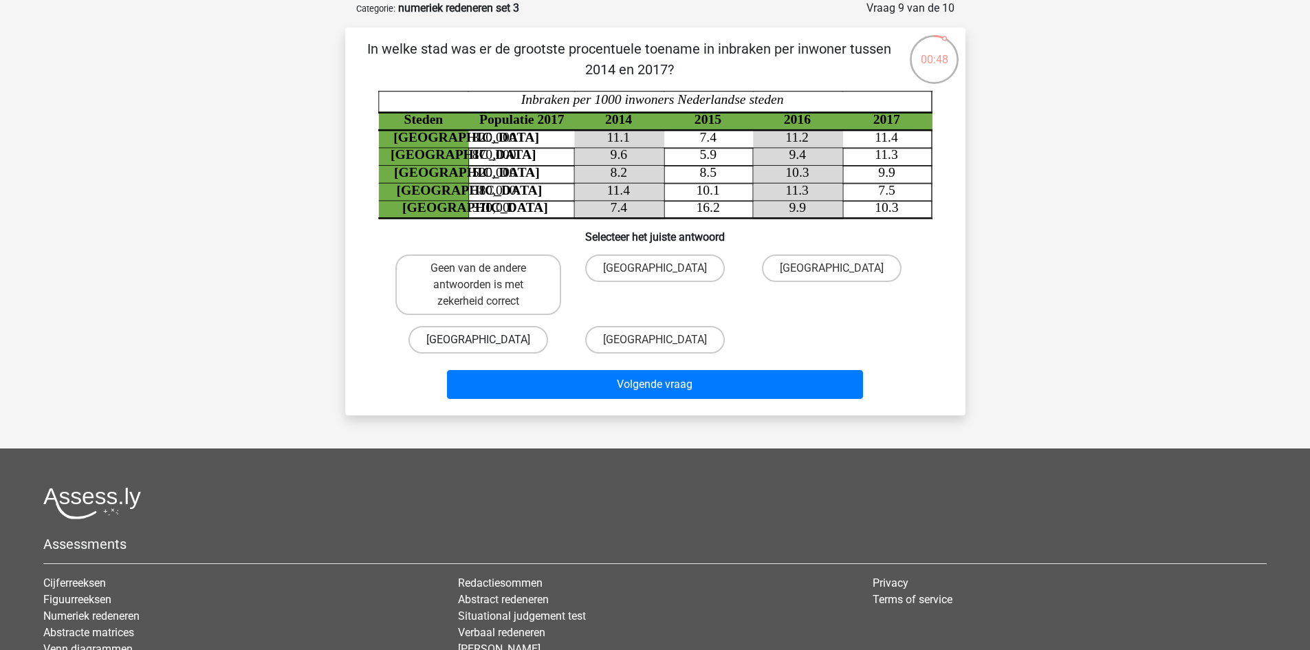
click at [526, 334] on label "Amsterdam" at bounding box center [479, 340] width 140 height 28
click at [487, 340] on input "Amsterdam" at bounding box center [482, 344] width 9 height 9
radio input "true"
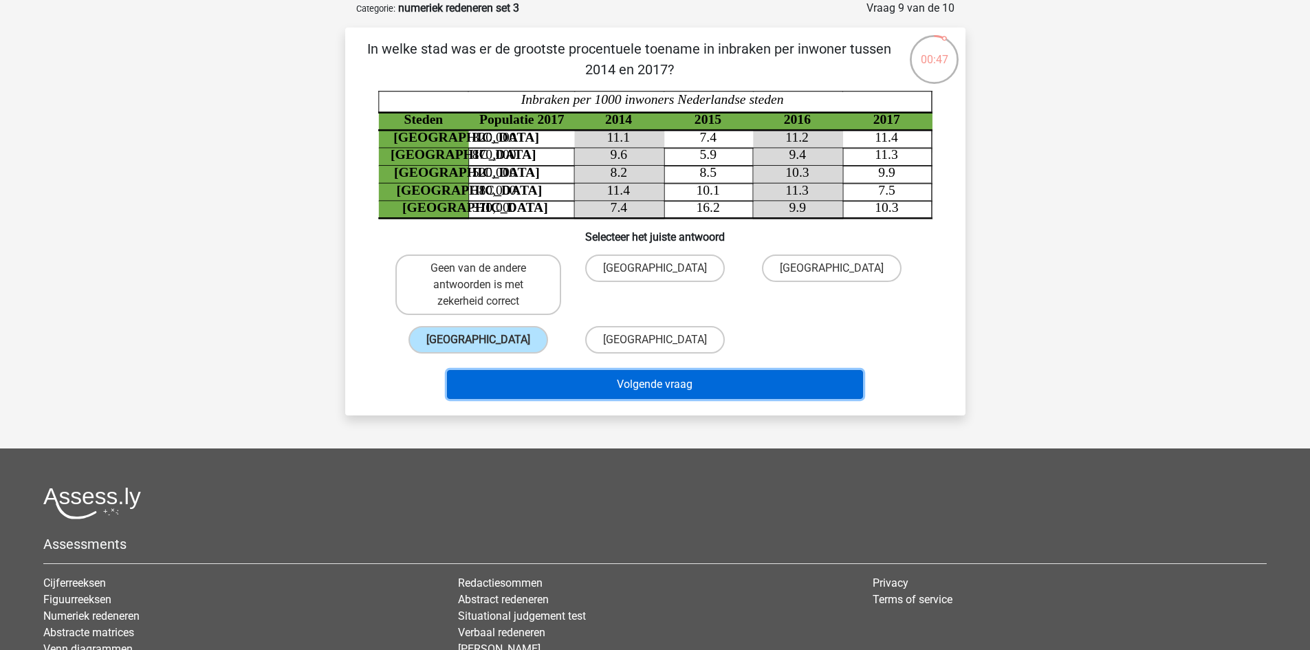
click at [618, 375] on button "Volgende vraag" at bounding box center [655, 384] width 416 height 29
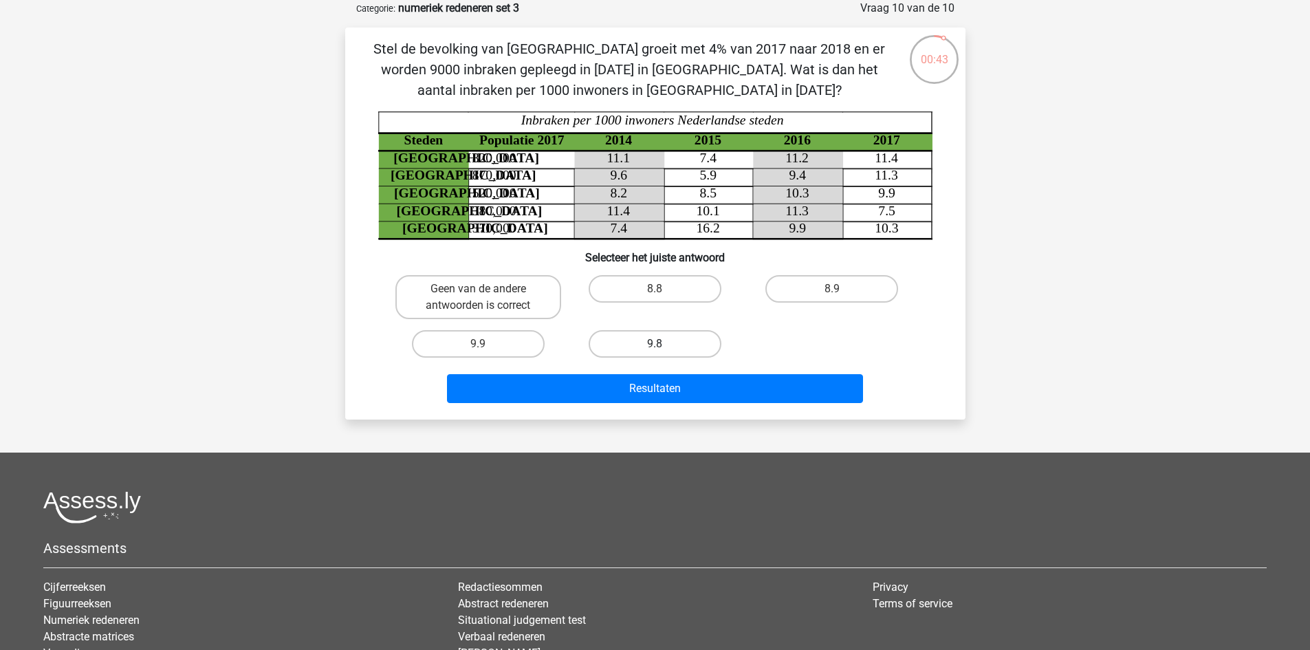
click at [640, 343] on label "9.8" at bounding box center [655, 344] width 133 height 28
click at [655, 344] on input "9.8" at bounding box center [659, 348] width 9 height 9
radio input "true"
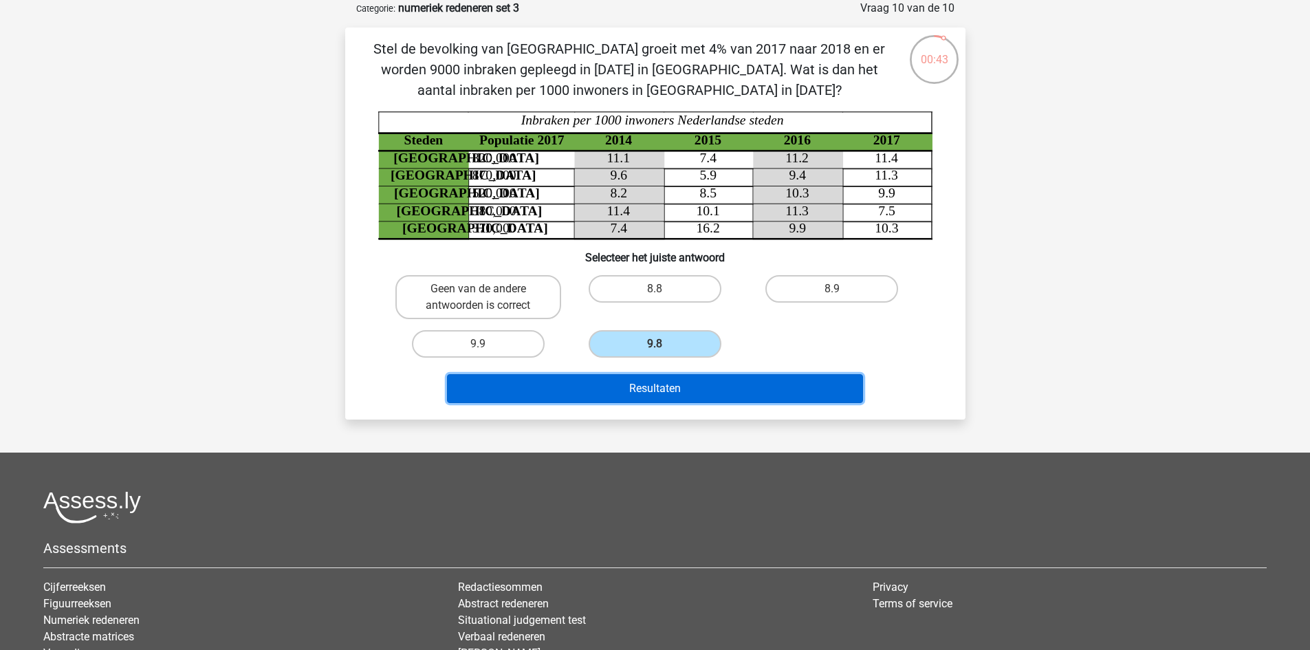
click at [640, 382] on button "Resultaten" at bounding box center [655, 388] width 416 height 29
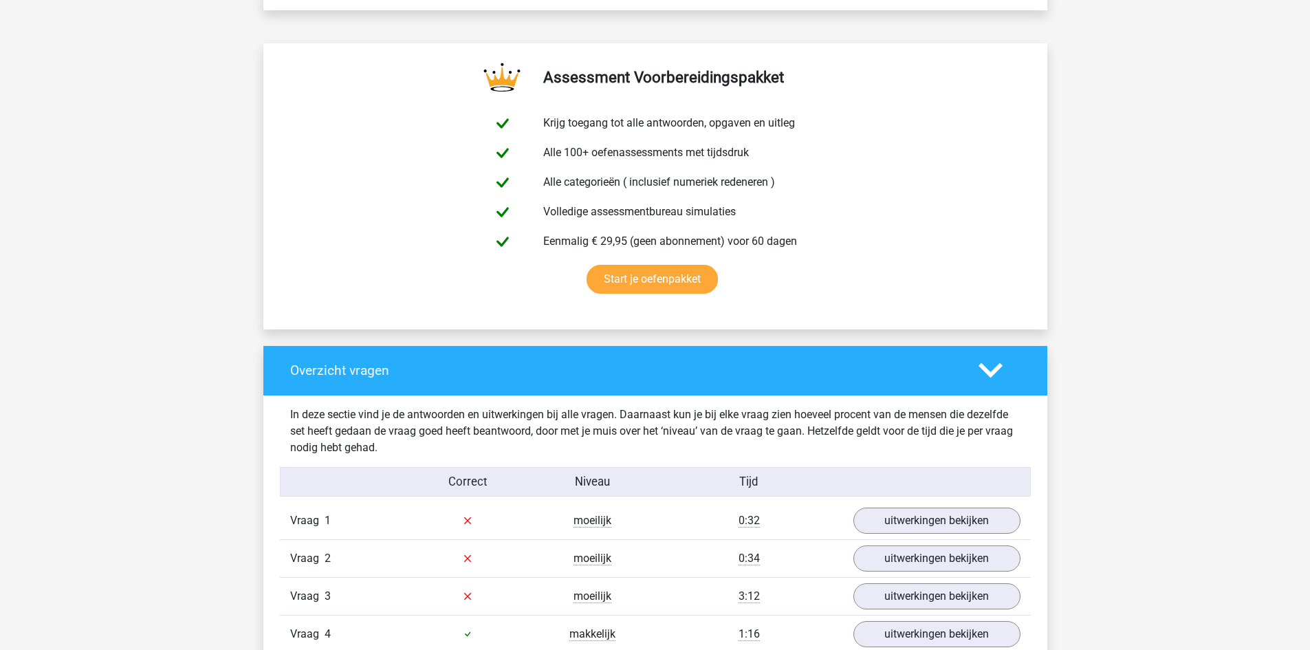
scroll to position [963, 0]
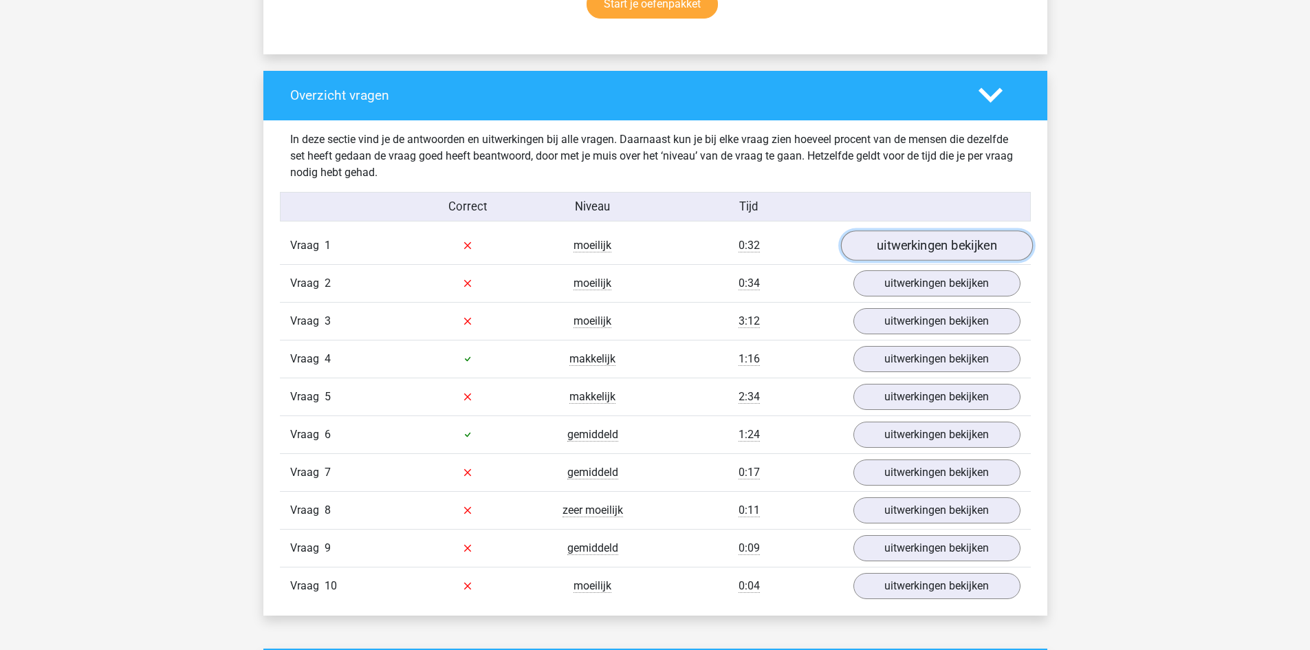
click at [869, 250] on link "uitwerkingen bekijken" at bounding box center [936, 245] width 192 height 30
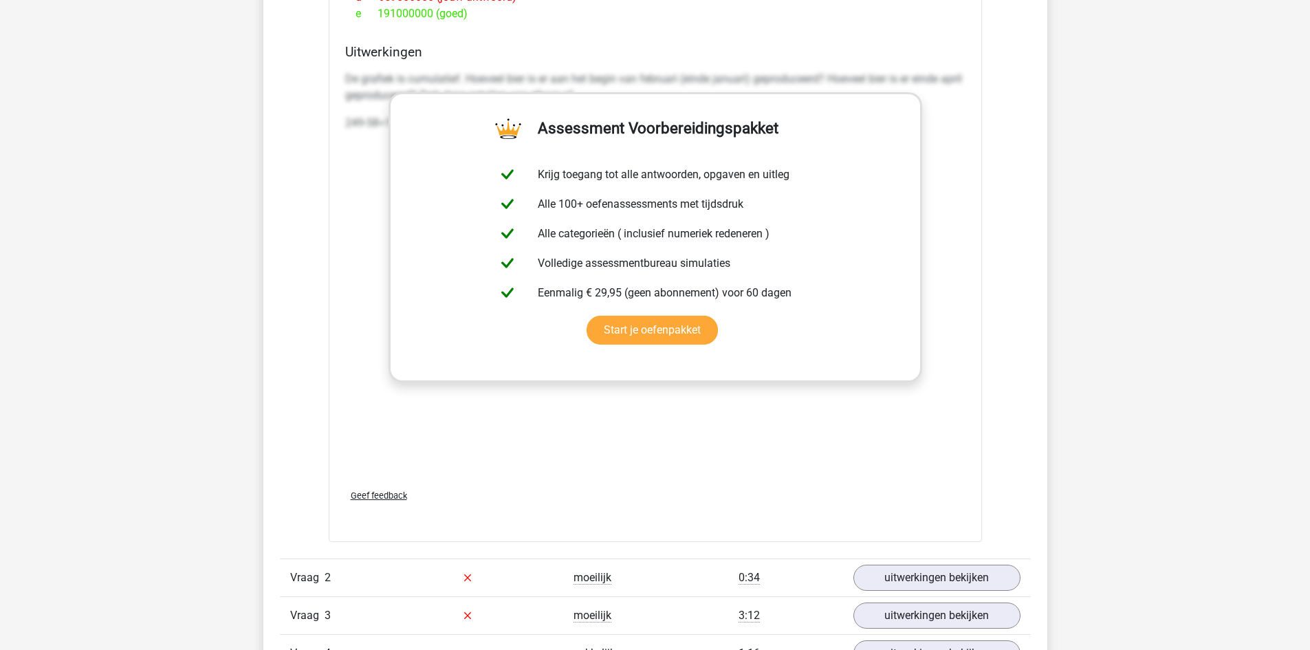
scroll to position [2201, 0]
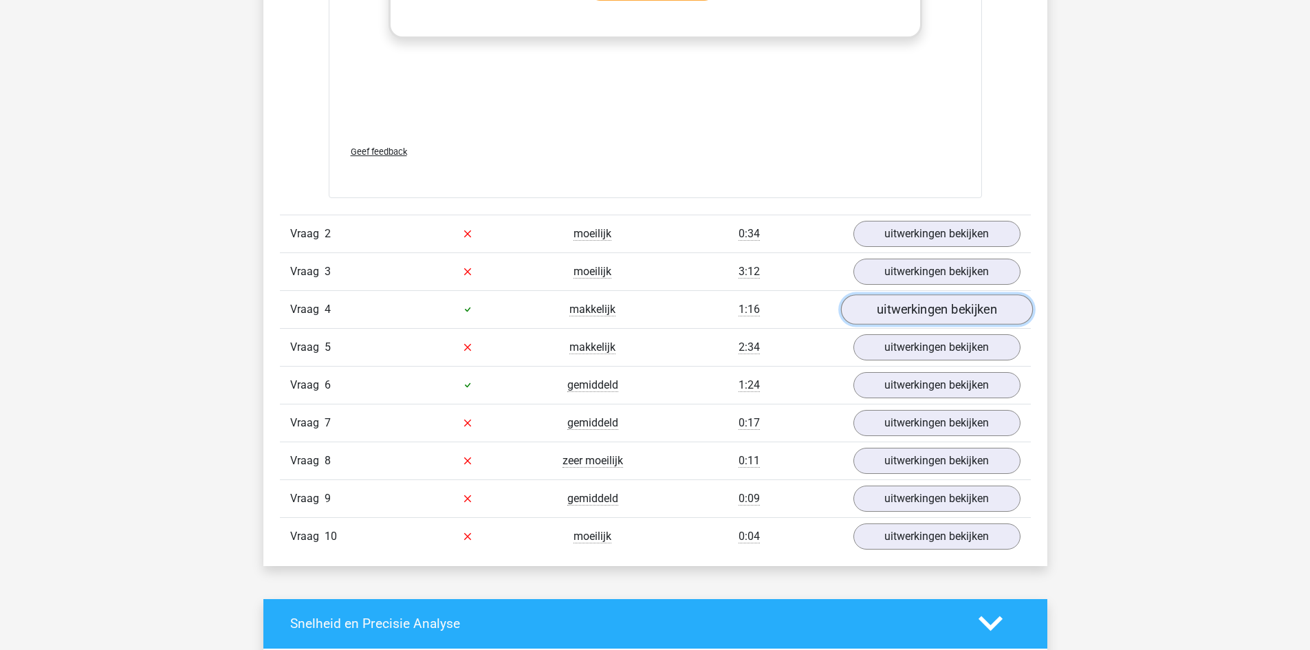
click at [909, 308] on link "uitwerkingen bekijken" at bounding box center [936, 309] width 192 height 30
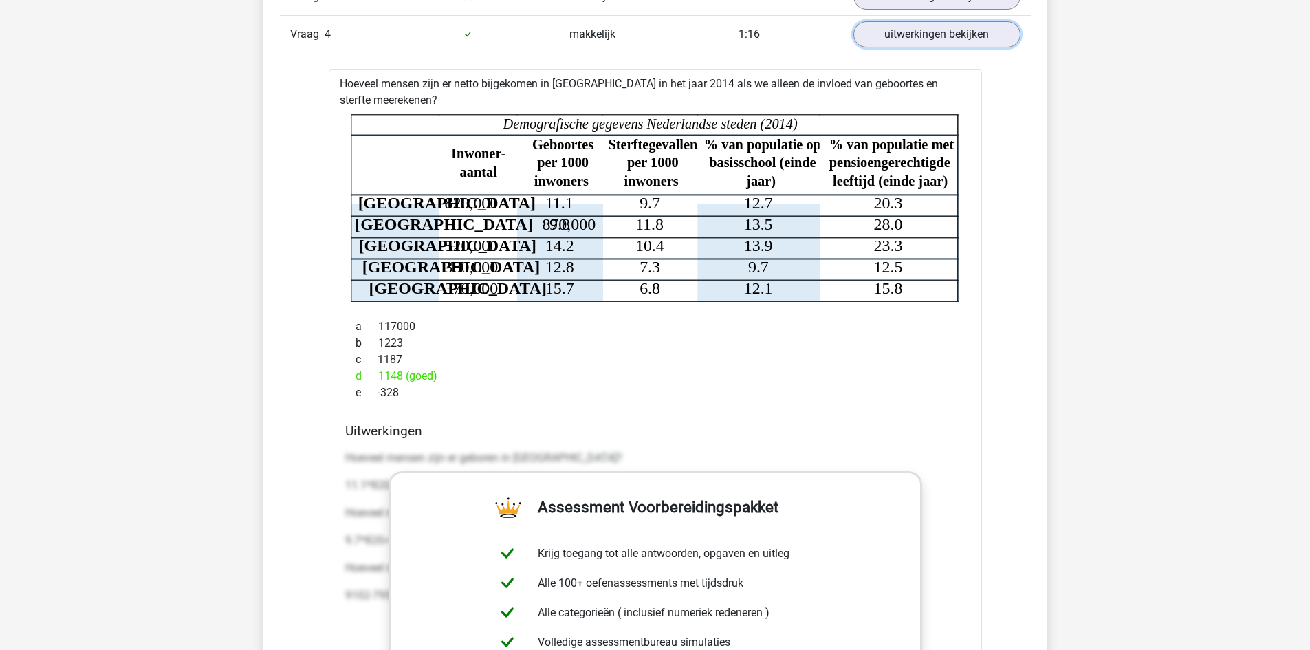
scroll to position [2132, 0]
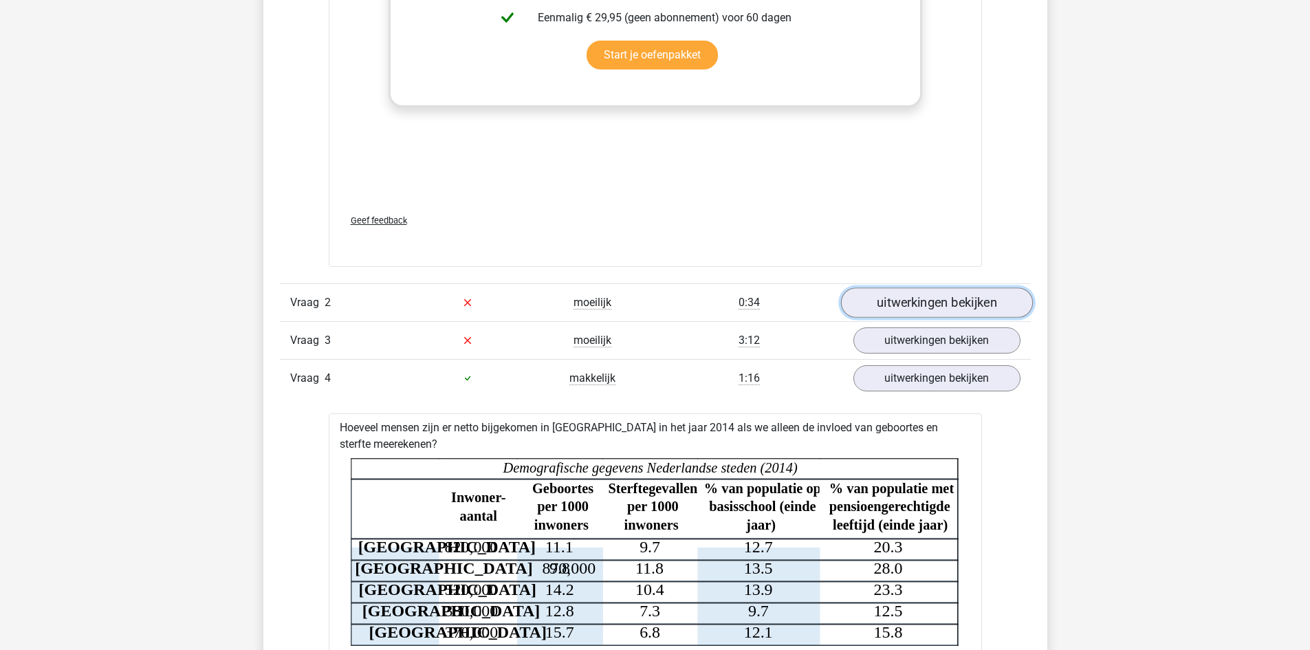
click at [934, 301] on link "uitwerkingen bekijken" at bounding box center [936, 302] width 192 height 30
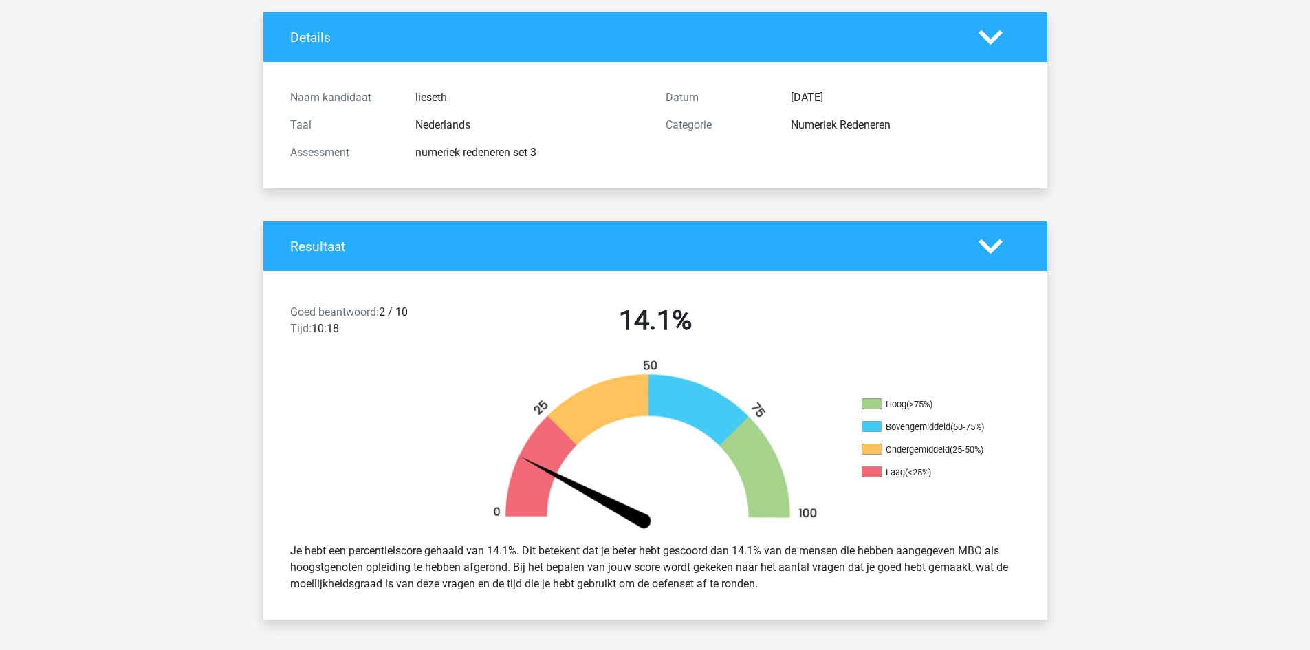
scroll to position [0, 0]
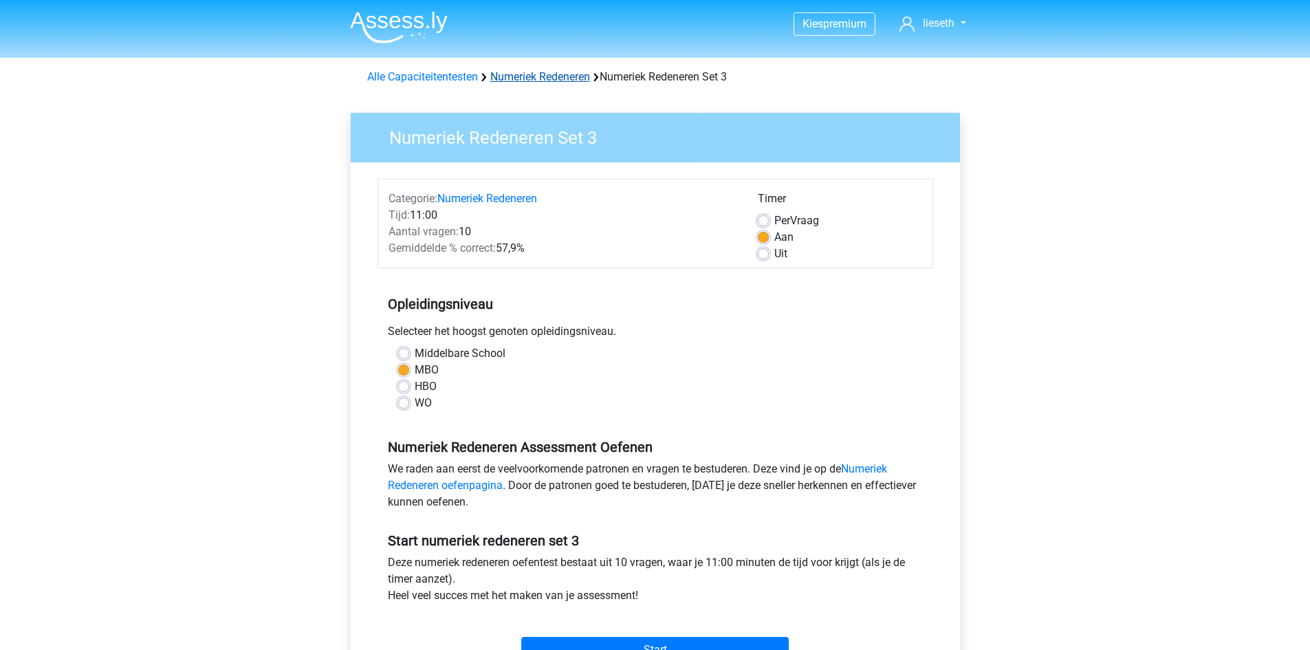
click at [523, 71] on link "Numeriek Redeneren" at bounding box center [540, 76] width 100 height 13
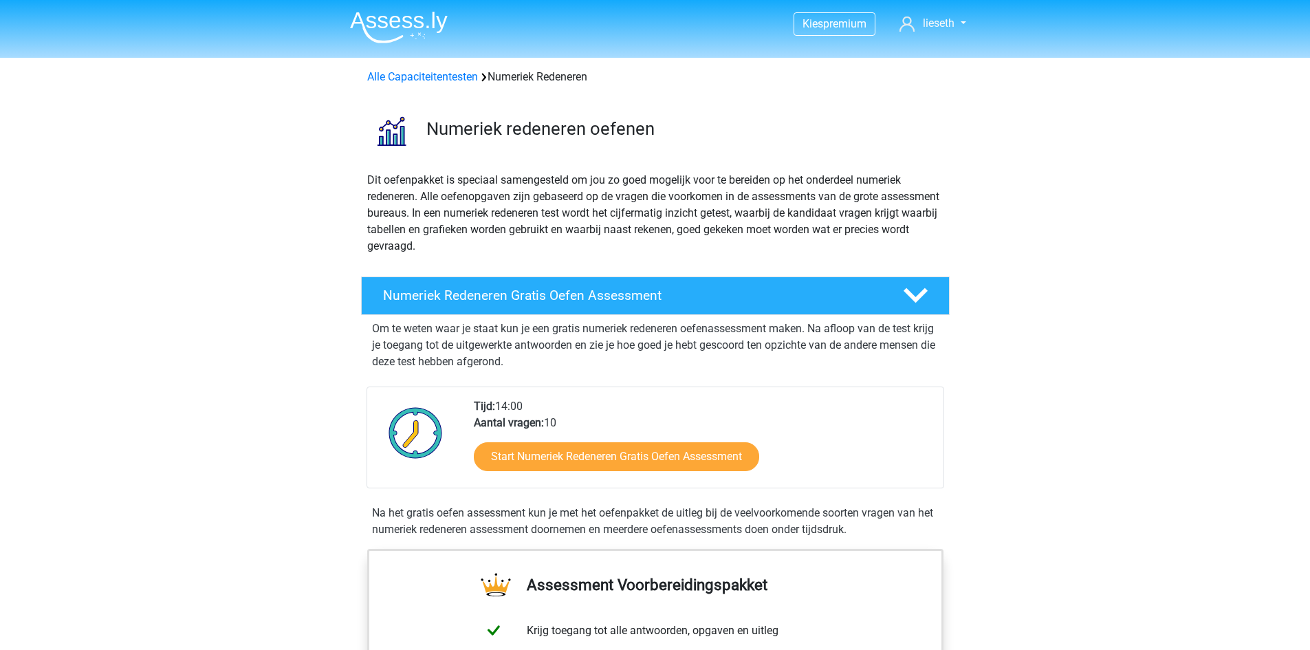
scroll to position [757, 0]
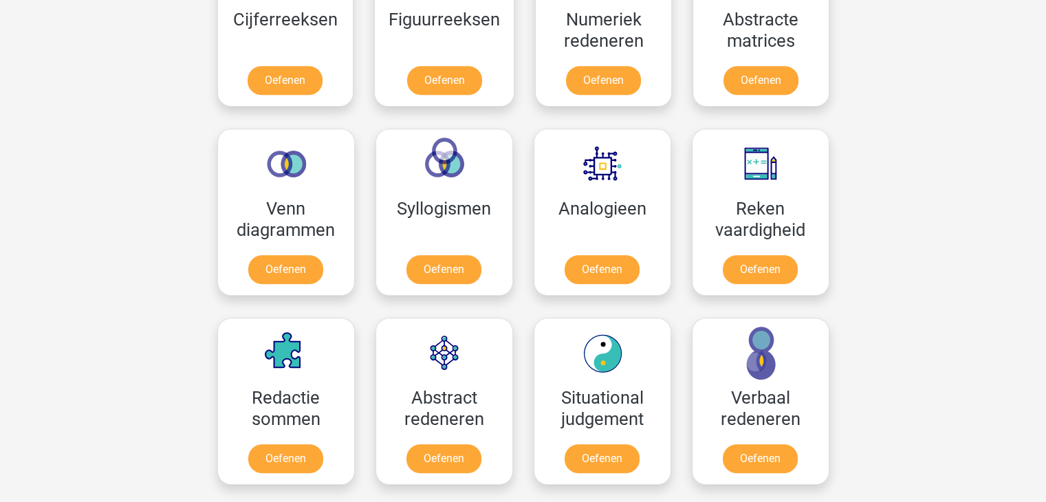
scroll to position [721, 0]
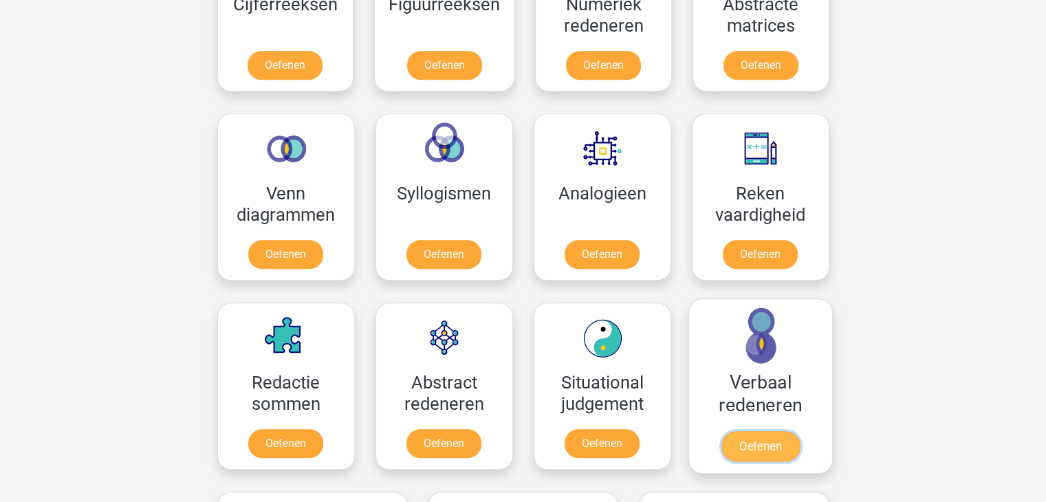
click at [790, 431] on link "Oefenen" at bounding box center [760, 446] width 78 height 30
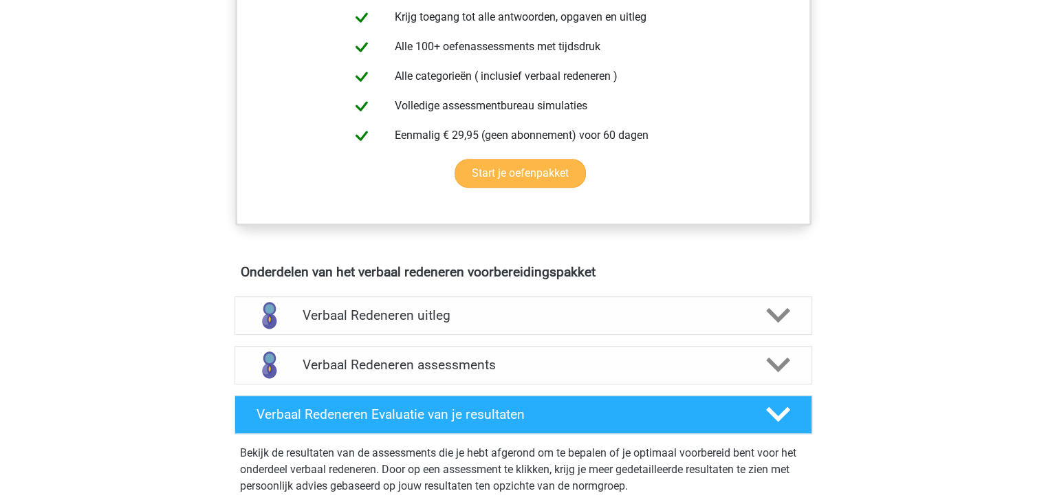
scroll to position [619, 0]
